Goal: Task Accomplishment & Management: Manage account settings

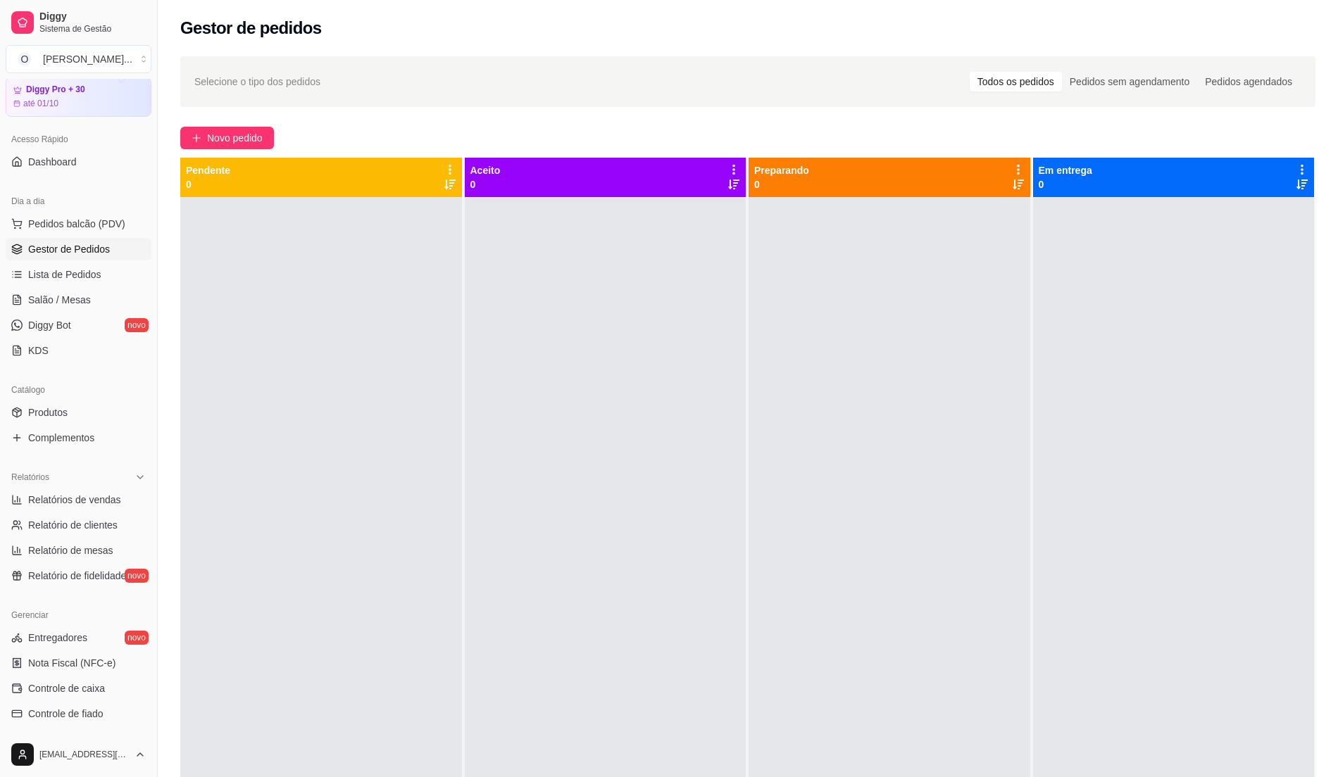
scroll to position [39, 0]
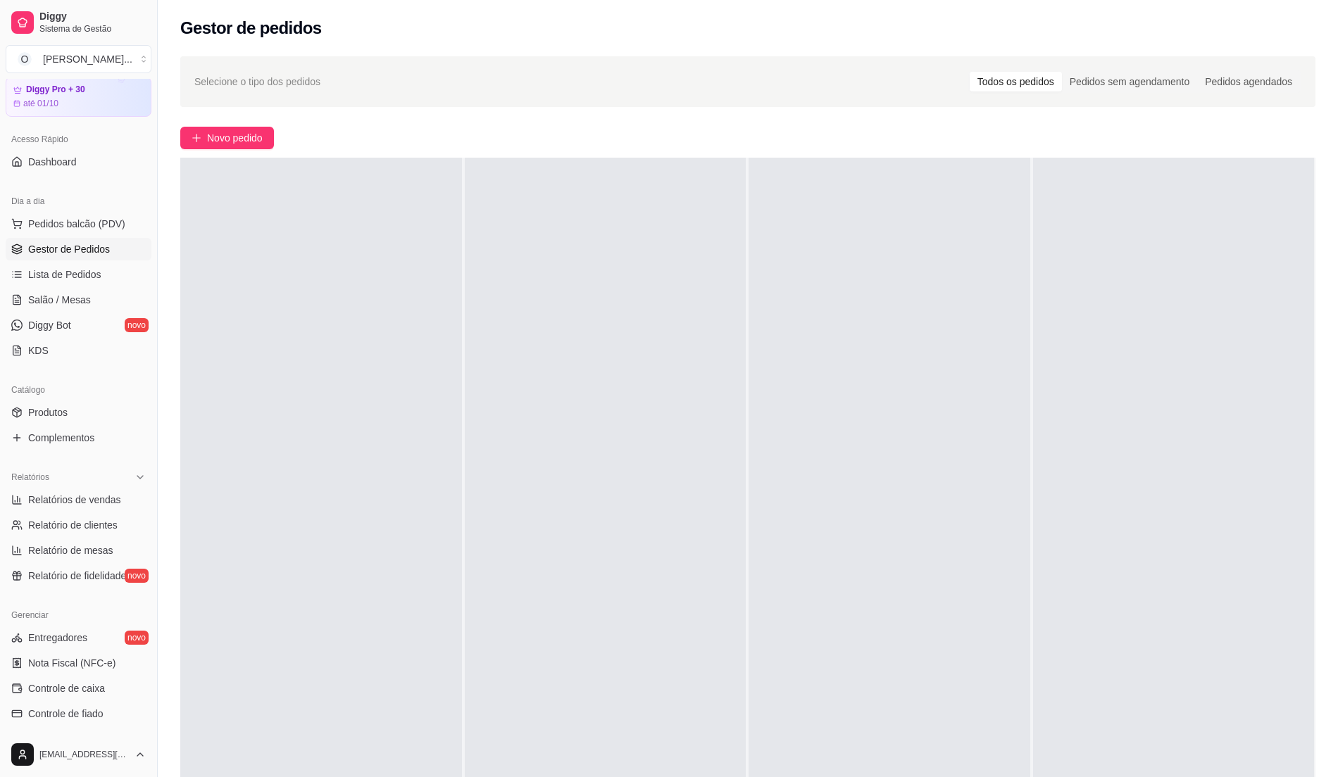
click at [587, 313] on div at bounding box center [606, 546] width 282 height 777
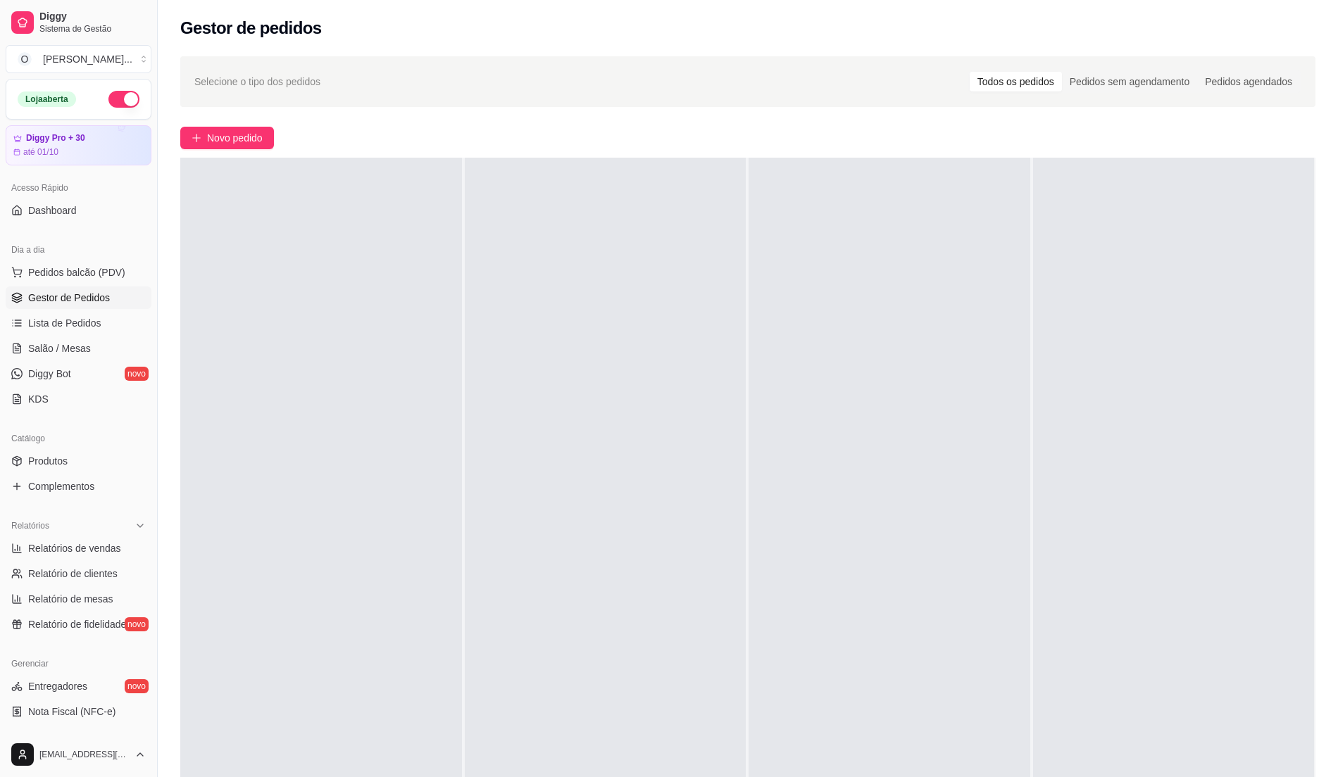
scroll to position [187, 0]
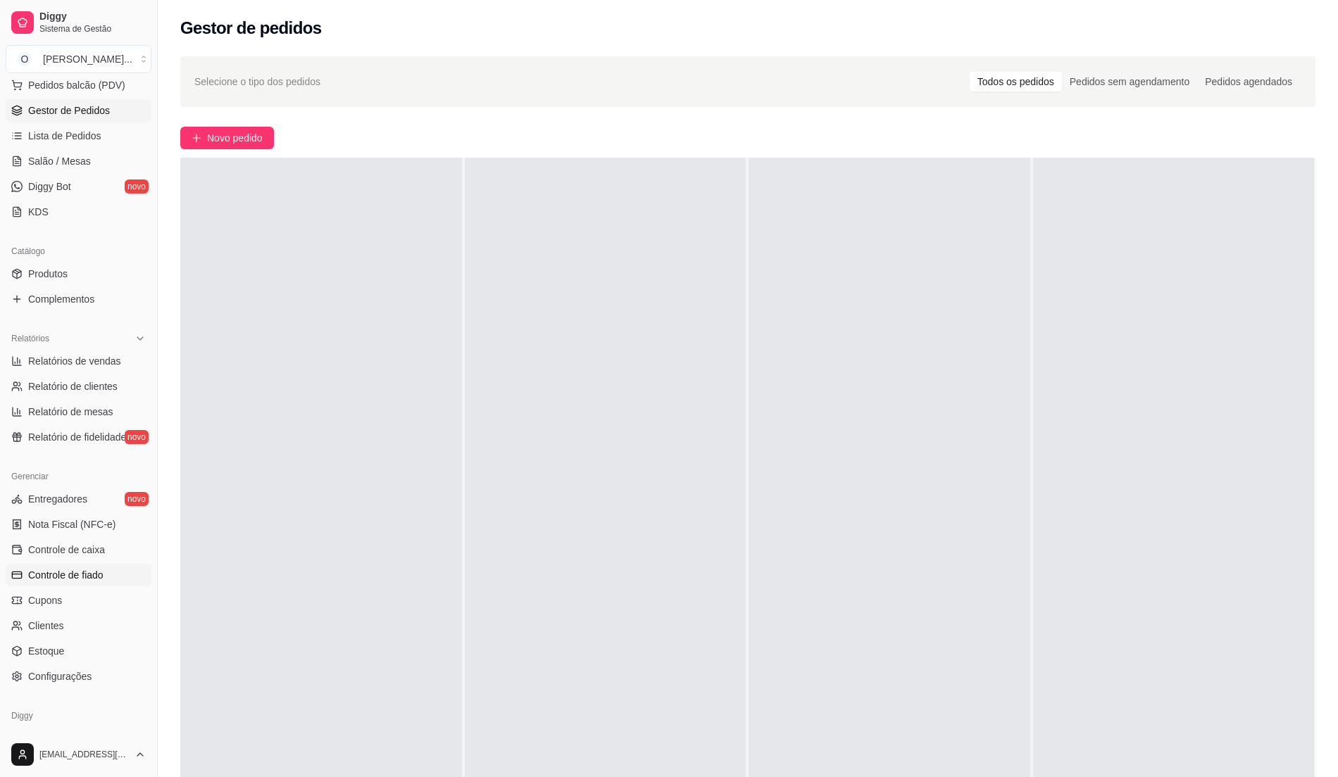
click at [104, 577] on link "Controle de fiado" at bounding box center [79, 575] width 146 height 23
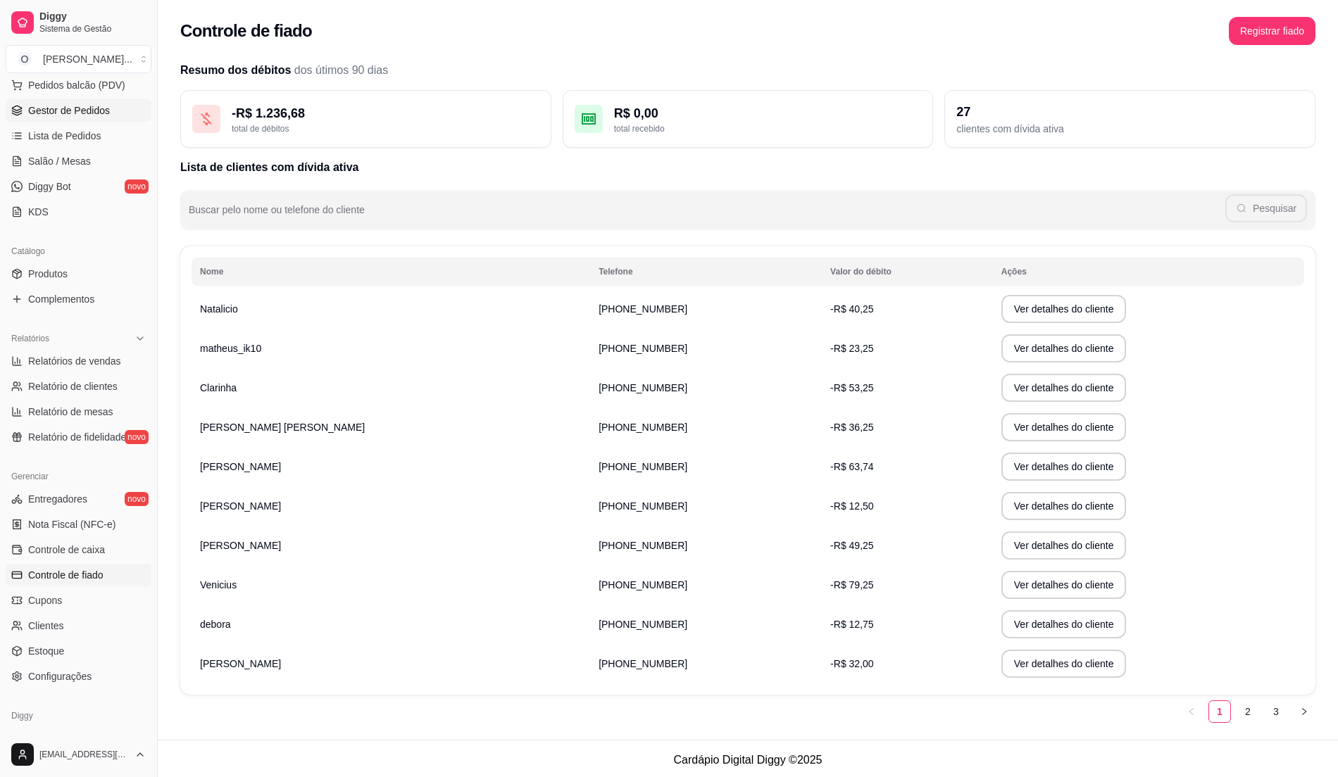
click at [104, 111] on span "Gestor de Pedidos" at bounding box center [69, 111] width 82 height 14
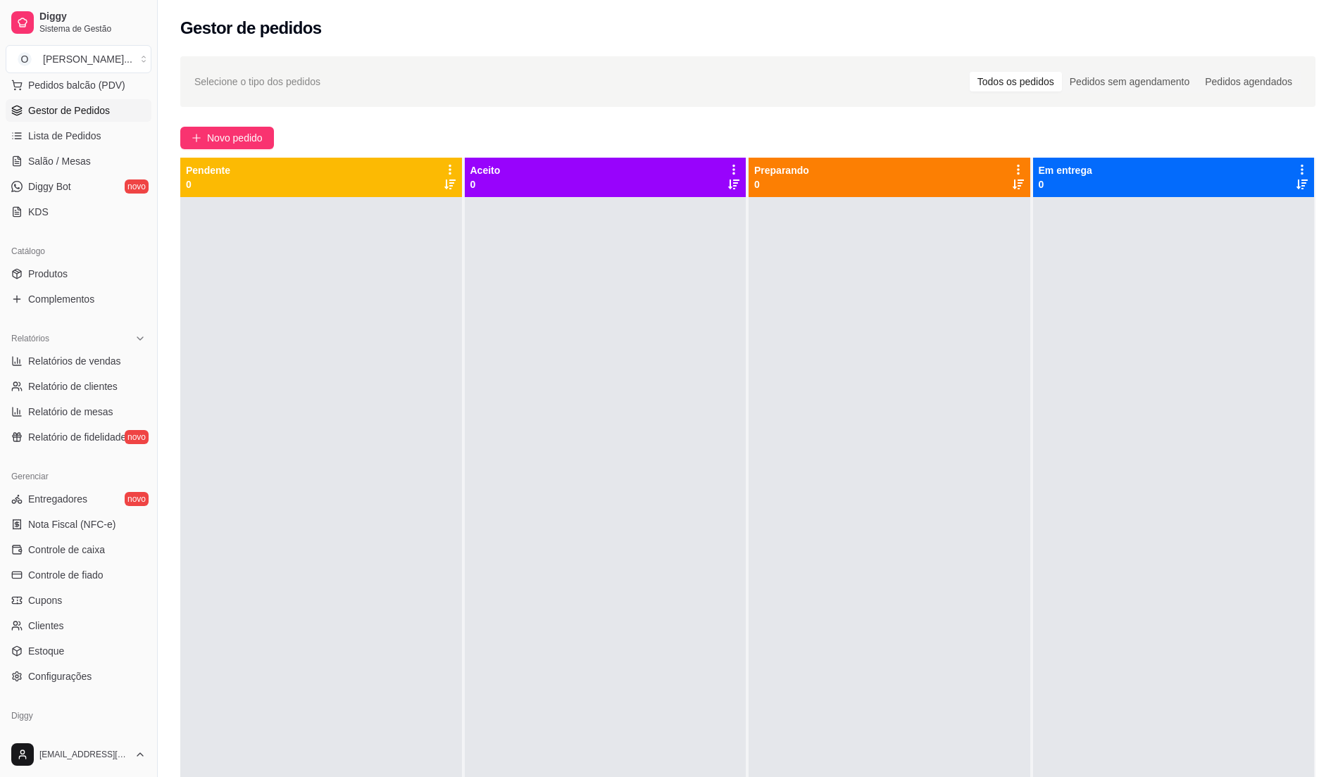
click at [630, 455] on div at bounding box center [606, 585] width 282 height 777
click at [93, 579] on span "Controle de fiado" at bounding box center [65, 575] width 75 height 14
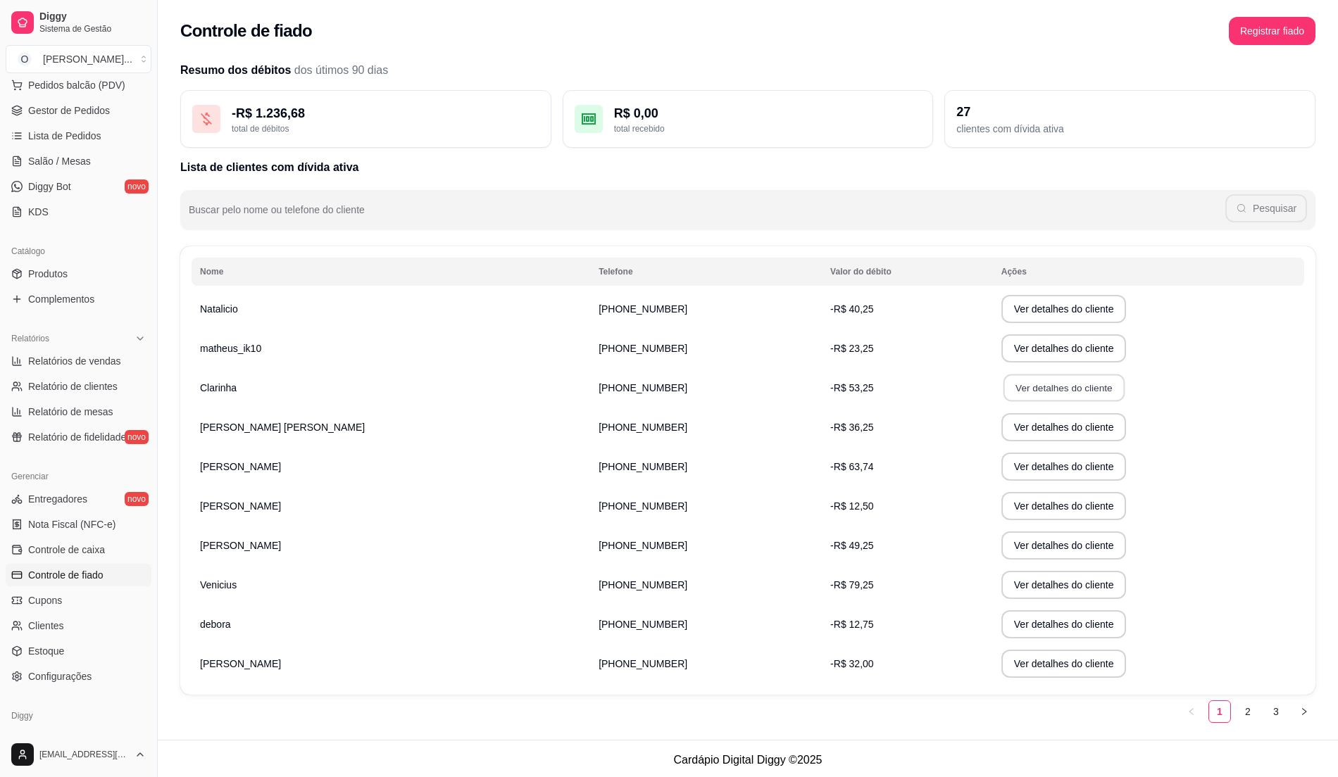
click at [1008, 392] on button "Ver detalhes do cliente" at bounding box center [1063, 388] width 121 height 27
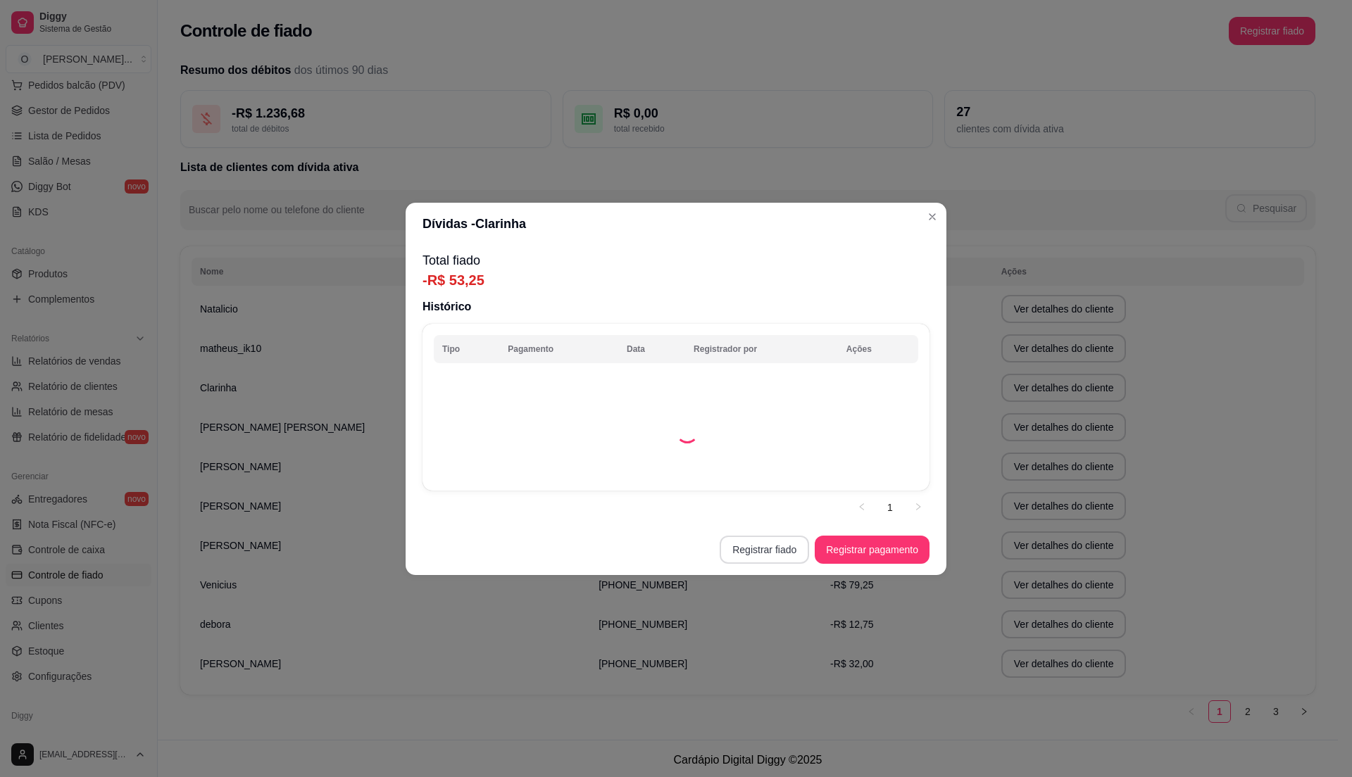
click at [770, 547] on button "Registrar fiado" at bounding box center [764, 550] width 89 height 28
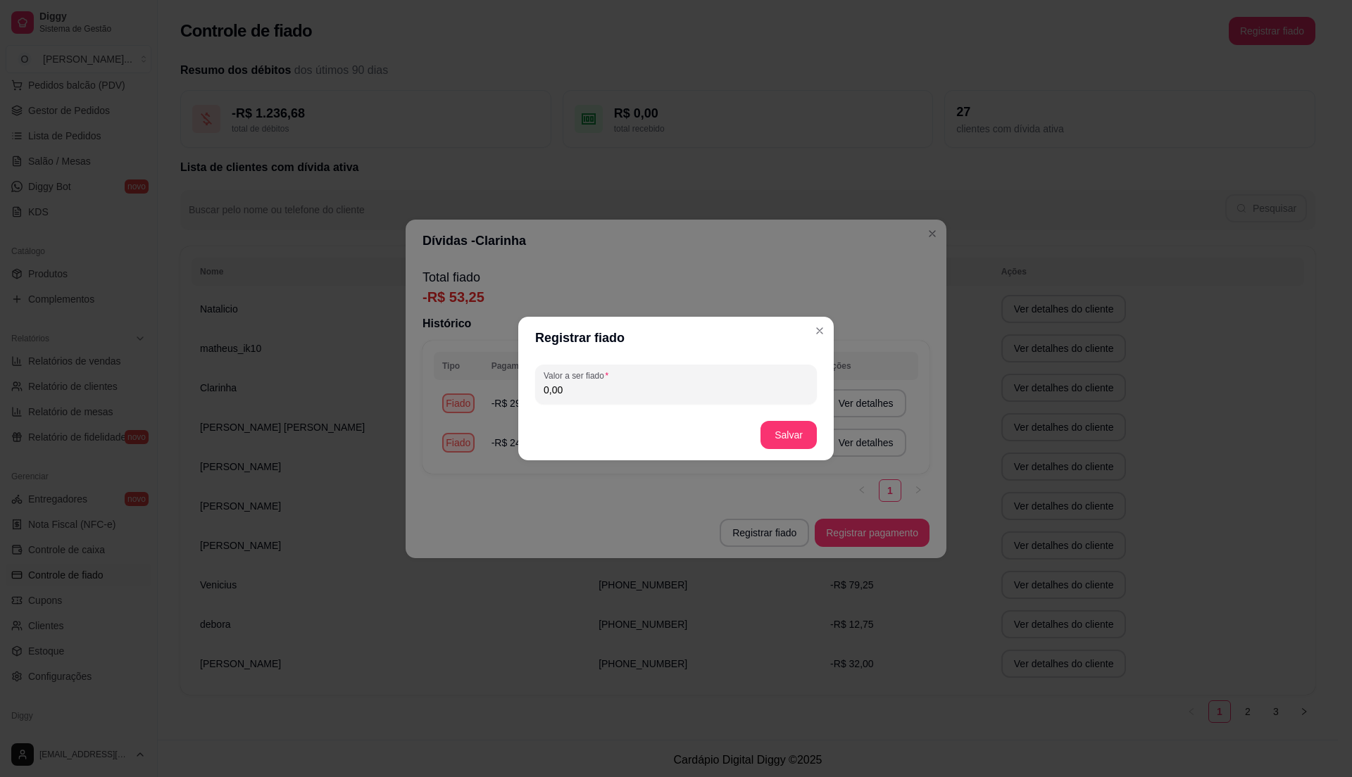
click at [660, 384] on input "0,00" at bounding box center [676, 390] width 265 height 14
type input "39,50"
click at [783, 431] on button "Salvar" at bounding box center [788, 435] width 55 height 27
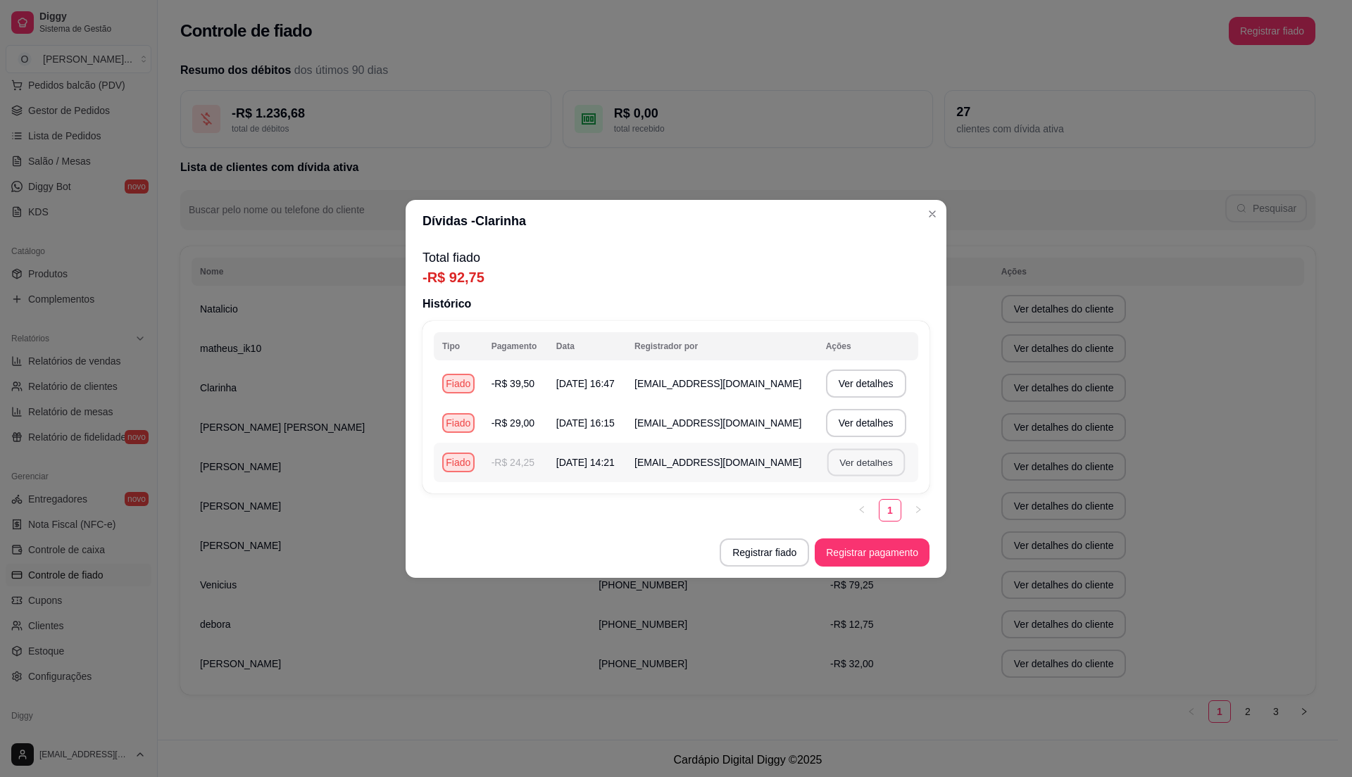
click at [860, 465] on button "Ver detalhes" at bounding box center [865, 462] width 77 height 27
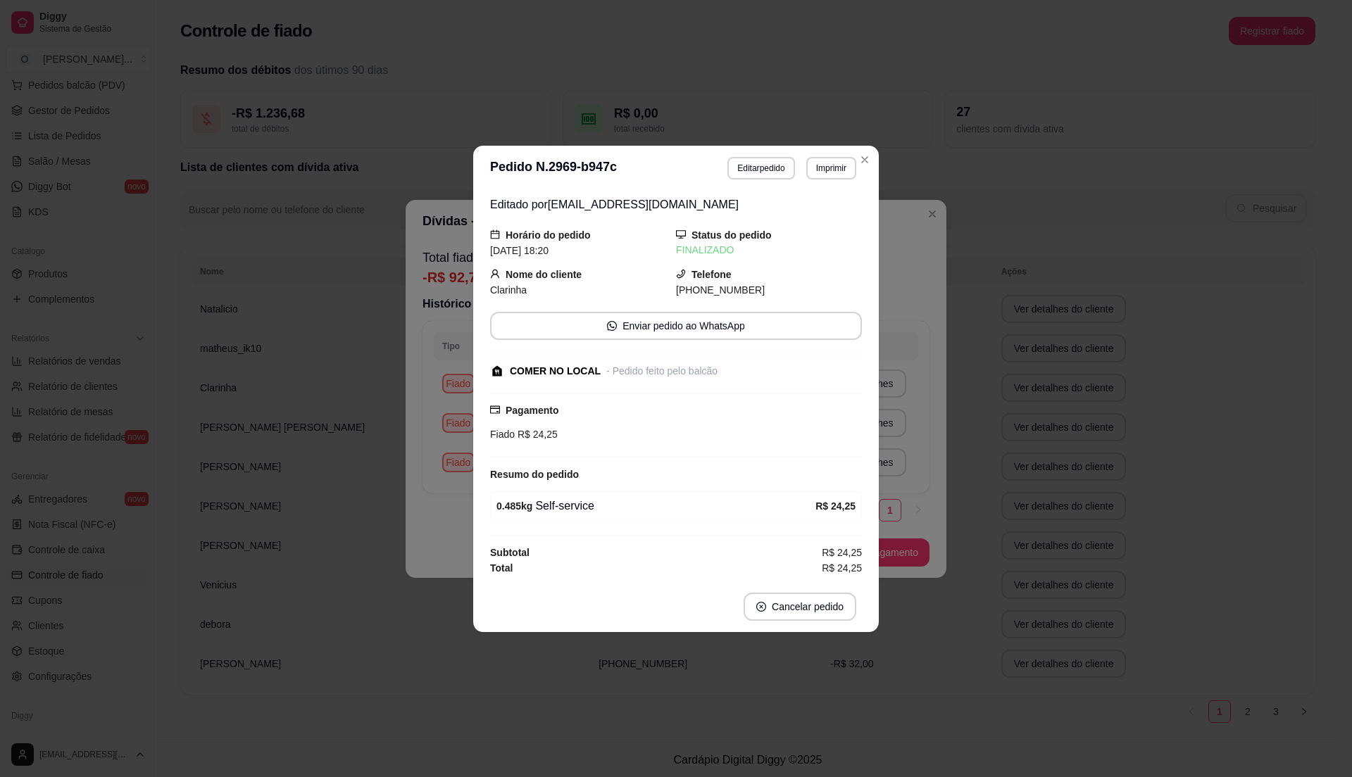
click at [418, 383] on div "**********" at bounding box center [676, 388] width 1352 height 777
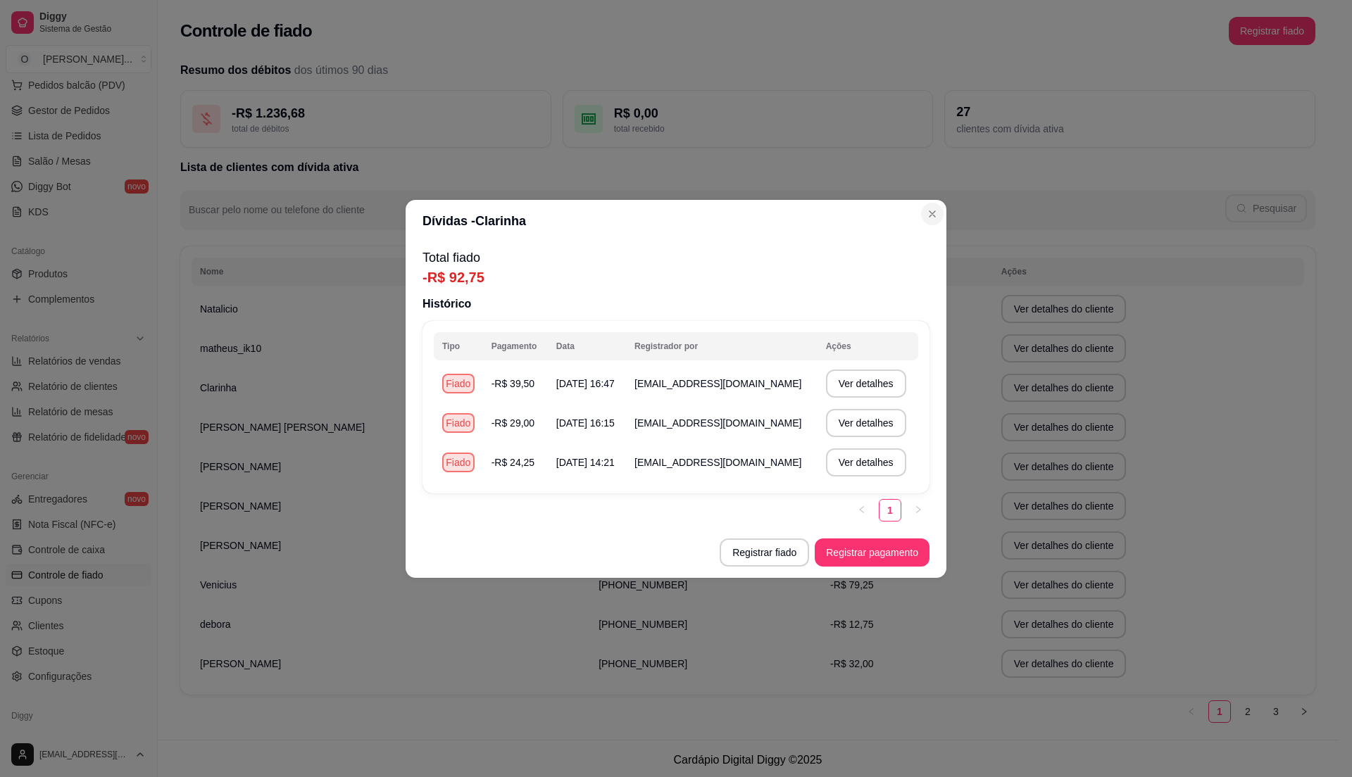
click at [936, 201] on section "Dívidas - Clarinha Total fiado -R$ 92,75 Histórico Tipo Pagamento Data Registra…" at bounding box center [676, 389] width 541 height 378
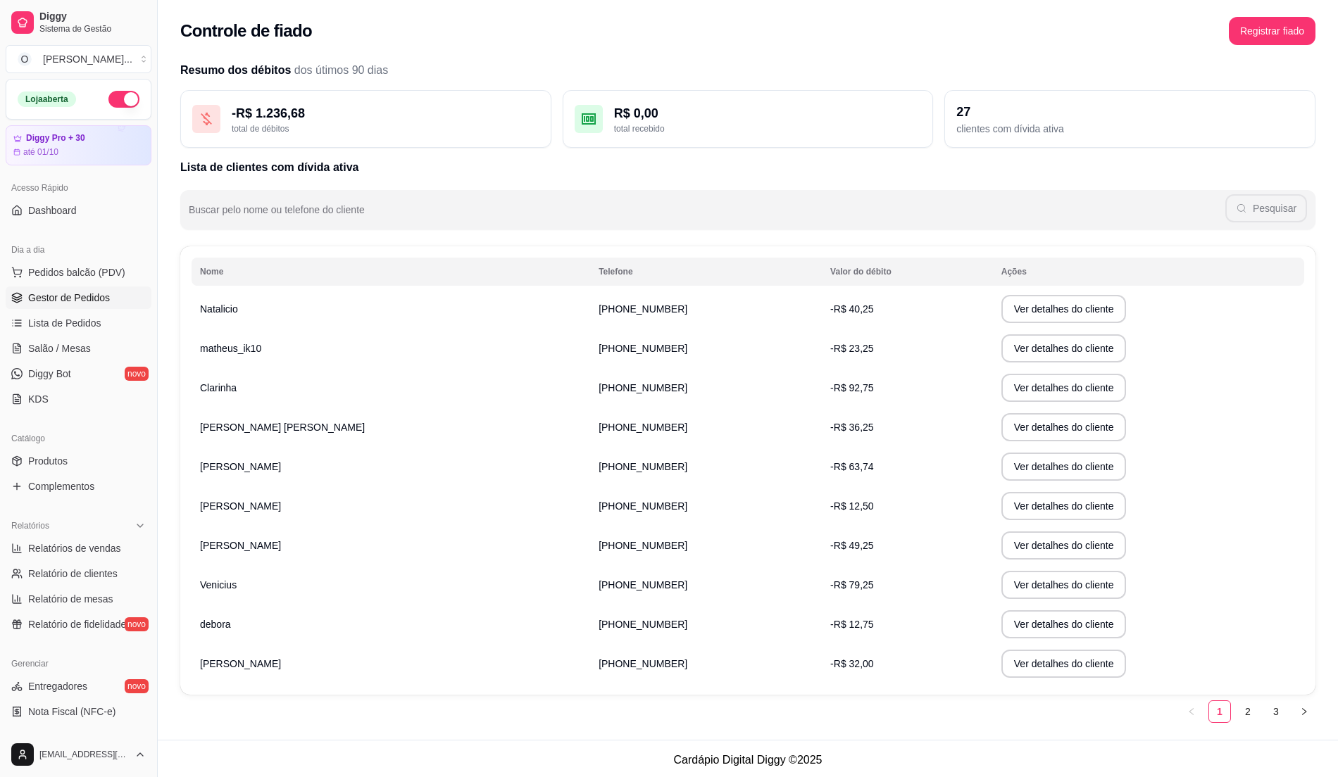
click at [108, 300] on link "Gestor de Pedidos" at bounding box center [79, 298] width 146 height 23
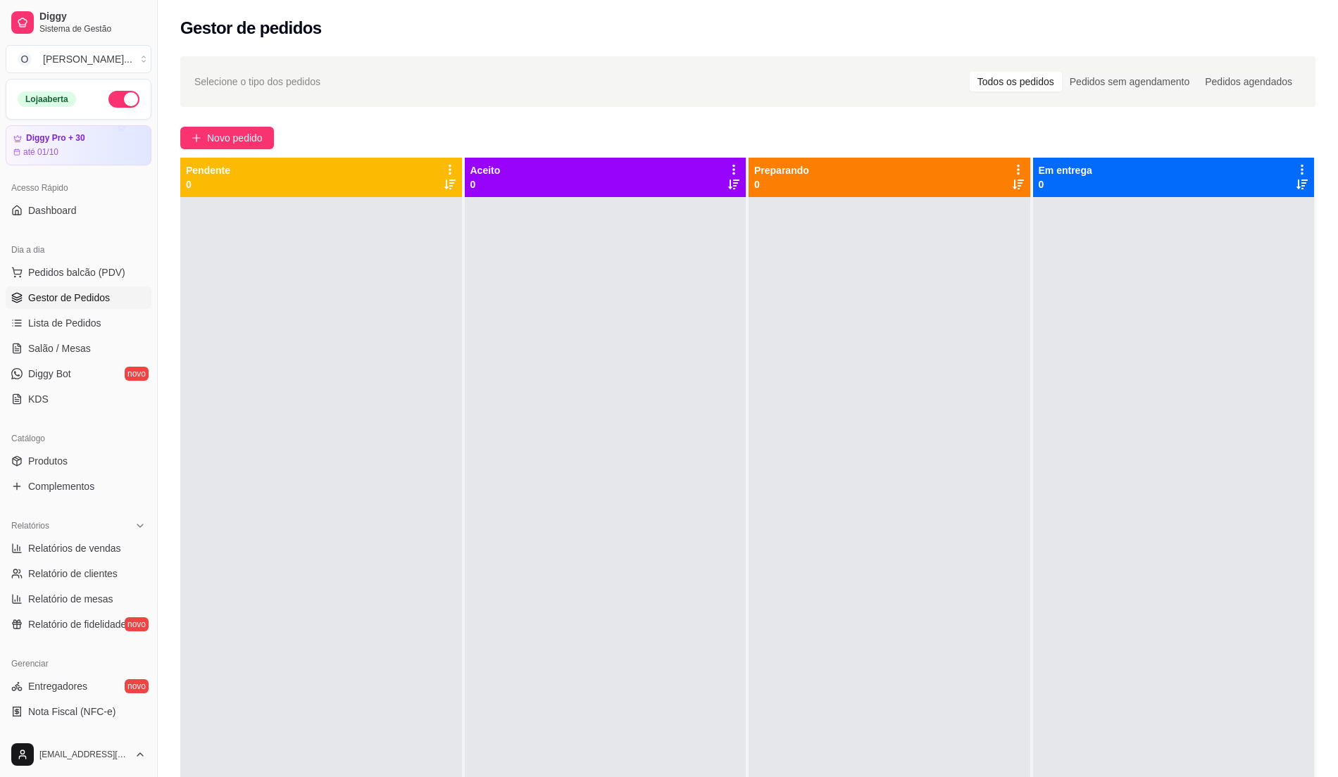
drag, startPoint x: 706, startPoint y: 501, endPoint x: 677, endPoint y: 501, distance: 28.9
click at [706, 501] on div at bounding box center [606, 585] width 282 height 777
click at [80, 334] on link "Lista de Pedidos" at bounding box center [79, 323] width 146 height 23
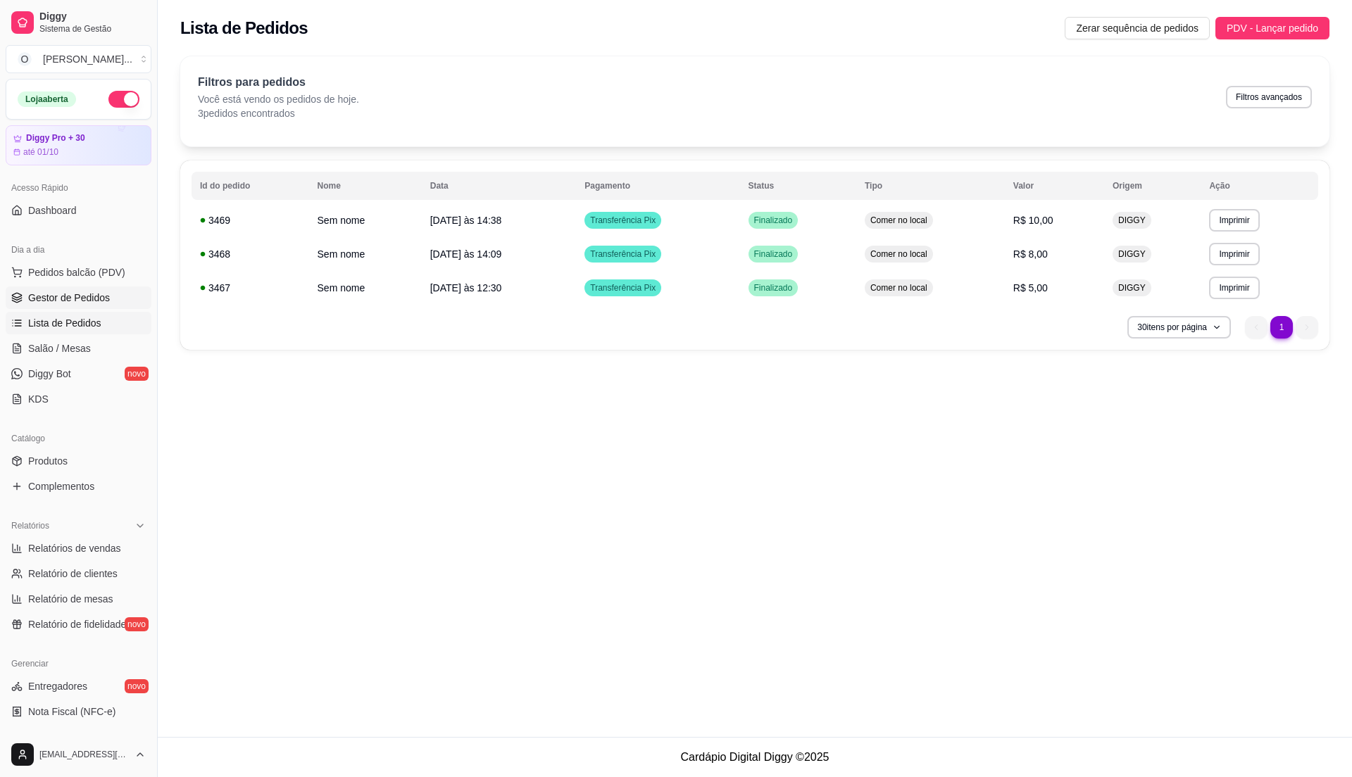
click at [103, 300] on span "Gestor de Pedidos" at bounding box center [69, 298] width 82 height 14
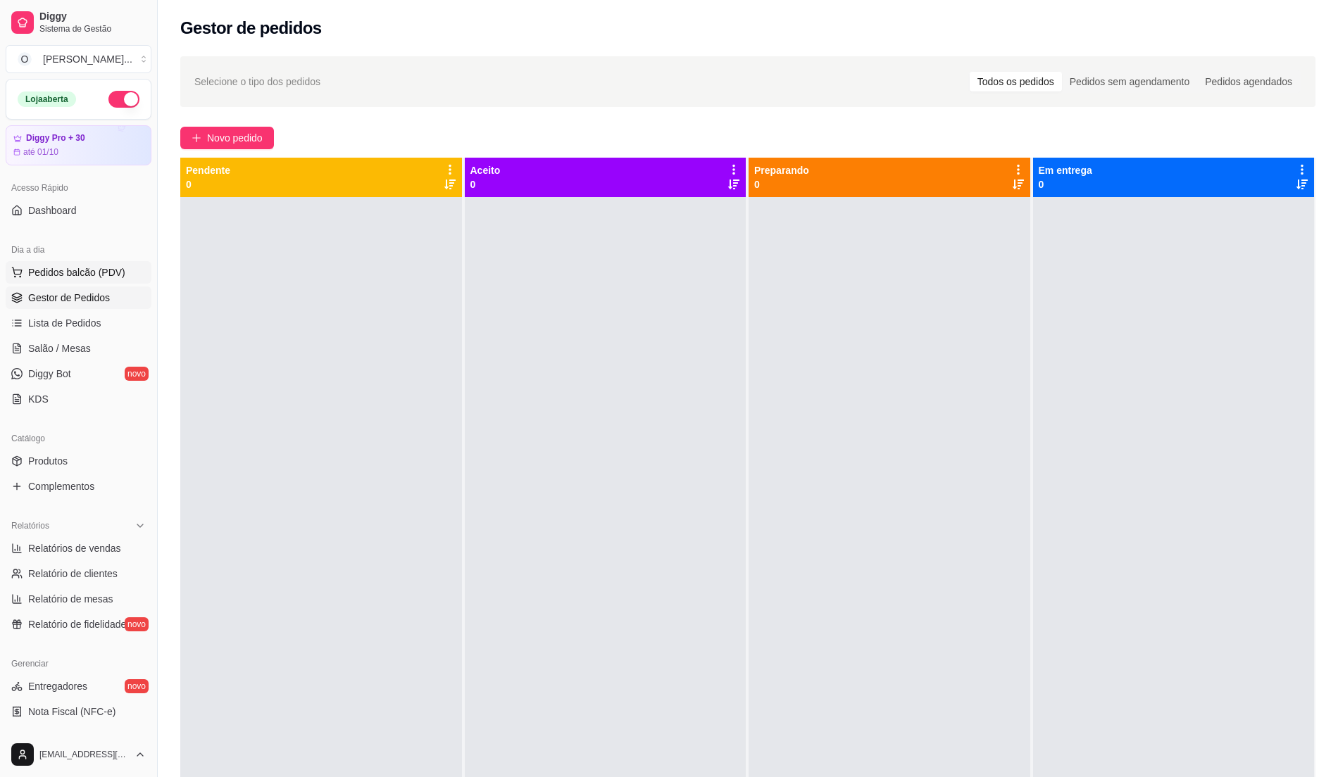
click at [106, 275] on span "Pedidos balcão (PDV)" at bounding box center [76, 272] width 97 height 14
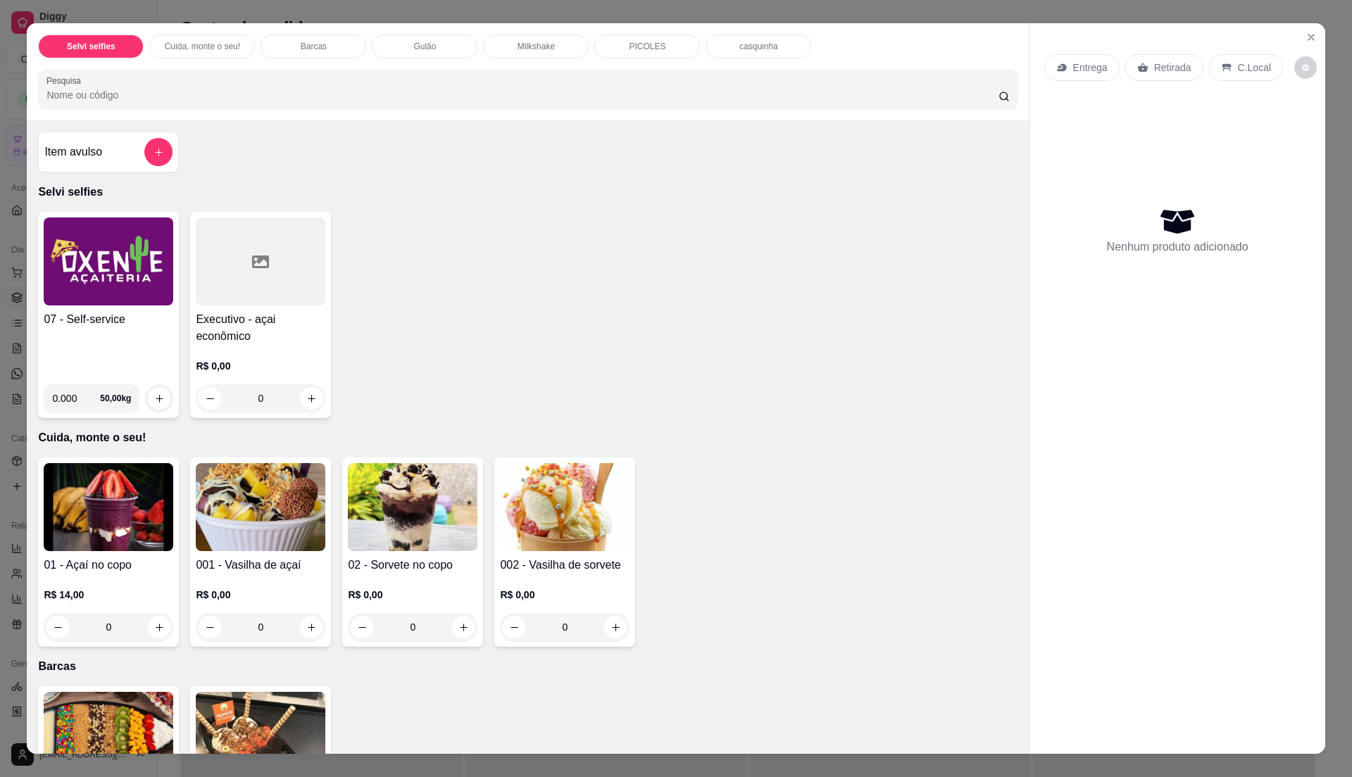
click at [134, 313] on h4 "07 - Self-service" at bounding box center [109, 319] width 130 height 17
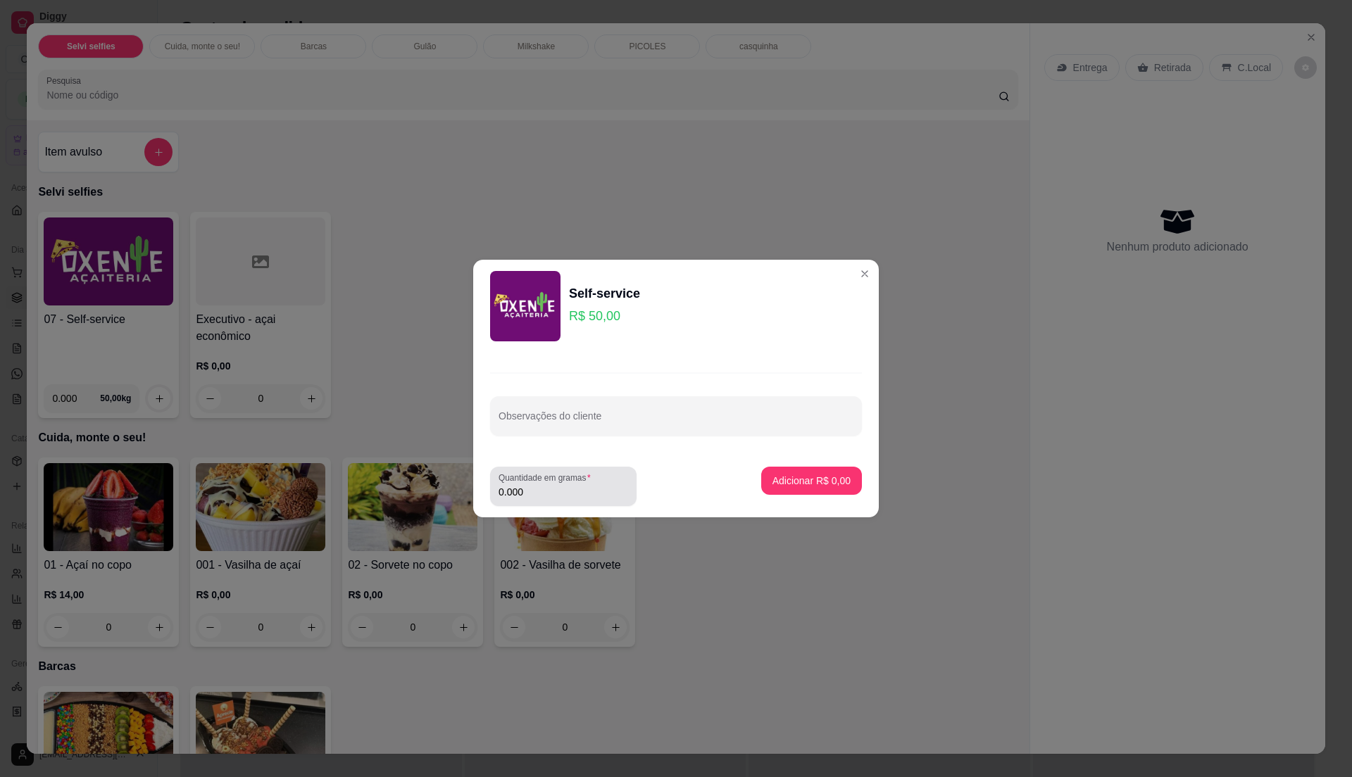
click at [587, 501] on div "Quantidade em gramas 0.000" at bounding box center [563, 486] width 146 height 39
click at [587, 496] on input "0.000" at bounding box center [564, 492] width 130 height 14
type input "0.34"
click at [809, 484] on p "Adicionar R$ 17,00" at bounding box center [809, 480] width 82 height 13
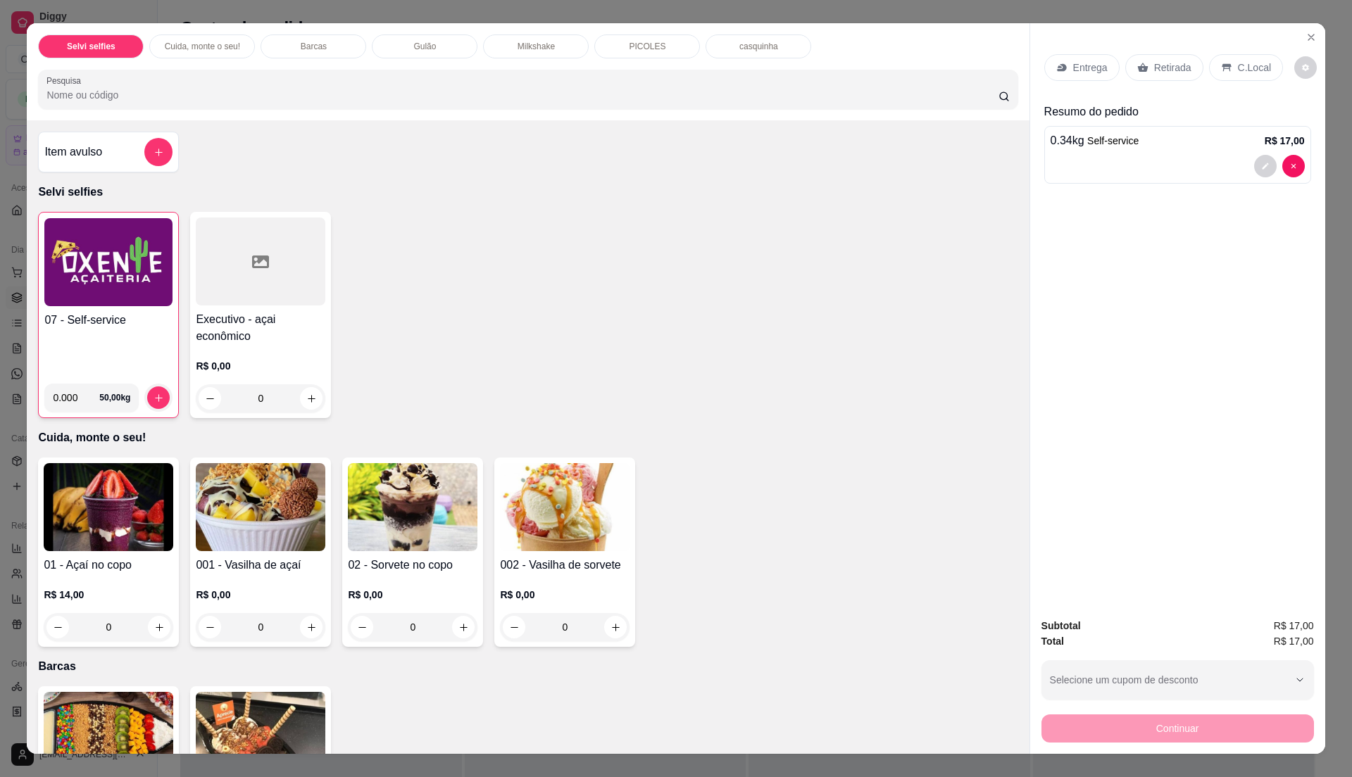
click at [145, 335] on div "07 - Self-service" at bounding box center [108, 342] width 128 height 61
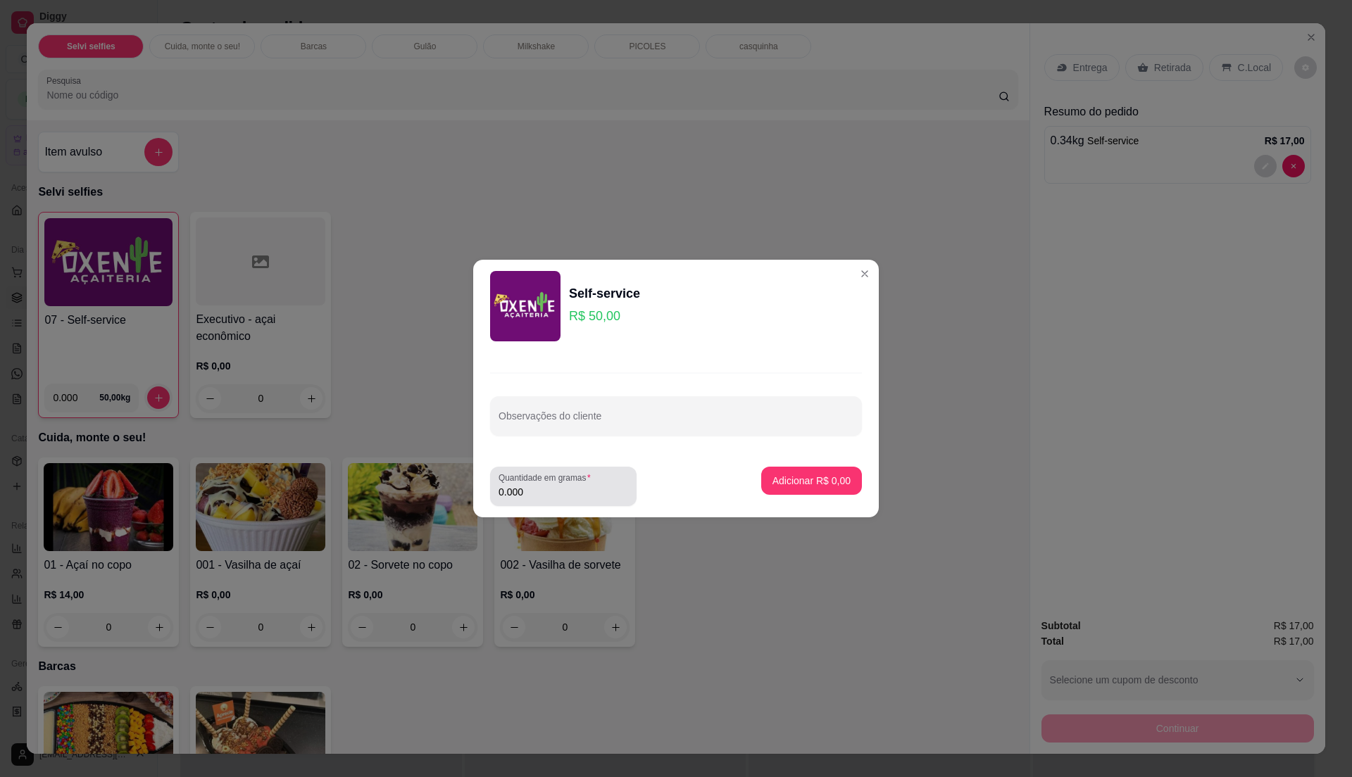
click at [582, 493] on input "0.000" at bounding box center [564, 492] width 130 height 14
click at [581, 493] on input "0" at bounding box center [564, 492] width 130 height 14
click at [536, 496] on input "0" at bounding box center [564, 492] width 130 height 14
type input "0.325"
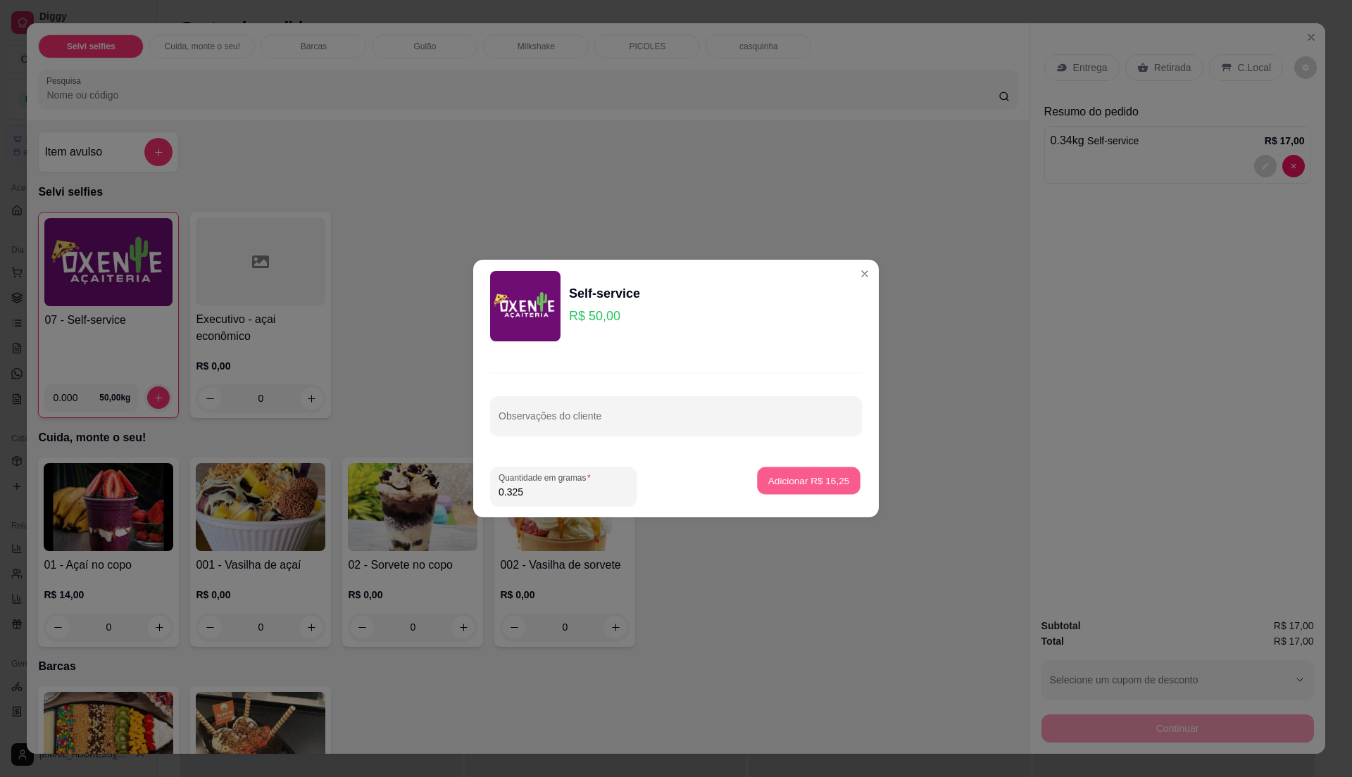
click at [796, 482] on p "Adicionar R$ 16,25" at bounding box center [809, 480] width 82 height 13
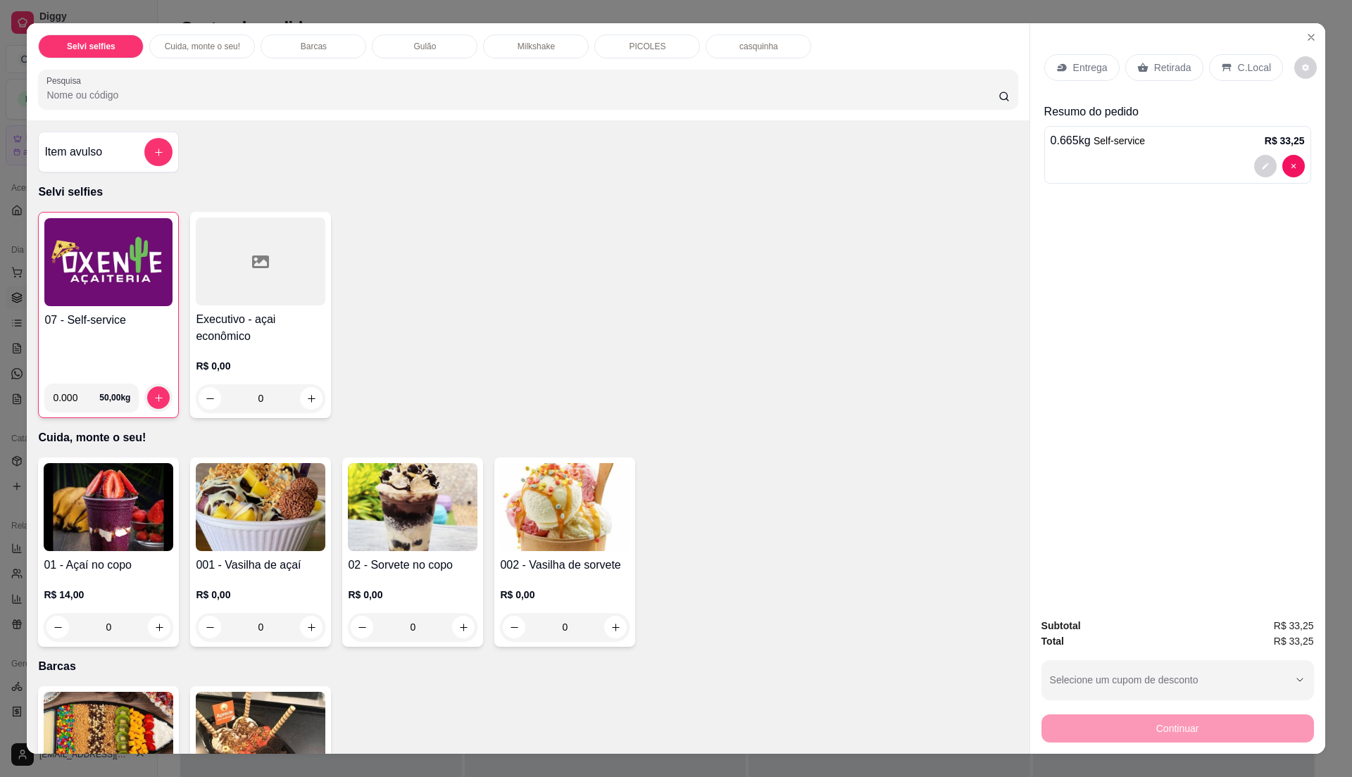
click at [113, 293] on img at bounding box center [108, 262] width 128 height 88
click at [139, 353] on div "07 - Self-service" at bounding box center [108, 342] width 128 height 61
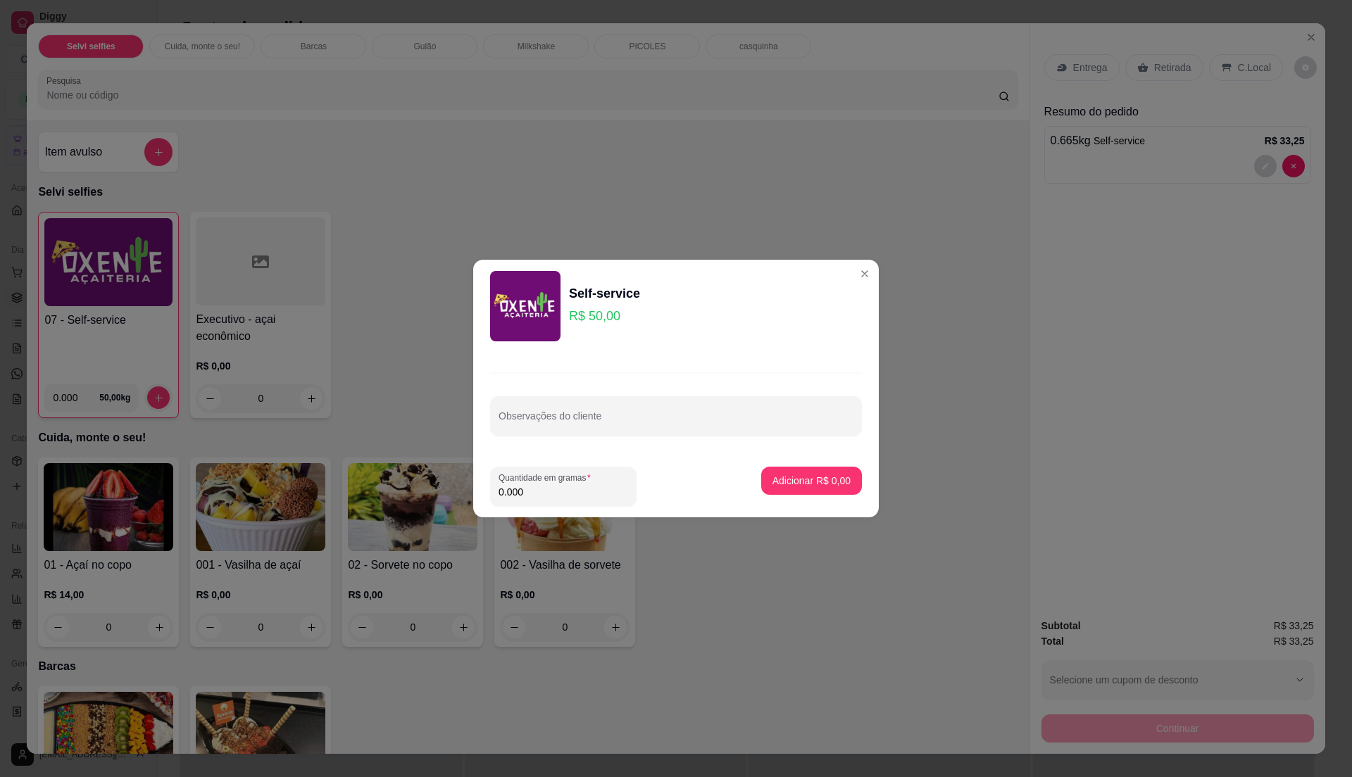
click at [561, 489] on input "0.000" at bounding box center [564, 492] width 130 height 14
click at [561, 489] on input "0" at bounding box center [564, 492] width 130 height 14
type input "0.495"
click at [803, 484] on p "Adicionar R$ 24,75" at bounding box center [809, 481] width 84 height 14
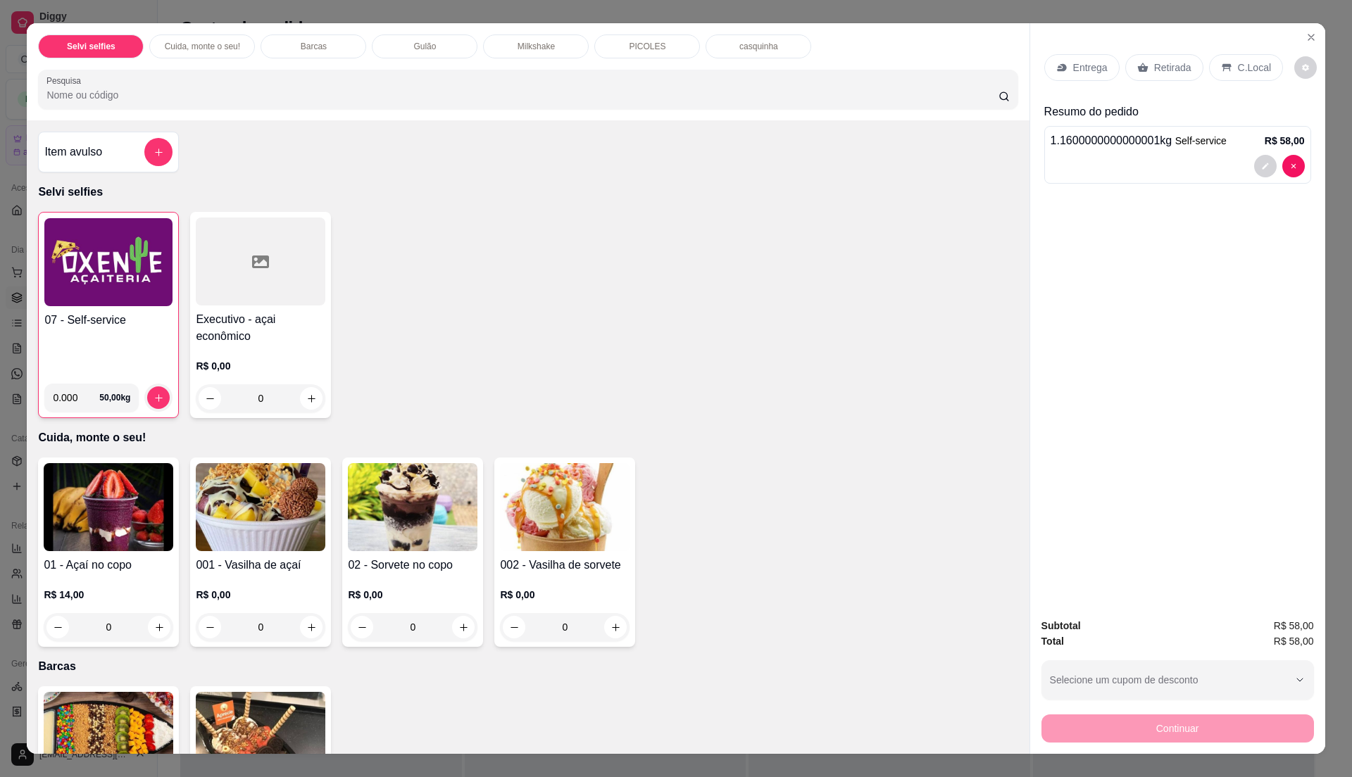
click at [1238, 61] on p "C.Local" at bounding box center [1254, 68] width 33 height 14
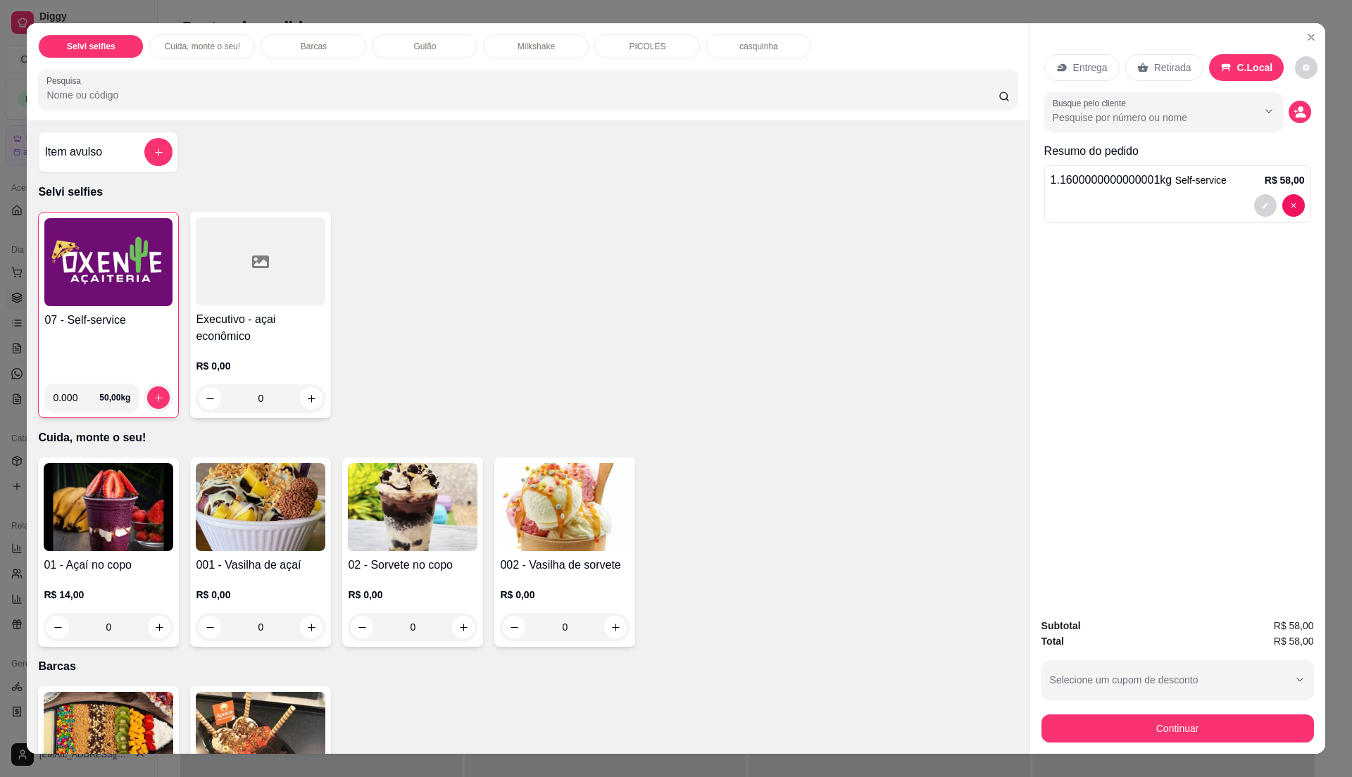
click at [124, 152] on div "Item avulso" at bounding box center [108, 152] width 128 height 28
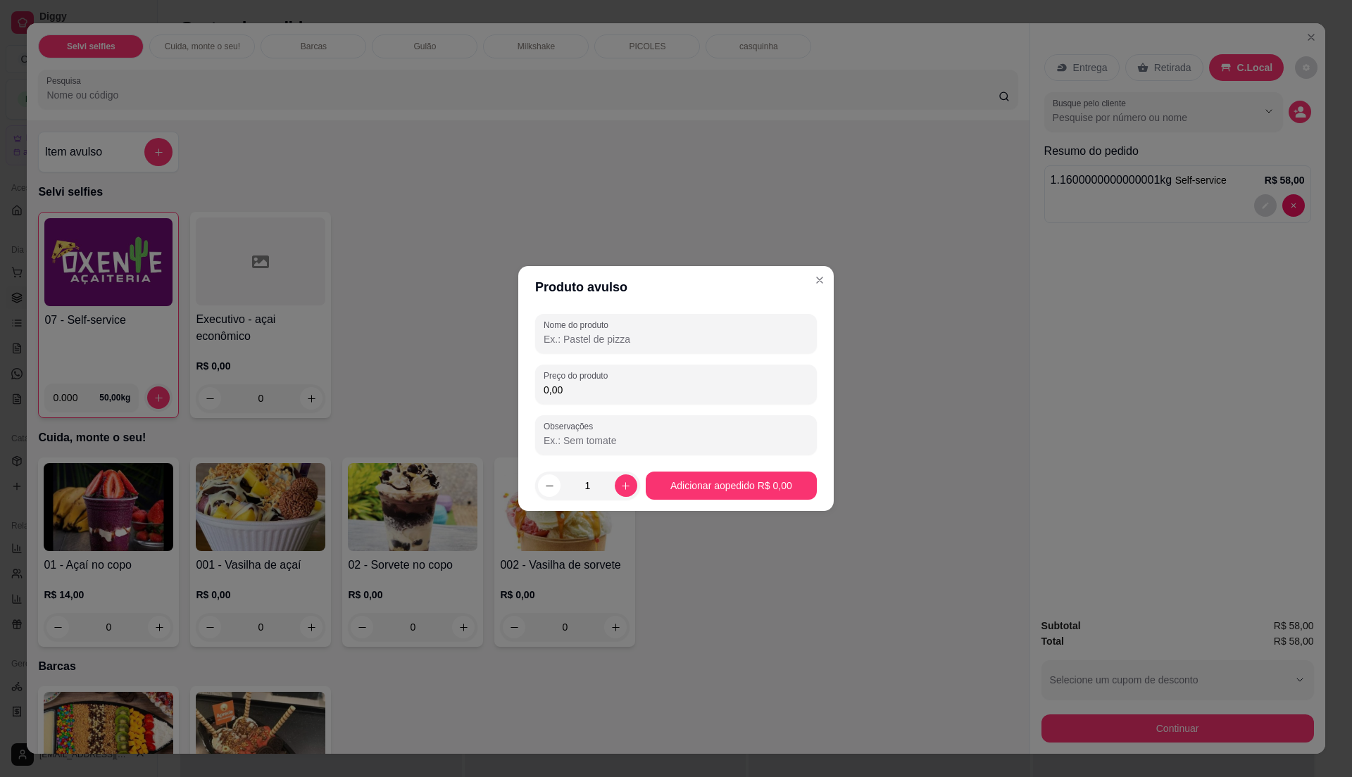
click at [613, 392] on input "0,00" at bounding box center [676, 390] width 265 height 14
type input "3,85"
click at [618, 344] on input "Nome do produto" at bounding box center [676, 339] width 265 height 14
type input "[PERSON_NAME]"
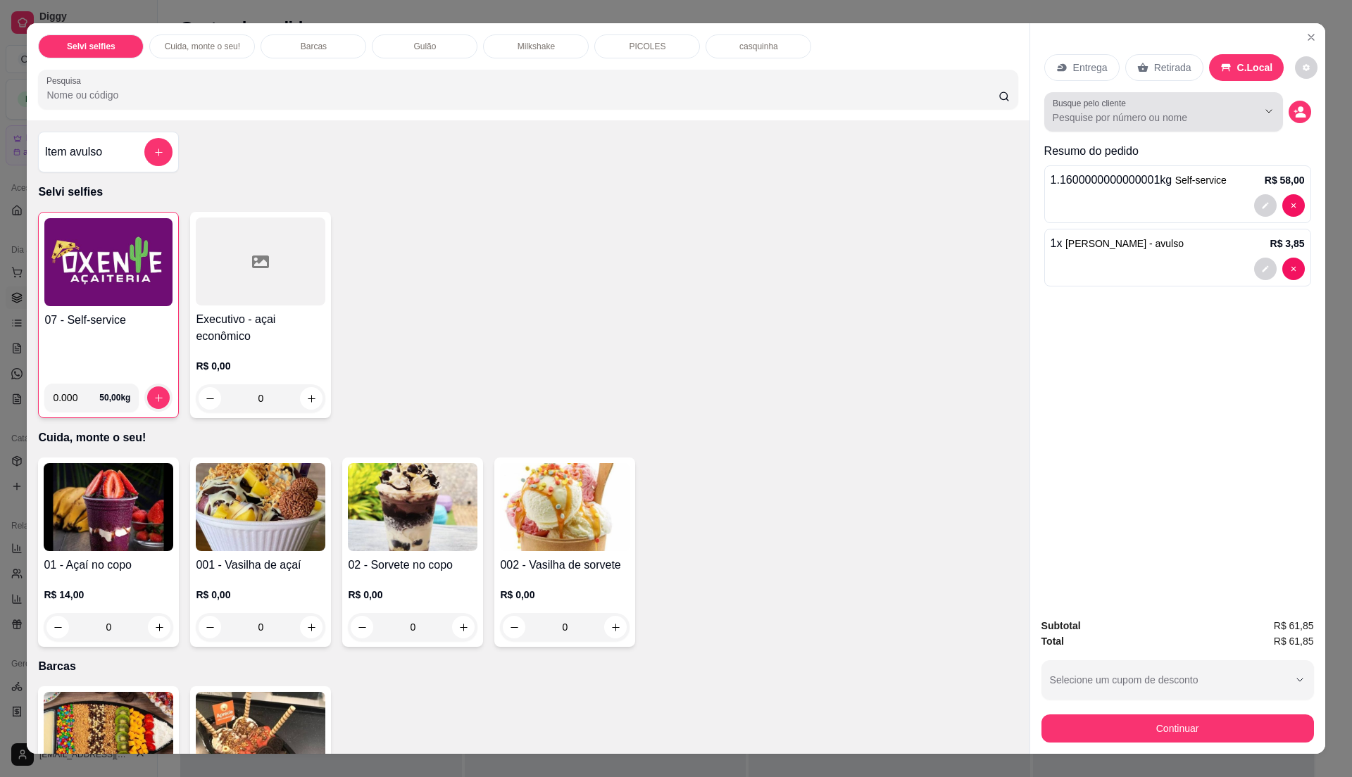
click at [1176, 108] on div at bounding box center [1164, 112] width 222 height 28
type input "[PERSON_NAME]"
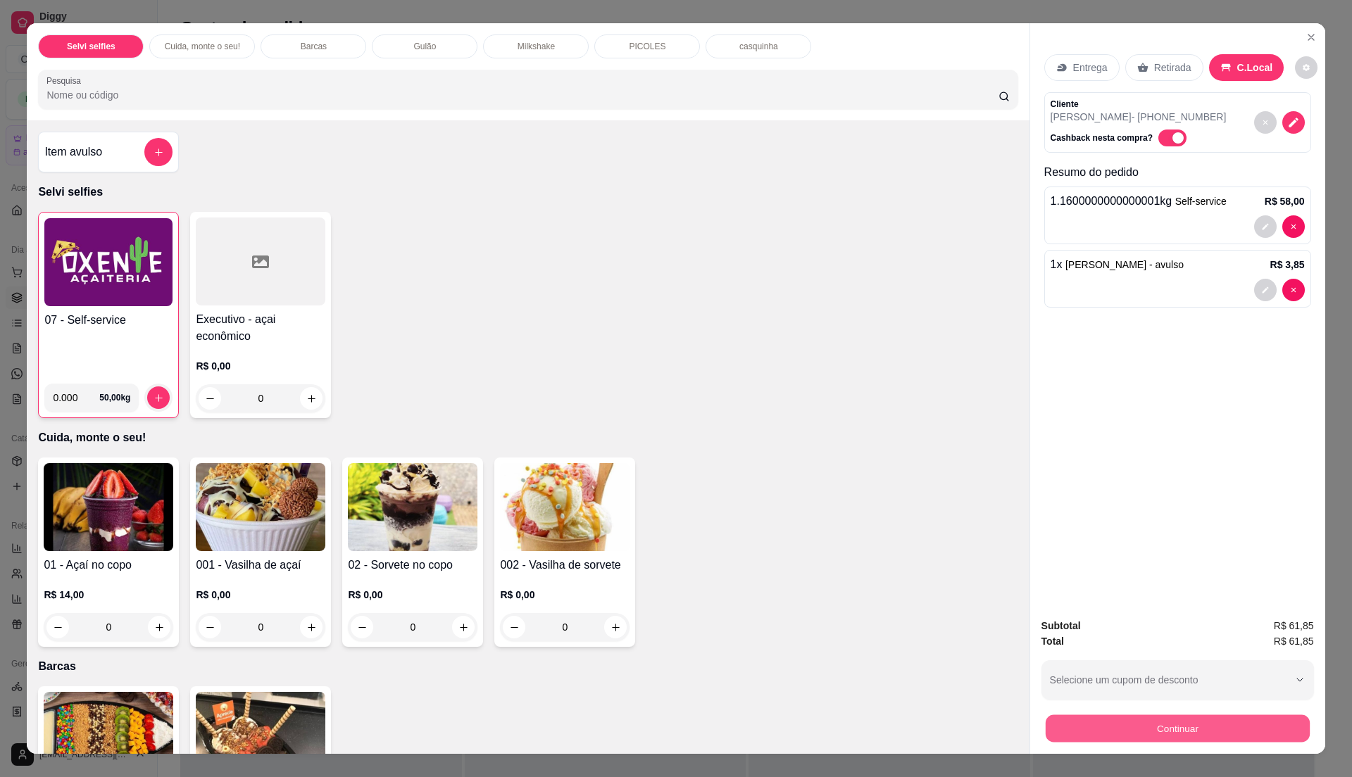
click at [1172, 727] on button "Continuar" at bounding box center [1177, 728] width 264 height 27
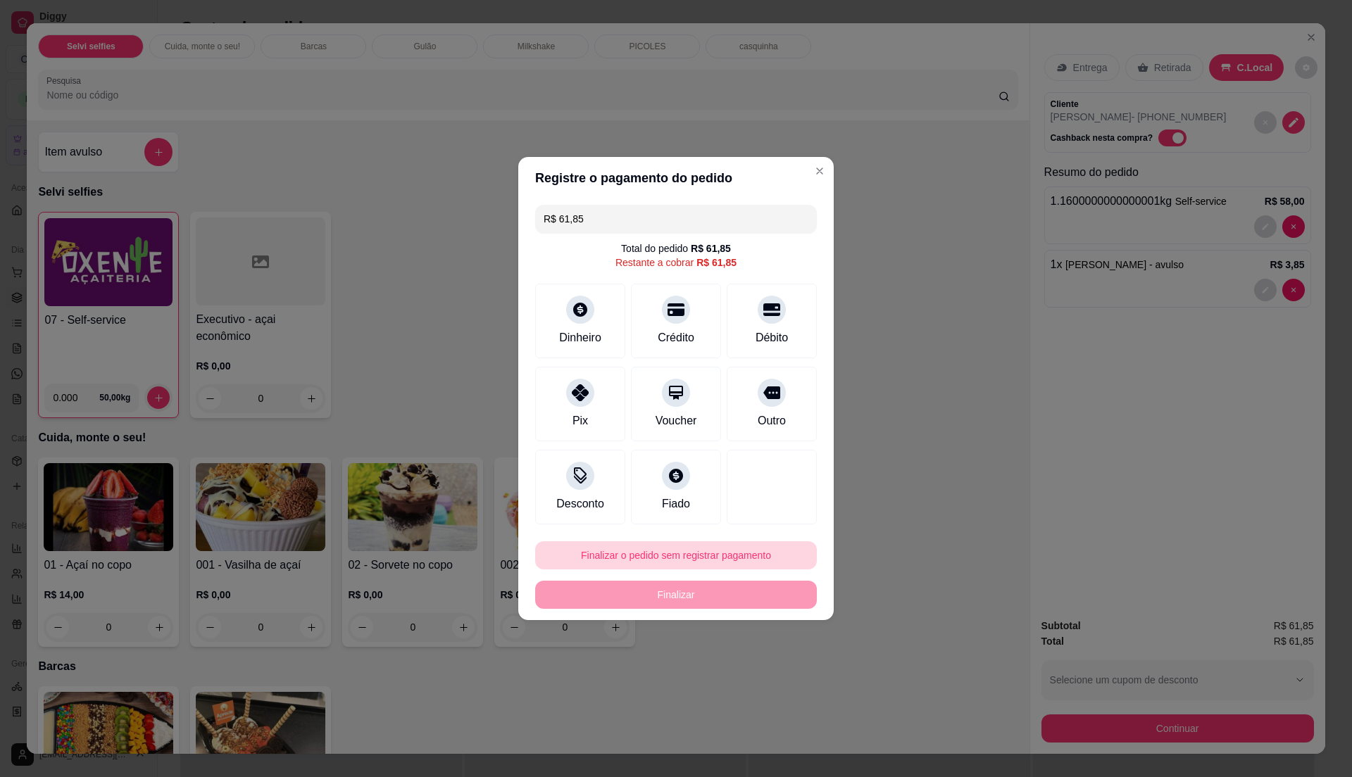
click at [684, 556] on button "Finalizar o pedido sem registrar pagamento" at bounding box center [676, 556] width 282 height 28
click at [770, 674] on button "Confirmar" at bounding box center [762, 671] width 50 height 21
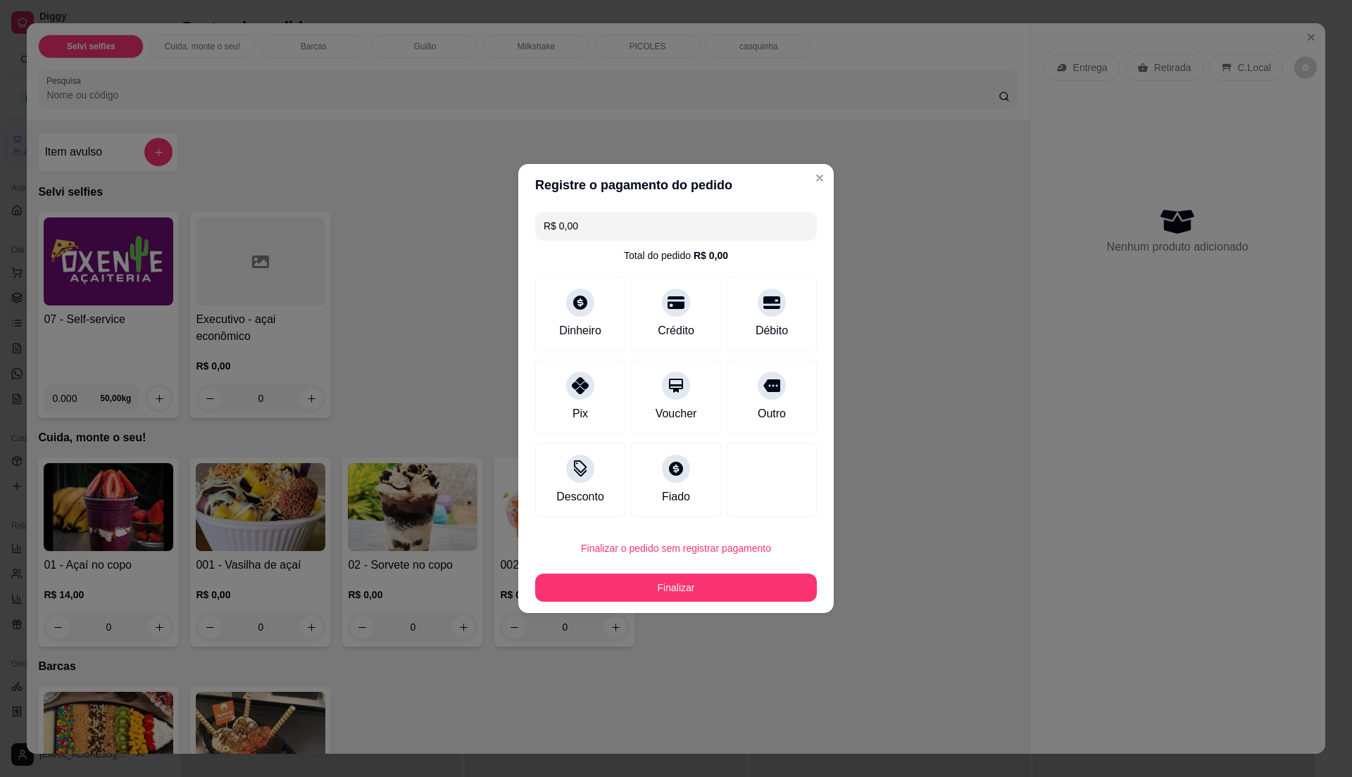
type input "R$ 0,00"
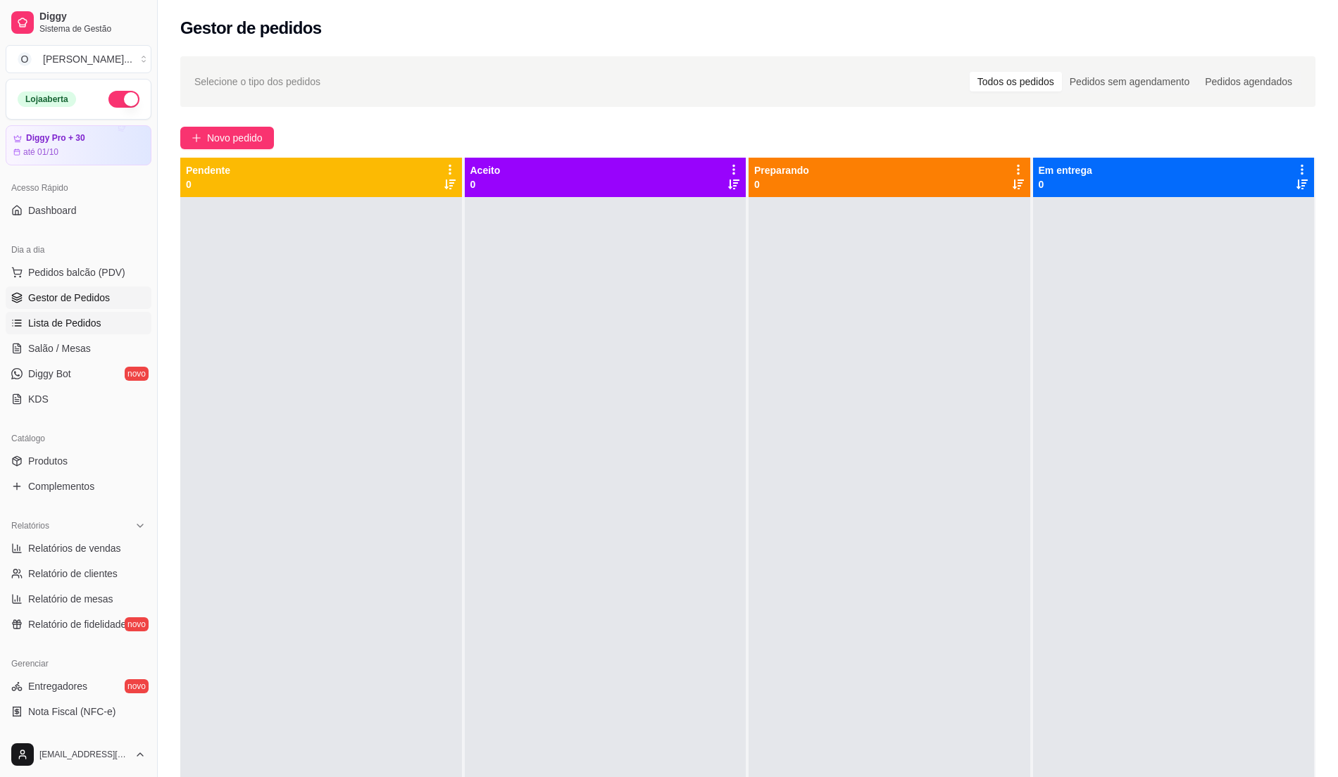
click at [99, 325] on link "Lista de Pedidos" at bounding box center [79, 323] width 146 height 23
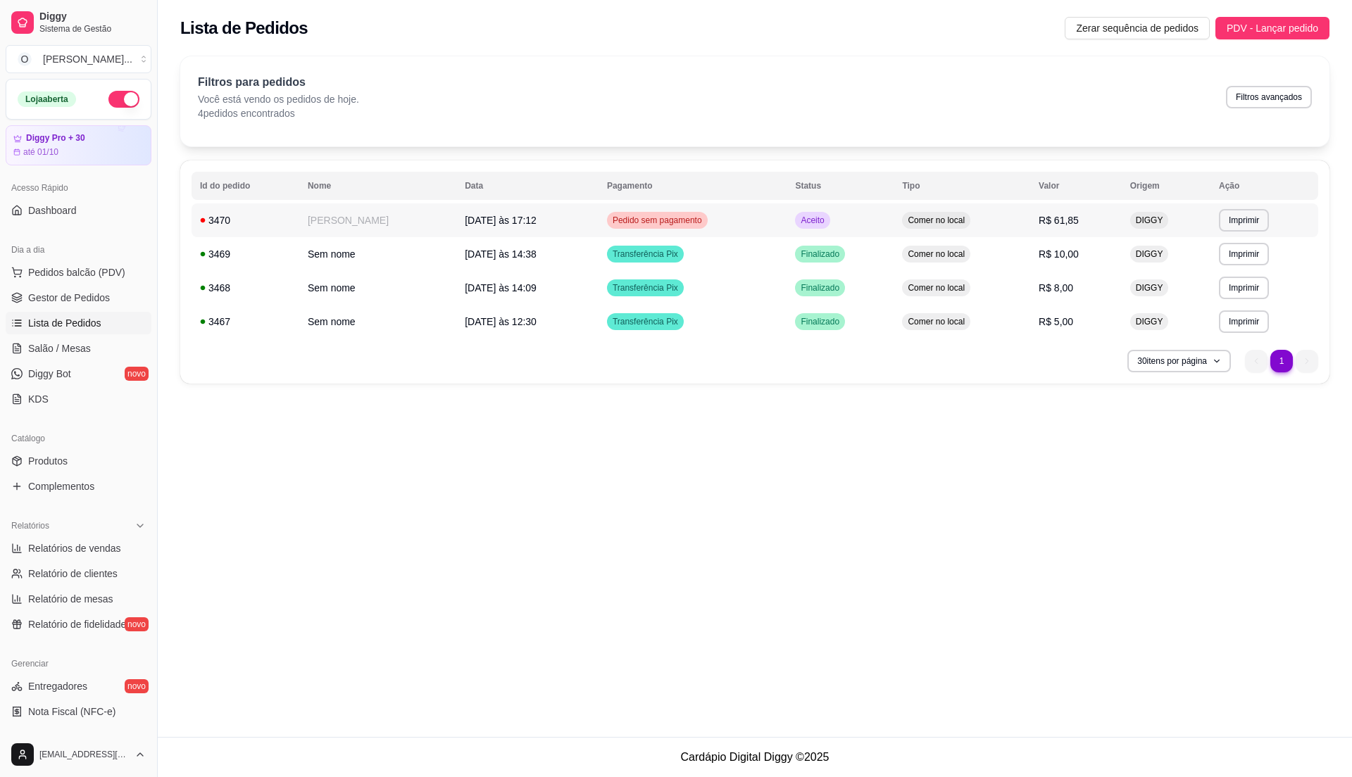
click at [896, 217] on td "Comer no local" at bounding box center [962, 221] width 137 height 34
click at [101, 549] on span "Relatórios de vendas" at bounding box center [74, 549] width 93 height 14
select select "ALL"
select select "0"
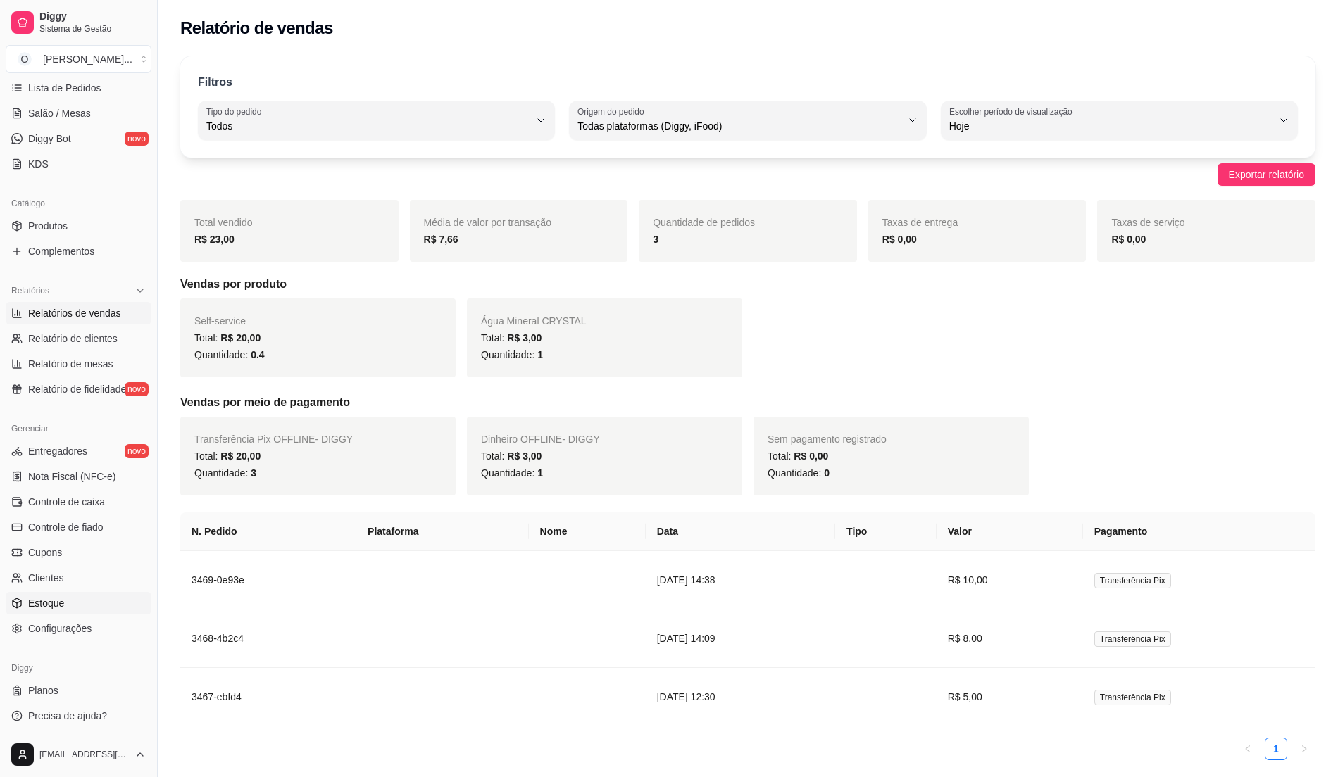
scroll to position [237, 0]
click at [94, 527] on span "Controle de fiado" at bounding box center [65, 527] width 75 height 14
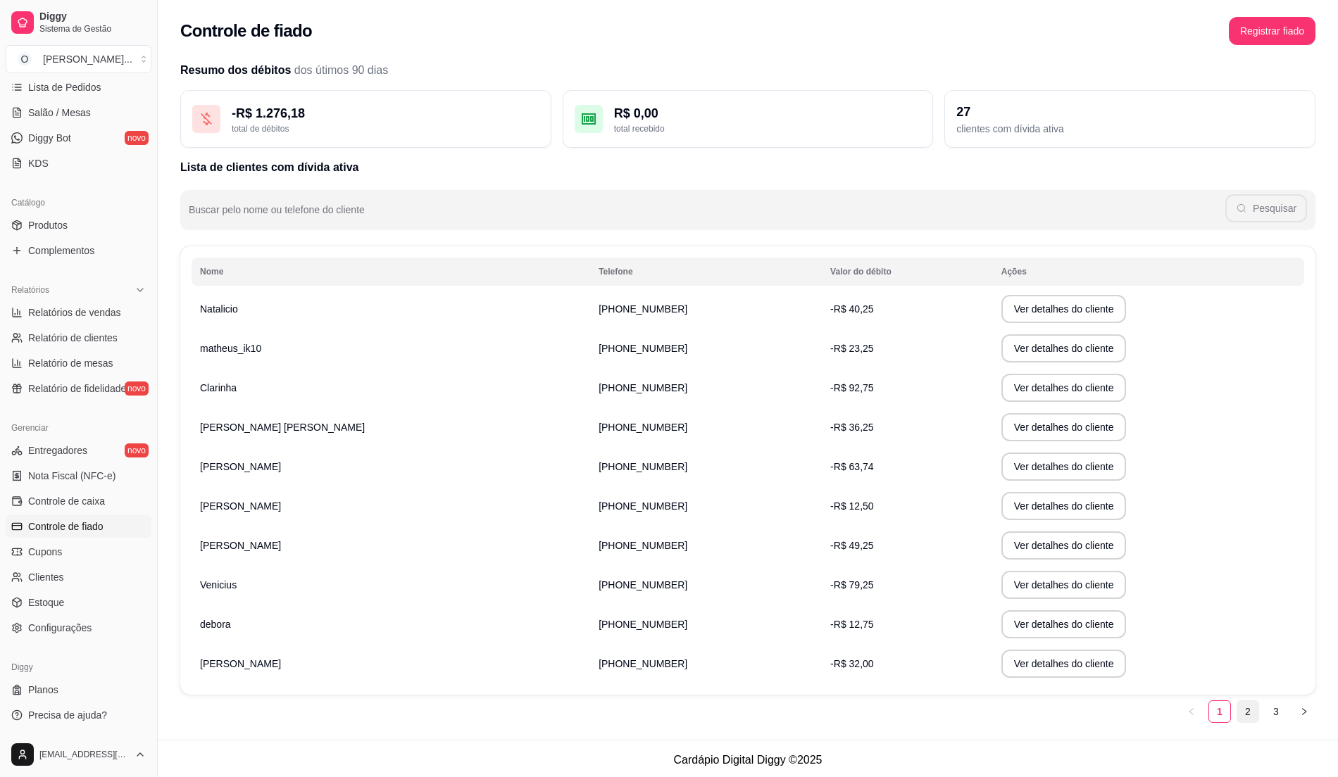
click at [1241, 711] on link "2" at bounding box center [1247, 711] width 21 height 21
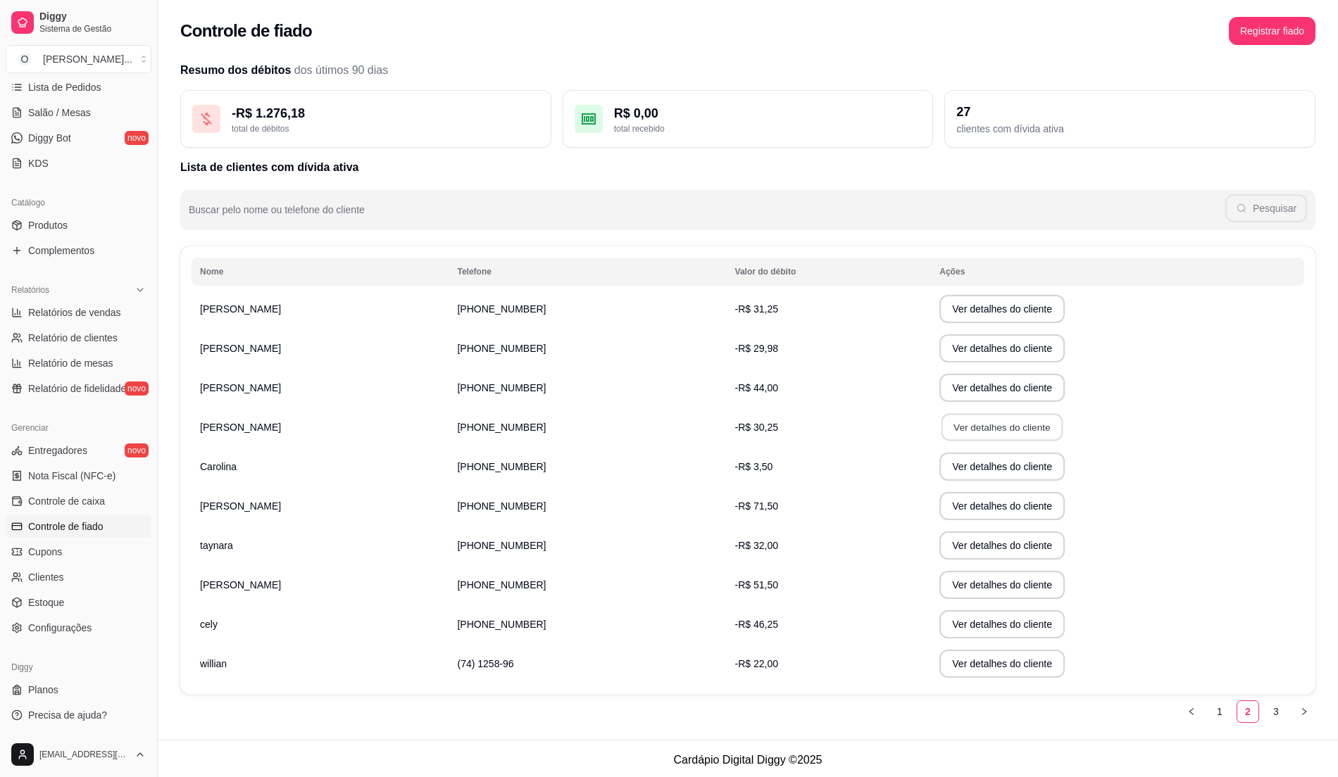
click at [964, 432] on button "Ver detalhes do cliente" at bounding box center [1001, 427] width 121 height 27
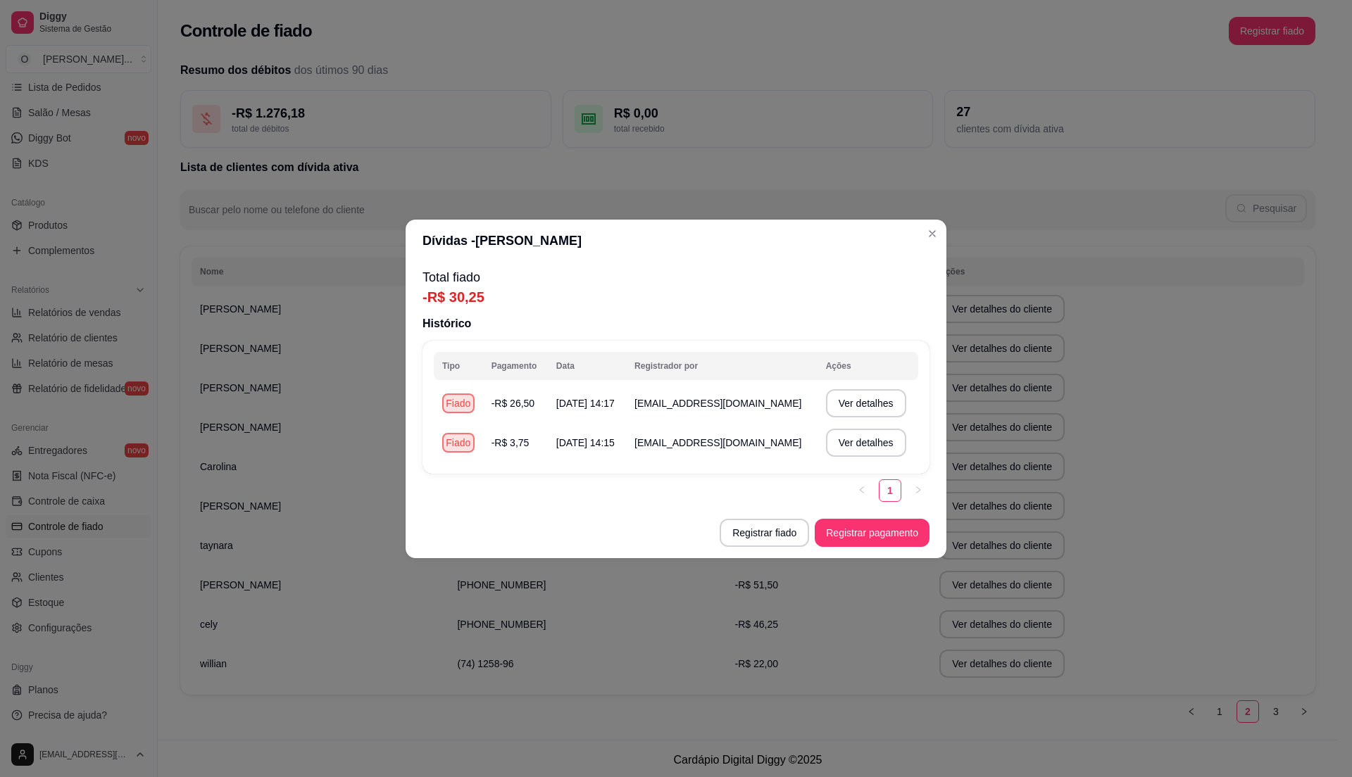
click at [841, 375] on th "Ações" at bounding box center [868, 366] width 101 height 28
click at [849, 448] on button "Ver detalhes" at bounding box center [865, 442] width 77 height 27
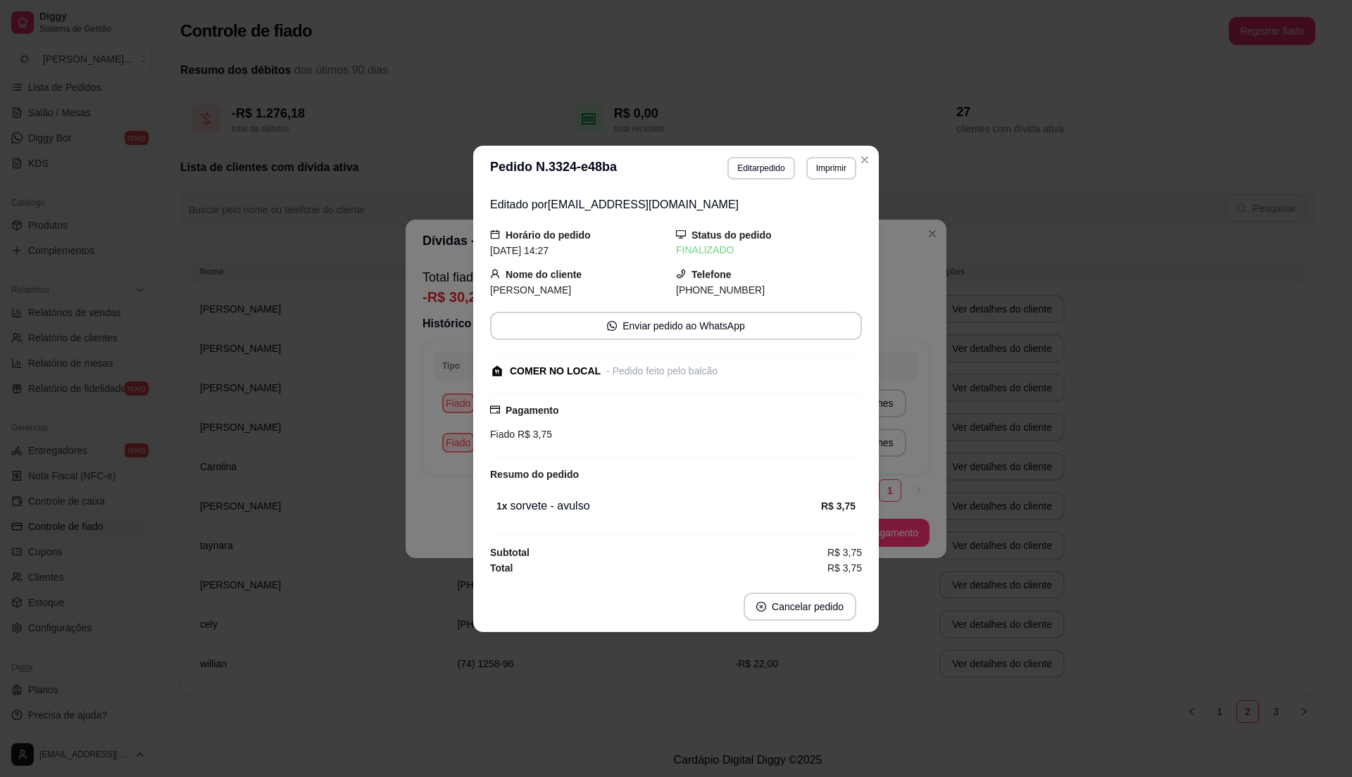
click at [918, 420] on div "**********" at bounding box center [676, 388] width 1352 height 777
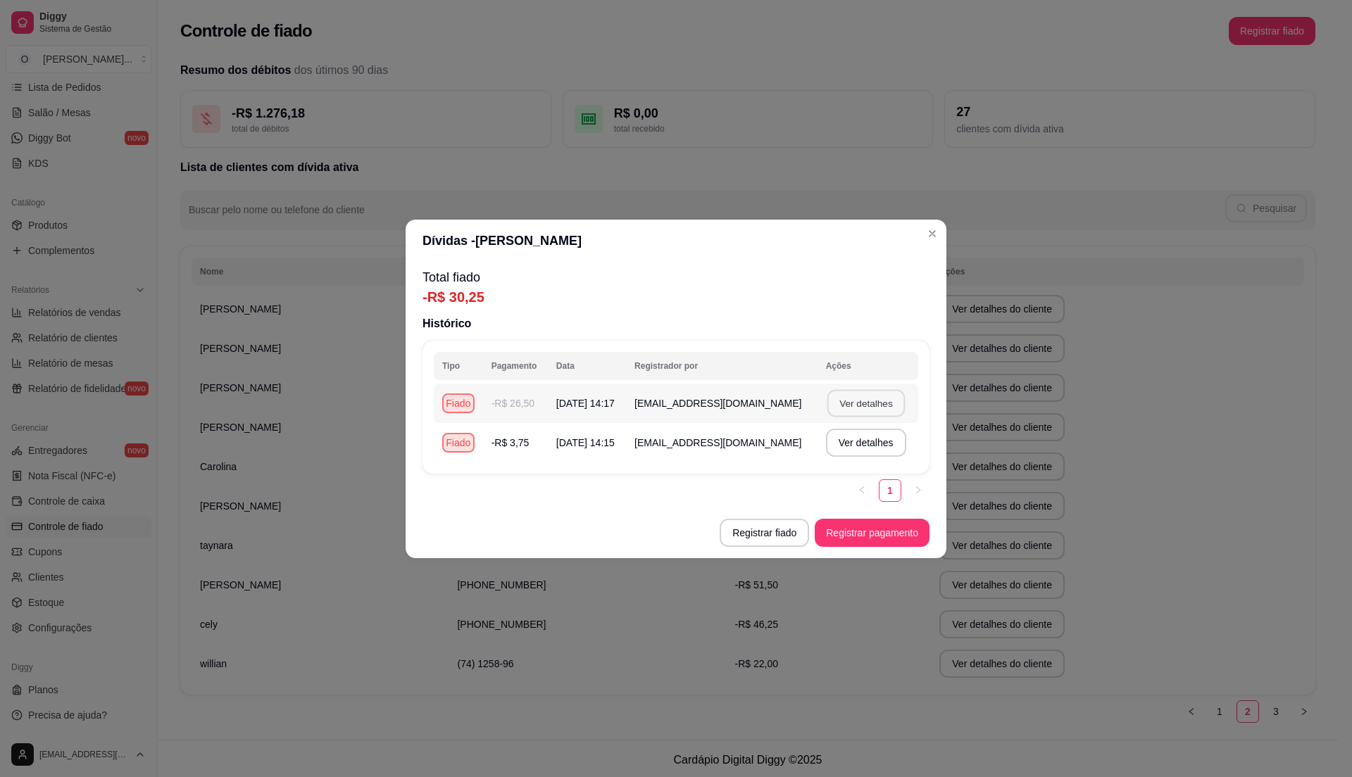
click at [877, 399] on button "Ver detalhes" at bounding box center [865, 402] width 77 height 27
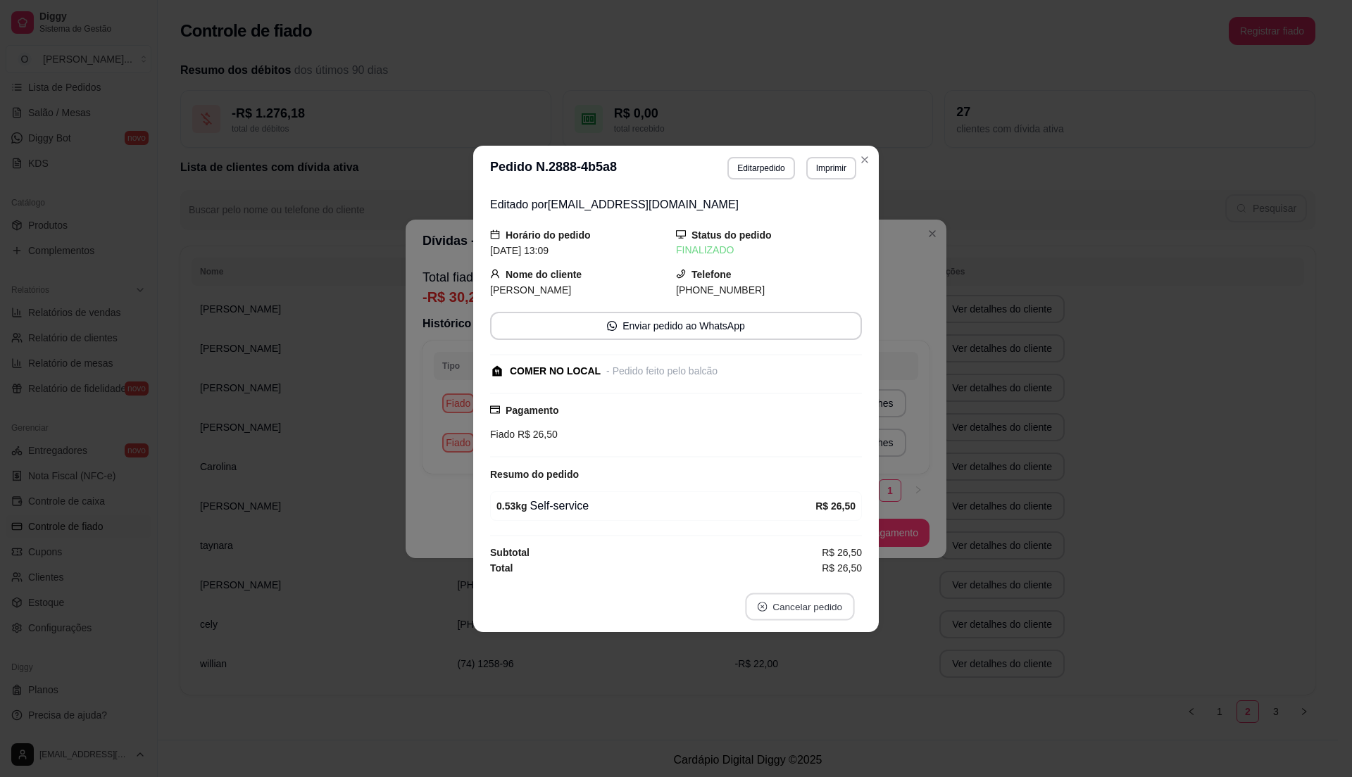
click at [808, 604] on button "Cancelar pedido" at bounding box center [799, 606] width 109 height 27
click at [844, 566] on button "Sim" at bounding box center [839, 574] width 56 height 28
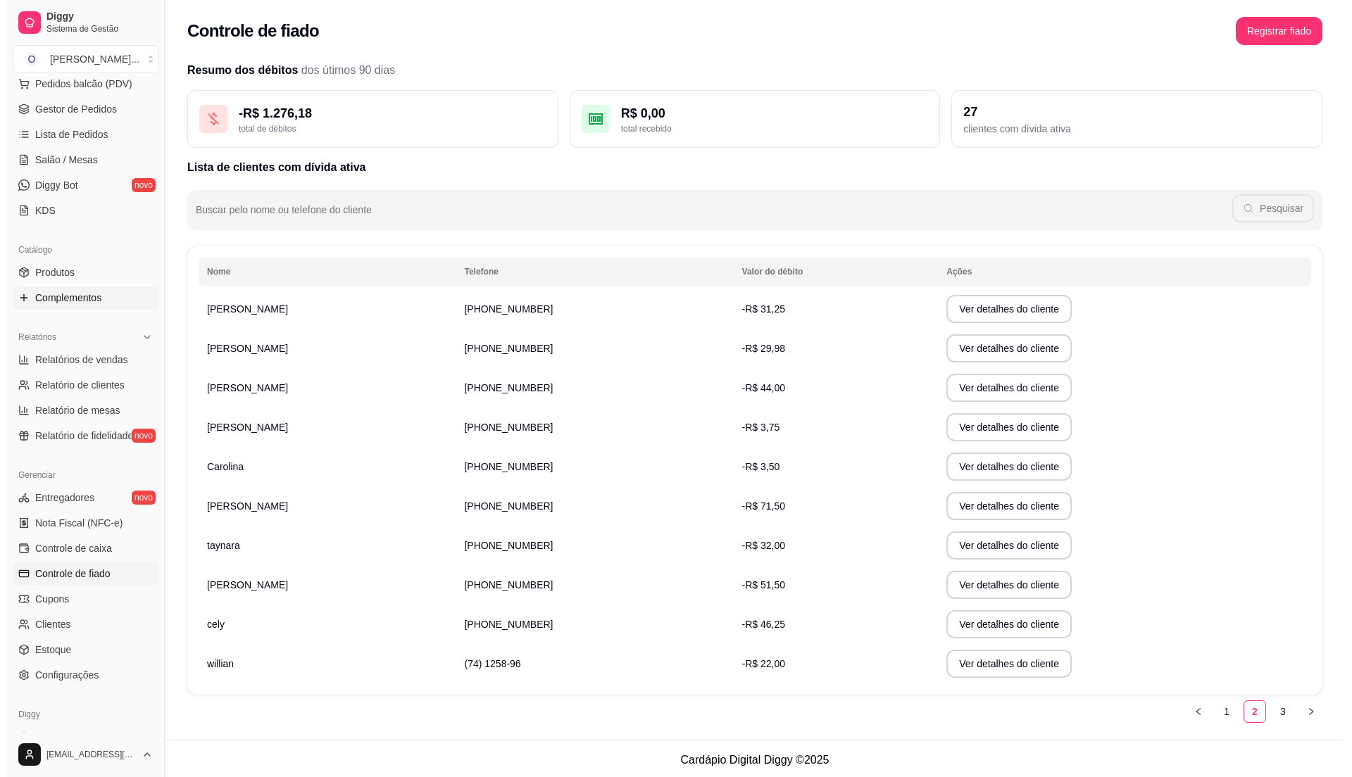
scroll to position [142, 0]
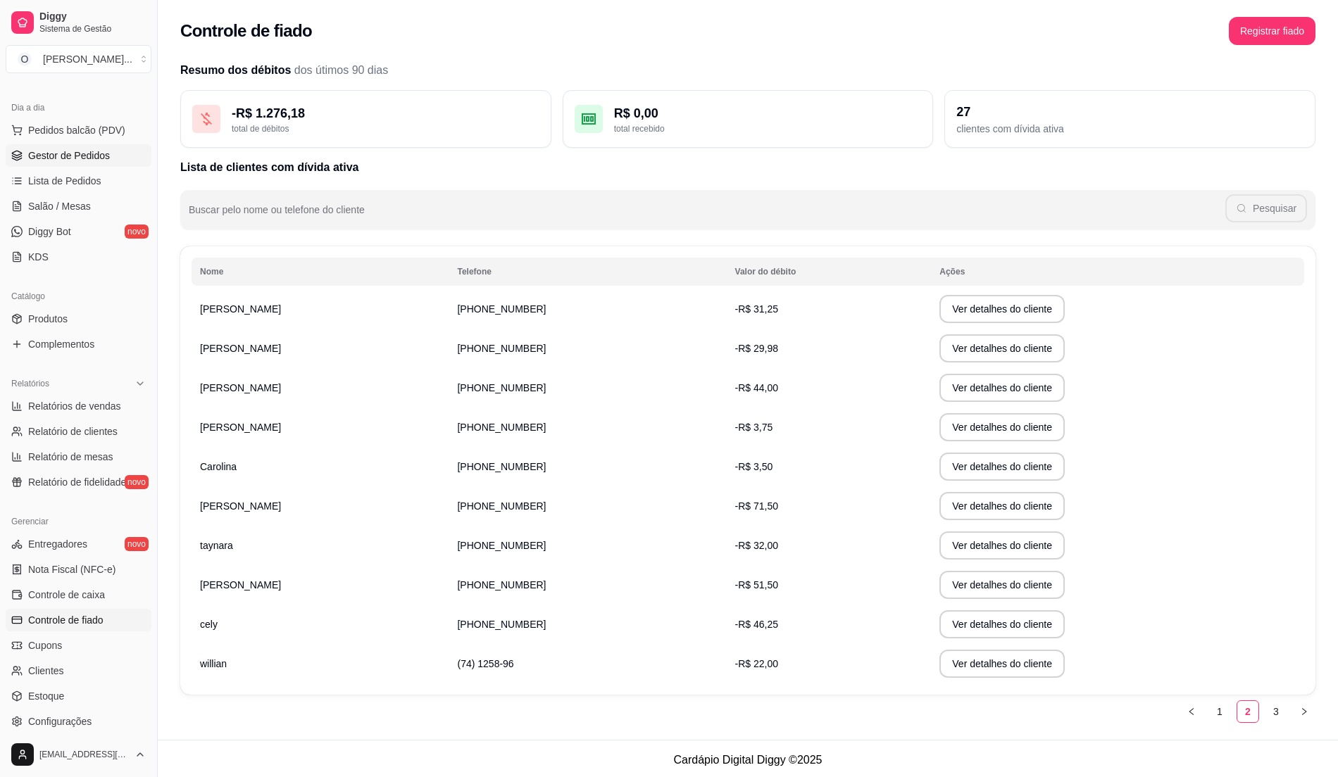
click at [94, 162] on span "Gestor de Pedidos" at bounding box center [69, 156] width 82 height 14
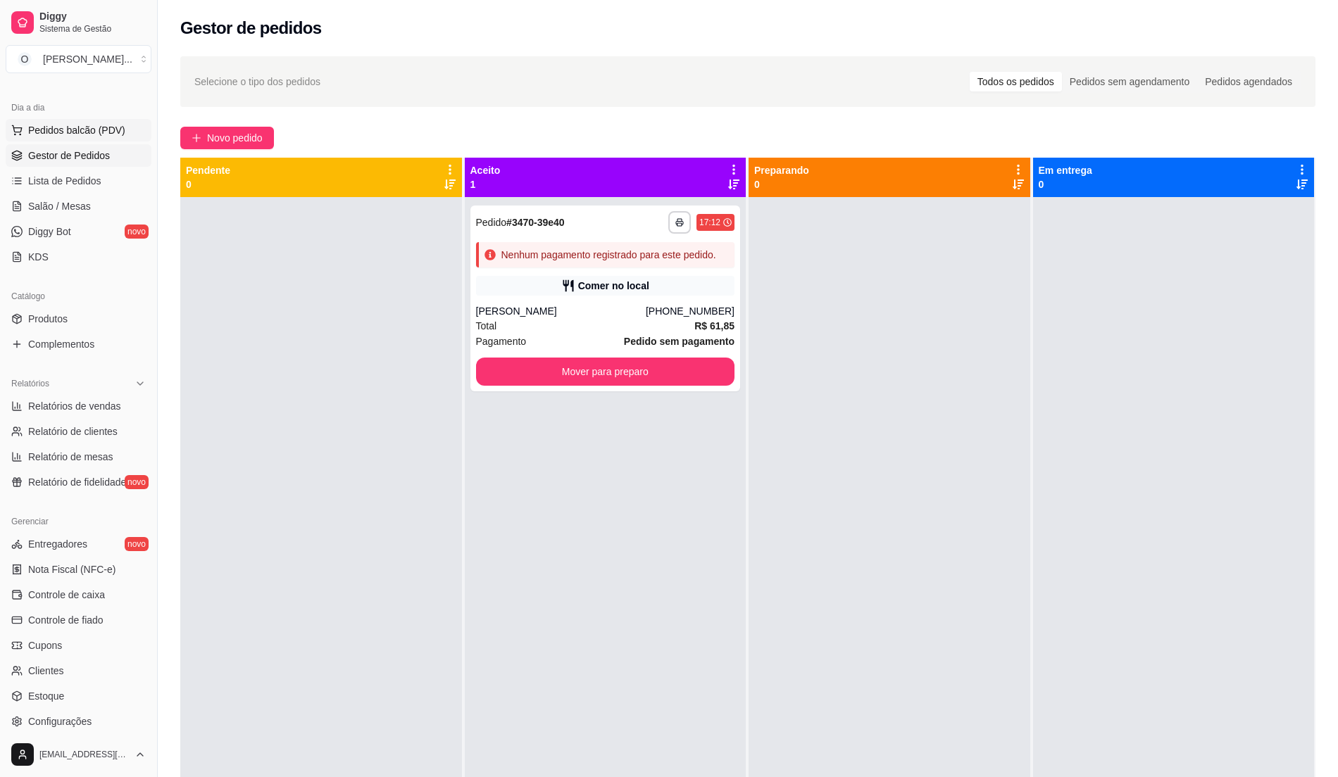
click at [104, 131] on span "Pedidos balcão (PDV)" at bounding box center [76, 130] width 97 height 14
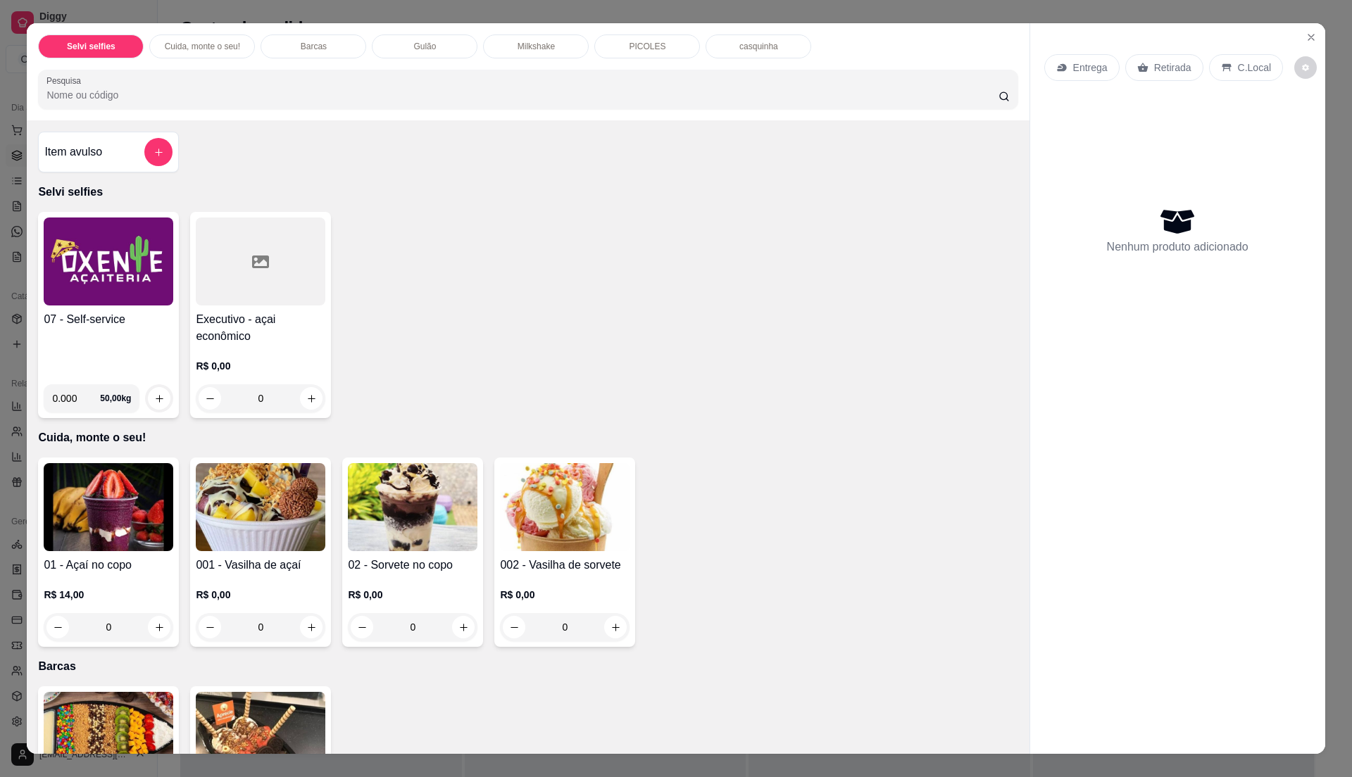
click at [113, 338] on div "07 - Self-service" at bounding box center [109, 342] width 130 height 62
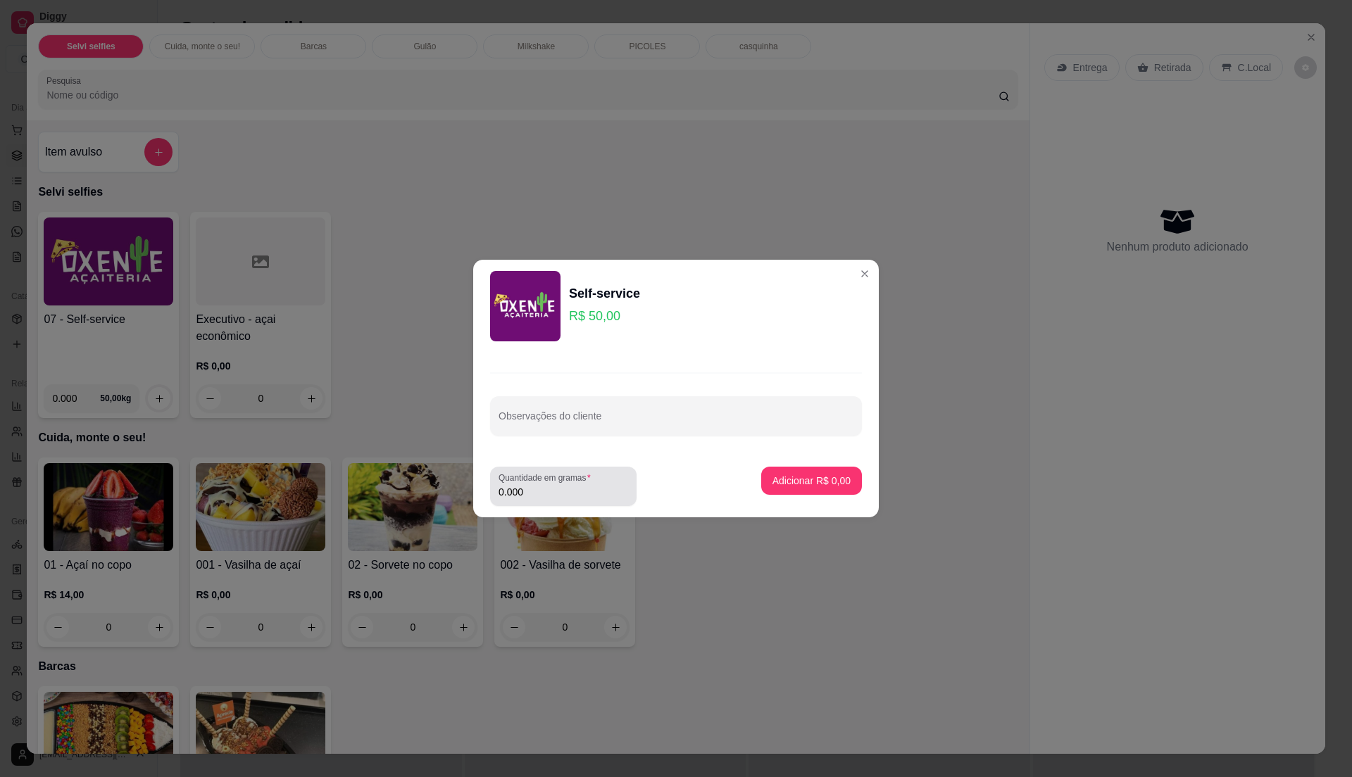
click at [533, 490] on input "0.000" at bounding box center [564, 492] width 130 height 14
type input "0.335"
click at [809, 480] on p "Adicionar R$ 16,75" at bounding box center [809, 481] width 84 height 14
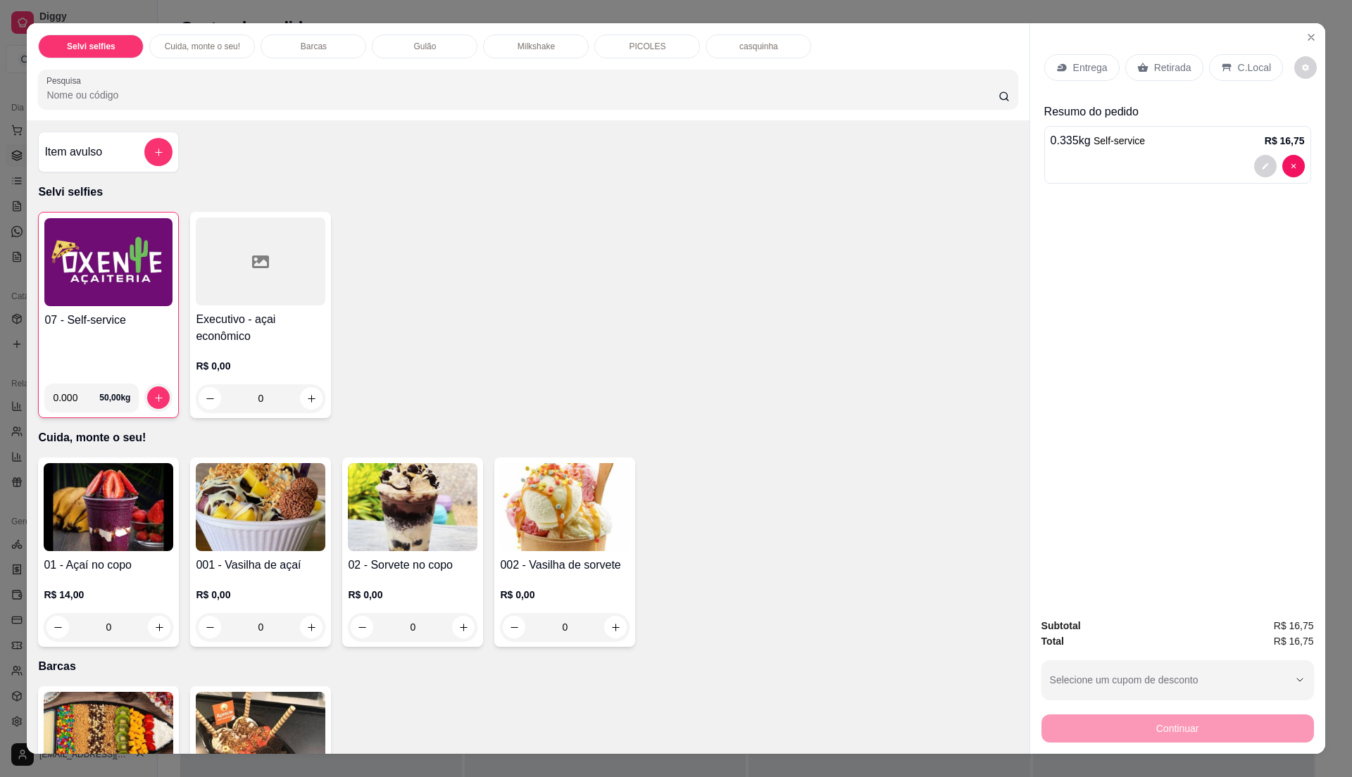
click at [1242, 66] on p "C.Local" at bounding box center [1254, 68] width 33 height 14
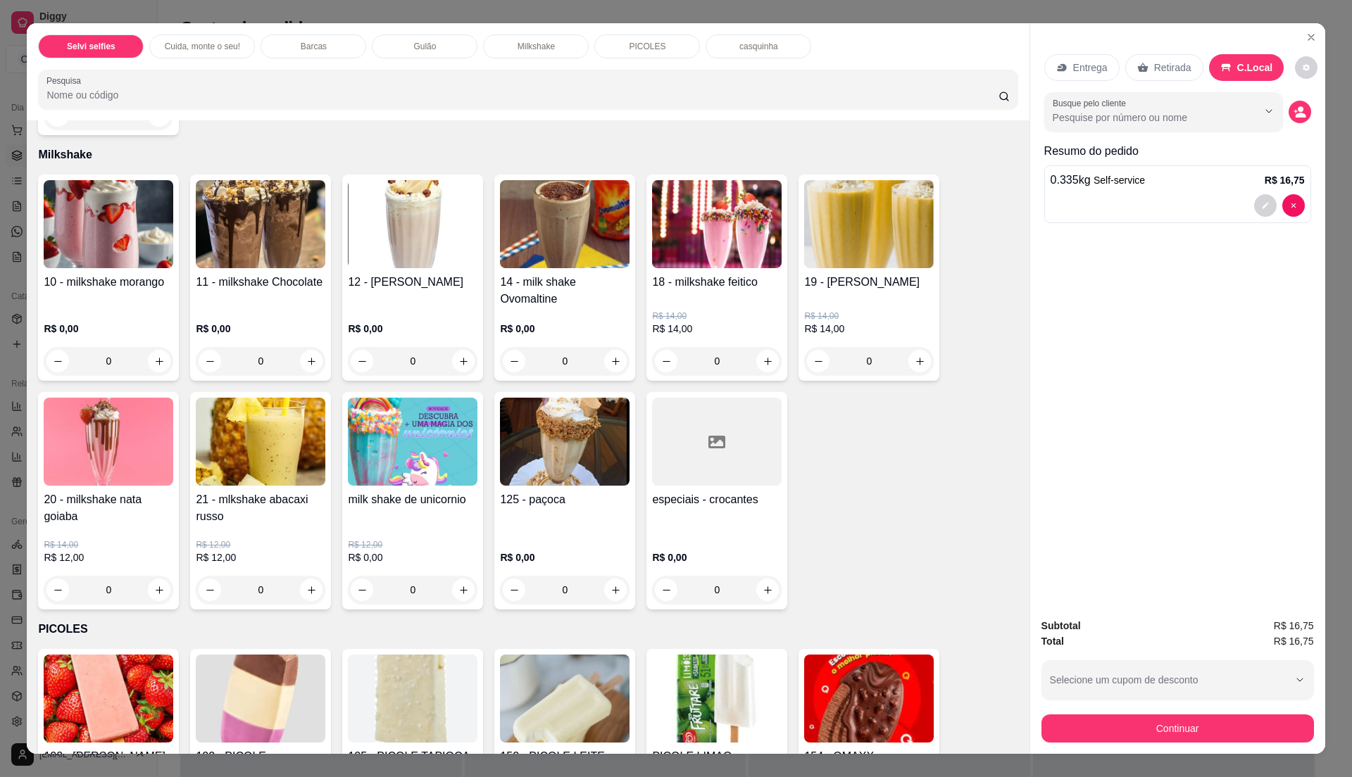
scroll to position [1220, 0]
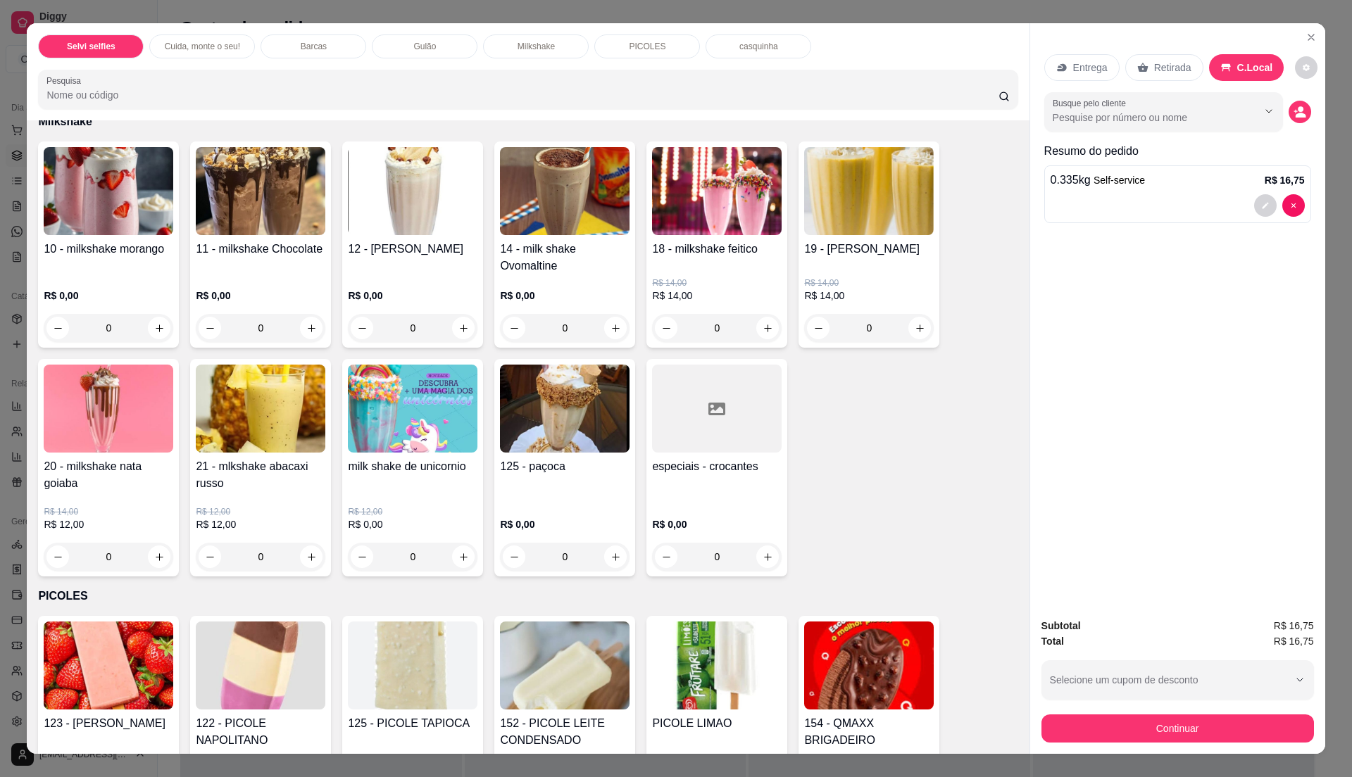
click at [804, 413] on div "10 - milkshake morango R$ 0,00 0 11 - milkshake Chocolate R$ 0,00 0 12 - milksh…" at bounding box center [527, 359] width 979 height 435
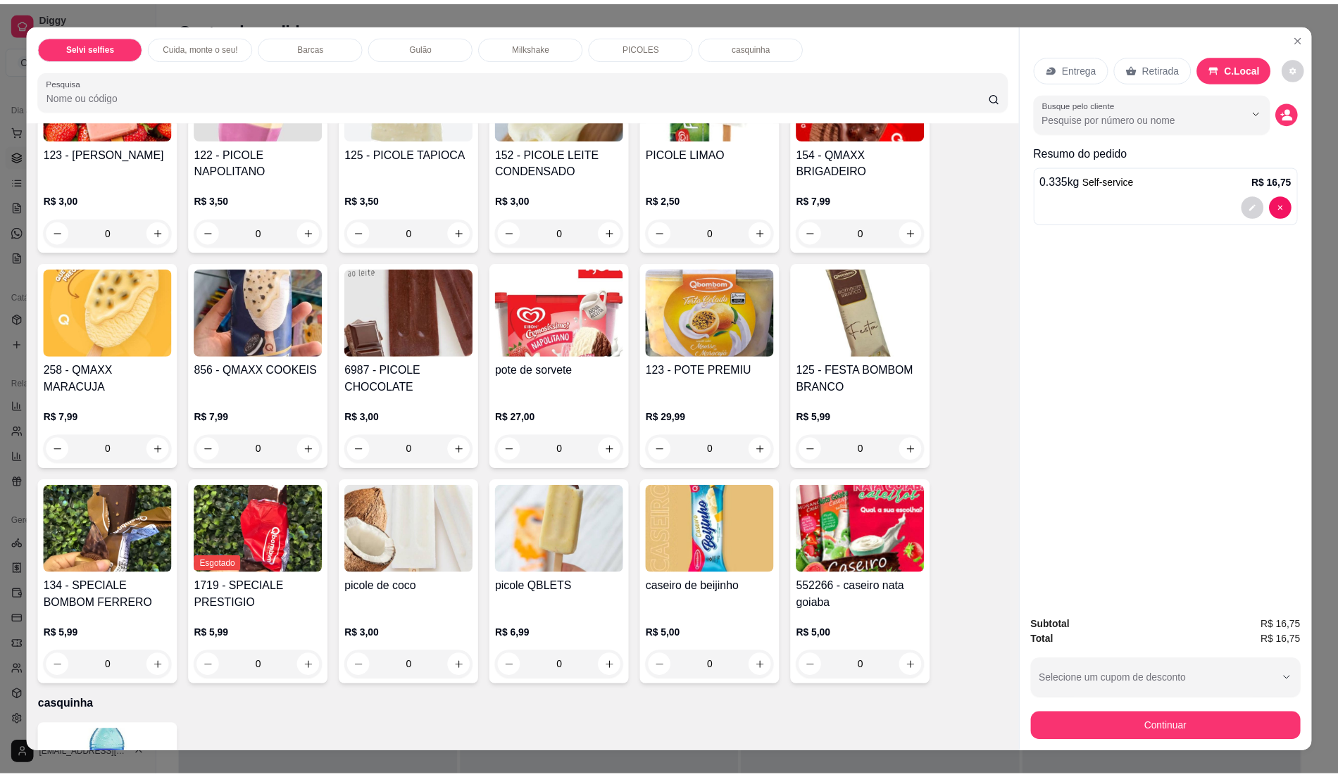
scroll to position [1972, 0]
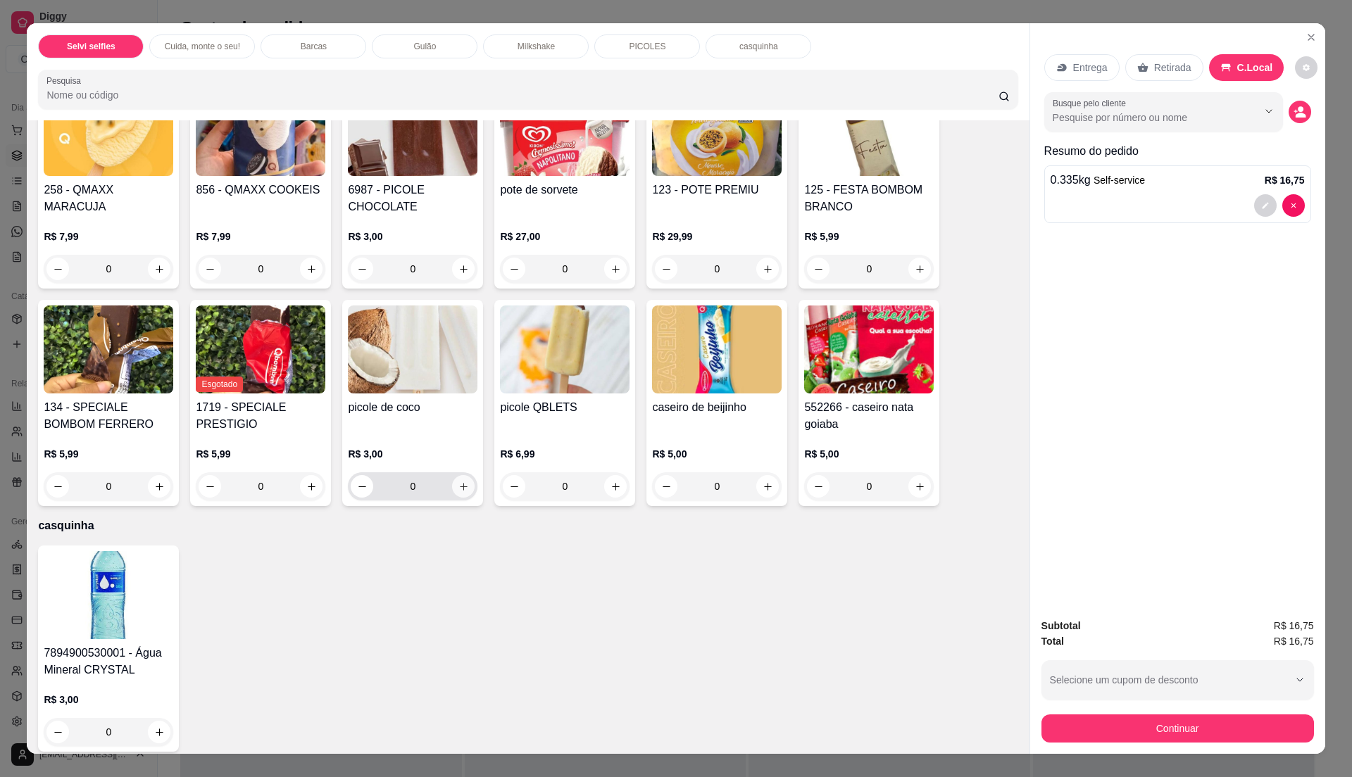
click at [462, 484] on button "increase-product-quantity" at bounding box center [463, 486] width 23 height 23
type input "1"
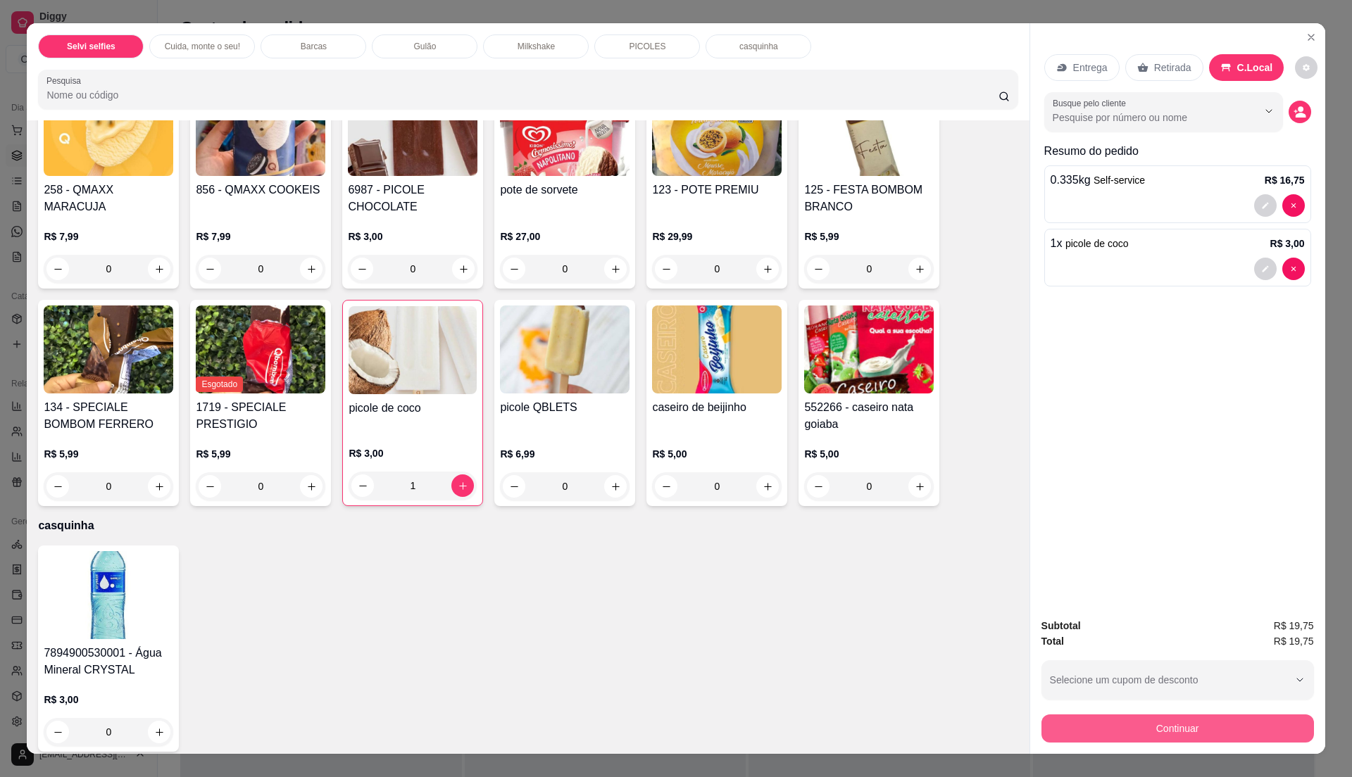
click at [1175, 717] on button "Continuar" at bounding box center [1177, 729] width 273 height 28
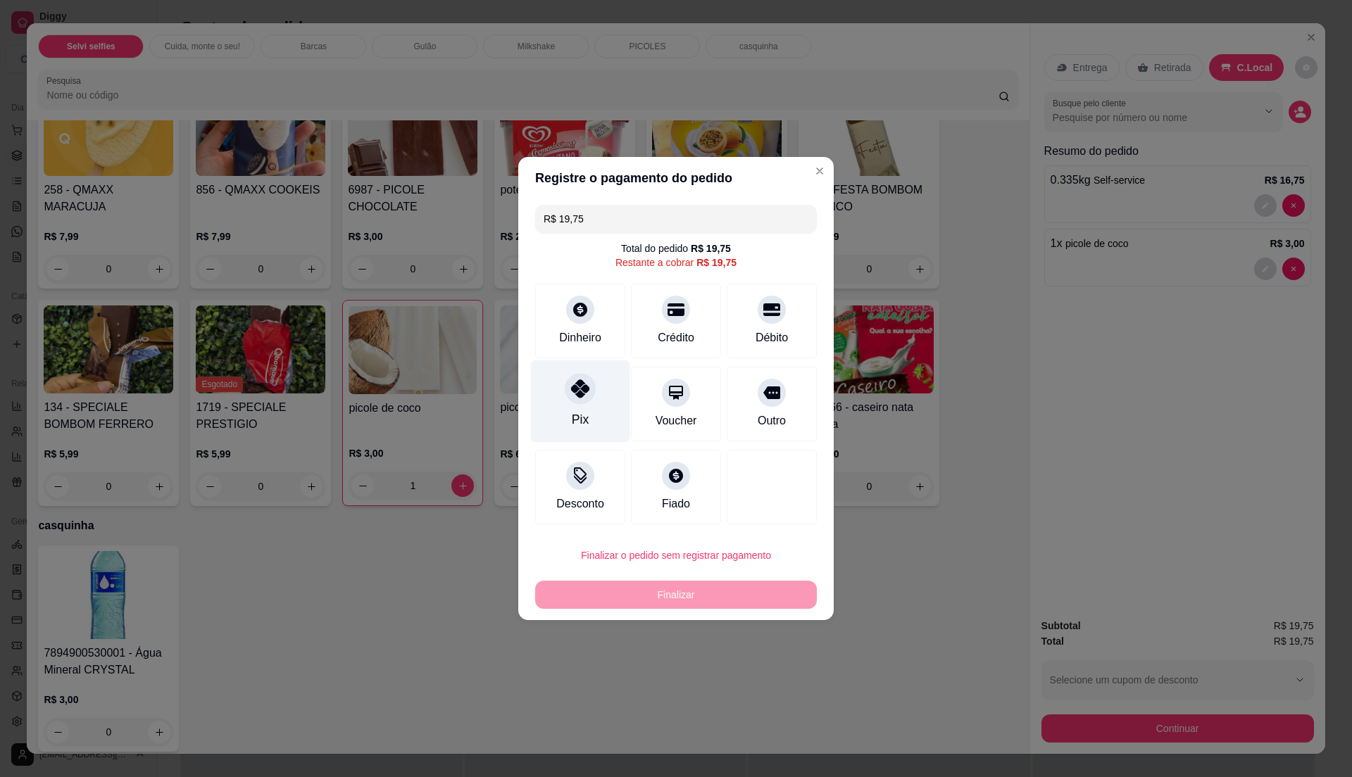
click at [581, 406] on div "Pix" at bounding box center [580, 402] width 99 height 82
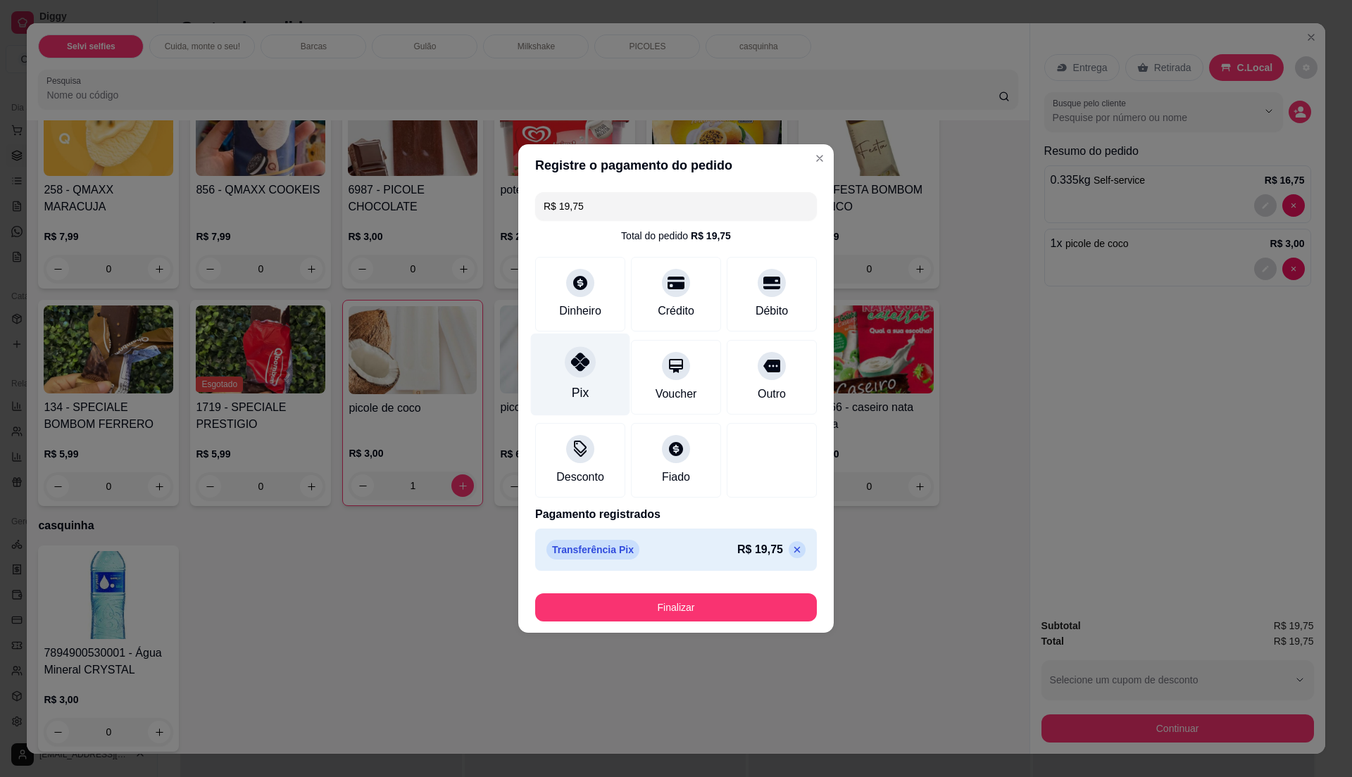
type input "R$ 0,00"
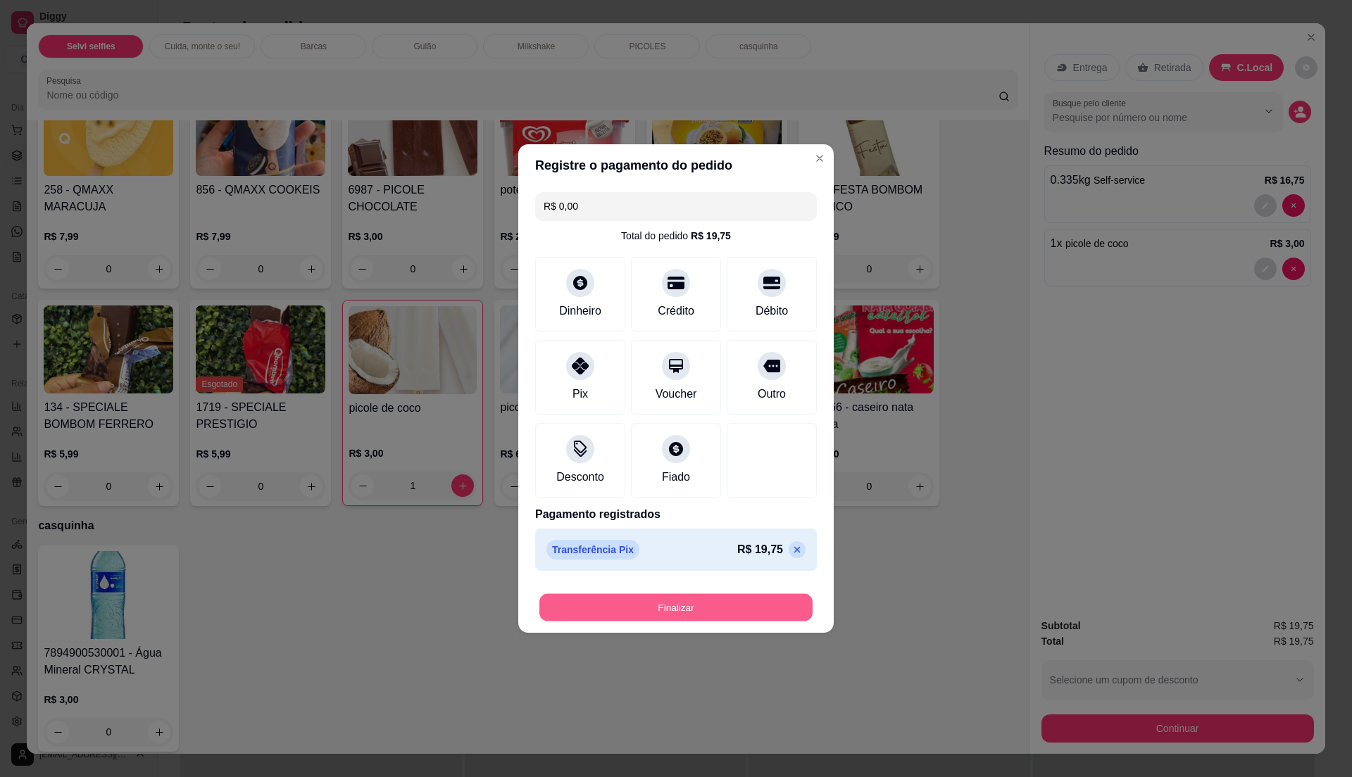
click at [705, 595] on button "Finalizar" at bounding box center [675, 607] width 273 height 27
type input "0"
type input "-R$ 19,75"
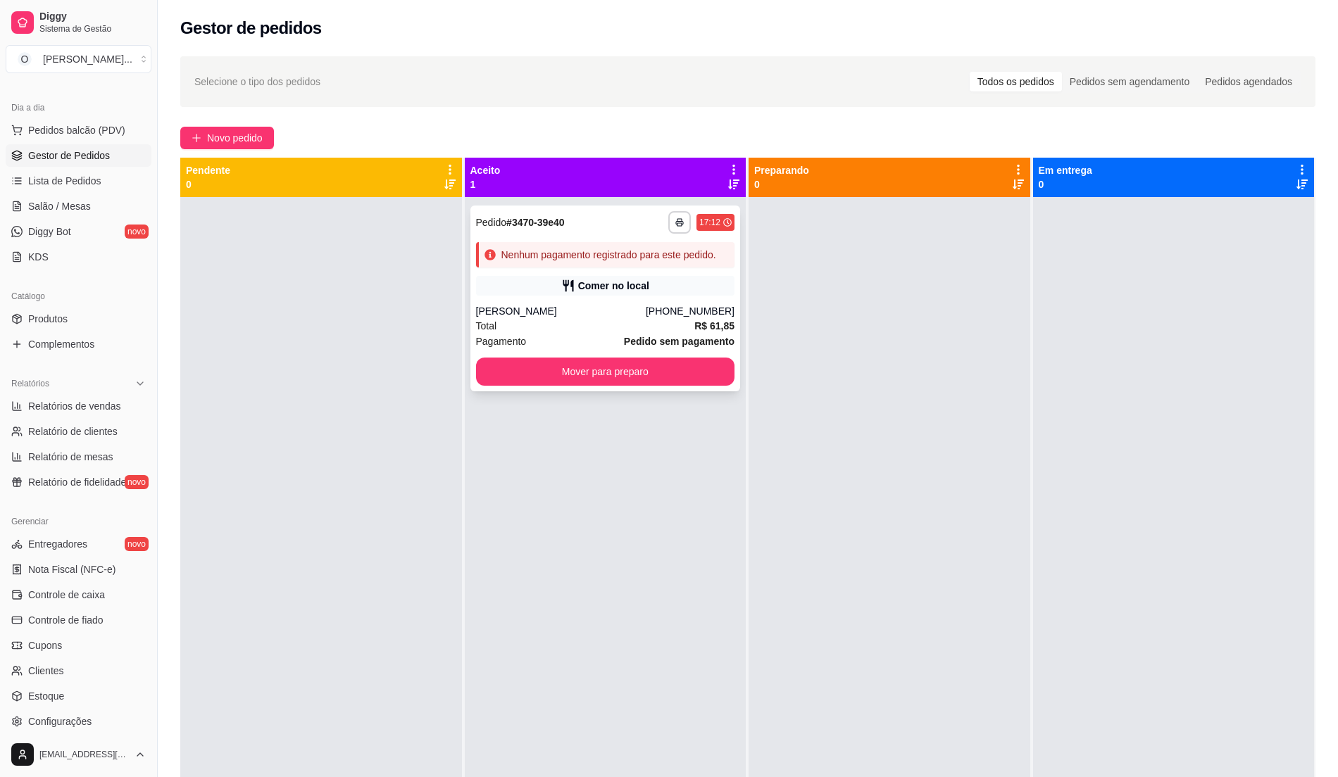
click at [570, 303] on div "**********" at bounding box center [605, 299] width 270 height 186
click at [73, 621] on span "Controle de fiado" at bounding box center [65, 620] width 75 height 14
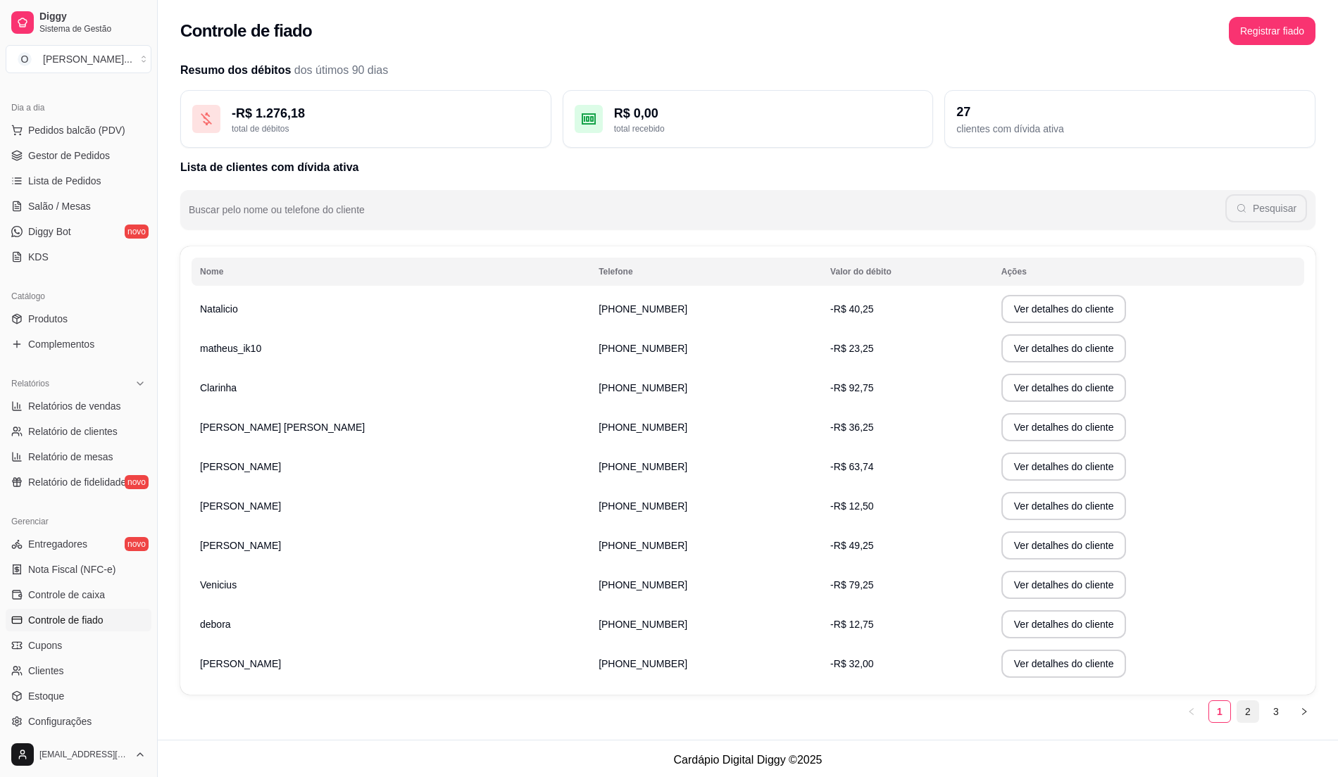
click at [1242, 714] on link "2" at bounding box center [1247, 711] width 21 height 21
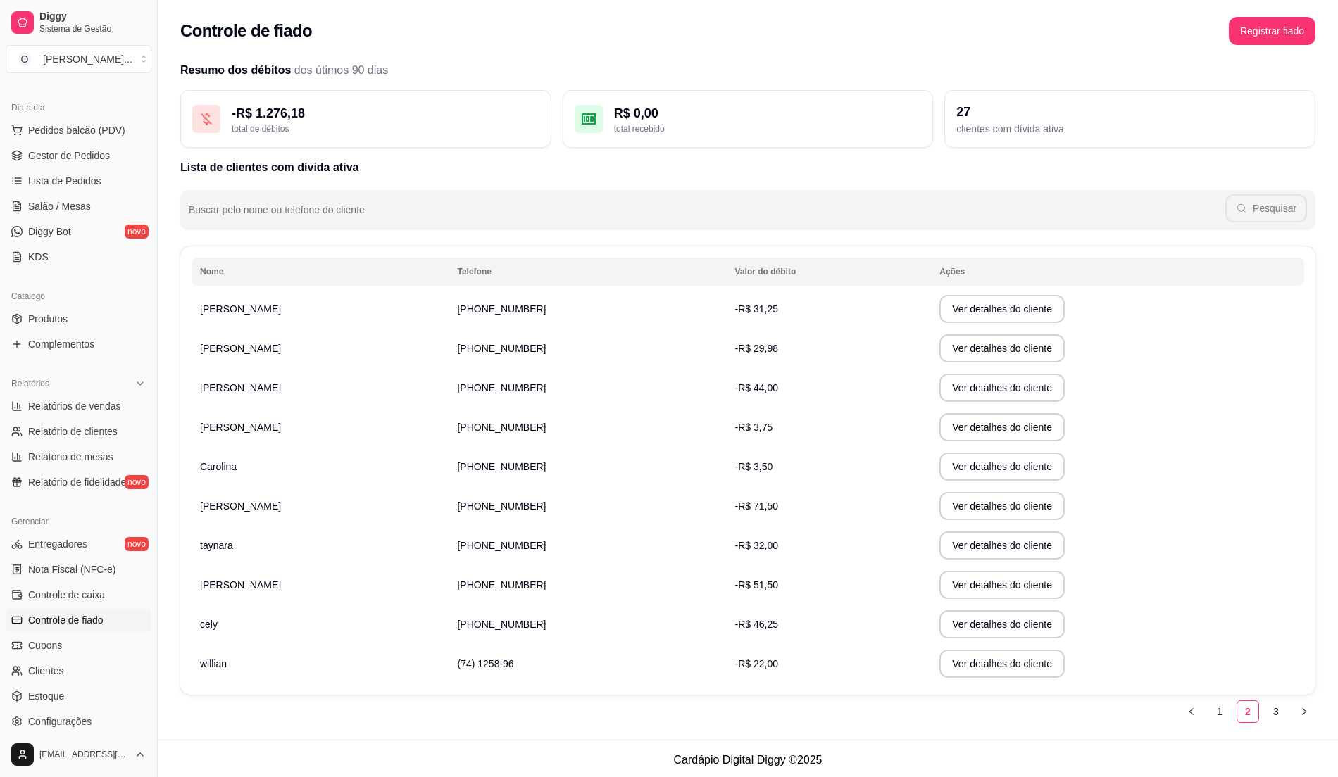
click at [846, 431] on td "-R$ 3,75" at bounding box center [829, 427] width 205 height 39
click at [956, 427] on button "Ver detalhes do cliente" at bounding box center [1001, 427] width 125 height 28
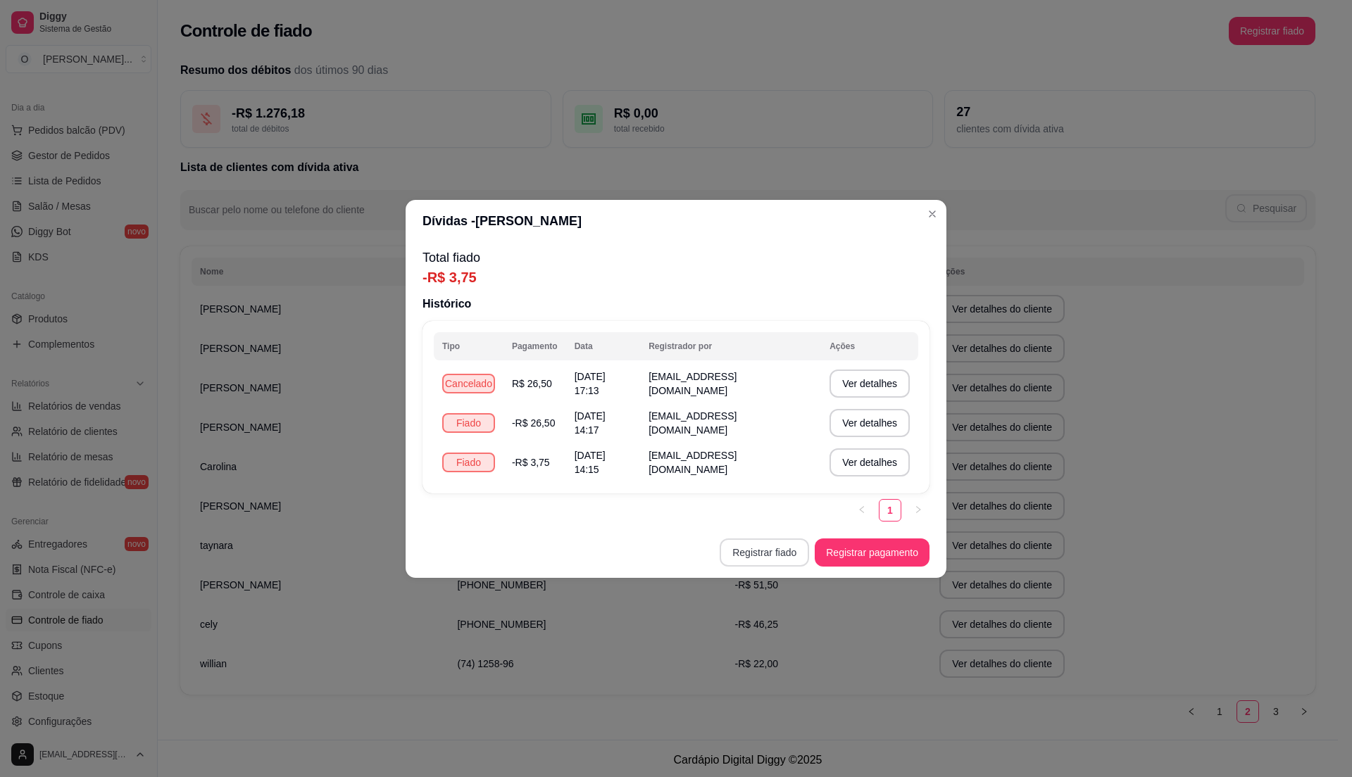
click at [789, 551] on button "Registrar fiado" at bounding box center [764, 553] width 89 height 28
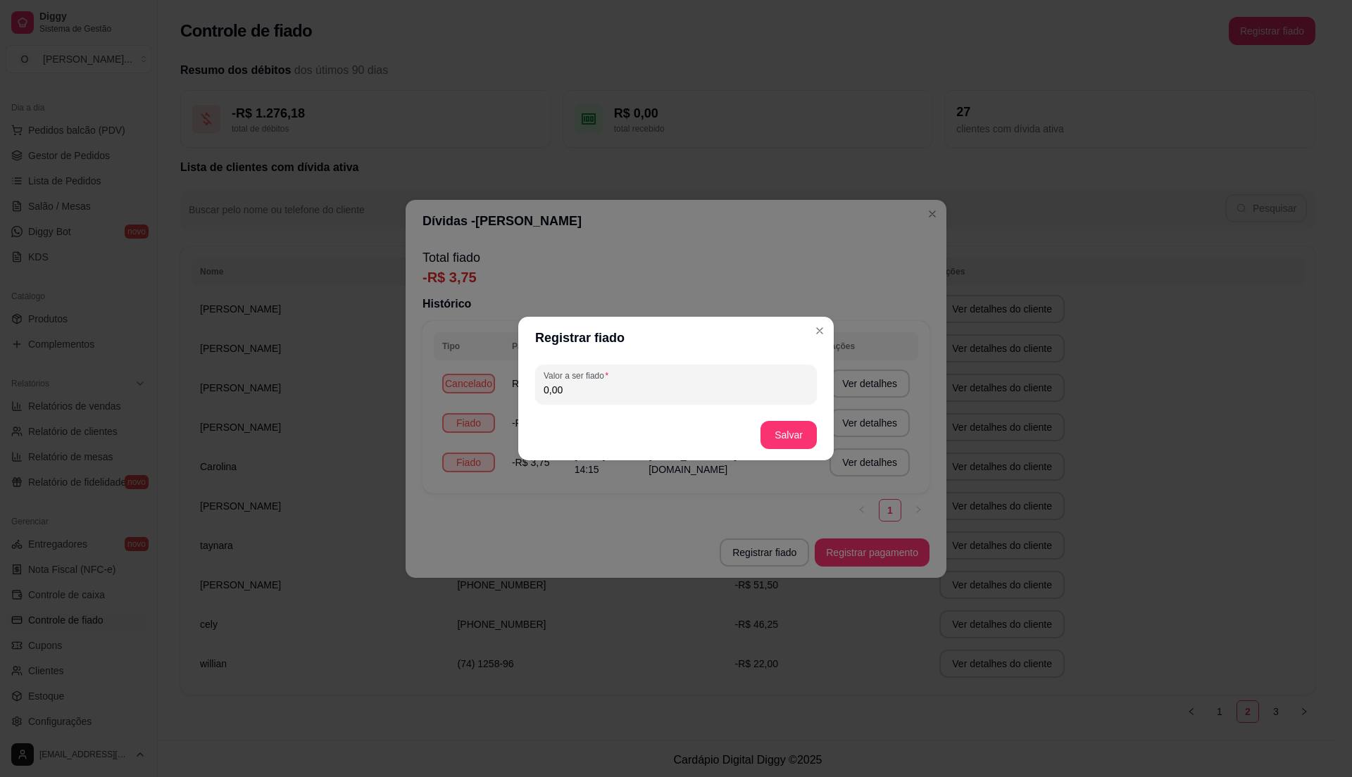
click at [611, 384] on input "0,00" at bounding box center [676, 390] width 265 height 14
type input "0,00"
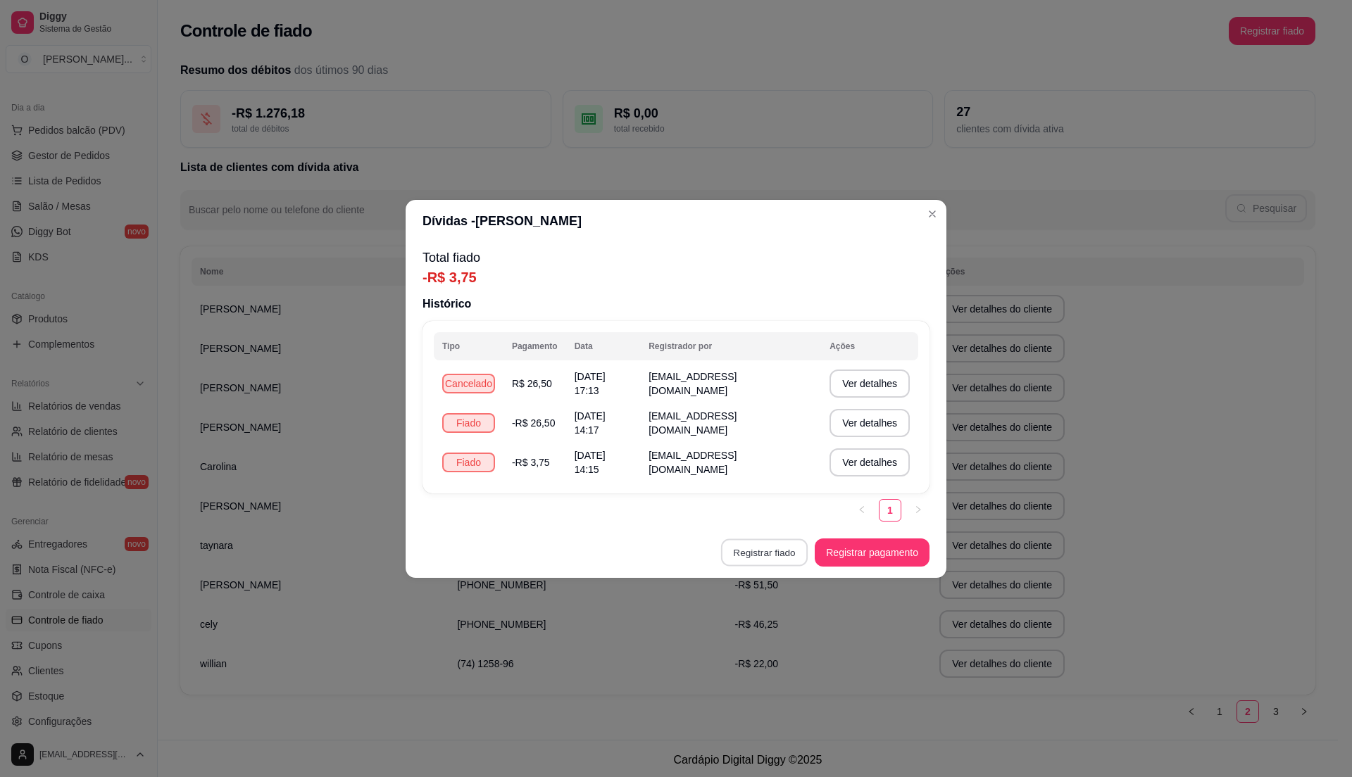
click at [767, 550] on button "Registrar fiado" at bounding box center [764, 552] width 87 height 27
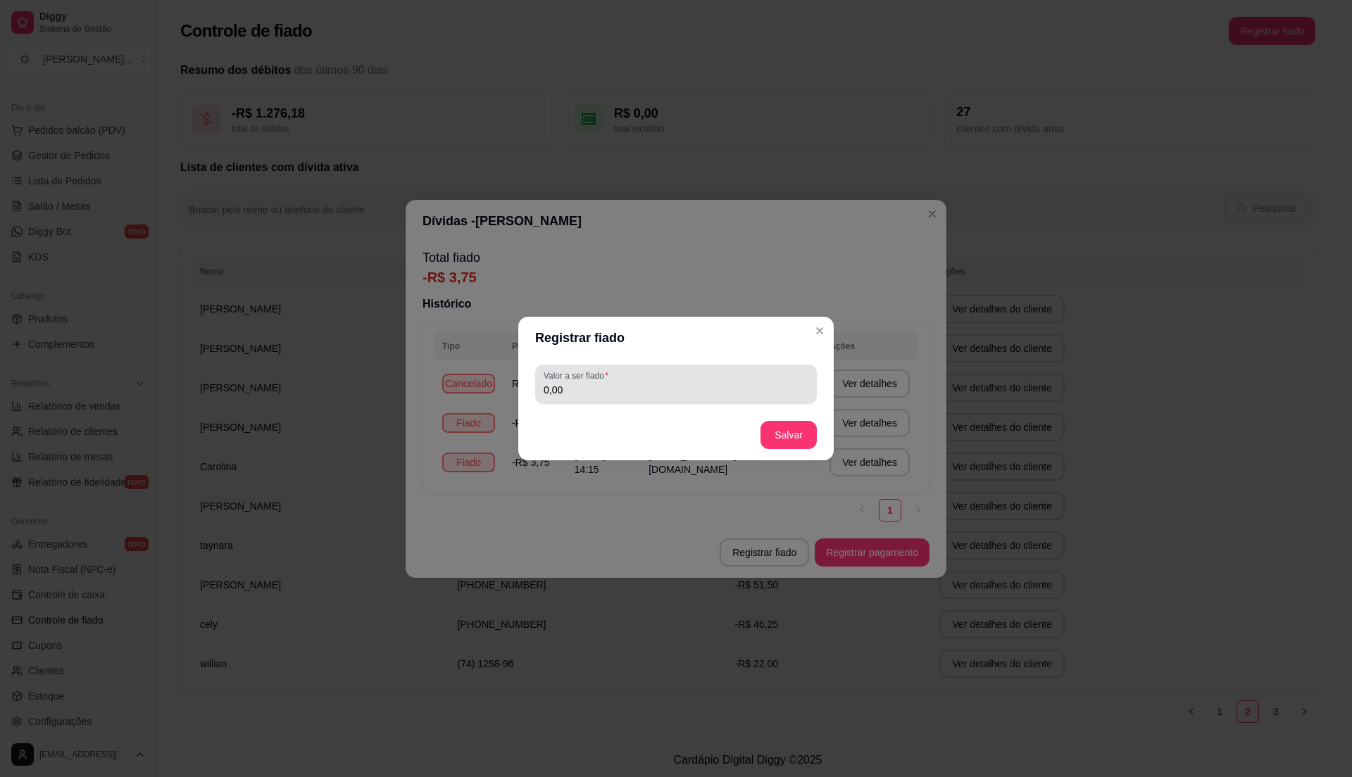
click at [638, 390] on input "0,00" at bounding box center [676, 390] width 265 height 14
type input "58,00"
click at [800, 441] on button "Salvar" at bounding box center [788, 435] width 55 height 27
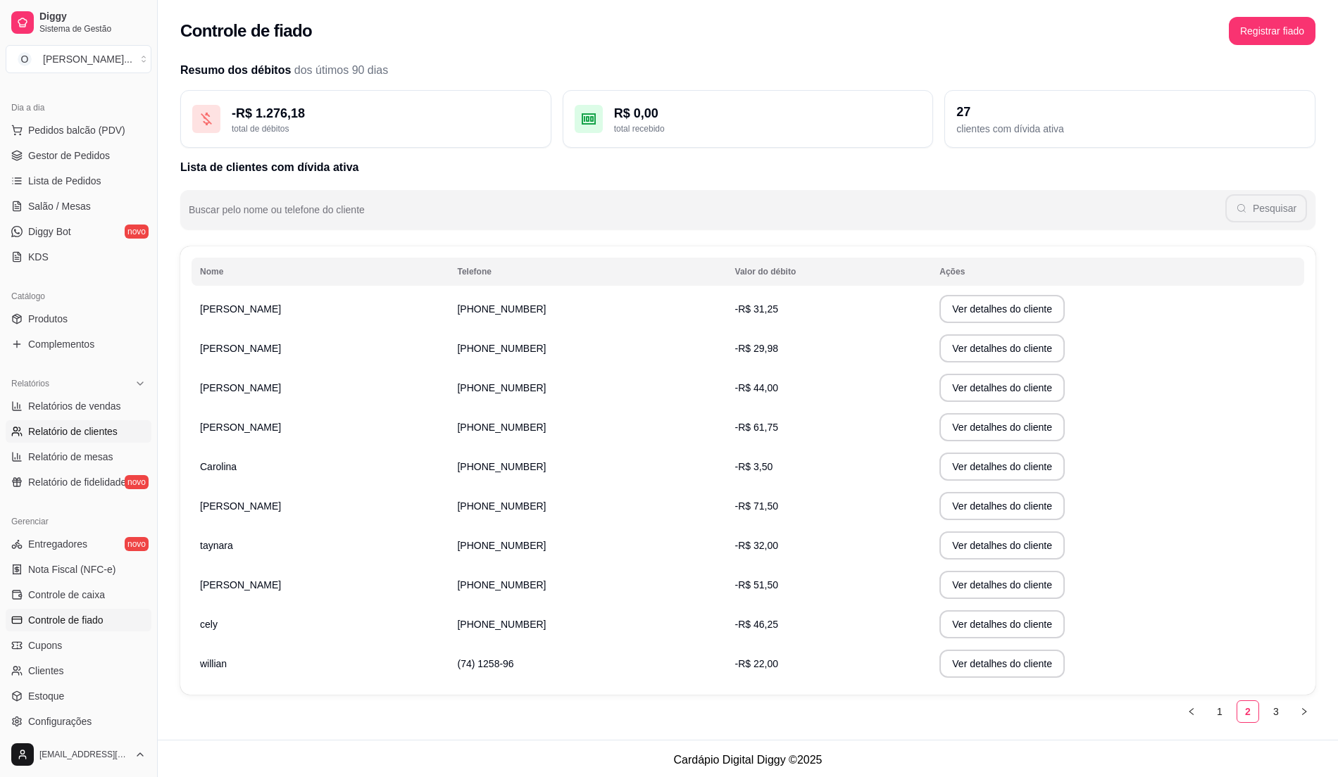
click at [94, 434] on span "Relatório de clientes" at bounding box center [72, 432] width 89 height 14
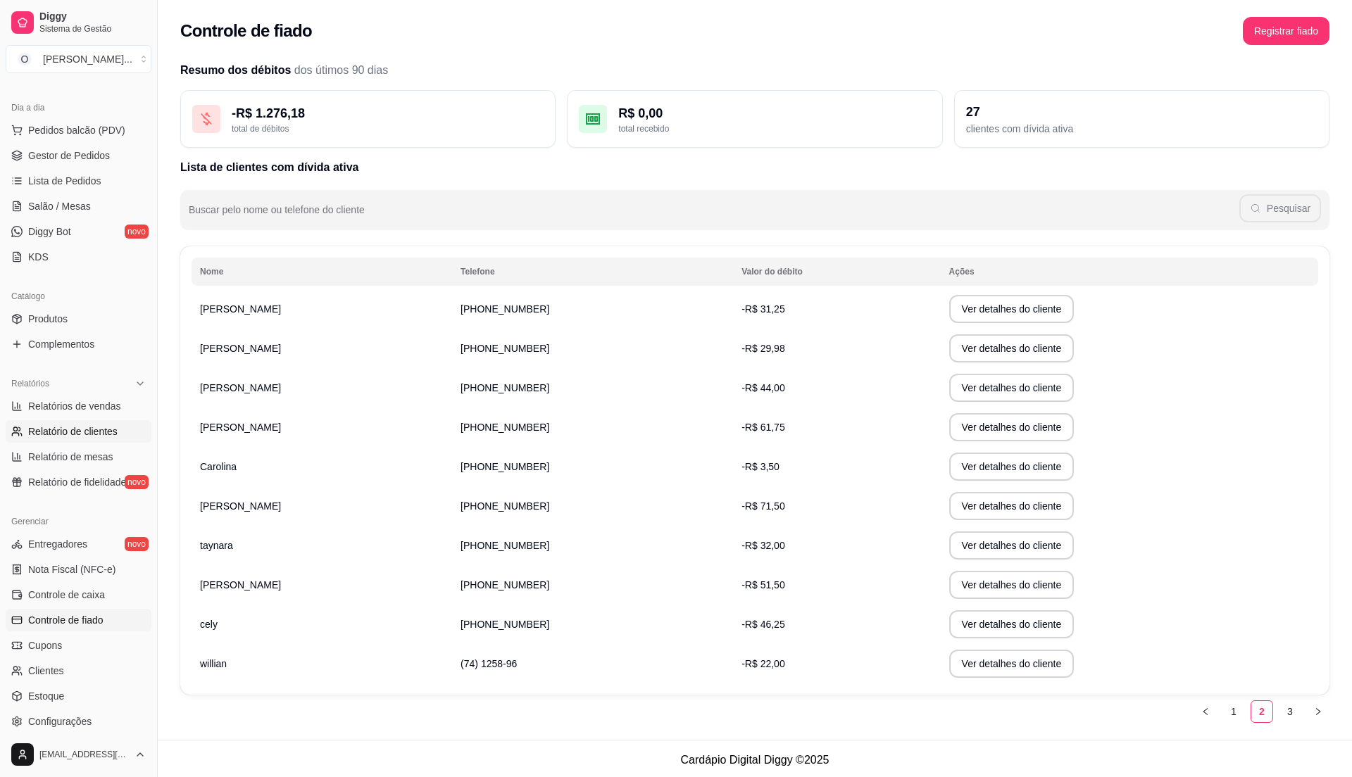
select select "30"
select select "HIGHEST_TOTAL_SPENT_WITH_ORDERS"
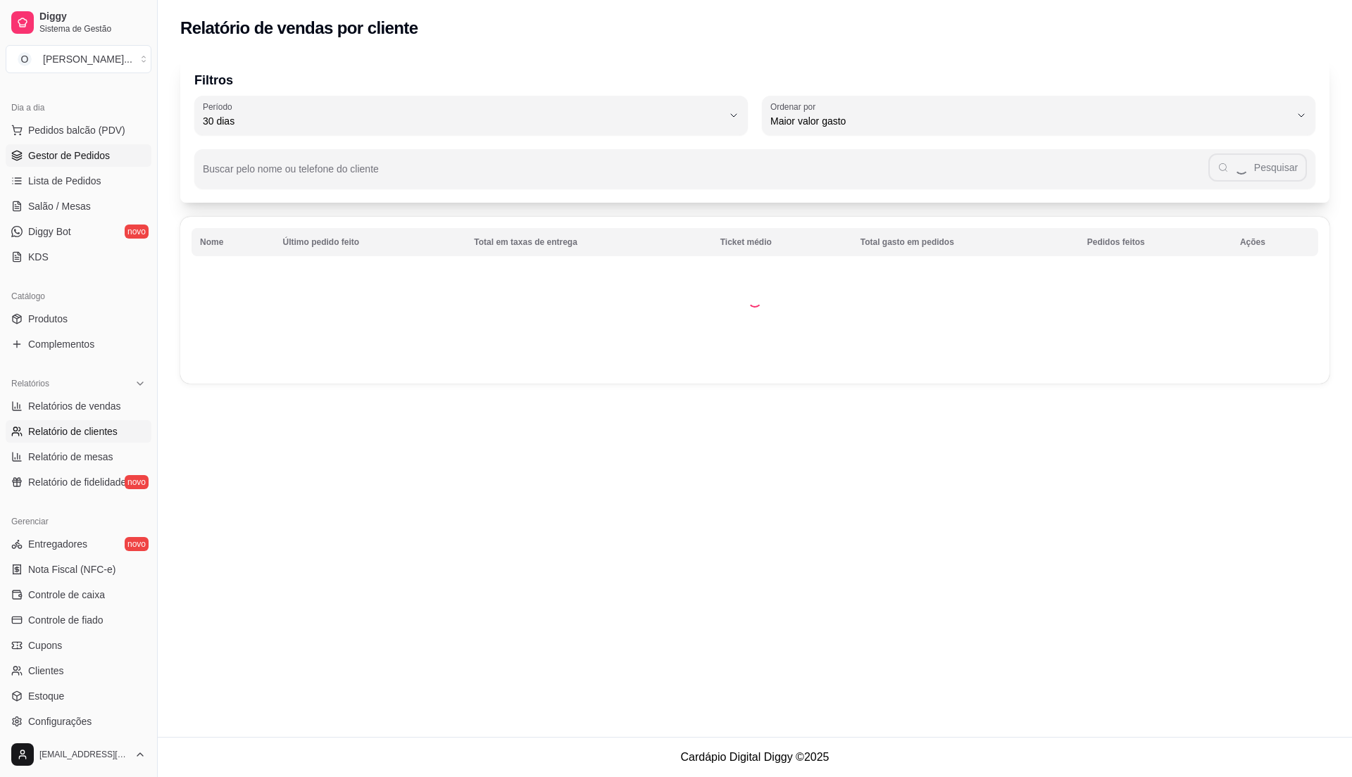
click at [107, 158] on span "Gestor de Pedidos" at bounding box center [69, 156] width 82 height 14
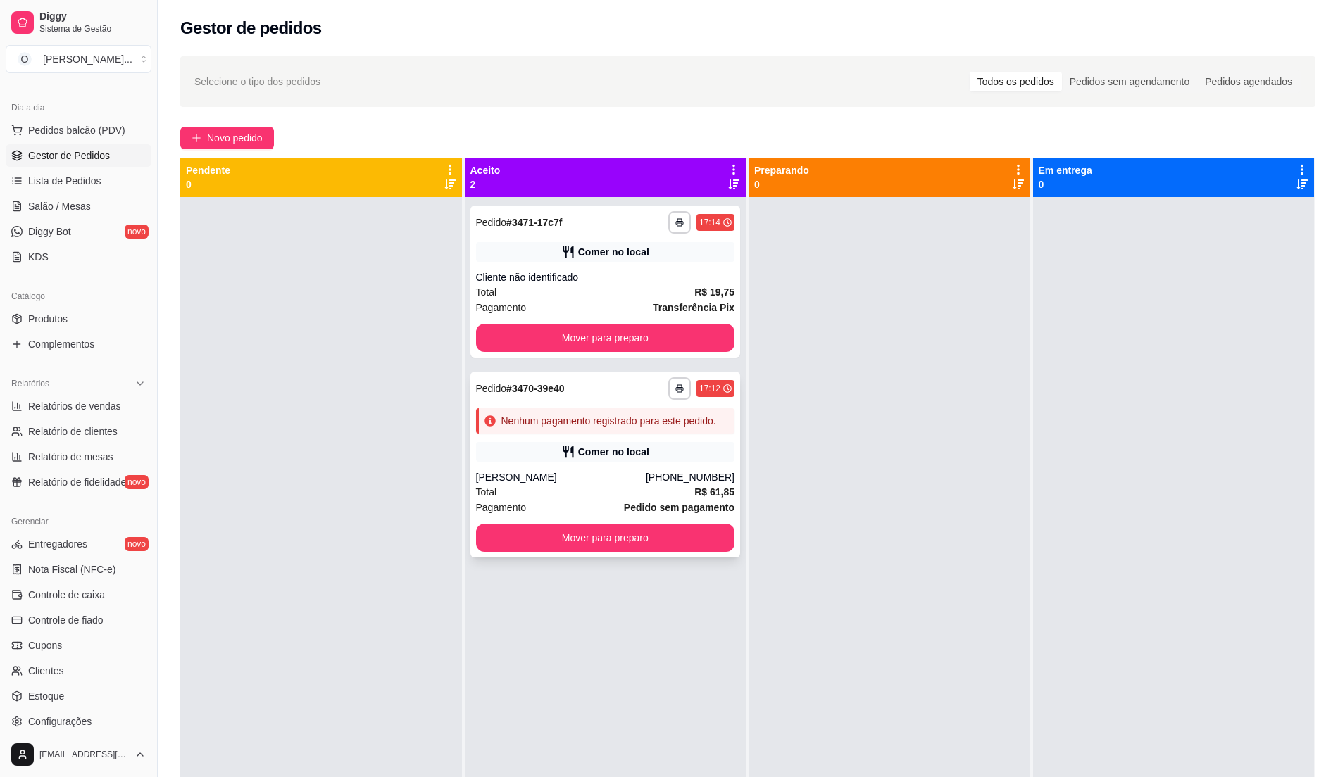
click at [661, 486] on div "Total R$ 61,85" at bounding box center [605, 491] width 259 height 15
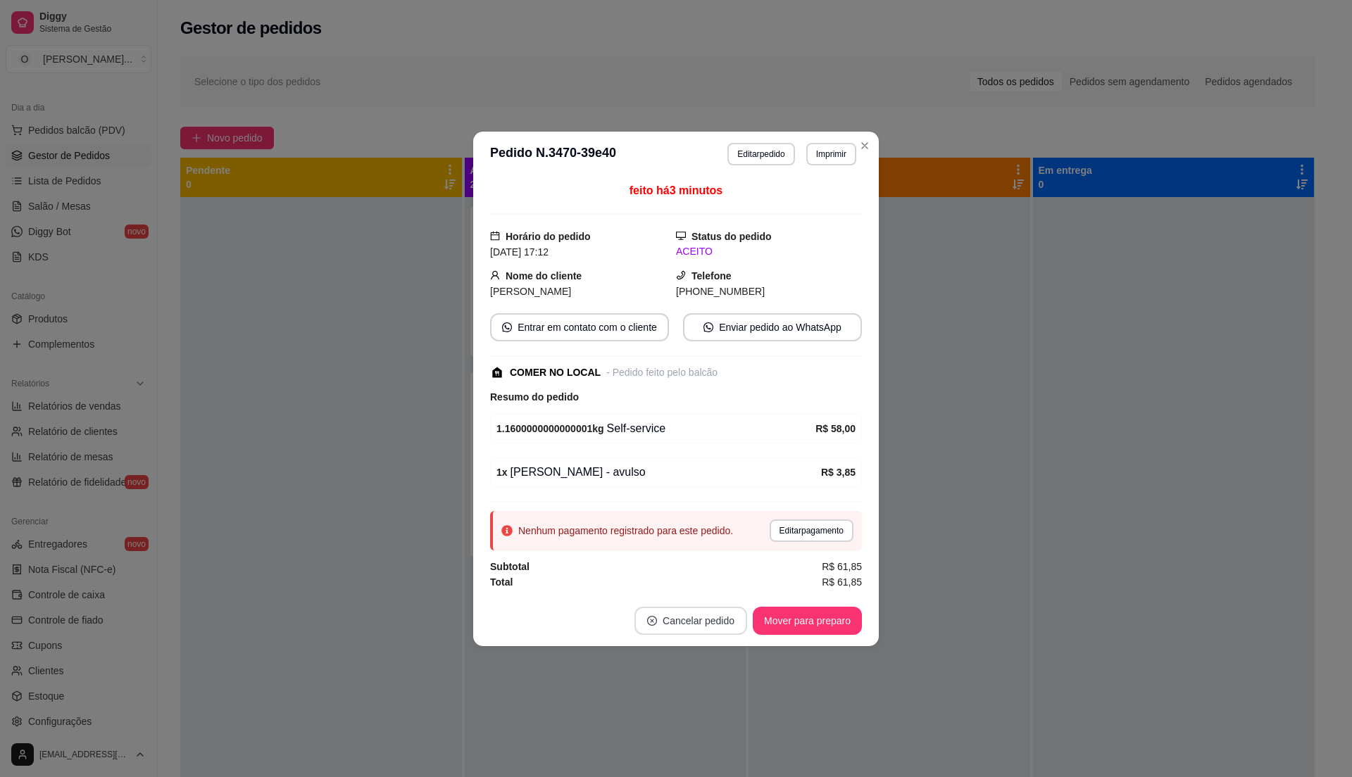
click at [711, 620] on button "Cancelar pedido" at bounding box center [690, 621] width 113 height 28
click at [733, 587] on button "Sim" at bounding box center [730, 588] width 55 height 27
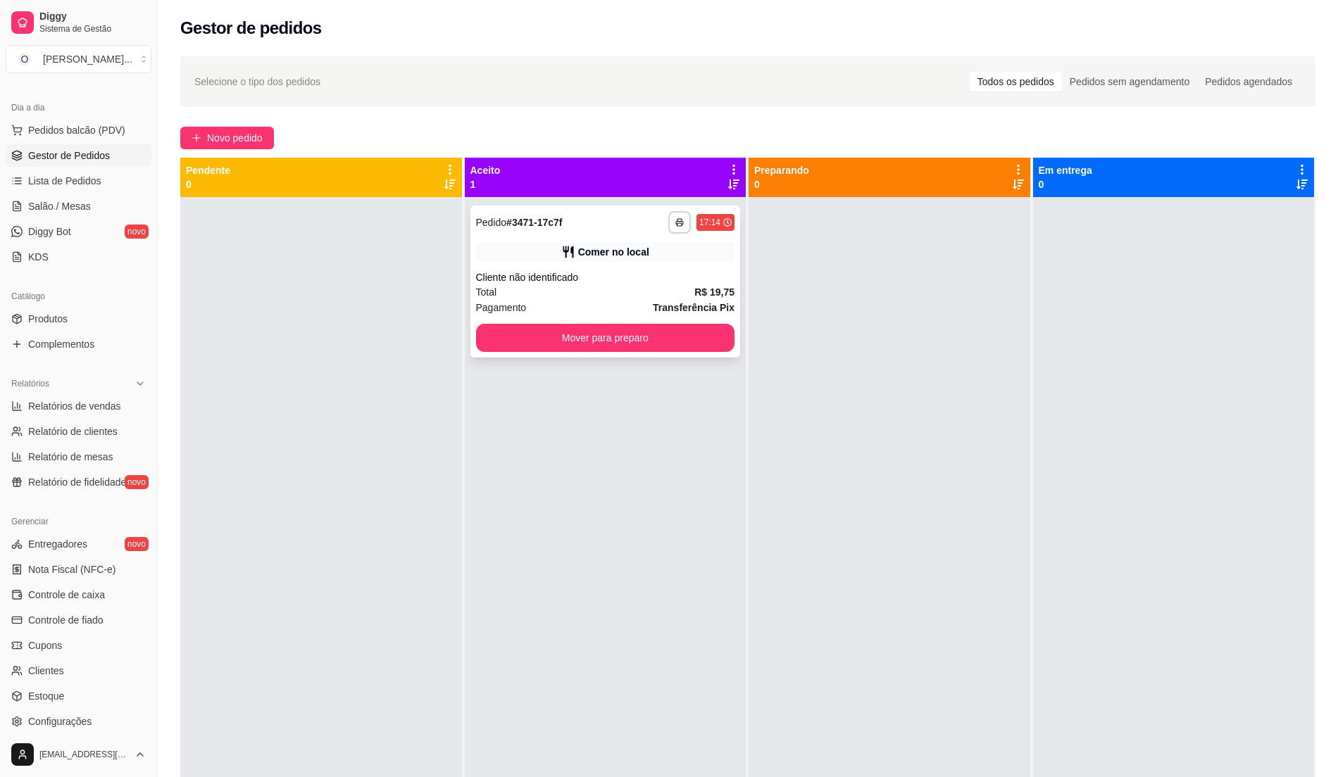
click at [614, 283] on div "Cliente não identificado" at bounding box center [605, 277] width 259 height 14
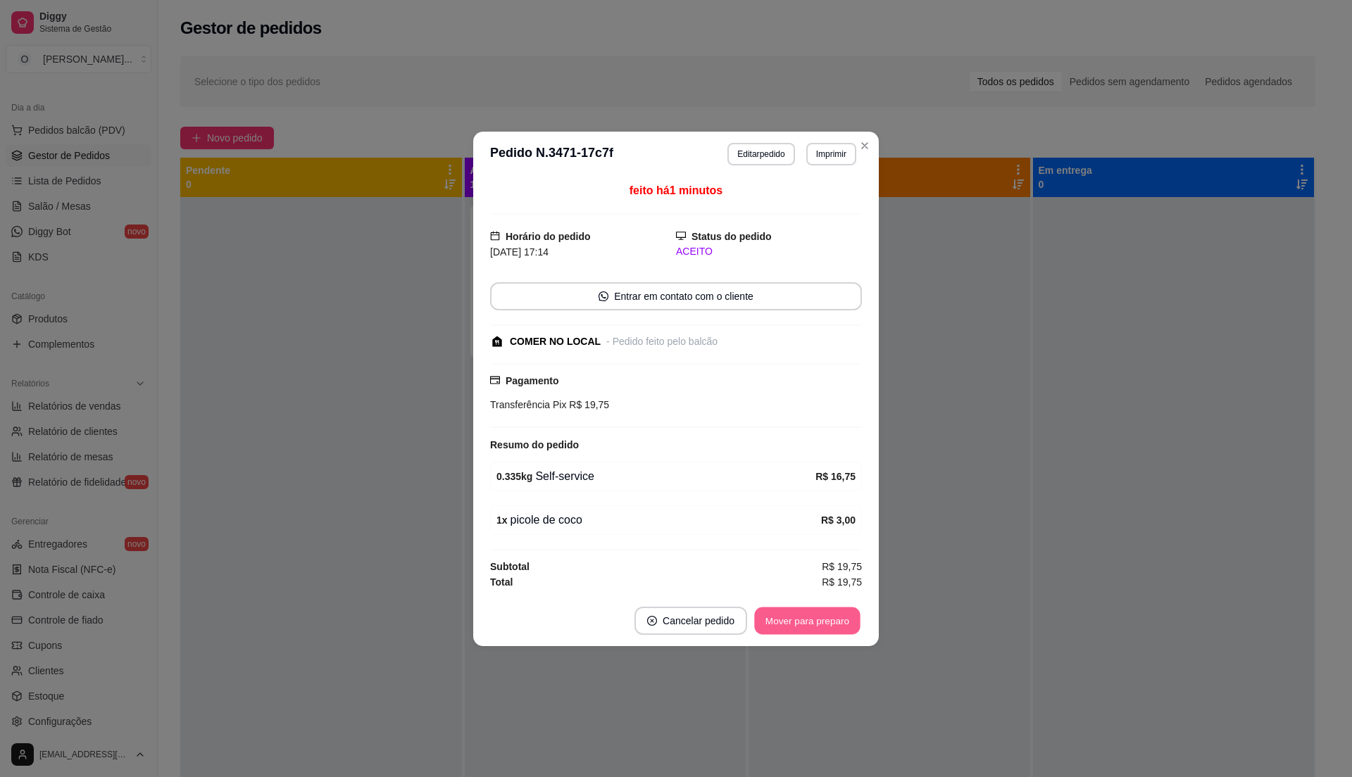
click at [786, 621] on button "Mover para preparo" at bounding box center [807, 620] width 106 height 27
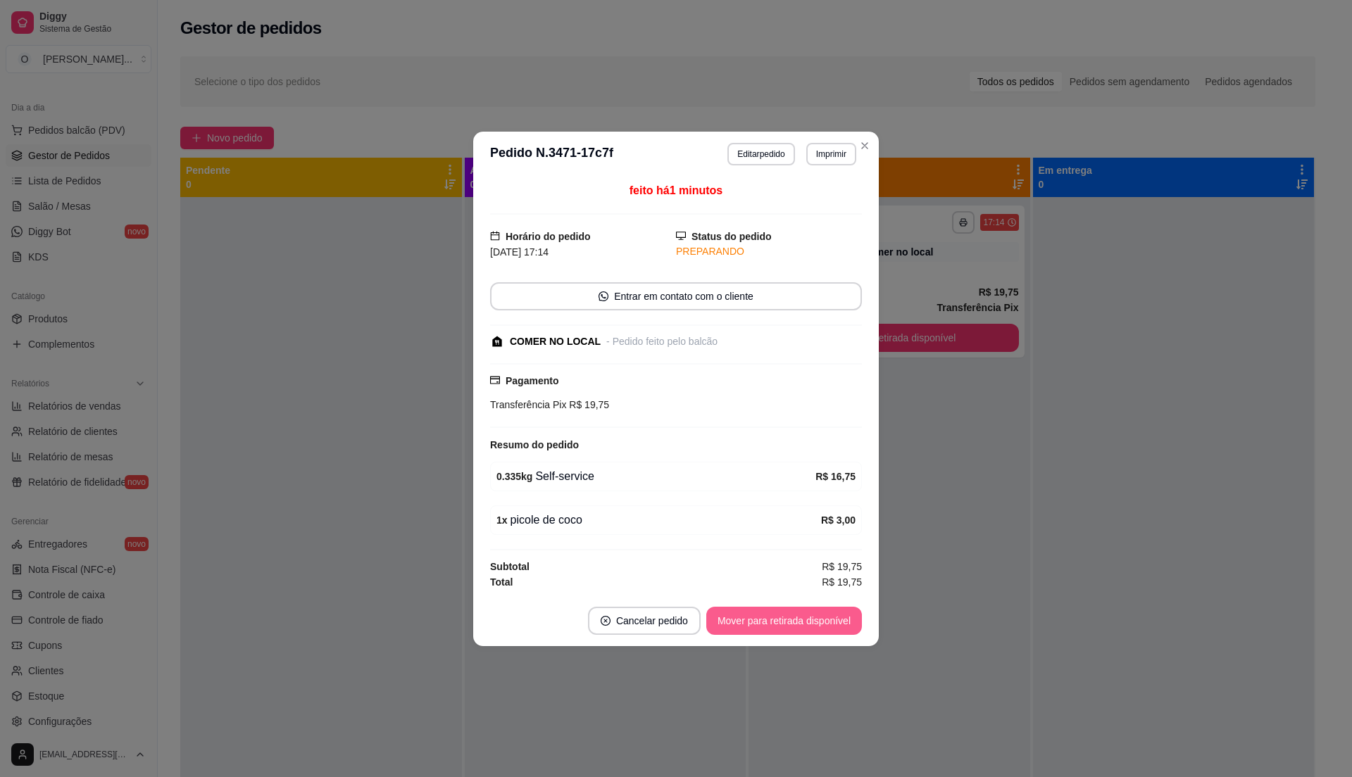
click at [787, 621] on button "Mover para retirada disponível" at bounding box center [784, 621] width 156 height 28
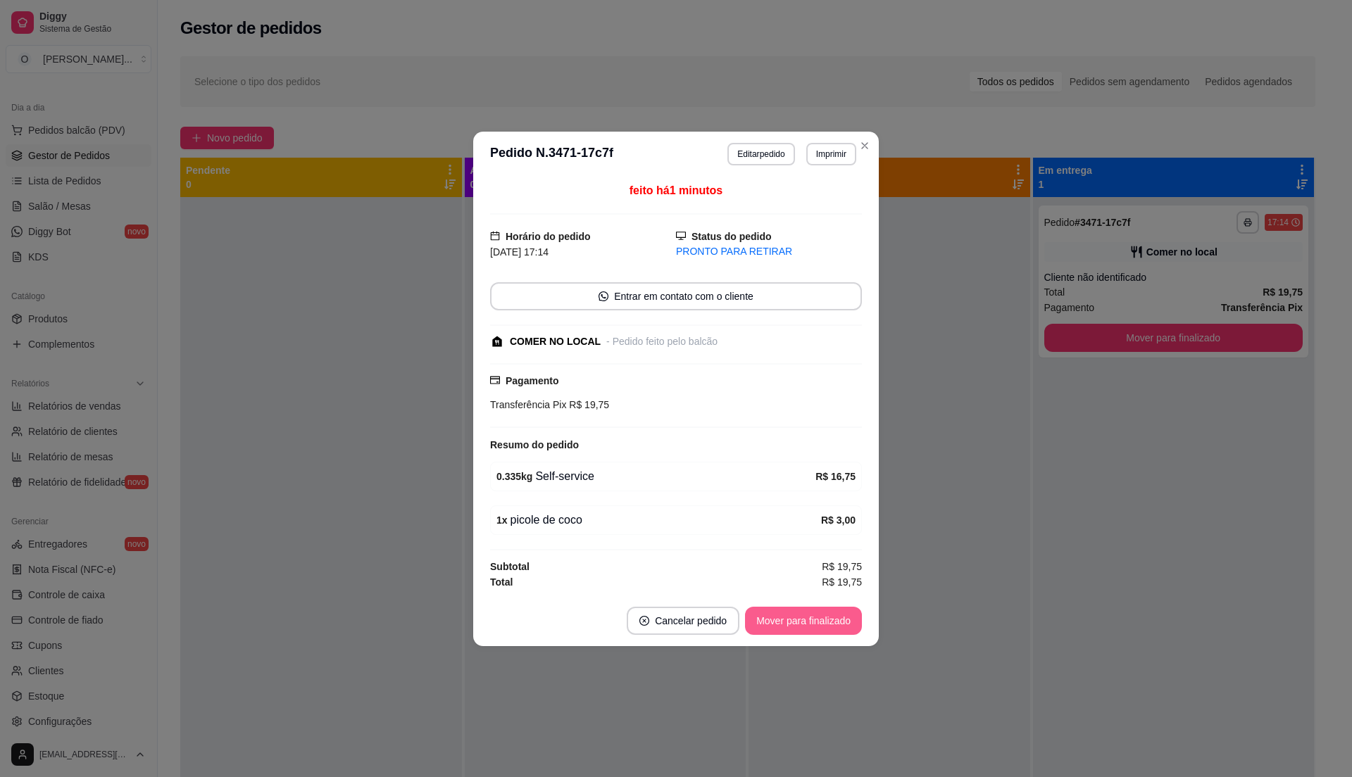
click at [787, 621] on button "Mover para finalizado" at bounding box center [803, 621] width 117 height 28
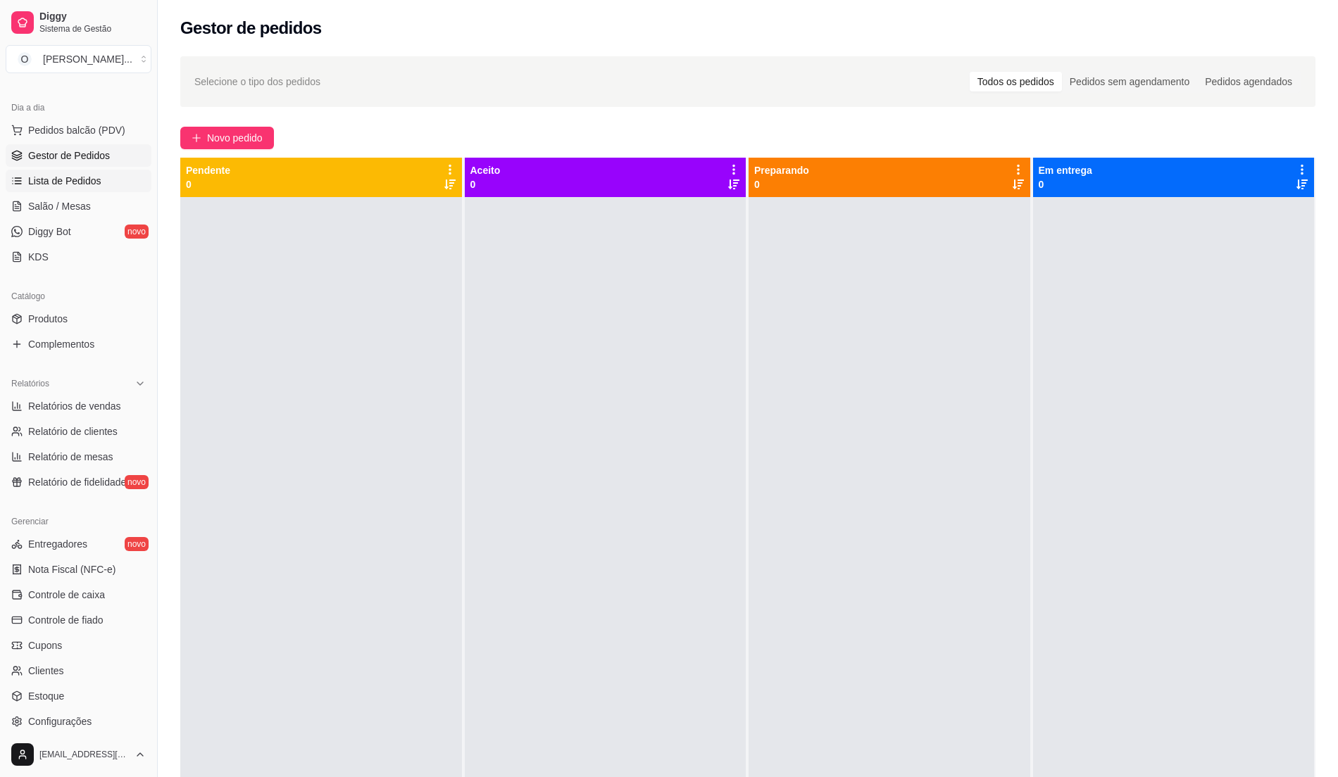
click at [102, 186] on link "Lista de Pedidos" at bounding box center [79, 181] width 146 height 23
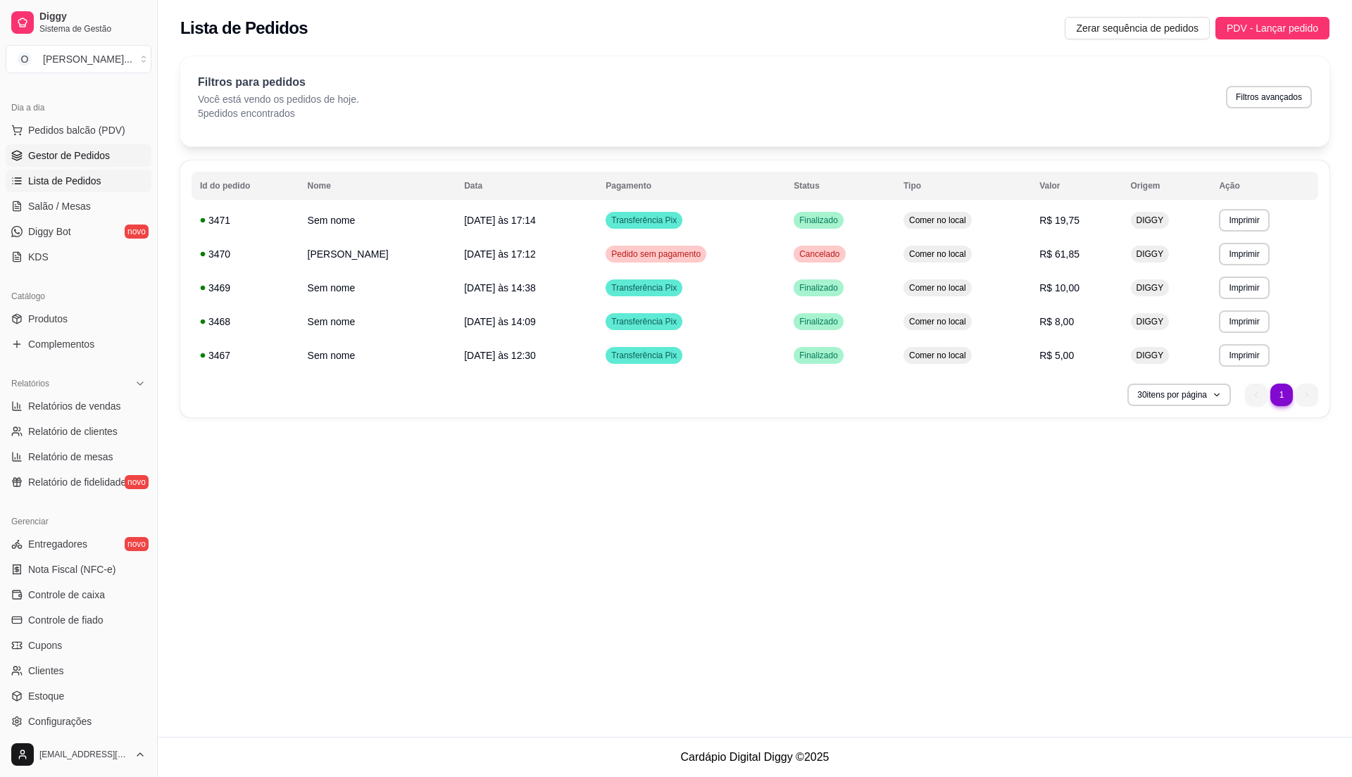
click at [104, 161] on span "Gestor de Pedidos" at bounding box center [69, 156] width 82 height 14
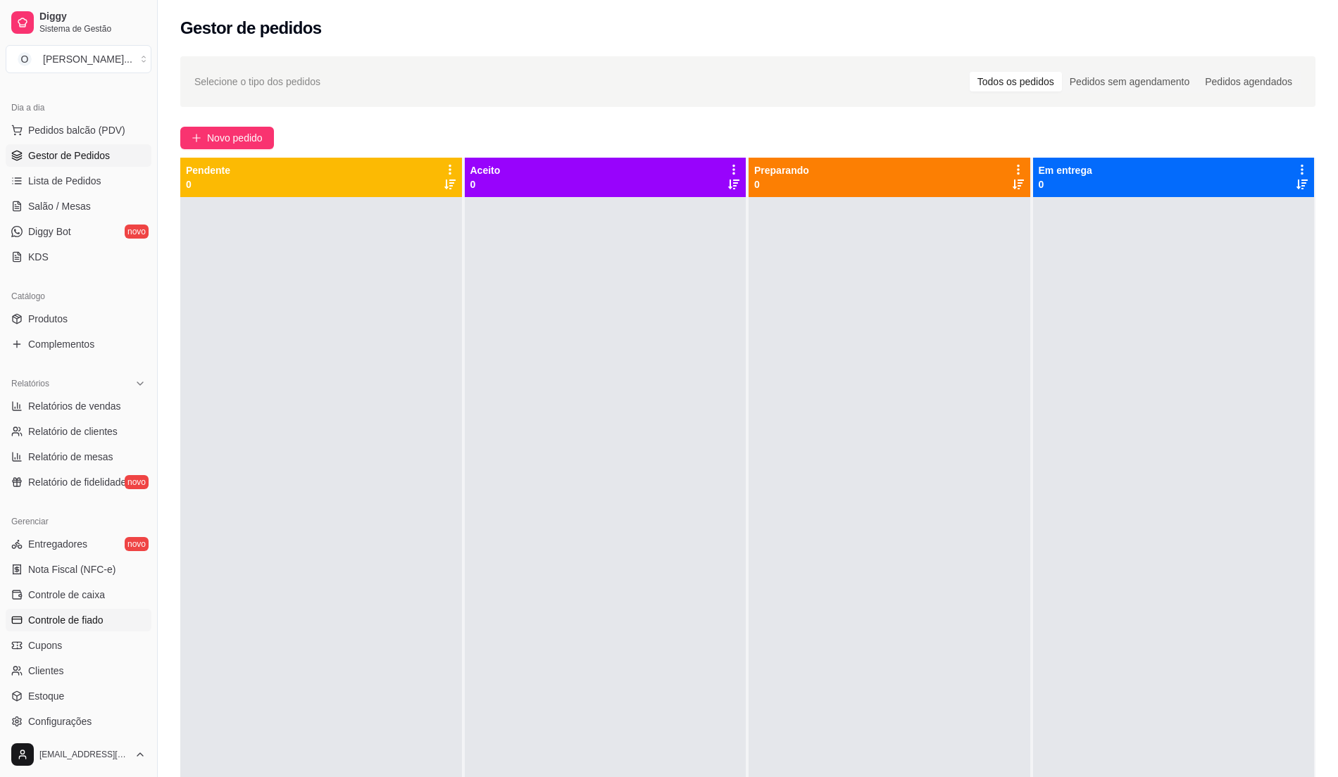
click at [59, 620] on span "Controle de fiado" at bounding box center [65, 620] width 75 height 14
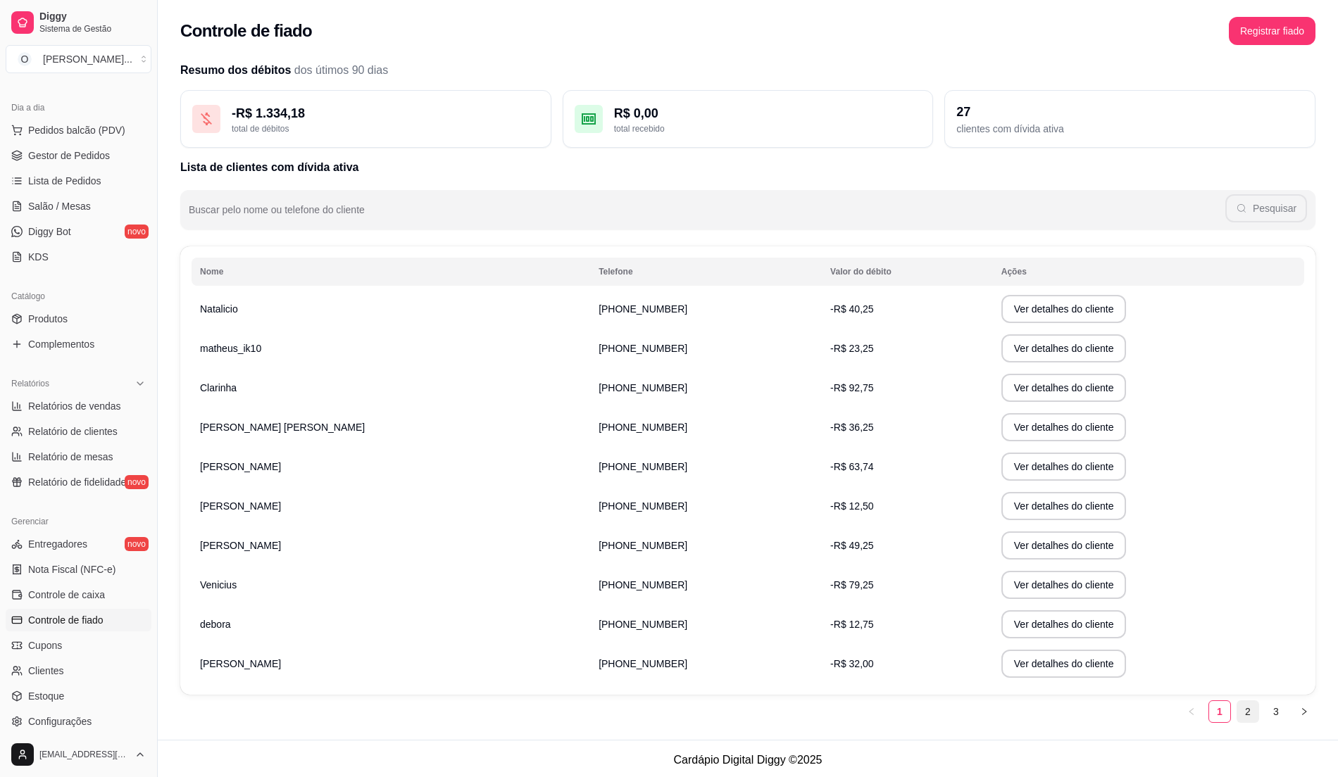
click at [1242, 713] on link "2" at bounding box center [1247, 711] width 21 height 21
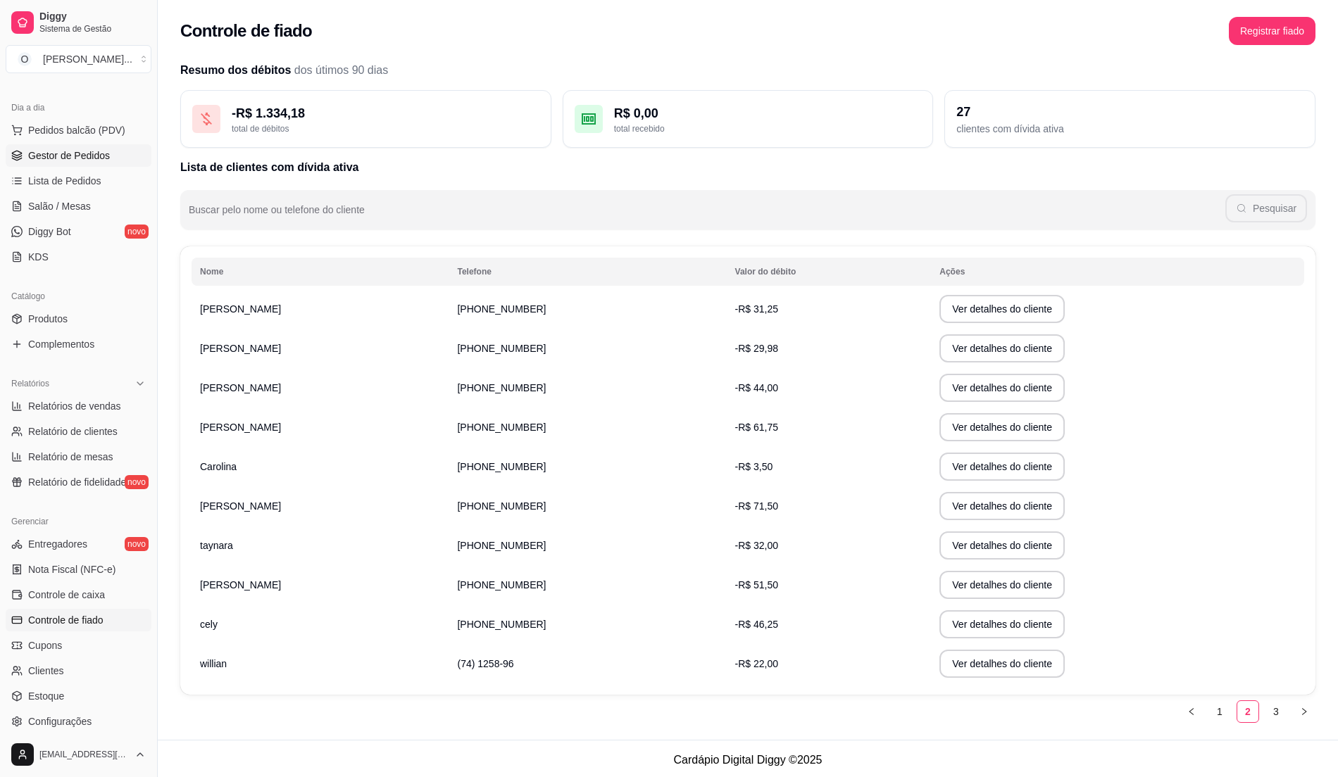
click at [66, 158] on span "Gestor de Pedidos" at bounding box center [69, 156] width 82 height 14
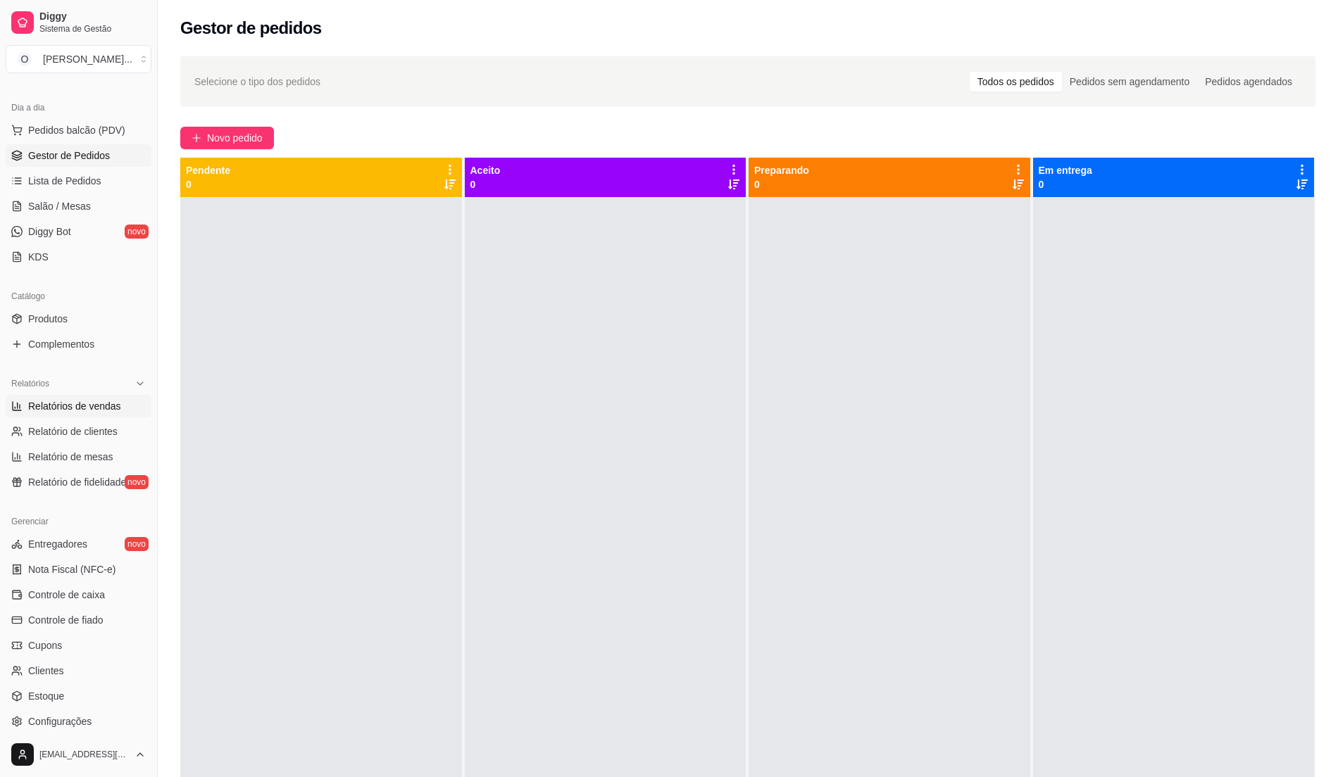
click at [65, 415] on link "Relatórios de vendas" at bounding box center [79, 406] width 146 height 23
select select "ALL"
select select "0"
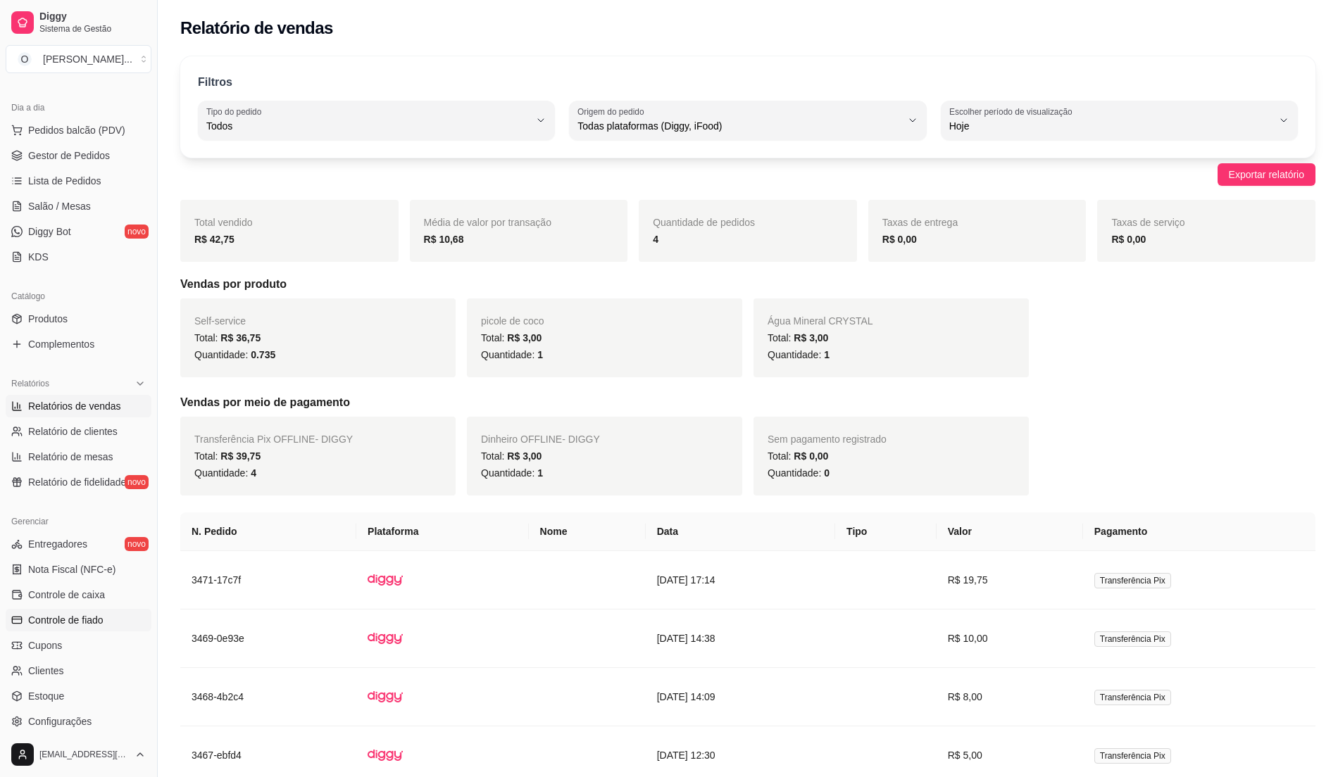
click at [104, 618] on link "Controle de fiado" at bounding box center [79, 620] width 146 height 23
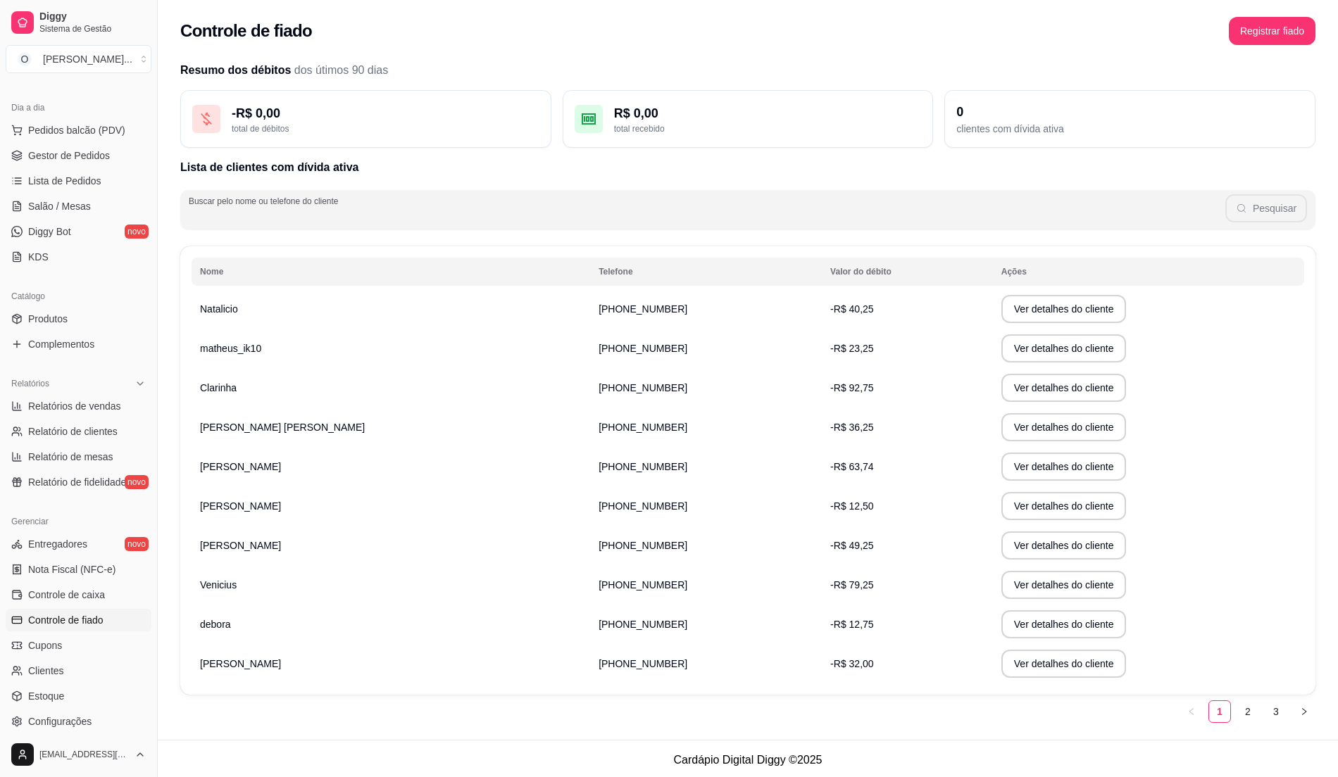
click at [358, 210] on input "Buscar pelo nome ou telefone do cliente" at bounding box center [707, 215] width 1037 height 14
type input "m"
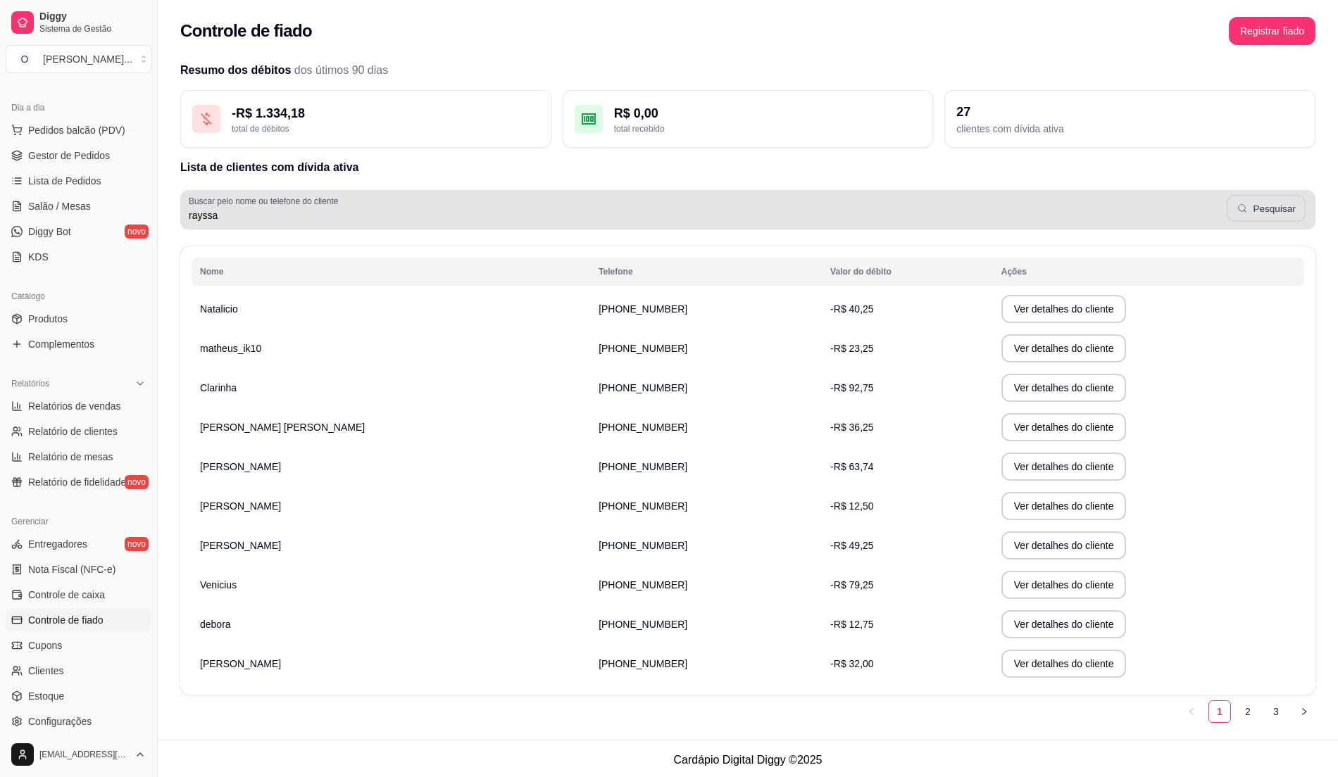
click at [1273, 211] on button "Pesquisar" at bounding box center [1266, 208] width 79 height 27
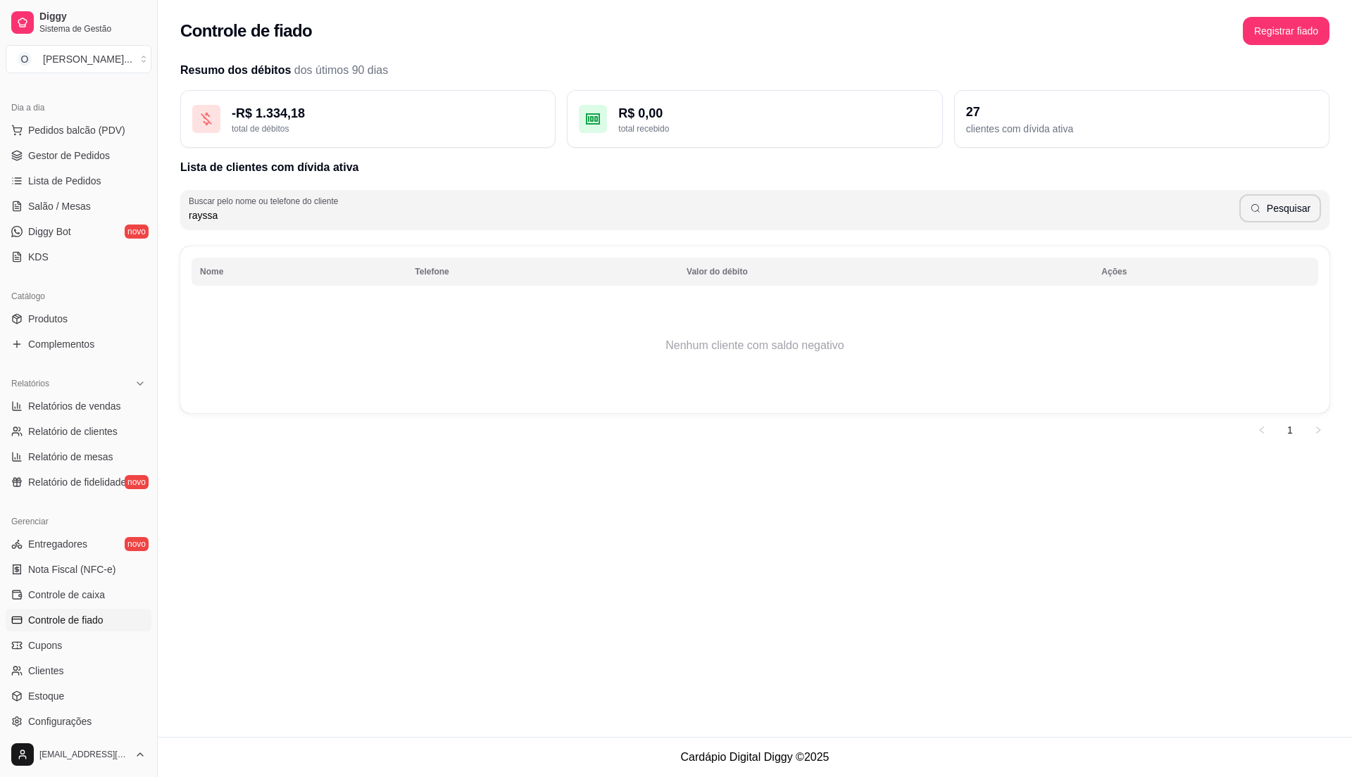
click at [265, 217] on input "rayssa" at bounding box center [714, 215] width 1051 height 14
type input "raissa"
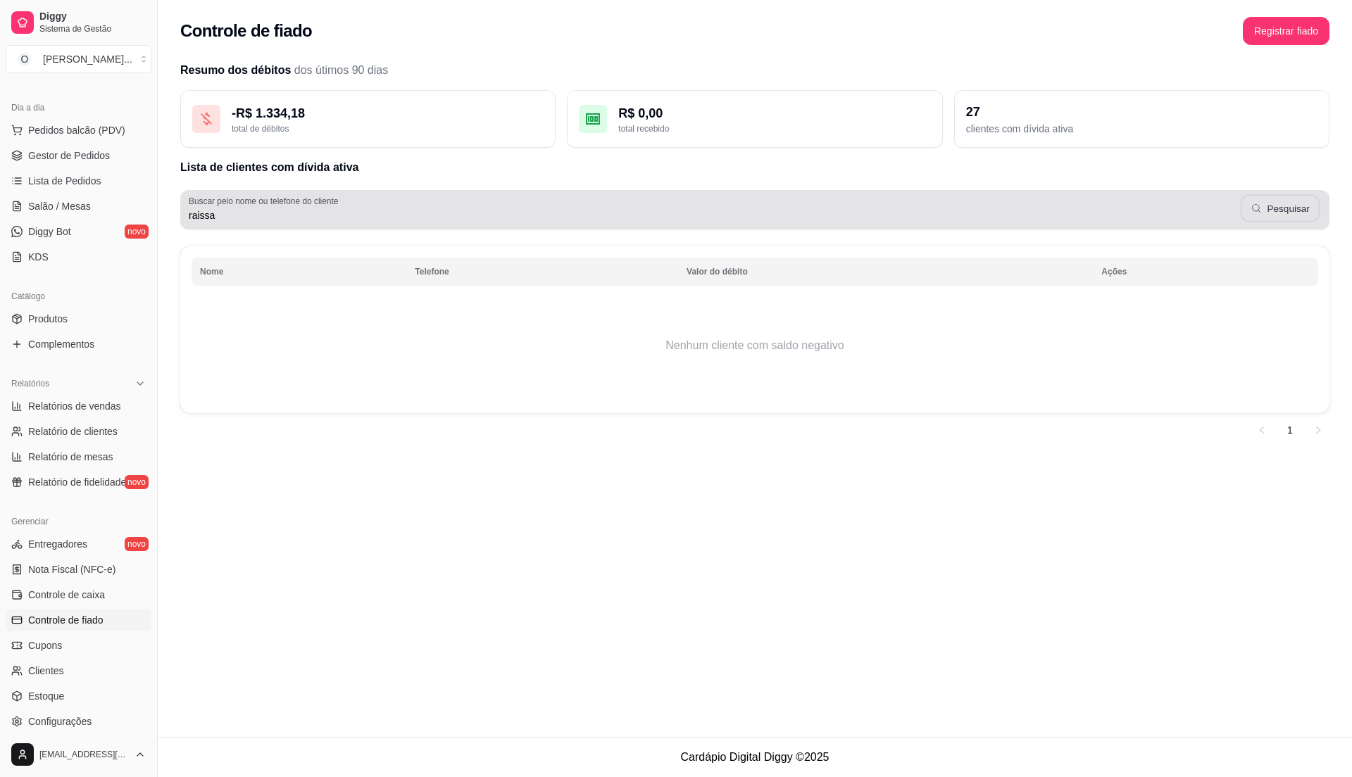
click at [1288, 213] on button "Pesquisar" at bounding box center [1281, 208] width 80 height 27
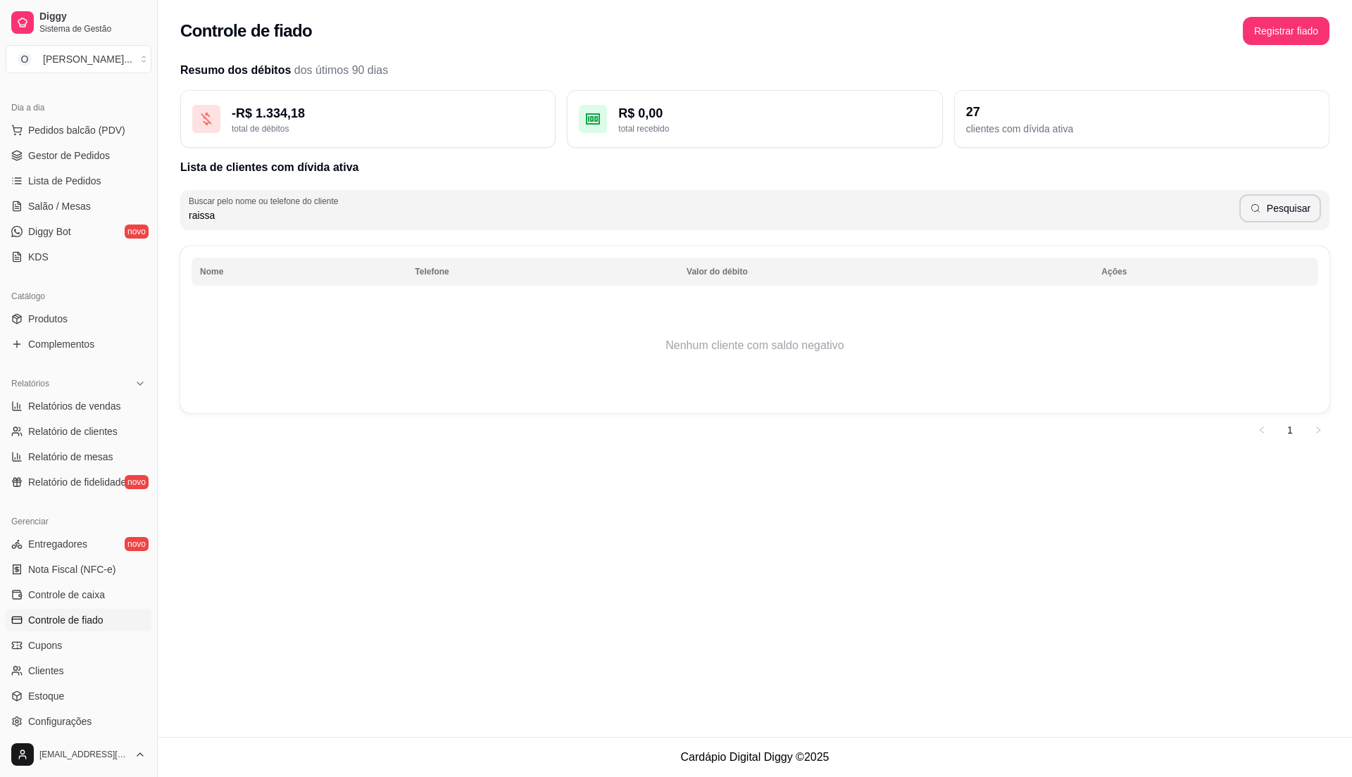
click at [460, 221] on input "raissa" at bounding box center [714, 215] width 1051 height 14
click at [1284, 25] on button "Registrar fiado" at bounding box center [1286, 31] width 87 height 28
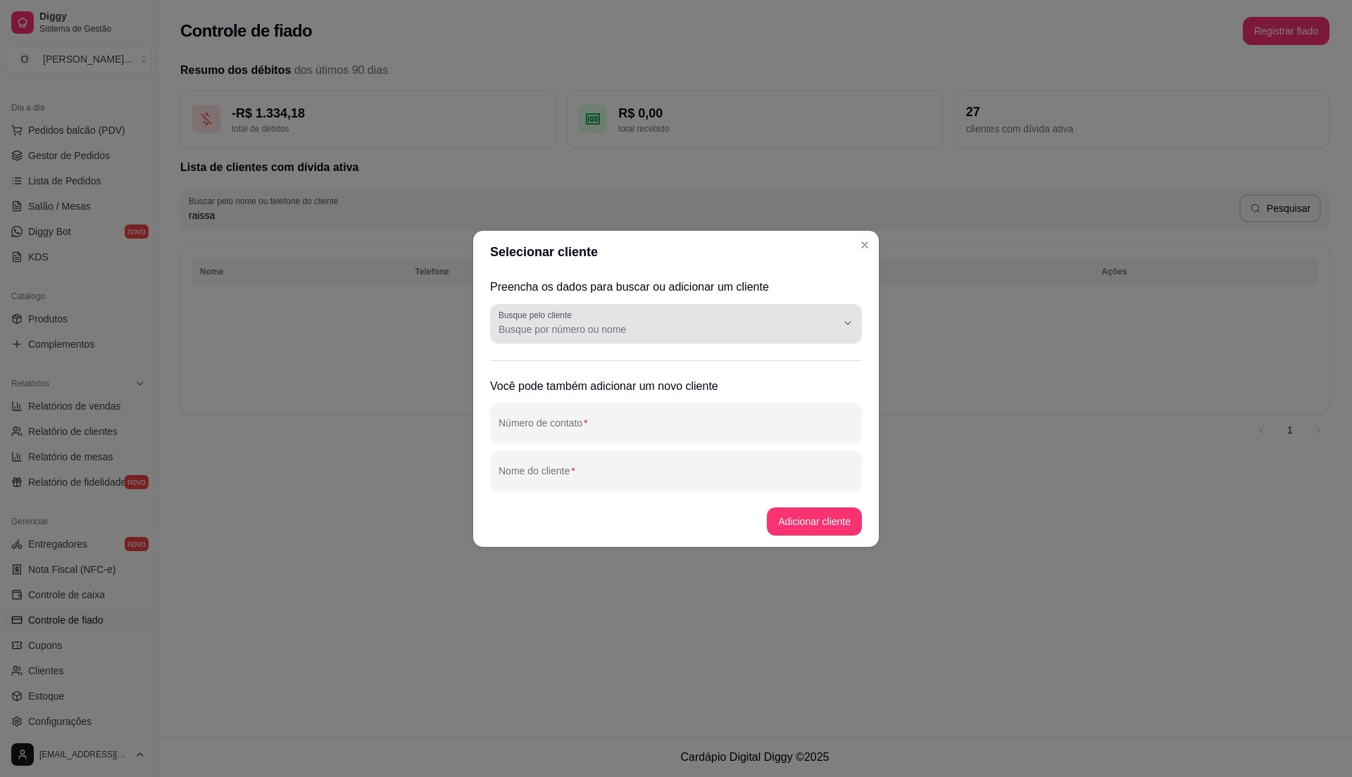
click at [663, 333] on input "Busque pelo cliente" at bounding box center [656, 330] width 315 height 14
type input "rays"
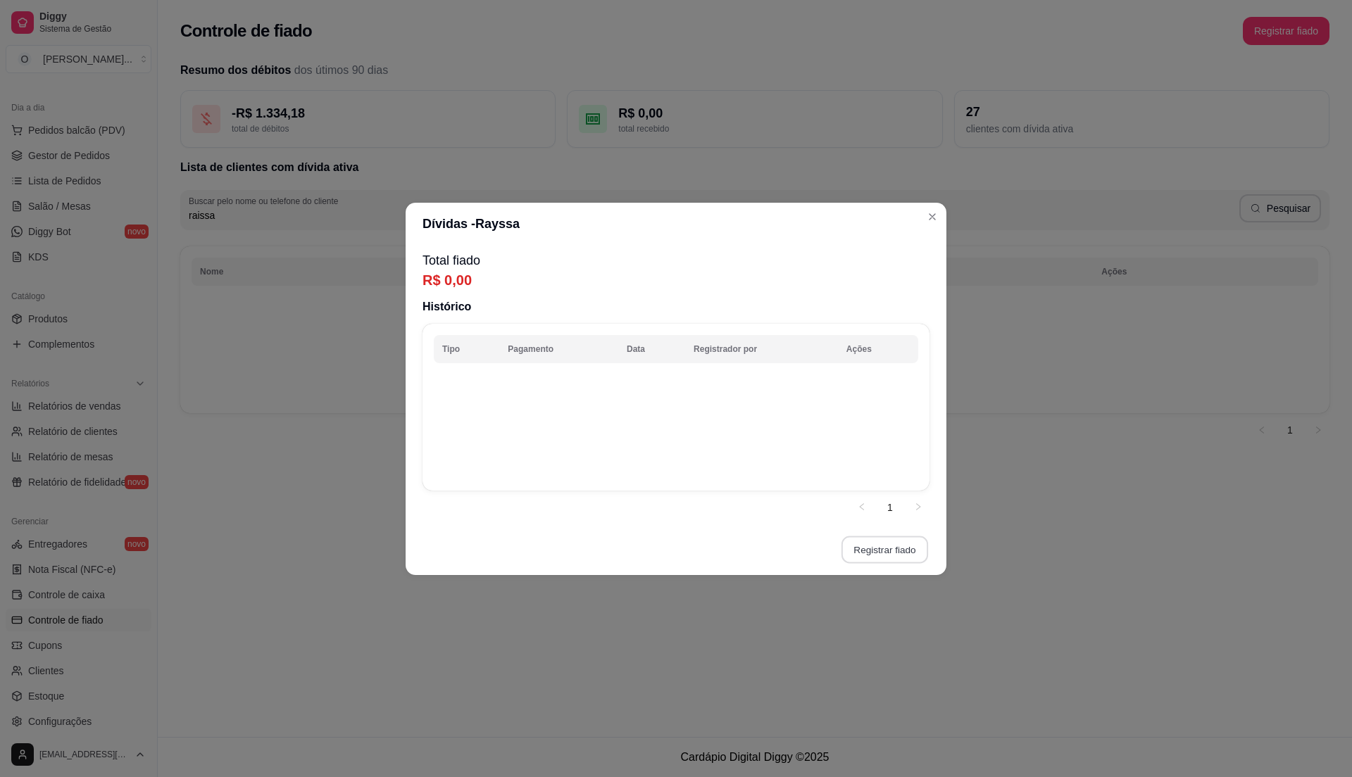
click at [874, 555] on button "Registrar fiado" at bounding box center [884, 549] width 87 height 27
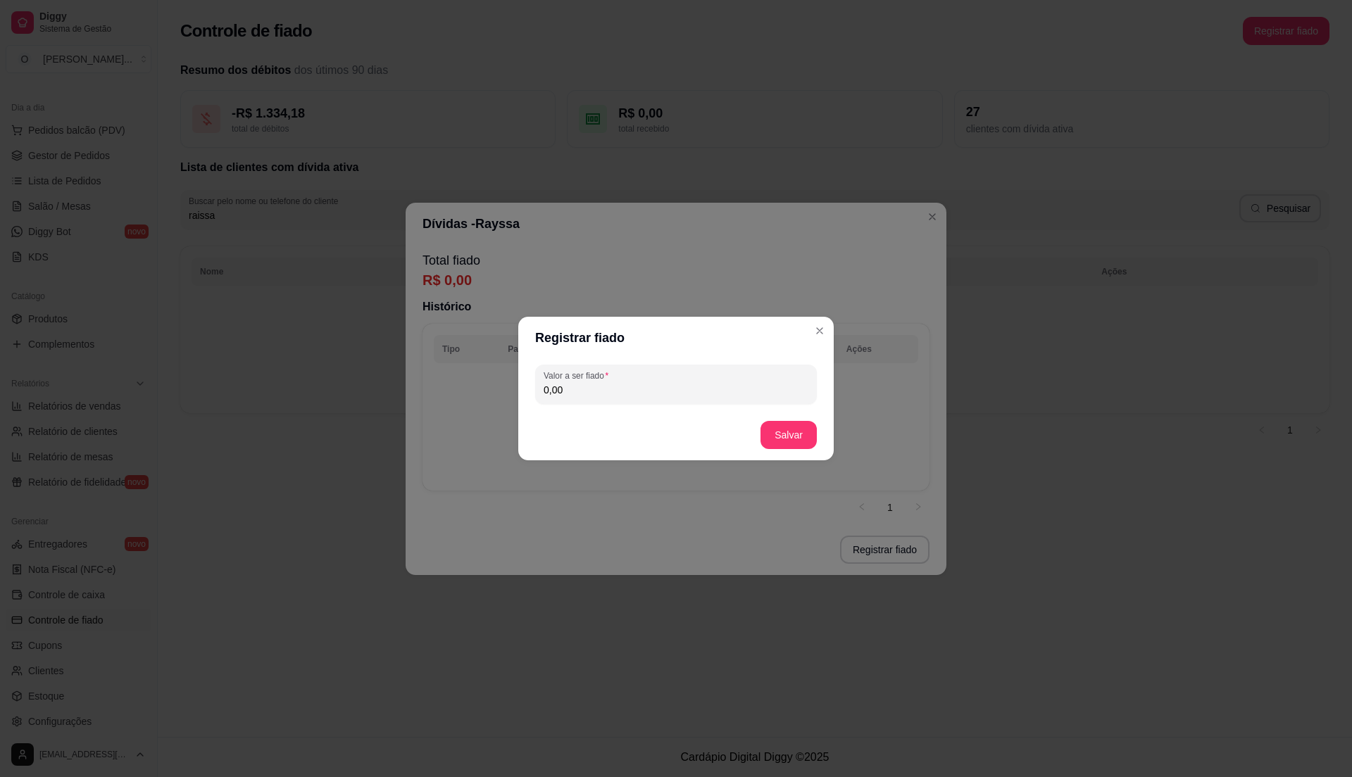
click at [576, 387] on input "0,00" at bounding box center [676, 390] width 265 height 14
type input "42,75"
click at [794, 432] on button "Salvar" at bounding box center [788, 435] width 55 height 27
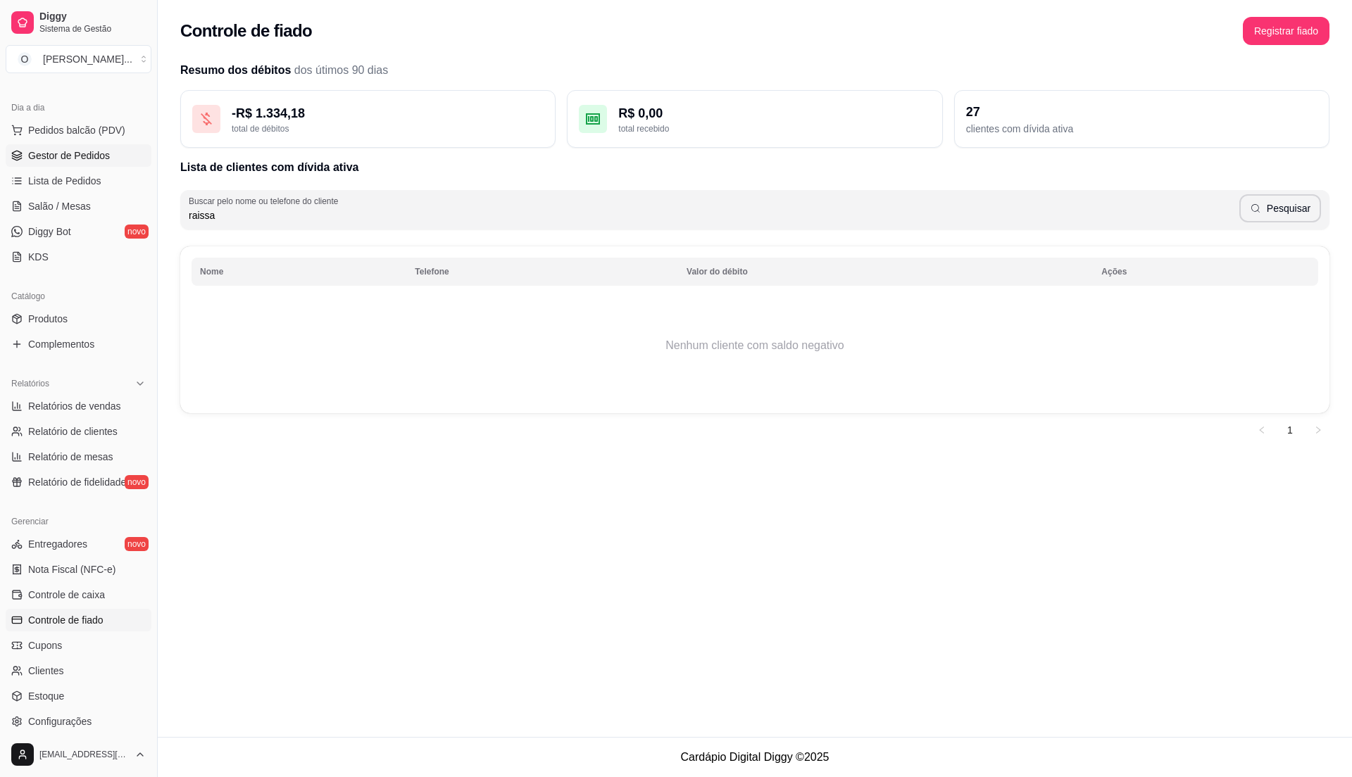
click at [99, 162] on span "Gestor de Pedidos" at bounding box center [69, 156] width 82 height 14
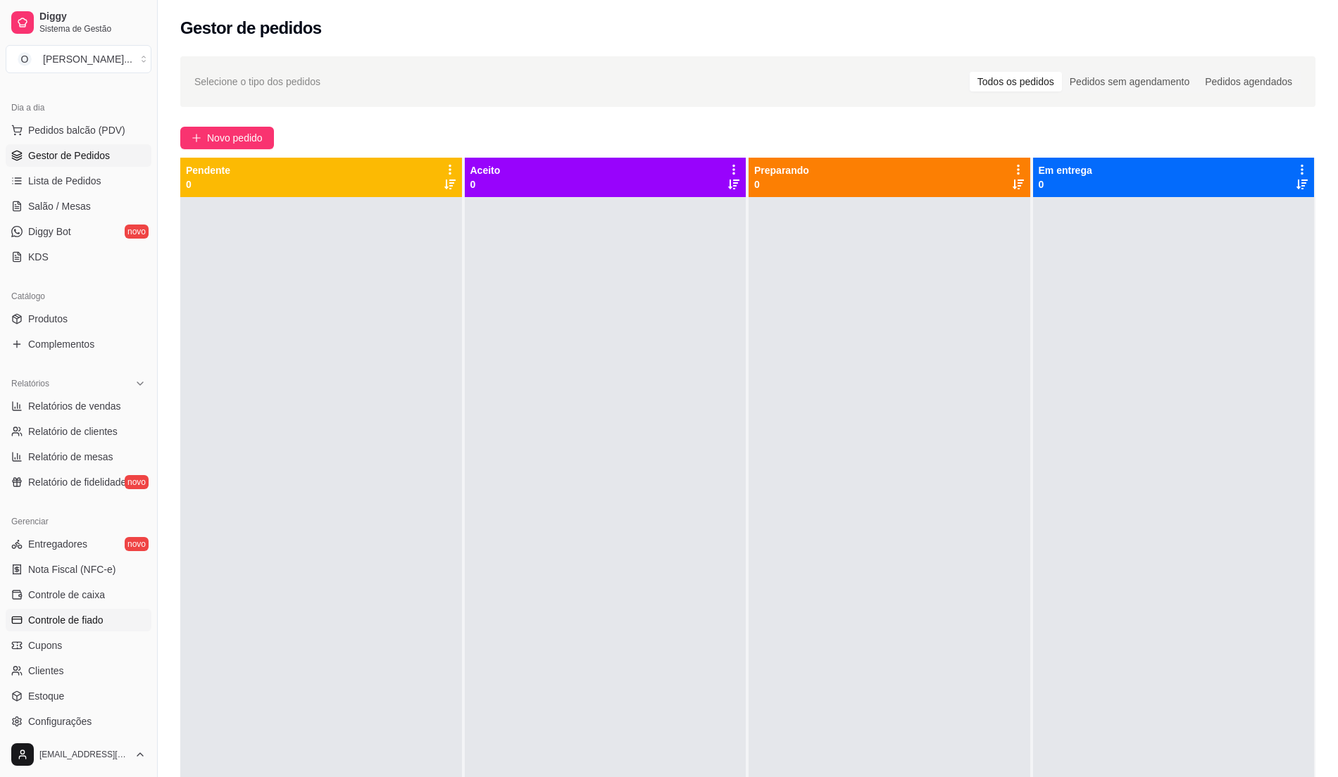
click at [113, 625] on link "Controle de fiado" at bounding box center [79, 620] width 146 height 23
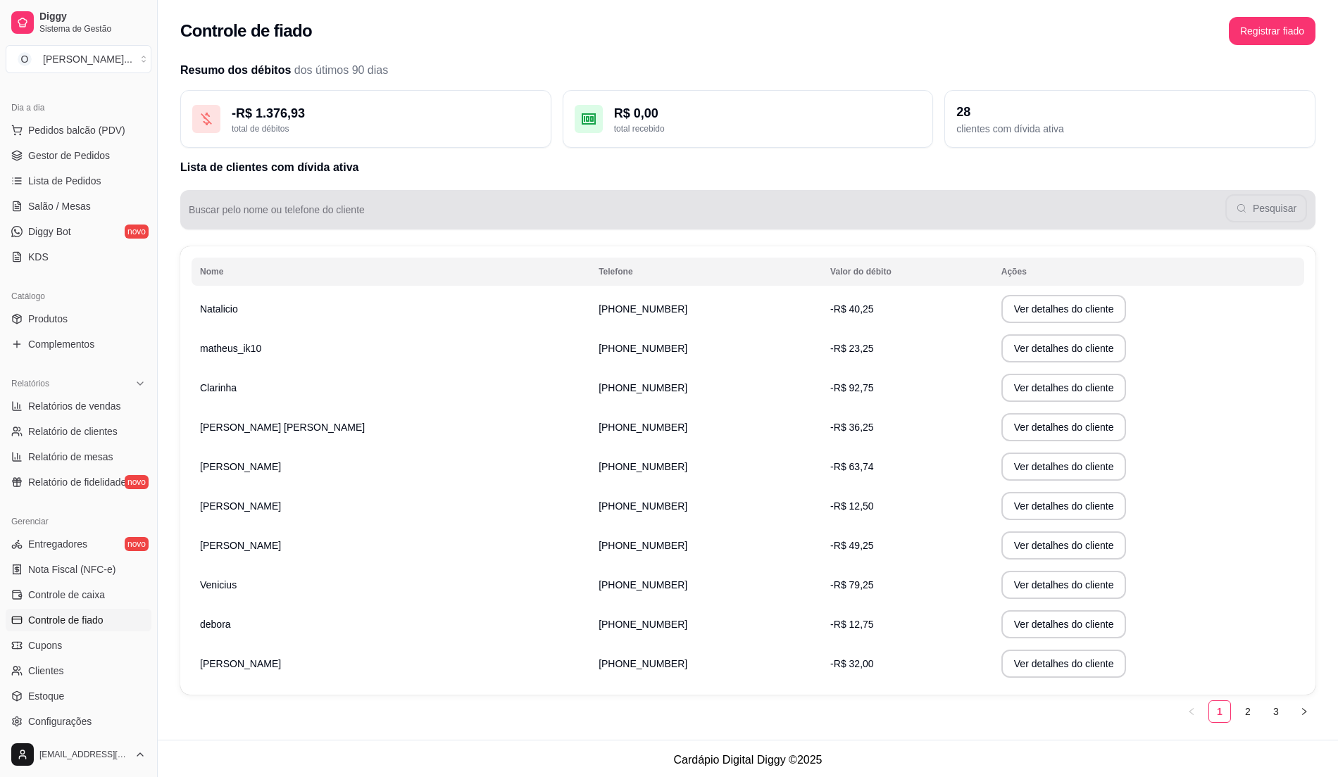
click at [465, 223] on input "Buscar pelo nome ou telefone do cliente" at bounding box center [707, 215] width 1037 height 14
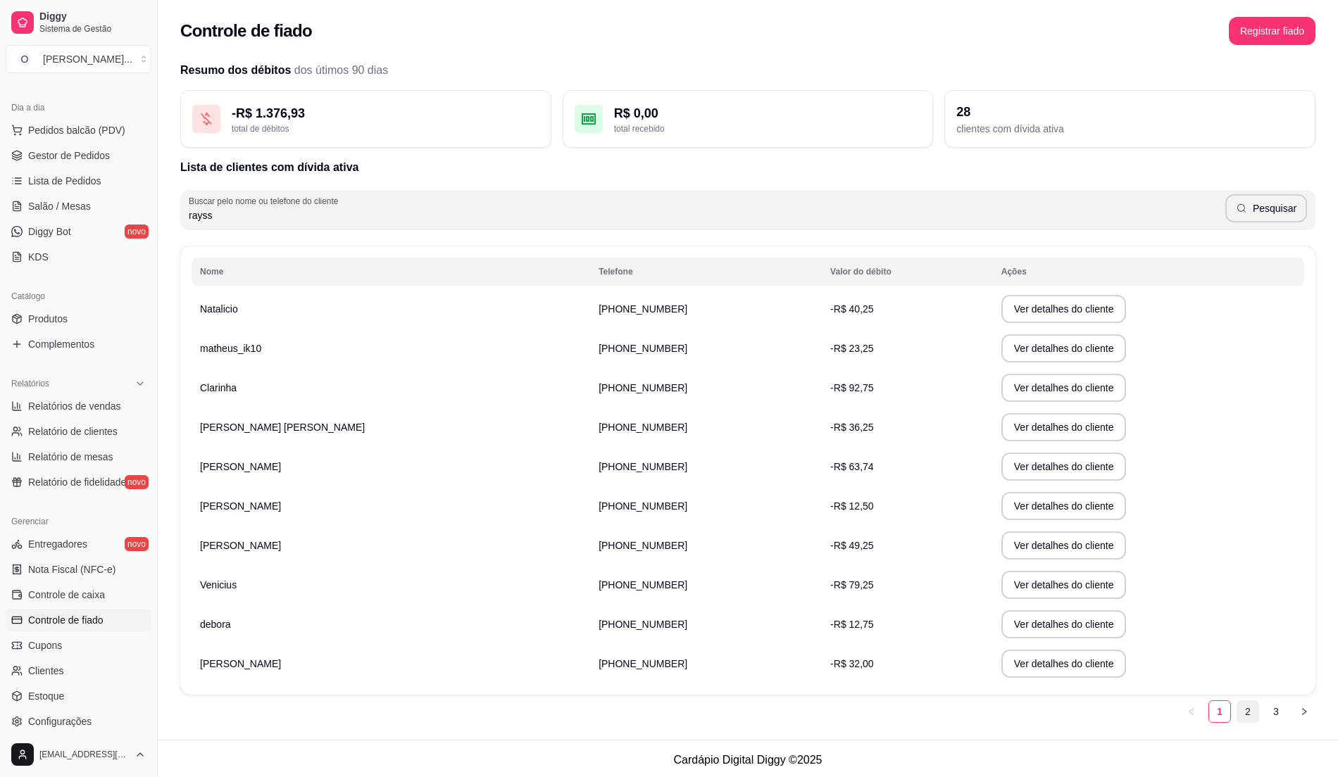
click at [1244, 701] on li "2" at bounding box center [1248, 712] width 23 height 23
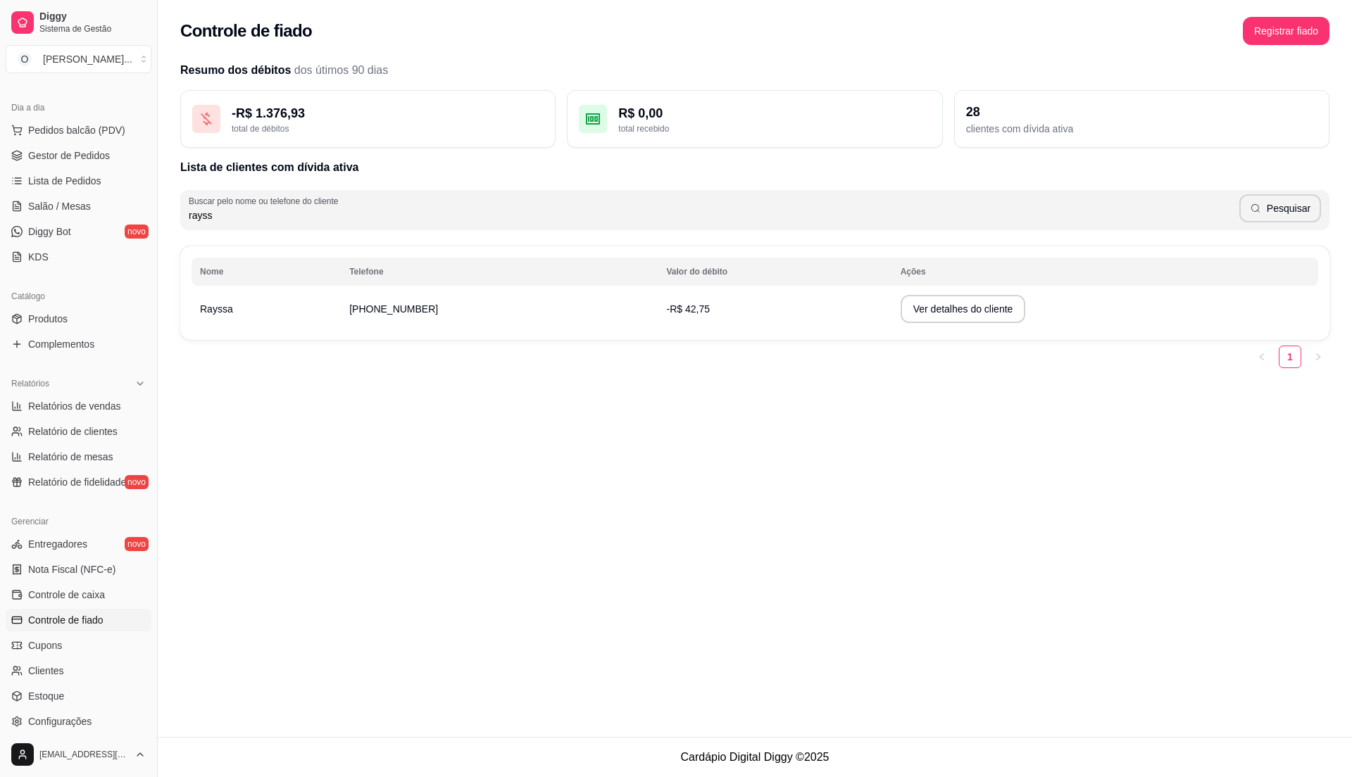
click at [113, 620] on link "Controle de fiado" at bounding box center [79, 620] width 146 height 23
click at [104, 620] on span "Controle de fiado" at bounding box center [65, 620] width 75 height 14
click at [209, 276] on th "Nome" at bounding box center [266, 272] width 149 height 28
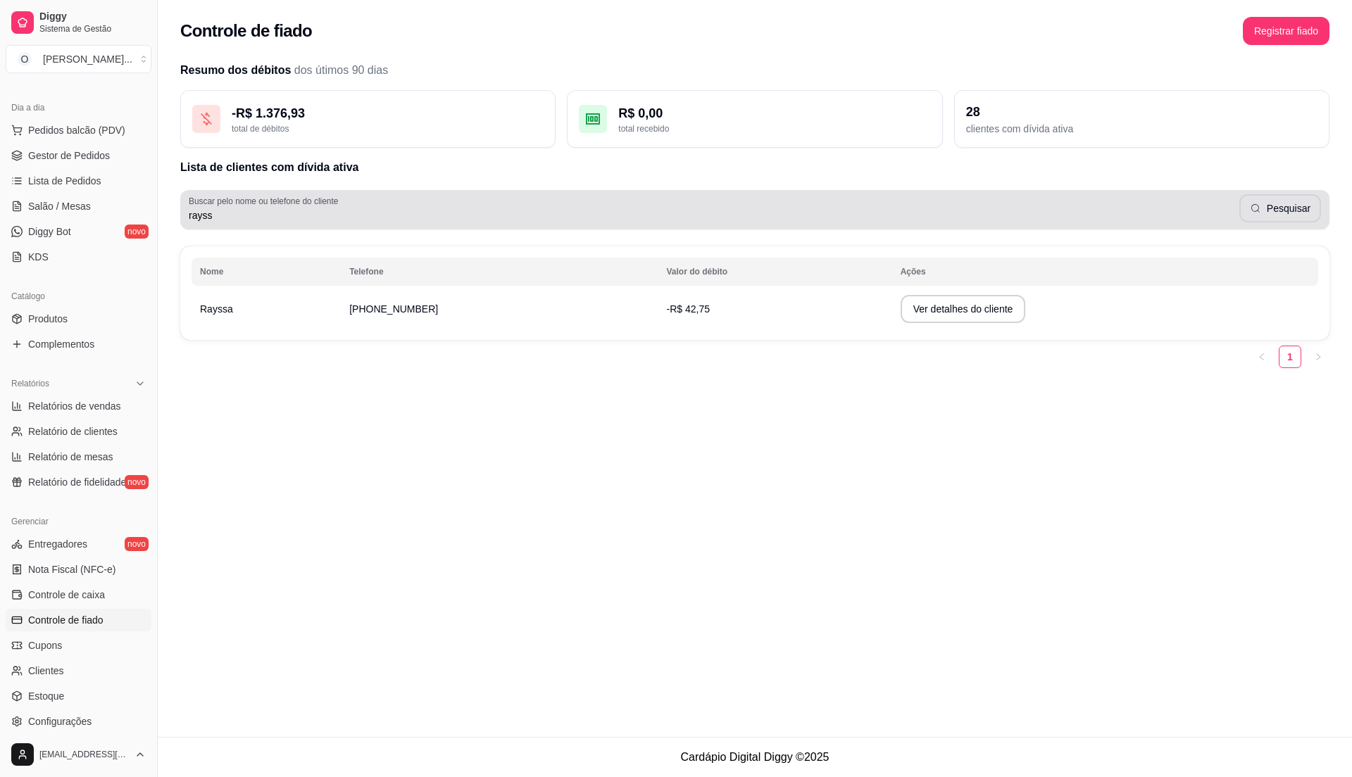
click at [256, 226] on div "Buscar pelo nome ou telefone do cliente rayss Pesquisar" at bounding box center [754, 209] width 1149 height 39
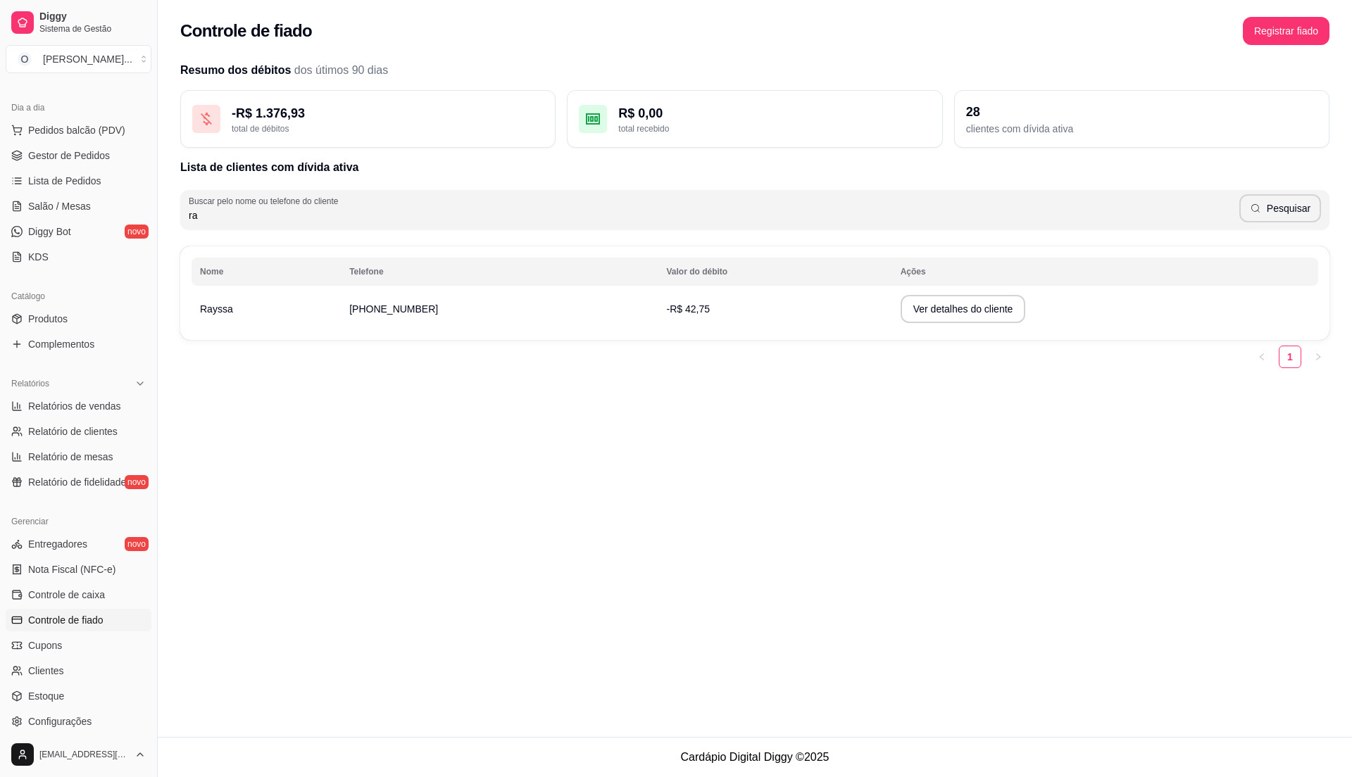
type input "r"
type input "[DATE]"
click at [1285, 209] on button "Pesquisar" at bounding box center [1280, 208] width 82 height 28
click at [922, 308] on button "Ver detalhes do cliente" at bounding box center [968, 309] width 125 height 28
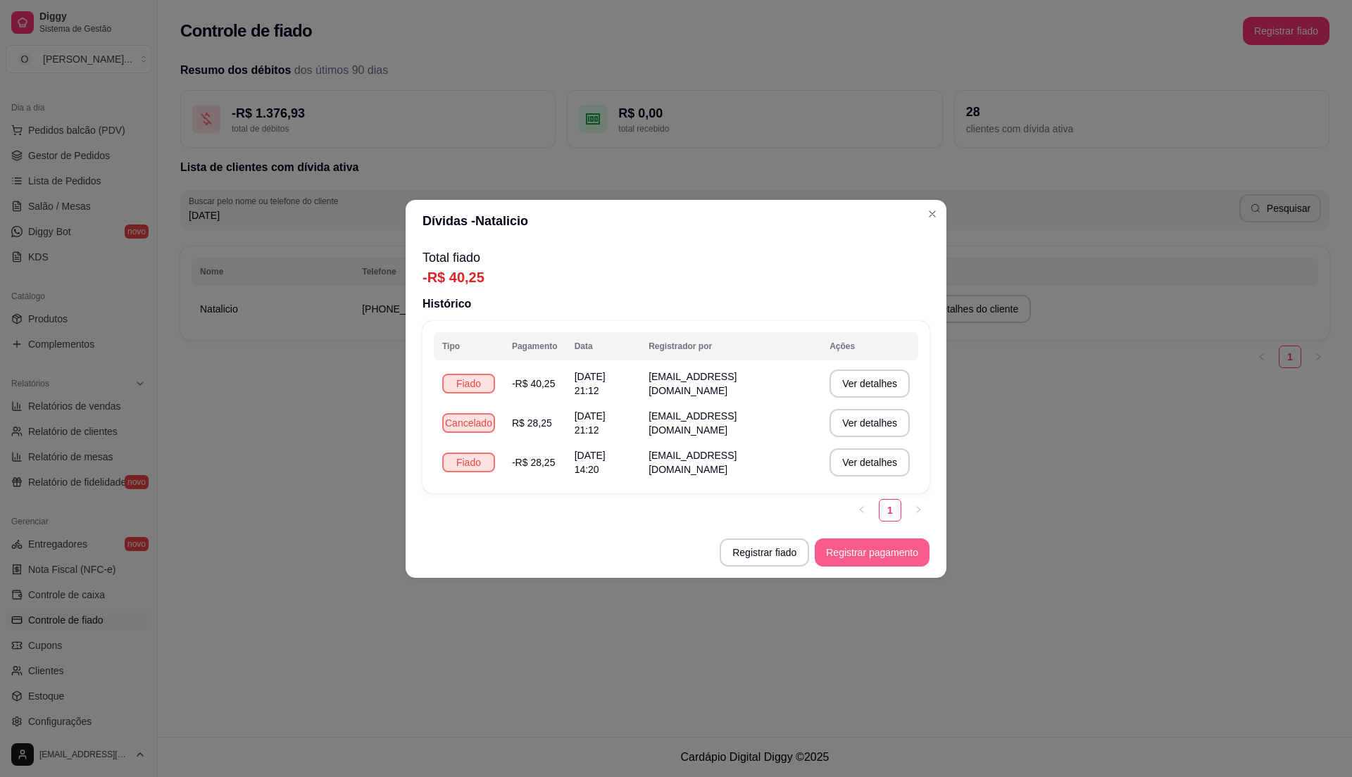
click at [894, 546] on button "Registrar pagamento" at bounding box center [872, 553] width 115 height 28
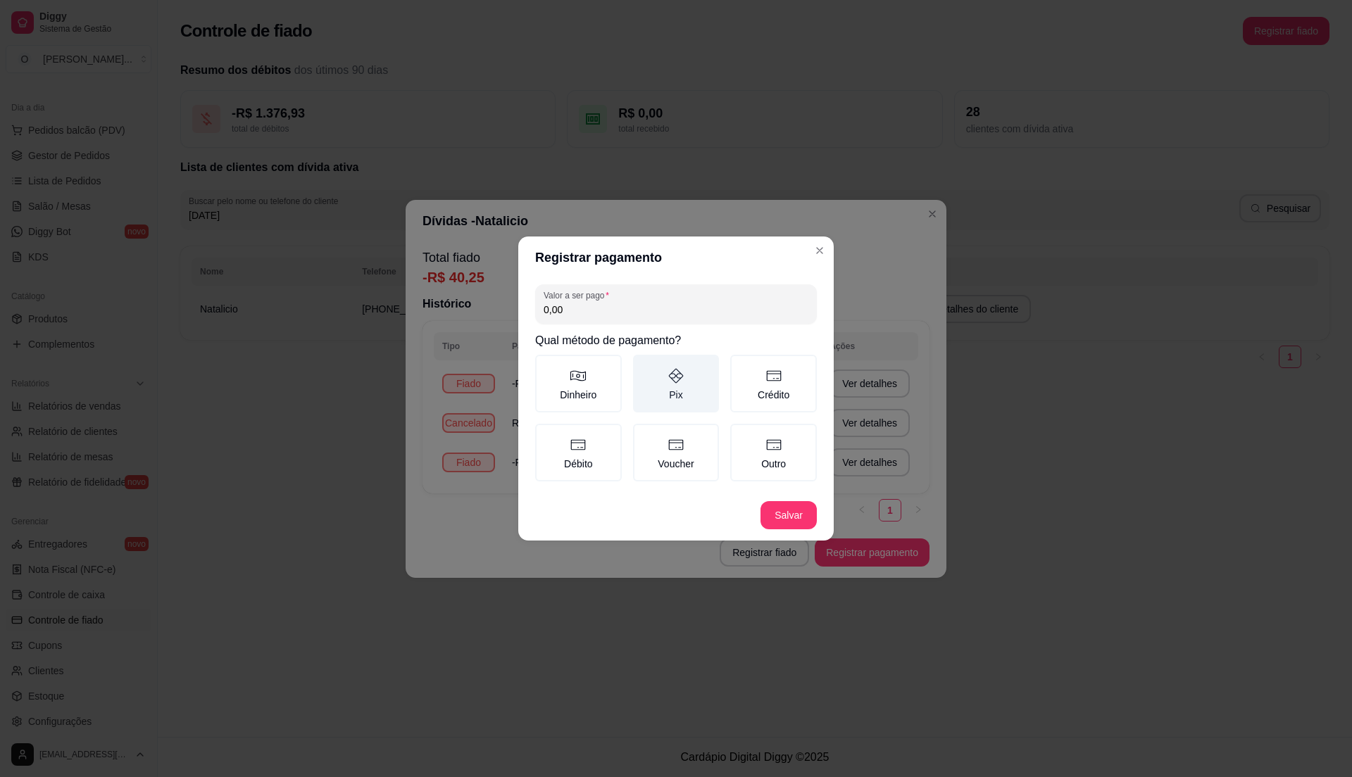
click at [655, 399] on label "Pix" at bounding box center [676, 384] width 87 height 58
click at [644, 365] on button "Pix" at bounding box center [637, 359] width 11 height 11
click at [787, 515] on button "Salvar" at bounding box center [788, 515] width 55 height 27
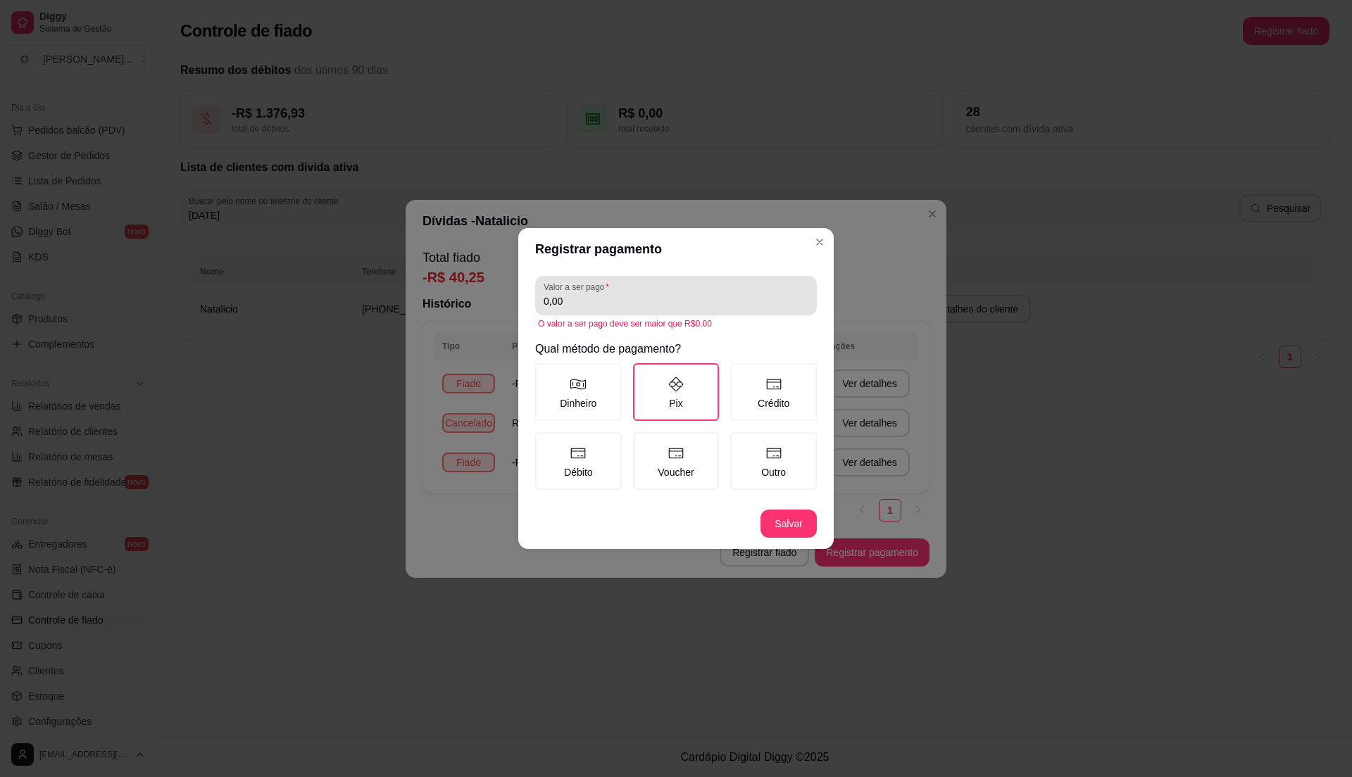
click at [651, 302] on input "0,00" at bounding box center [676, 301] width 265 height 14
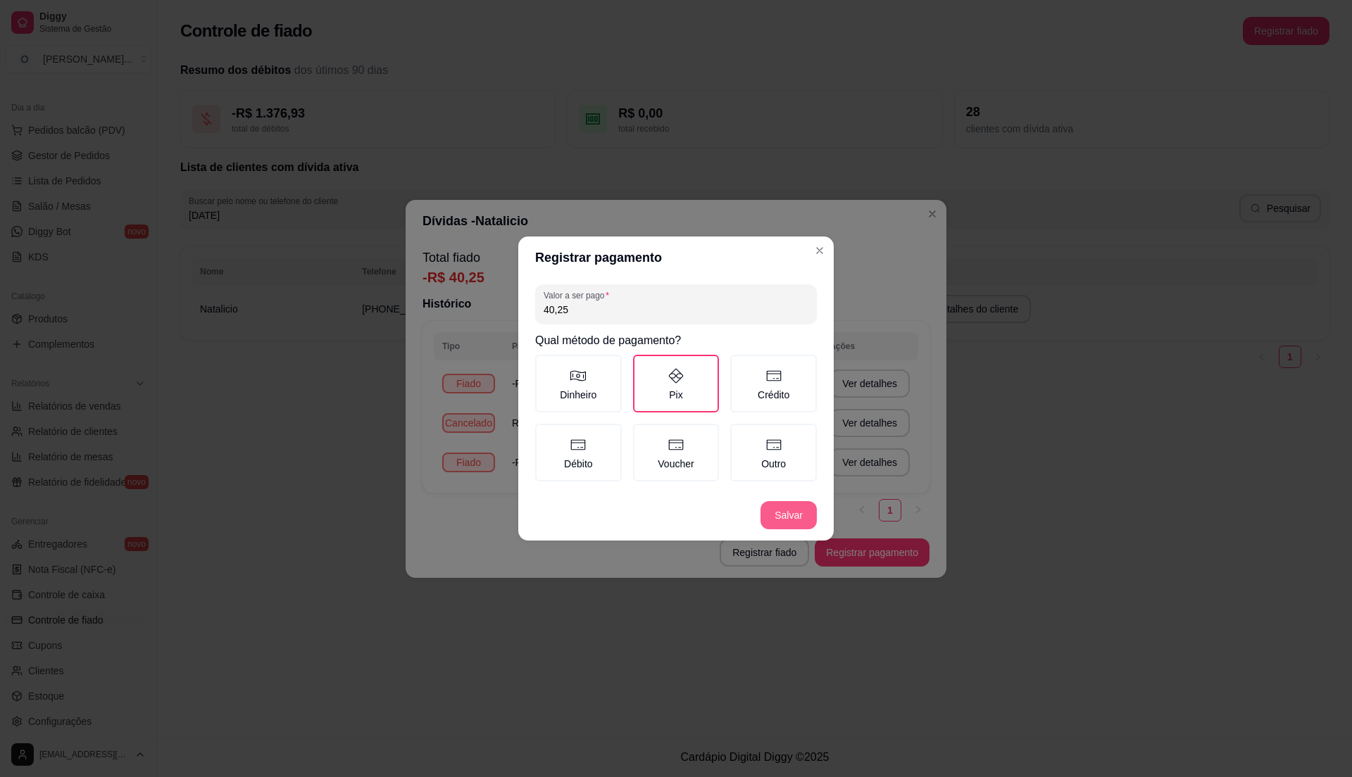
type input "40,25"
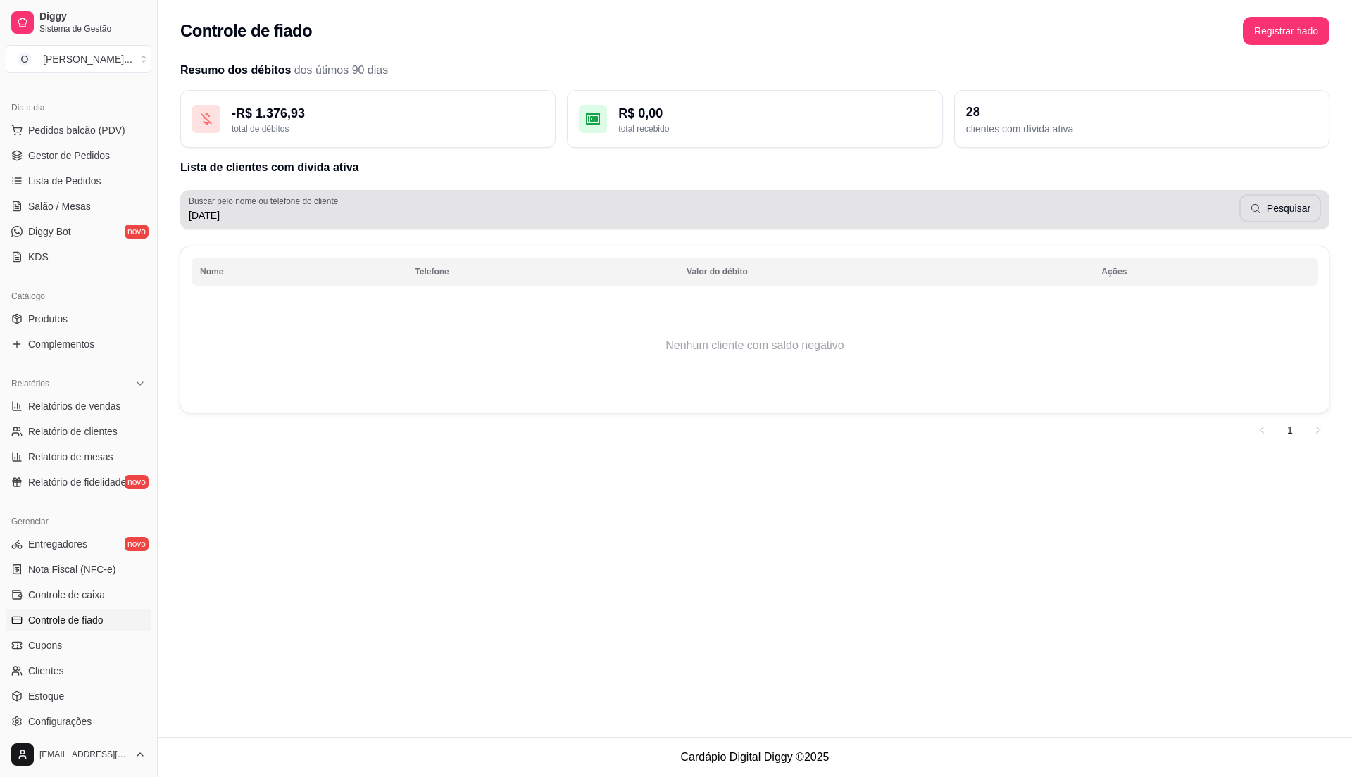
click at [279, 209] on input "[DATE]" at bounding box center [714, 215] width 1051 height 14
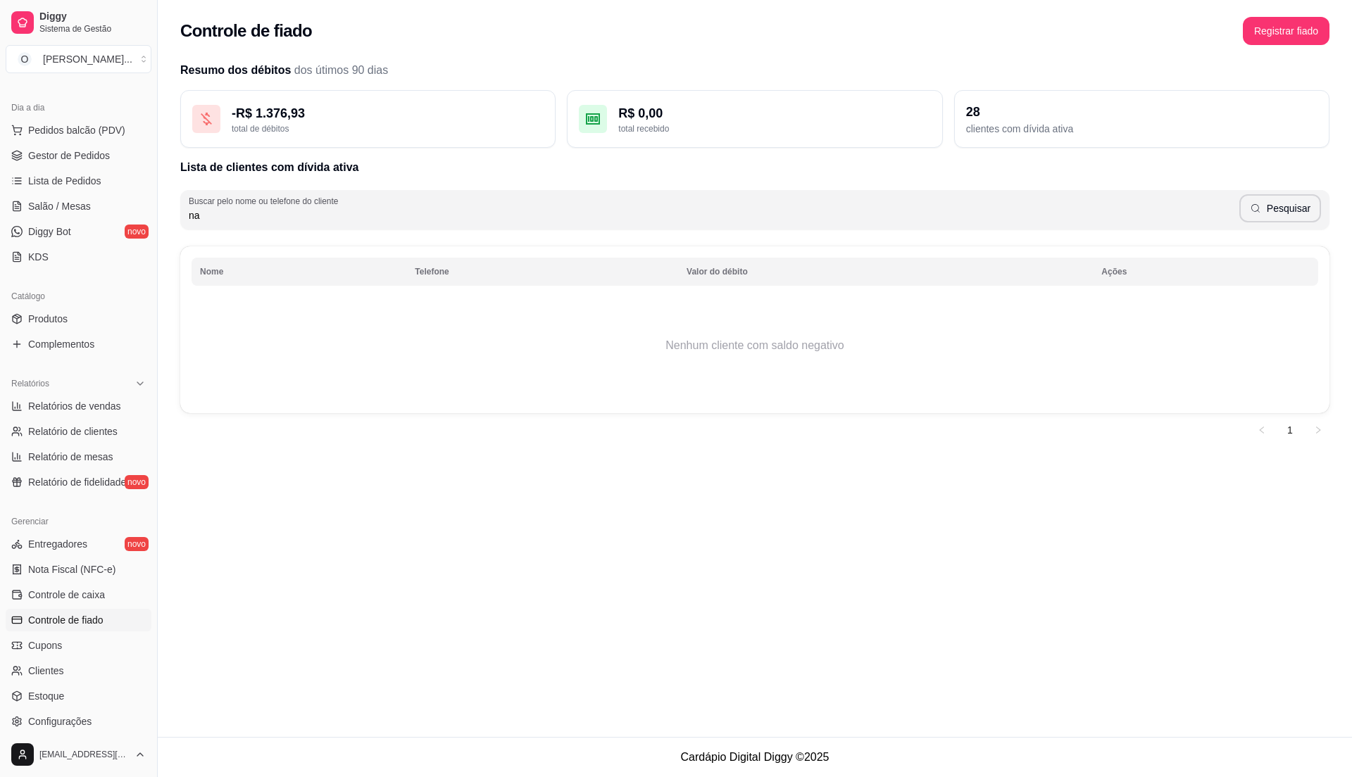
type input "n"
click at [103, 154] on span "Gestor de Pedidos" at bounding box center [69, 156] width 82 height 14
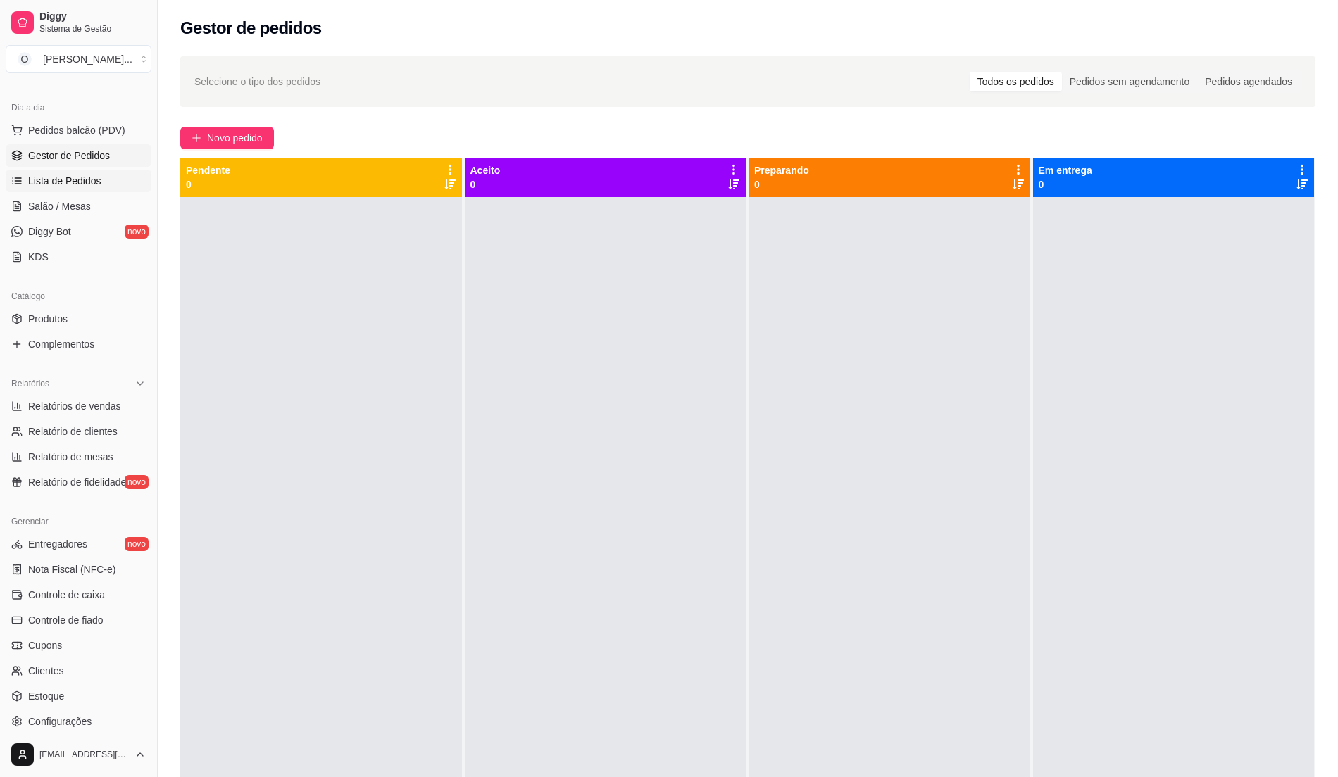
click at [99, 183] on link "Lista de Pedidos" at bounding box center [79, 181] width 146 height 23
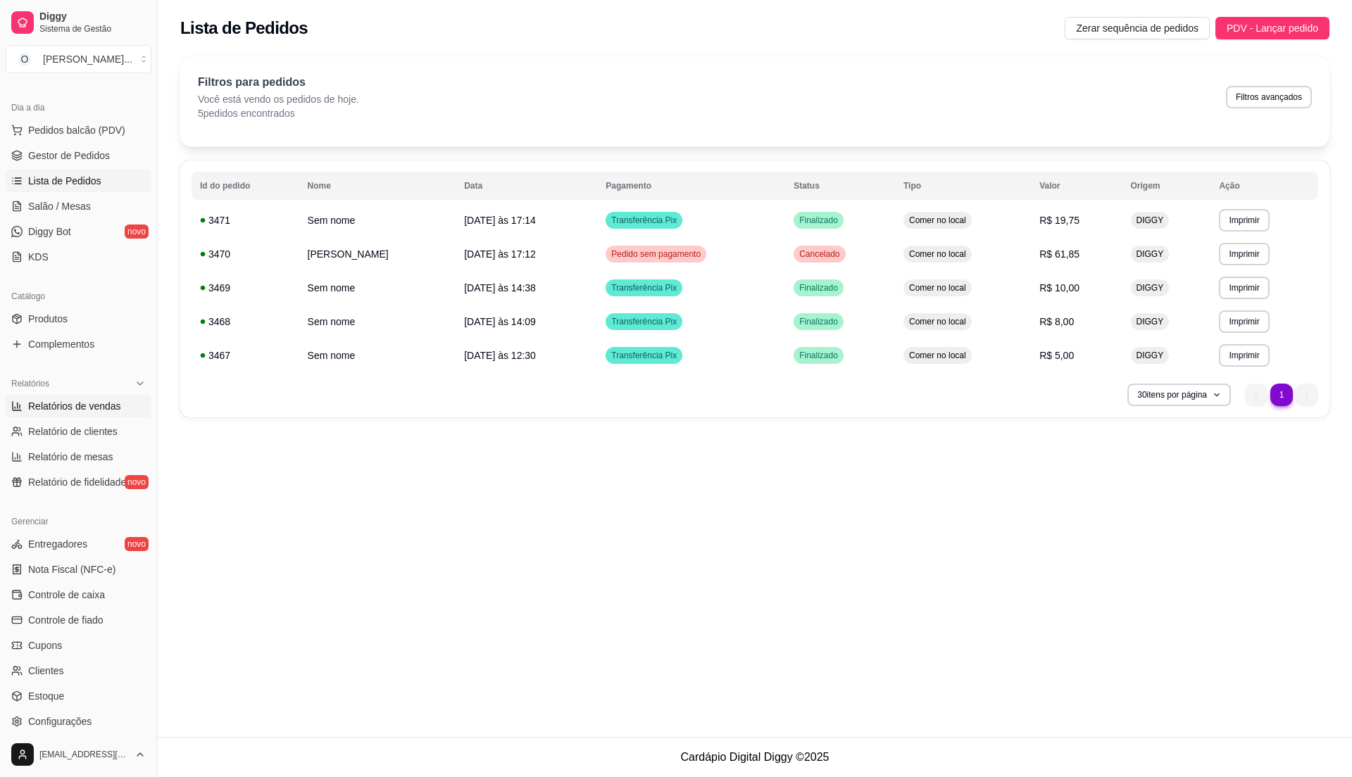
click at [73, 413] on span "Relatórios de vendas" at bounding box center [74, 406] width 93 height 14
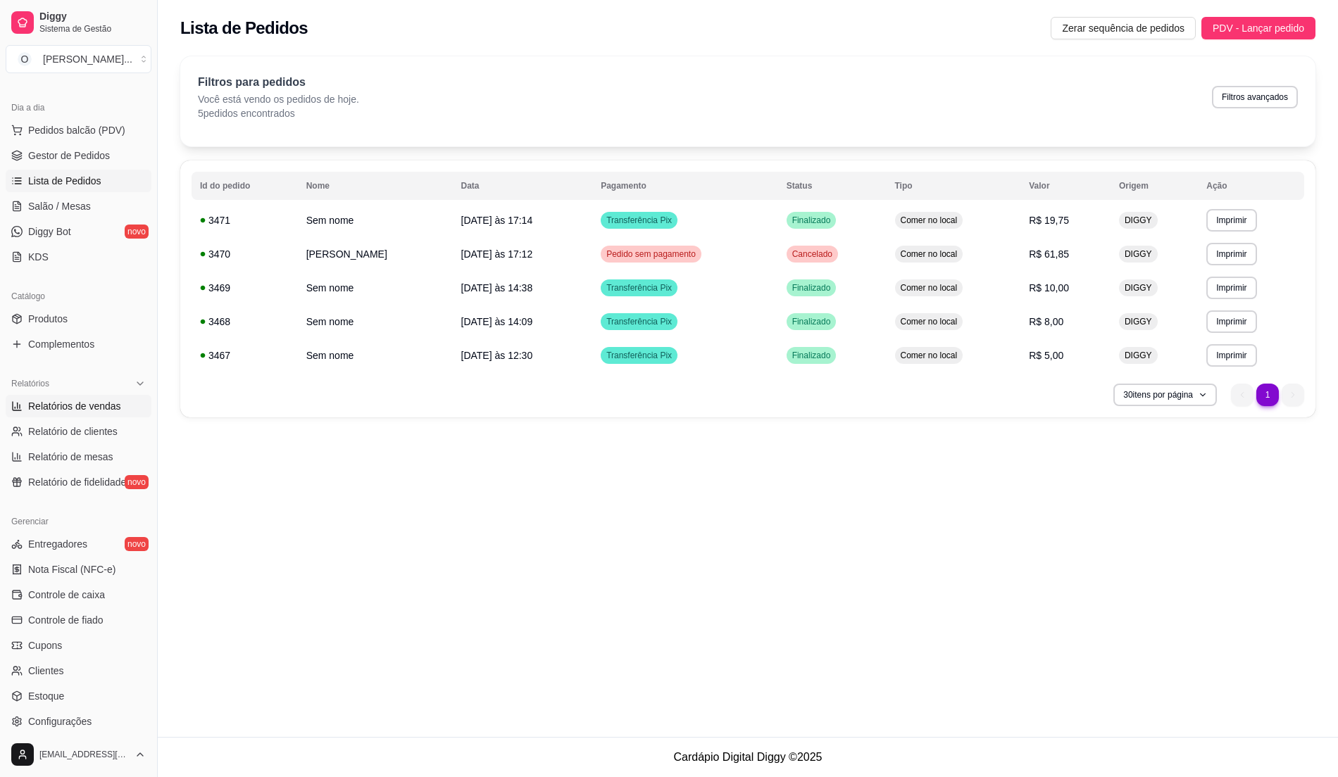
select select "ALL"
select select "0"
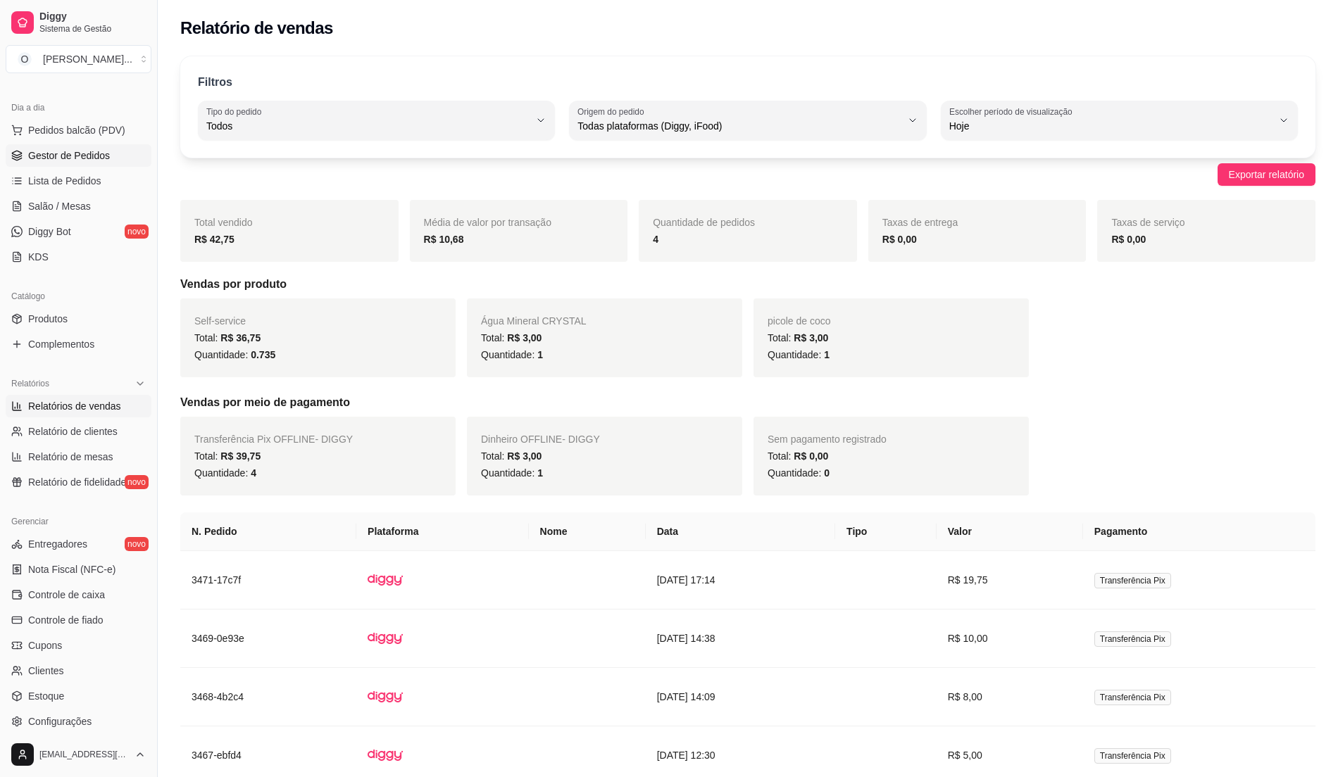
click at [101, 162] on span "Gestor de Pedidos" at bounding box center [69, 156] width 82 height 14
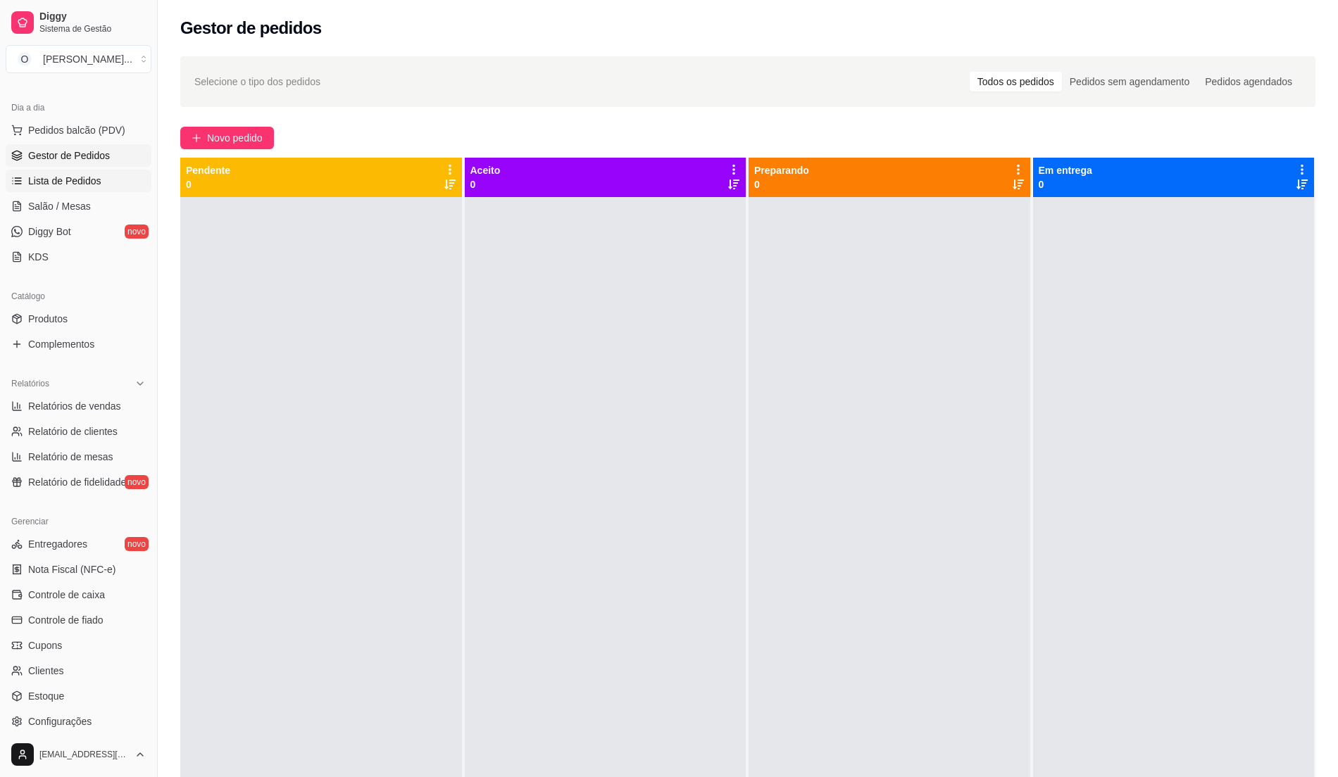
click at [100, 178] on link "Lista de Pedidos" at bounding box center [79, 181] width 146 height 23
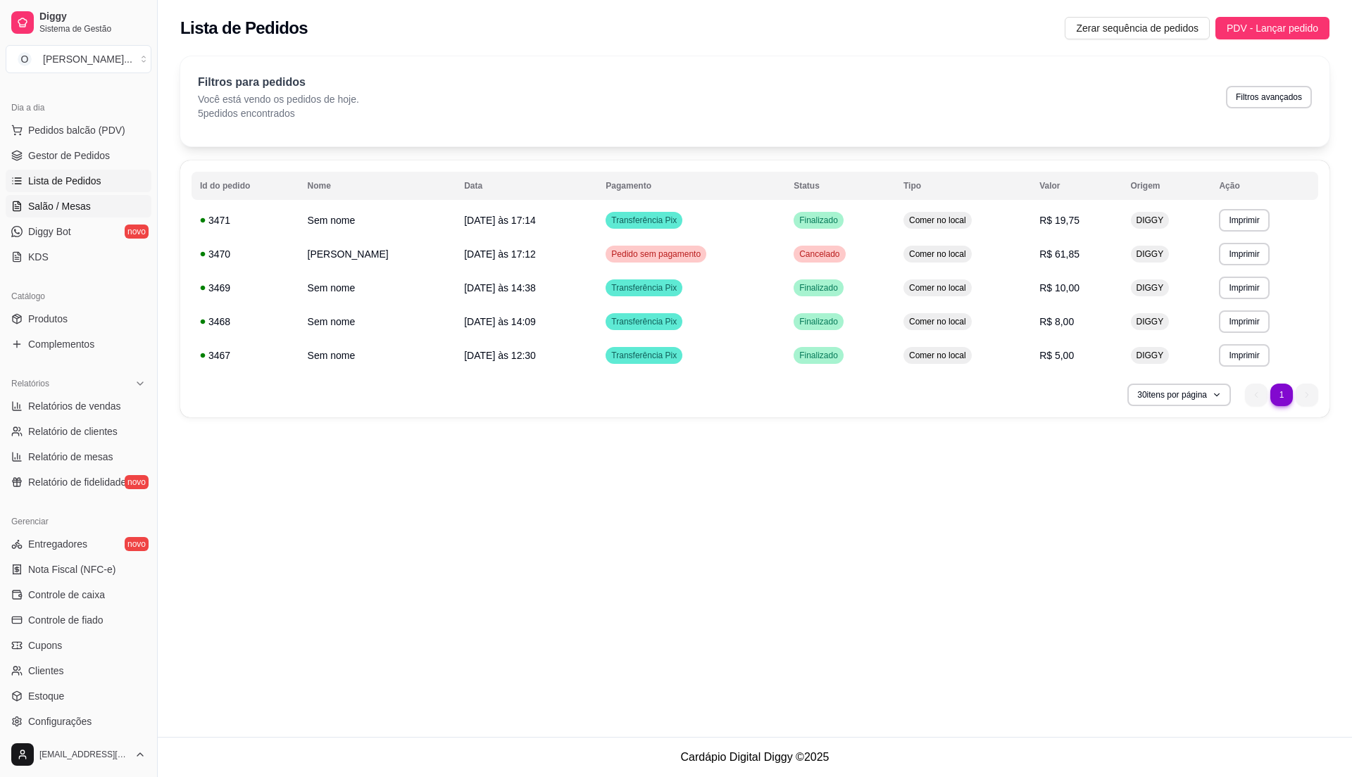
click at [49, 213] on span "Salão / Mesas" at bounding box center [59, 206] width 63 height 14
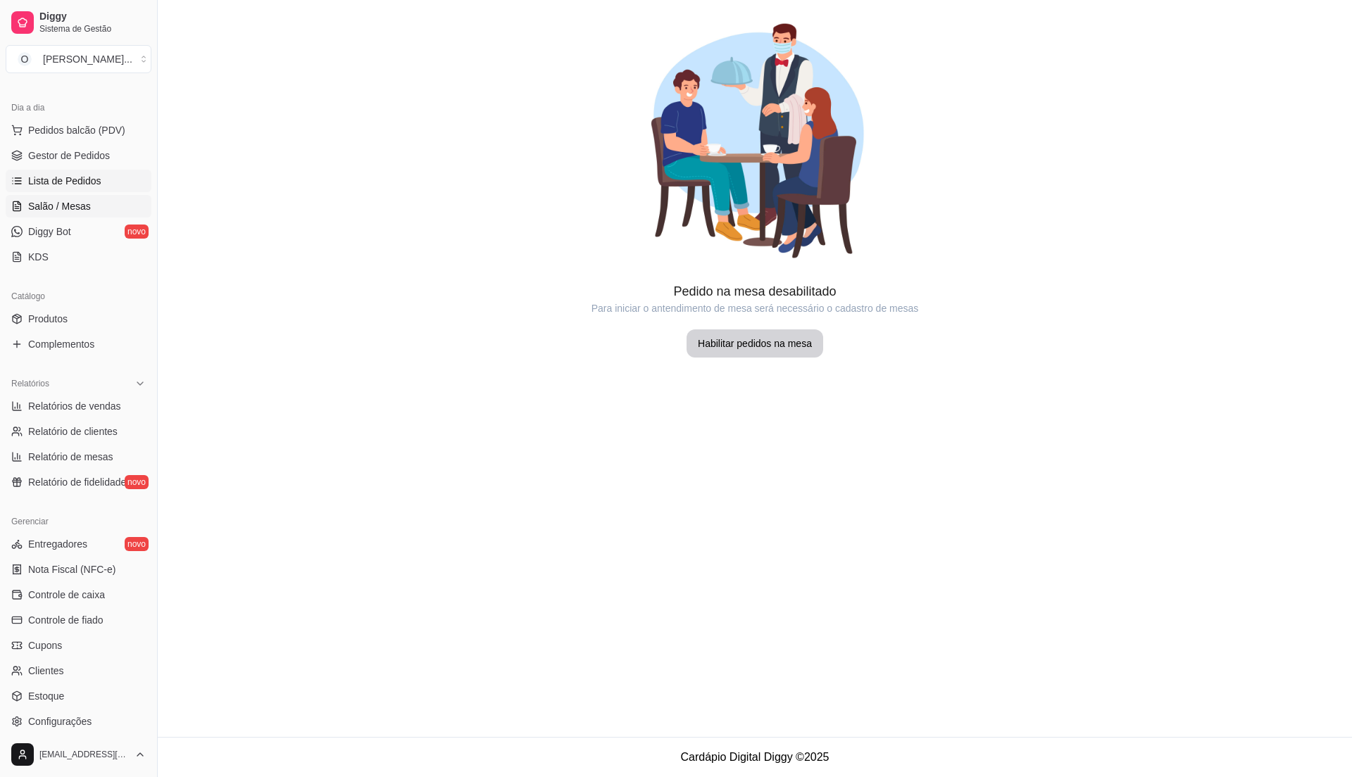
click at [77, 183] on span "Lista de Pedidos" at bounding box center [64, 181] width 73 height 14
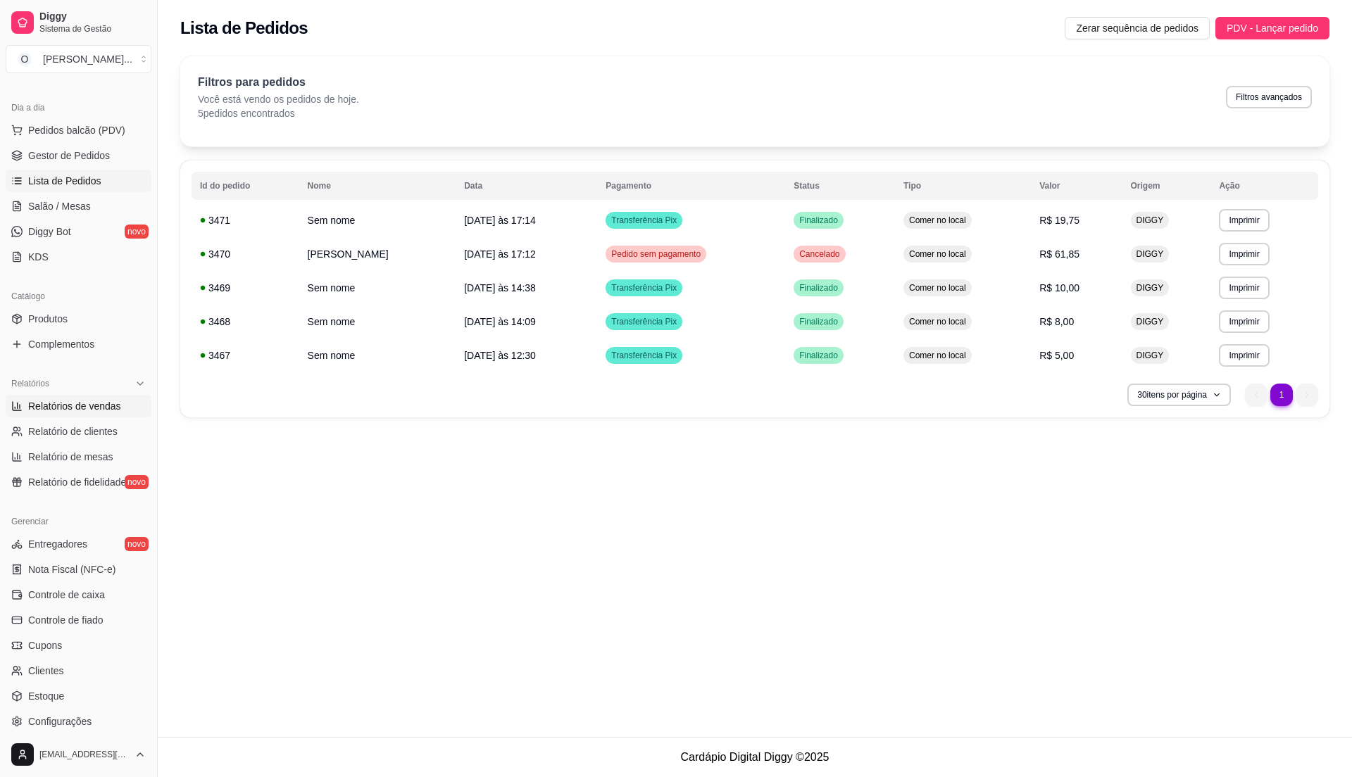
click at [99, 407] on span "Relatórios de vendas" at bounding box center [74, 406] width 93 height 14
select select "ALL"
select select "0"
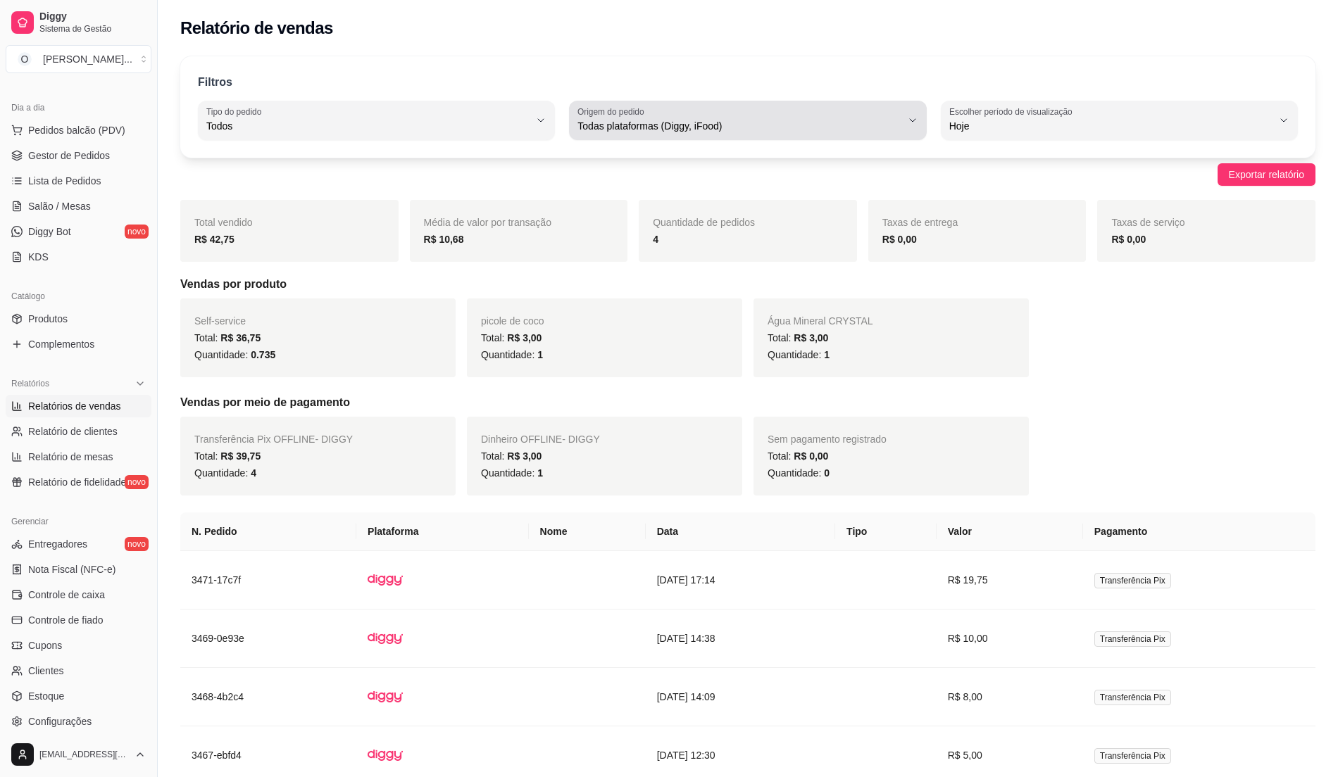
click at [818, 113] on div "Todas plataformas (Diggy, iFood)" at bounding box center [738, 120] width 323 height 28
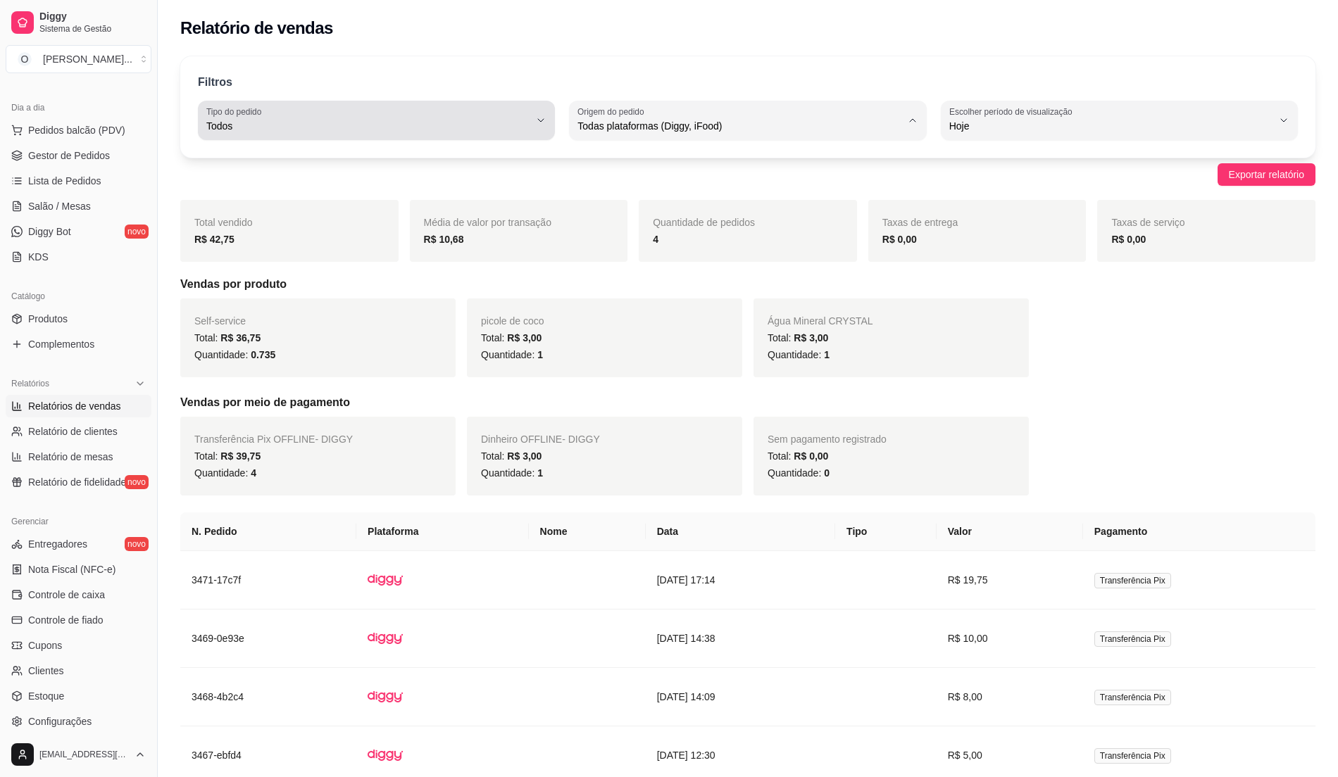
click at [437, 134] on div "Todos" at bounding box center [367, 120] width 323 height 28
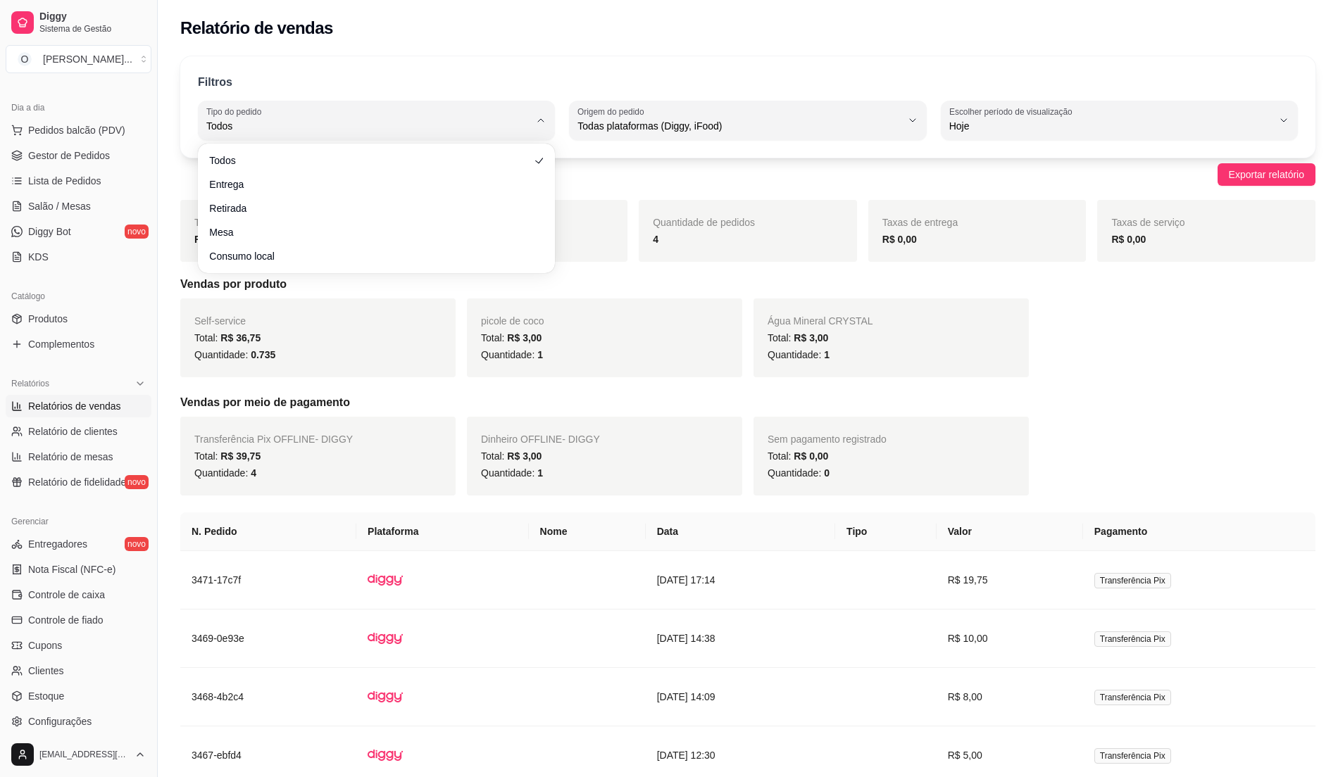
click at [167, 355] on div "Filtros ALL Tipo do pedido Todos Entrega Retirada Mesa Consumo local Tipo do pe…" at bounding box center [748, 447] width 1180 height 799
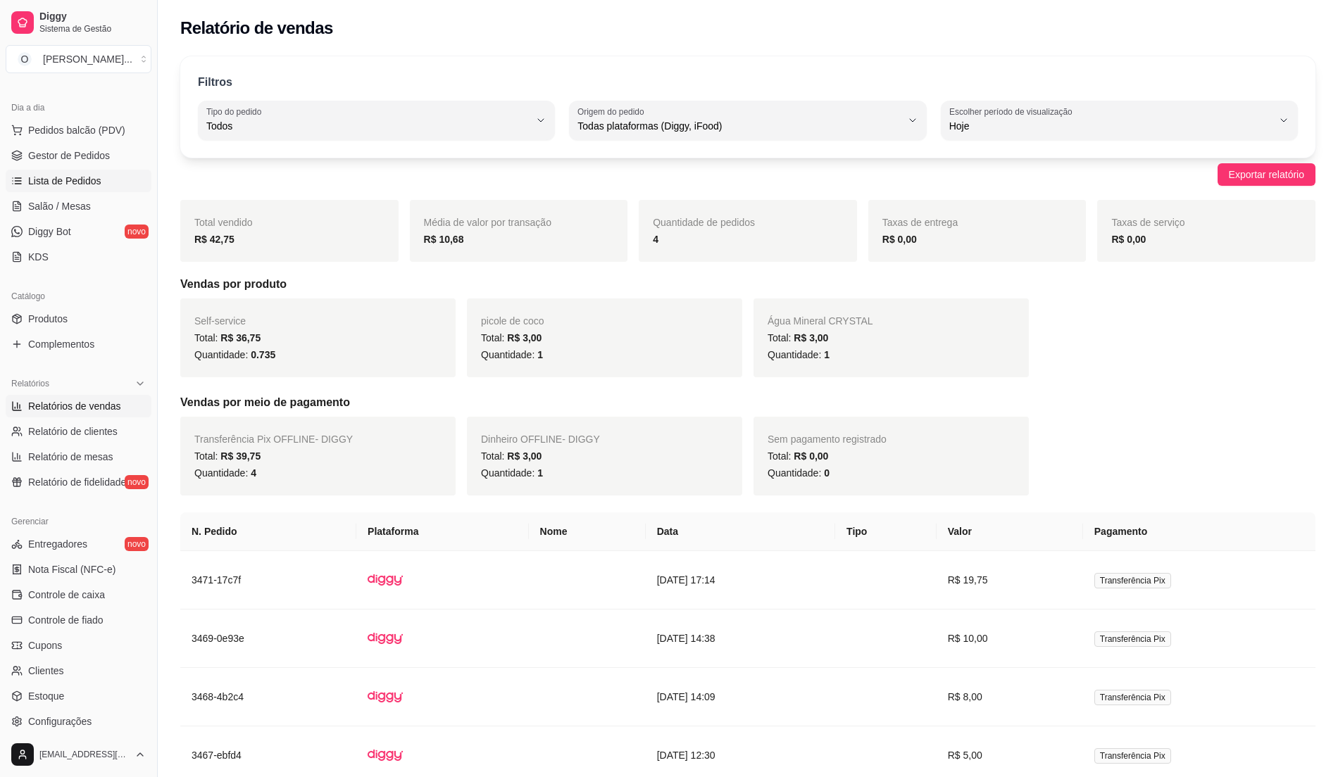
click at [77, 174] on span "Lista de Pedidos" at bounding box center [64, 181] width 73 height 14
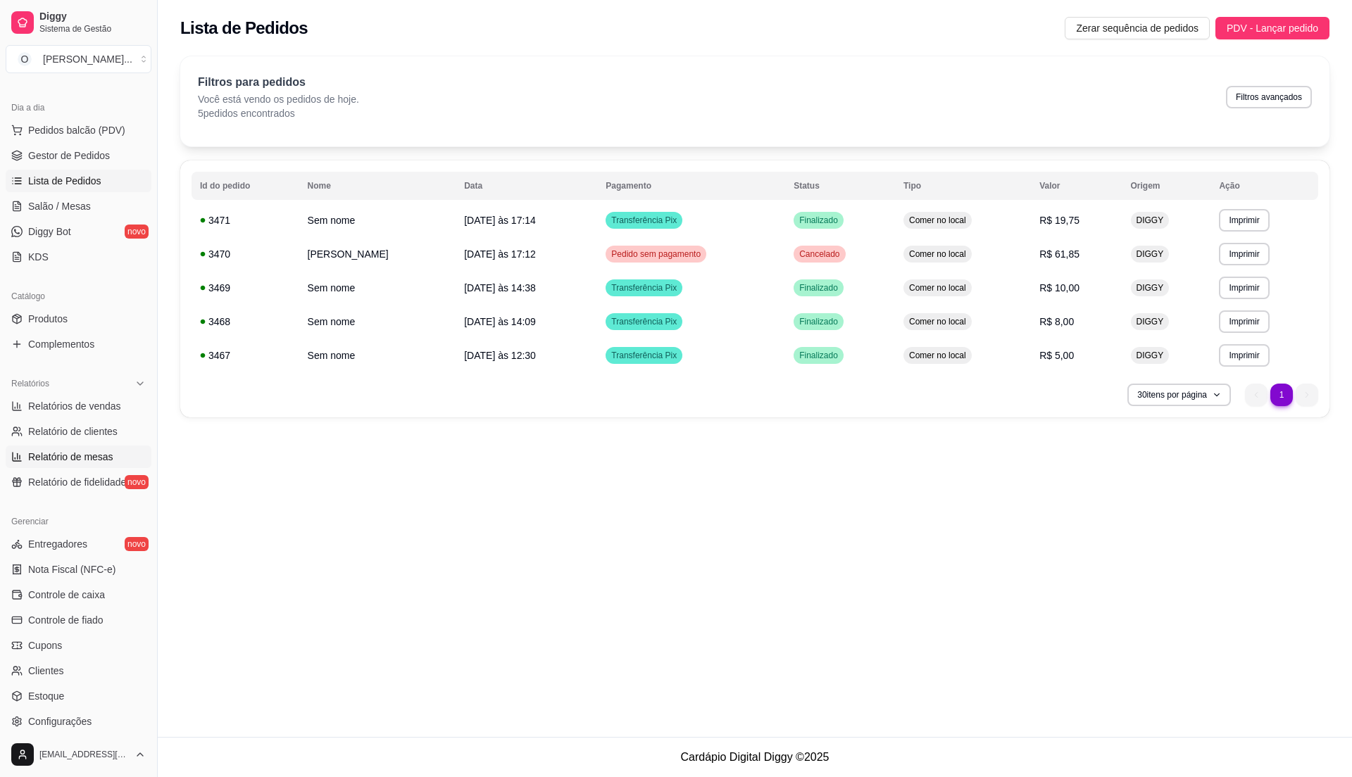
click at [82, 456] on span "Relatório de mesas" at bounding box center [70, 457] width 85 height 14
select select "TOTAL_OF_ORDERS"
select select "7"
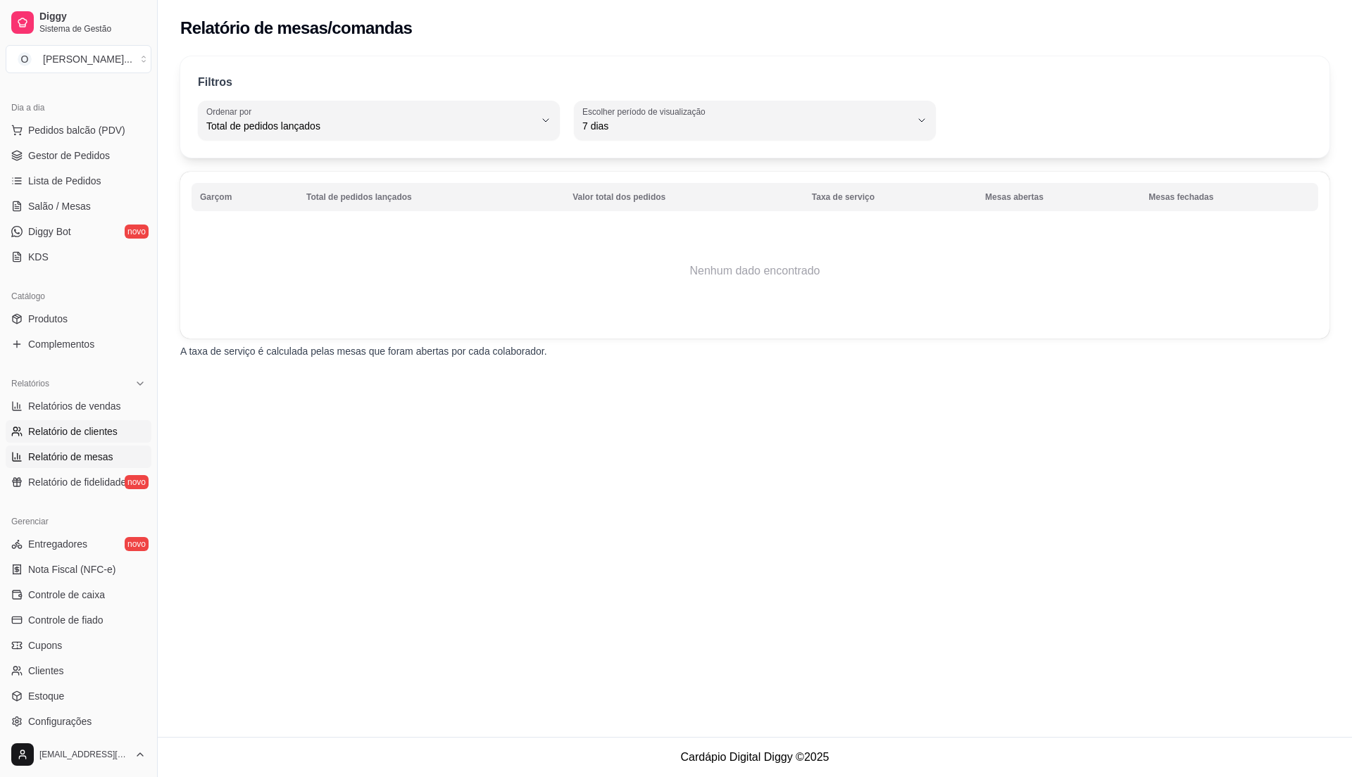
click at [84, 434] on span "Relatório de clientes" at bounding box center [72, 432] width 89 height 14
select select "30"
select select "HIGHEST_TOTAL_SPENT_WITH_ORDERS"
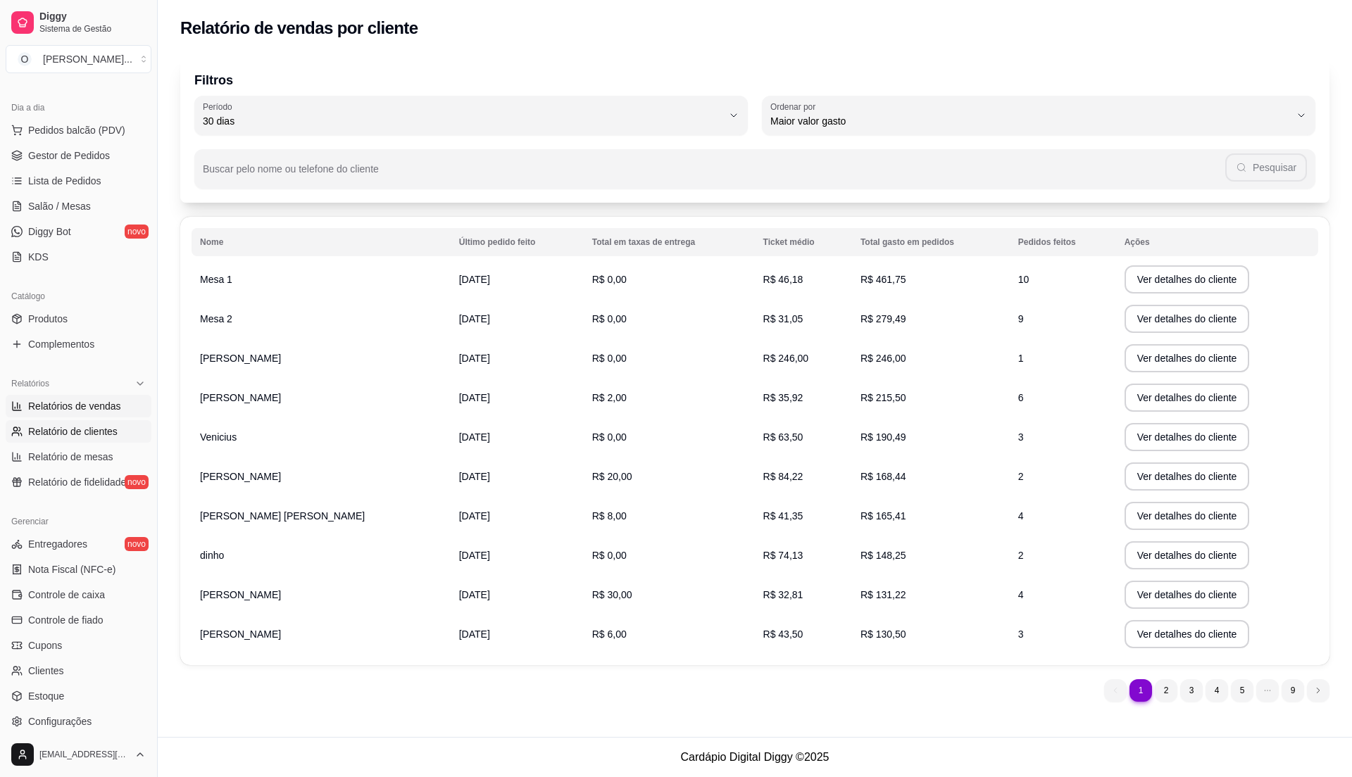
click at [55, 406] on span "Relatórios de vendas" at bounding box center [74, 406] width 93 height 14
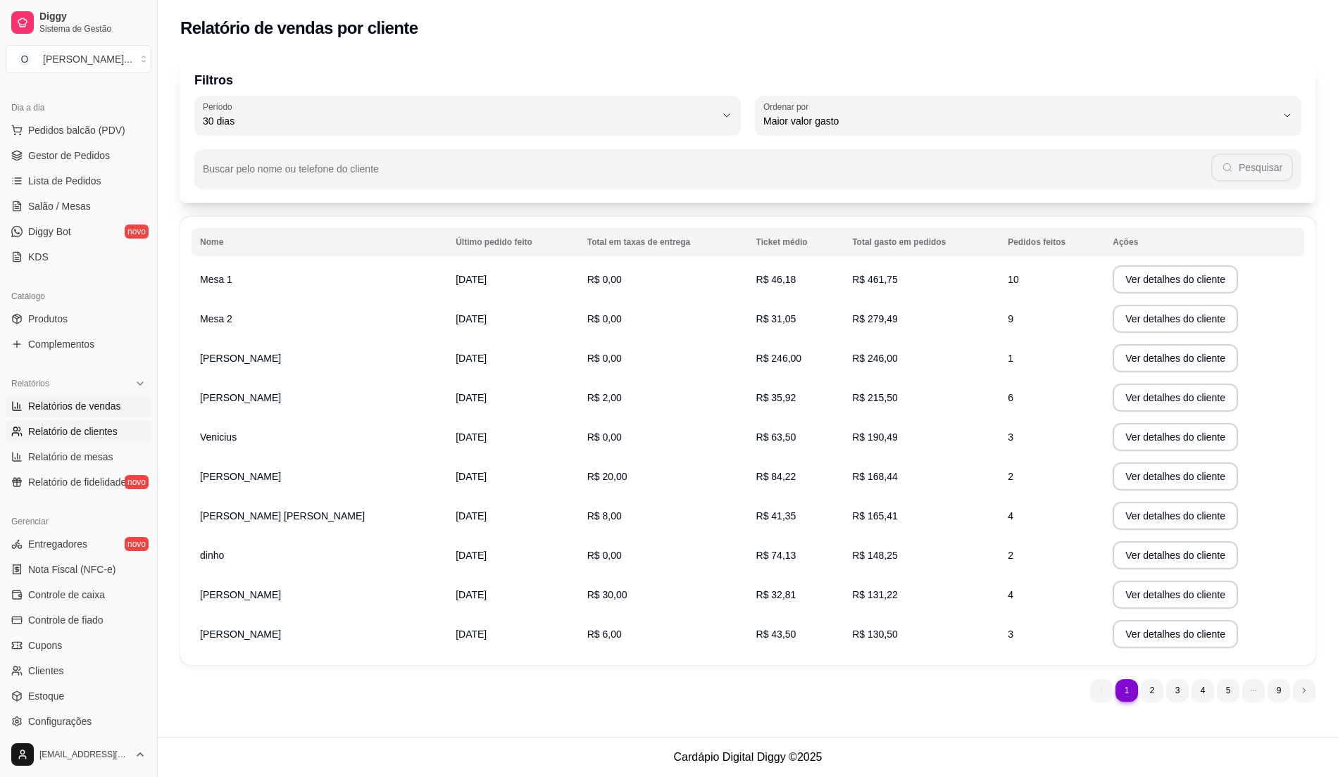
select select "ALL"
select select "0"
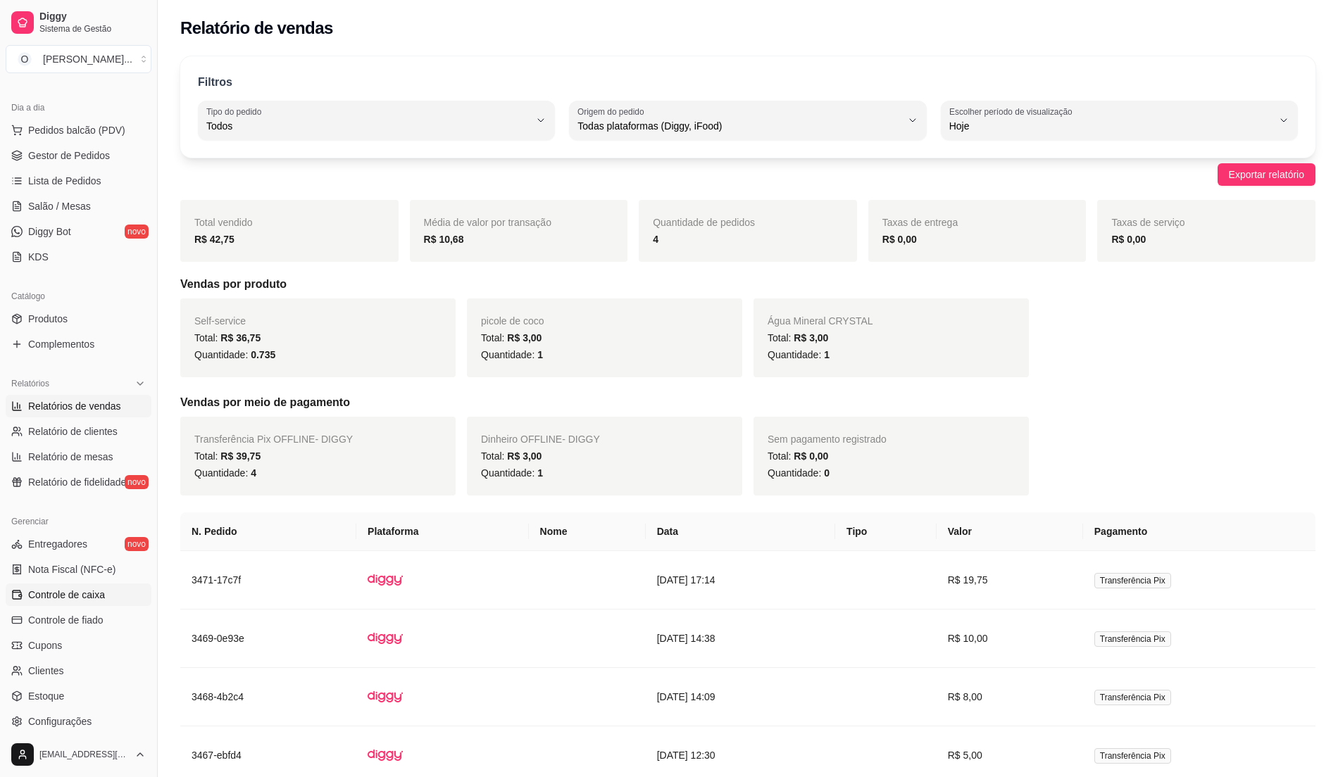
click at [45, 590] on span "Controle de caixa" at bounding box center [66, 595] width 77 height 14
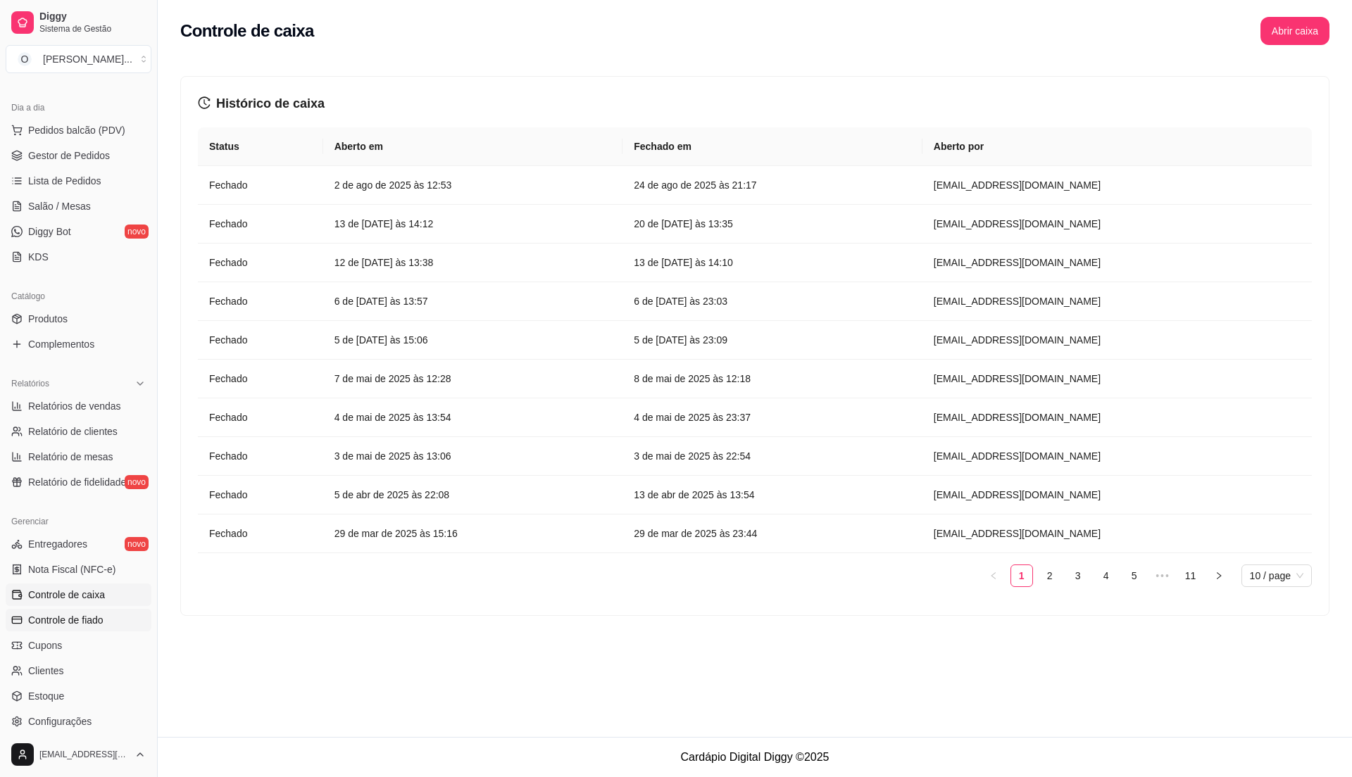
click at [48, 620] on span "Controle de fiado" at bounding box center [65, 620] width 75 height 14
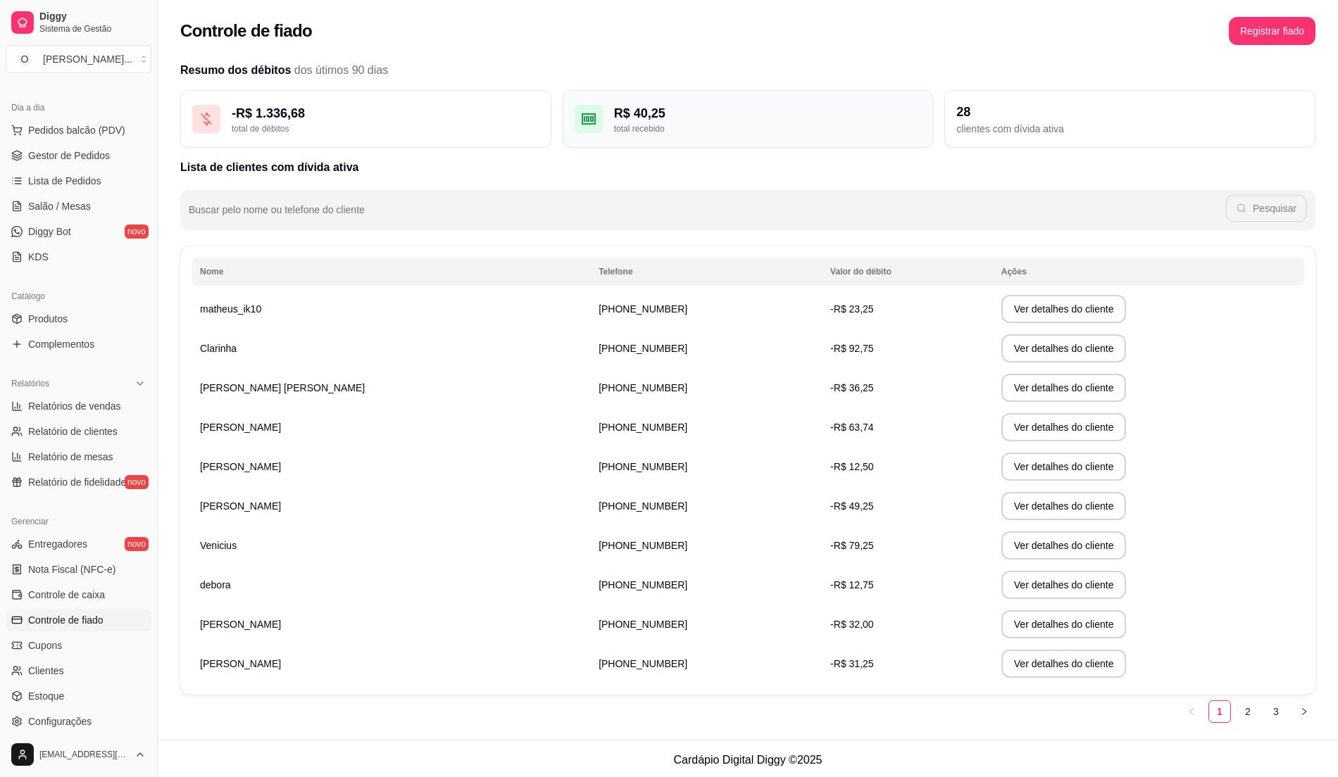
click at [700, 120] on div "R$ 40,25" at bounding box center [768, 114] width 308 height 20
click at [676, 141] on div "R$ 40,25 total recebido" at bounding box center [748, 119] width 371 height 58
click at [780, 127] on div "total recebido" at bounding box center [768, 128] width 308 height 11
click at [738, 134] on div "R$ 40,25 total recebido" at bounding box center [748, 119] width 371 height 58
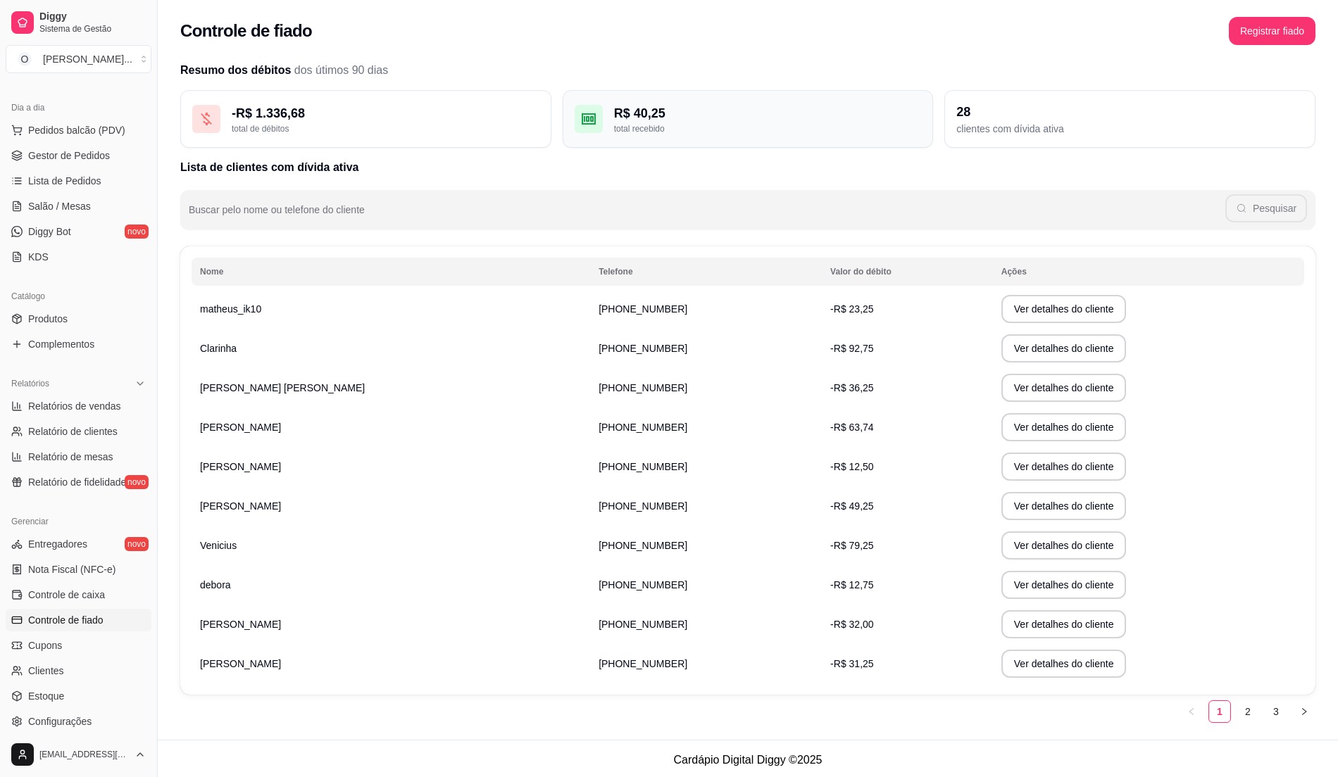
click at [663, 114] on div "R$ 40,25" at bounding box center [768, 114] width 308 height 20
click at [626, 123] on div "total recebido" at bounding box center [768, 128] width 308 height 11
click at [992, 128] on div "clientes com dívida ativa" at bounding box center [1129, 129] width 347 height 14
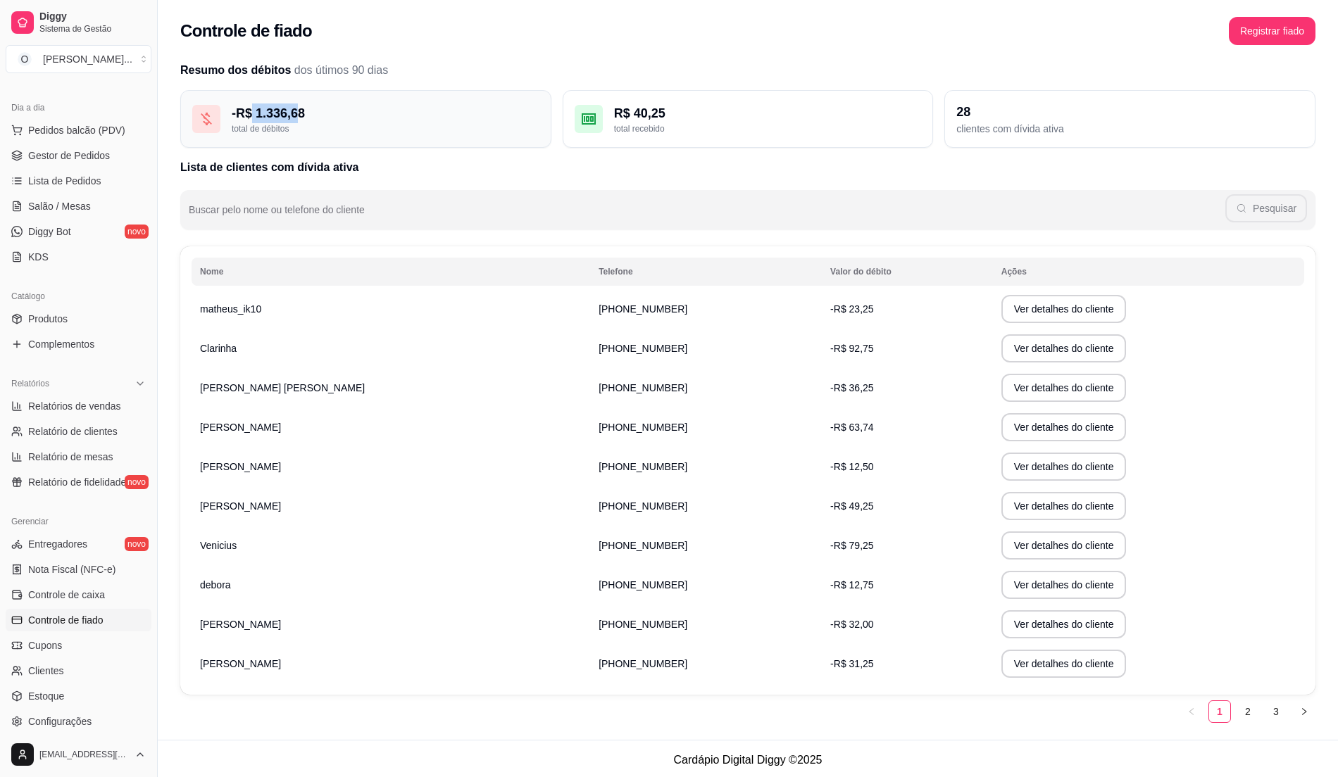
drag, startPoint x: 297, startPoint y: 110, endPoint x: 253, endPoint y: 115, distance: 44.0
click at [253, 115] on div "- R$ 1.336,68" at bounding box center [386, 114] width 308 height 20
drag, startPoint x: 253, startPoint y: 115, endPoint x: 383, endPoint y: 212, distance: 161.5
click at [383, 212] on input "Buscar pelo nome ou telefone do cliente" at bounding box center [707, 215] width 1037 height 14
click at [442, 173] on h2 "Lista de clientes com dívida ativa" at bounding box center [747, 167] width 1135 height 17
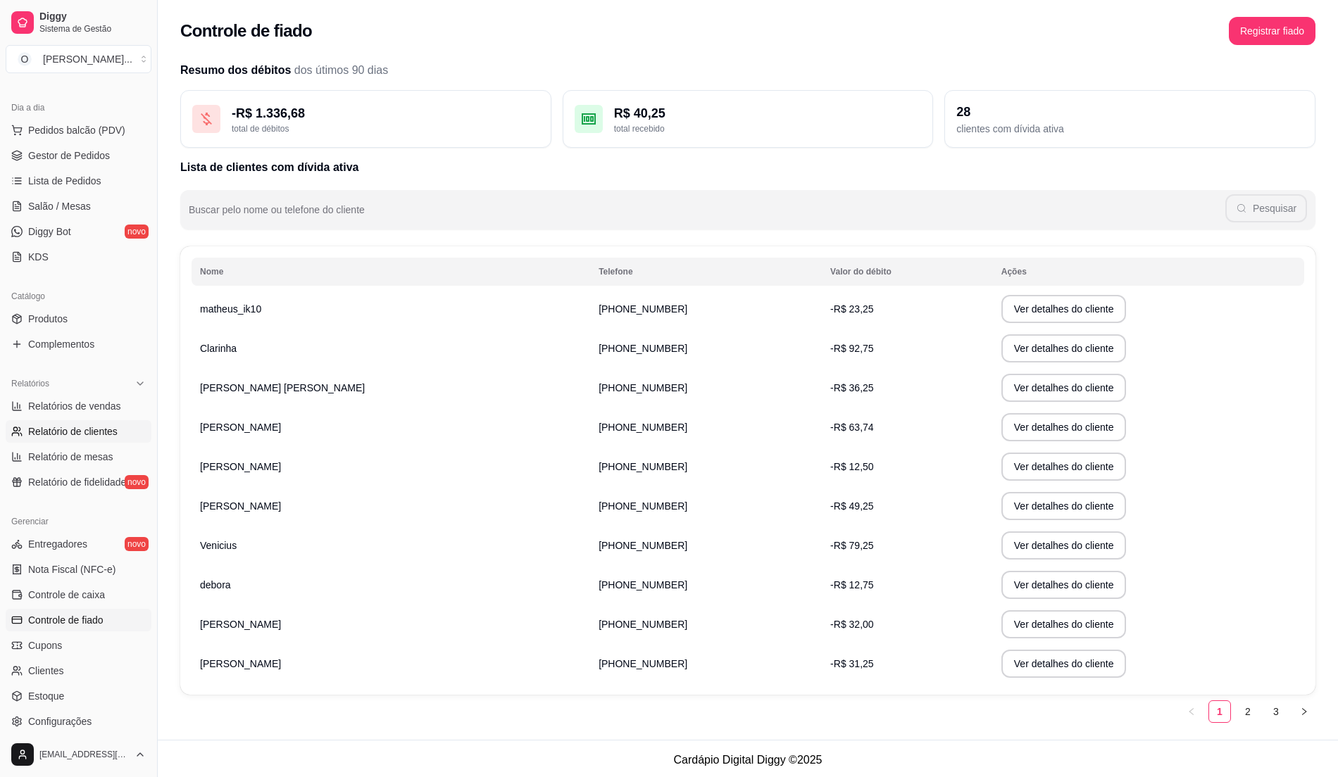
click at [68, 422] on link "Relatório de clientes" at bounding box center [79, 431] width 146 height 23
select select "30"
select select "HIGHEST_TOTAL_SPENT_WITH_ORDERS"
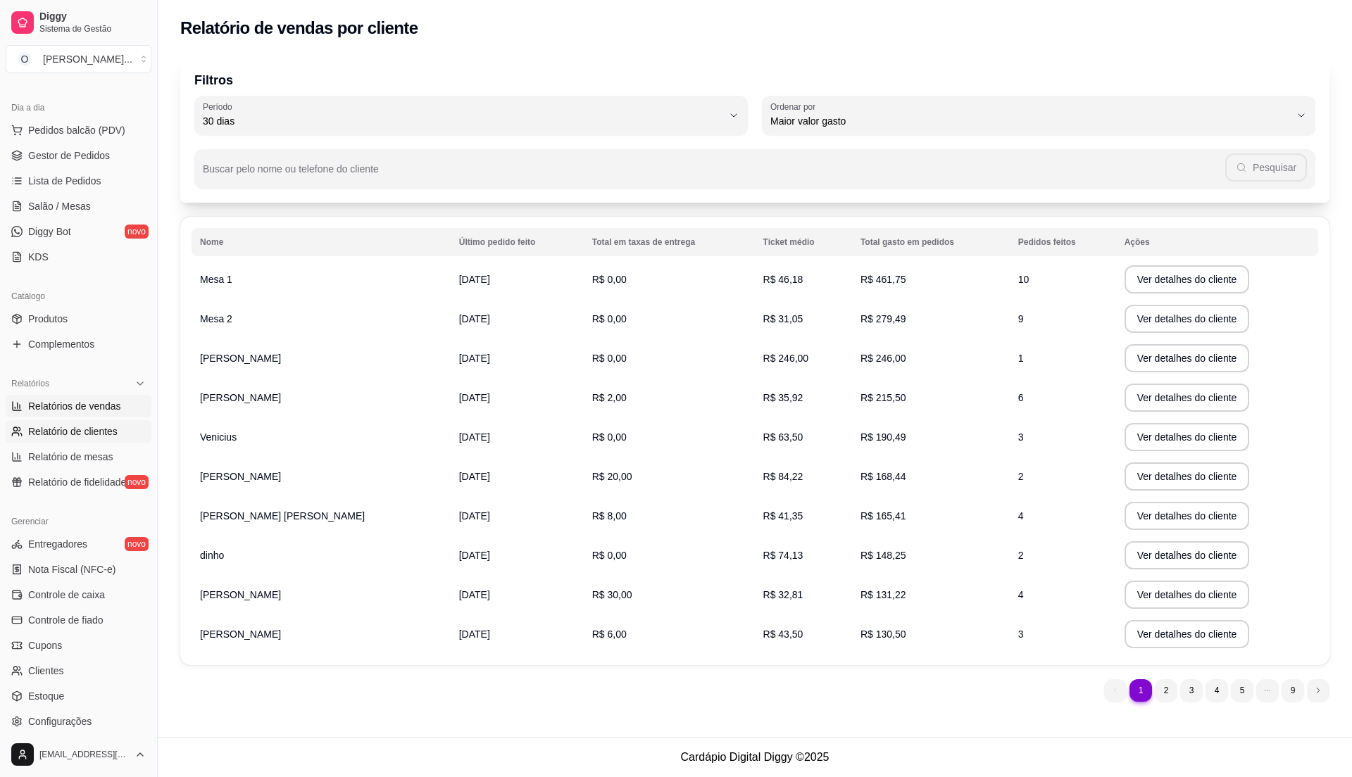
click at [73, 411] on span "Relatórios de vendas" at bounding box center [74, 406] width 93 height 14
select select "ALL"
select select "0"
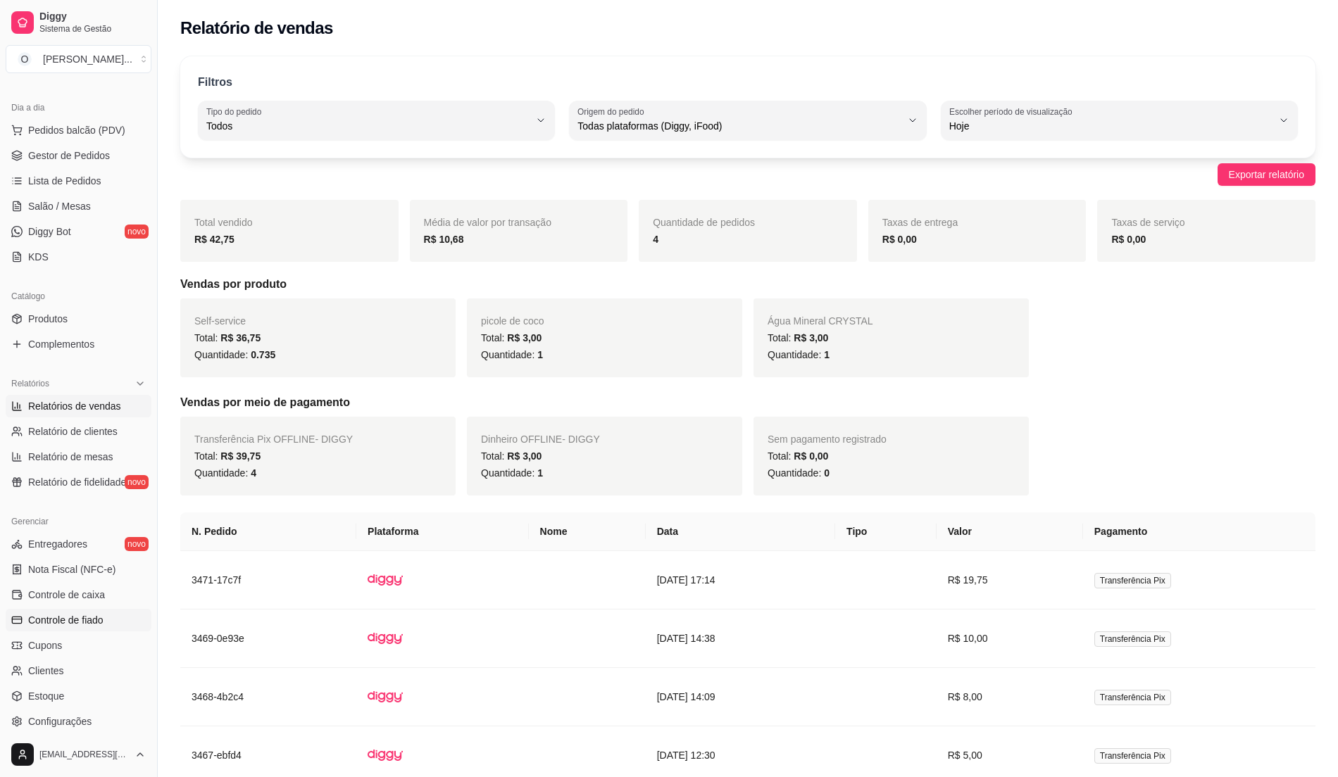
click at [46, 618] on span "Controle de fiado" at bounding box center [65, 620] width 75 height 14
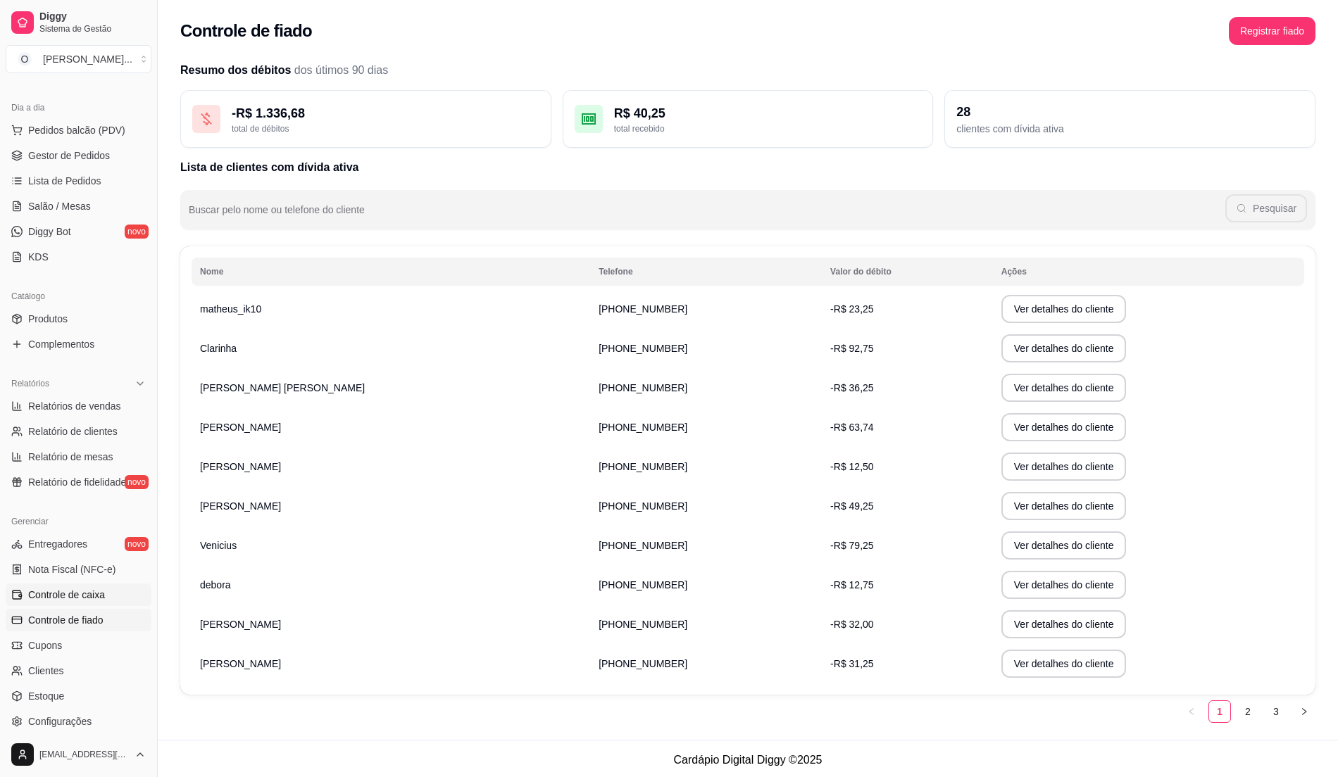
click at [94, 596] on span "Controle de caixa" at bounding box center [66, 595] width 77 height 14
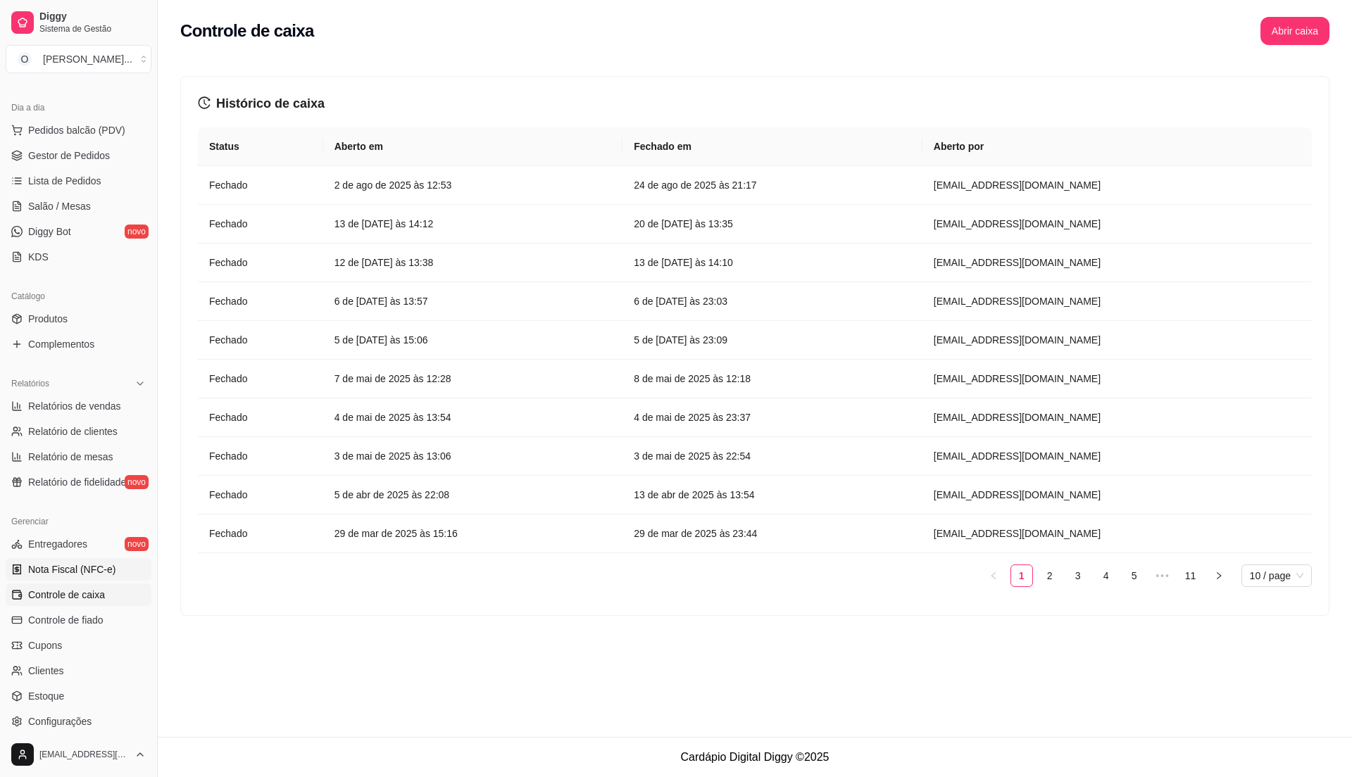
click at [80, 568] on span "Nota Fiscal (NFC-e)" at bounding box center [71, 570] width 87 height 14
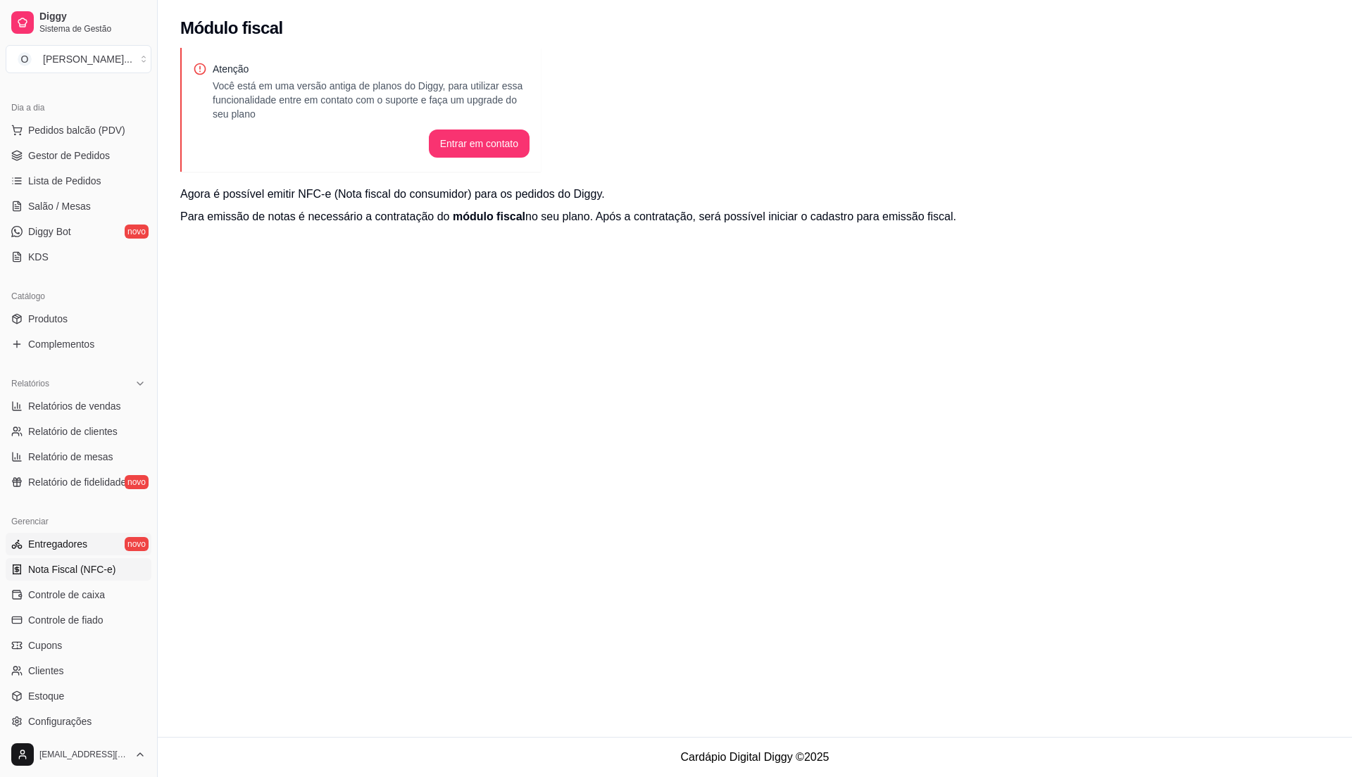
click at [99, 535] on link "Entregadores novo" at bounding box center [79, 544] width 146 height 23
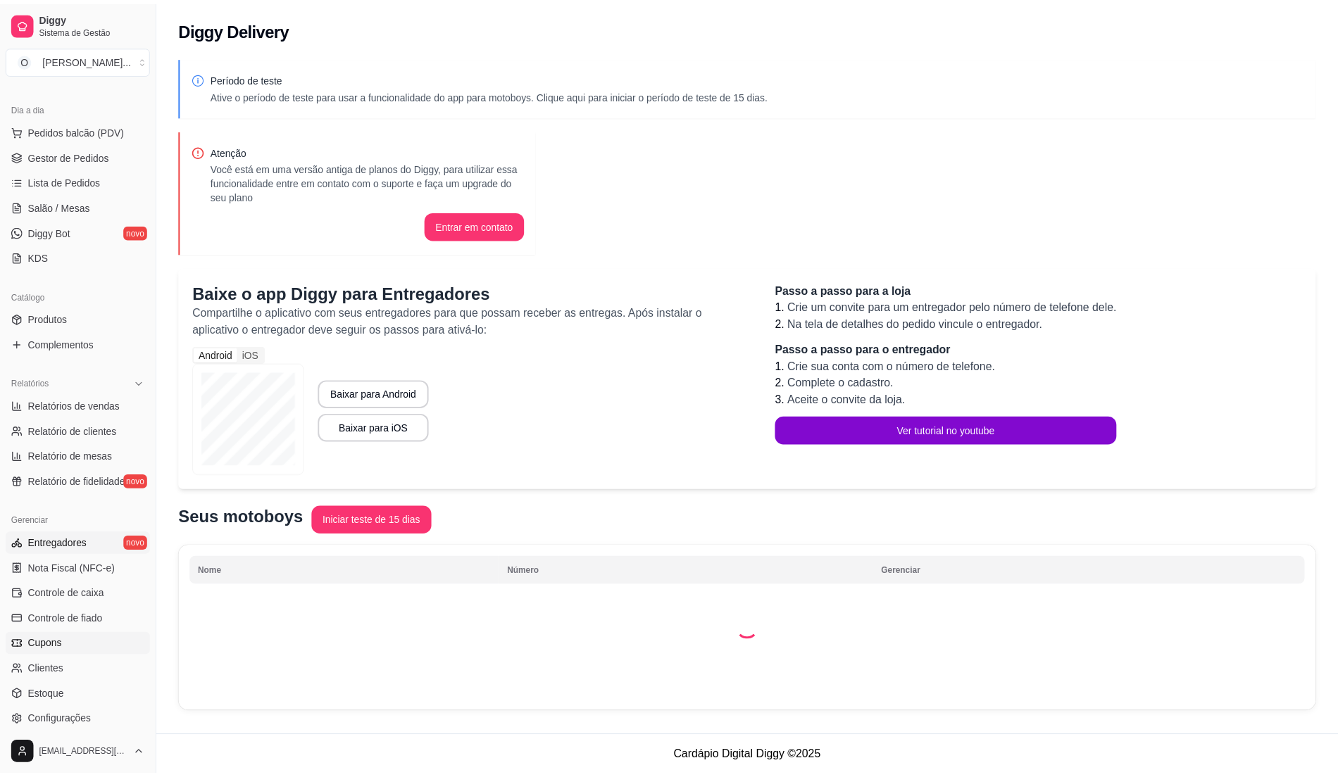
scroll to position [237, 0]
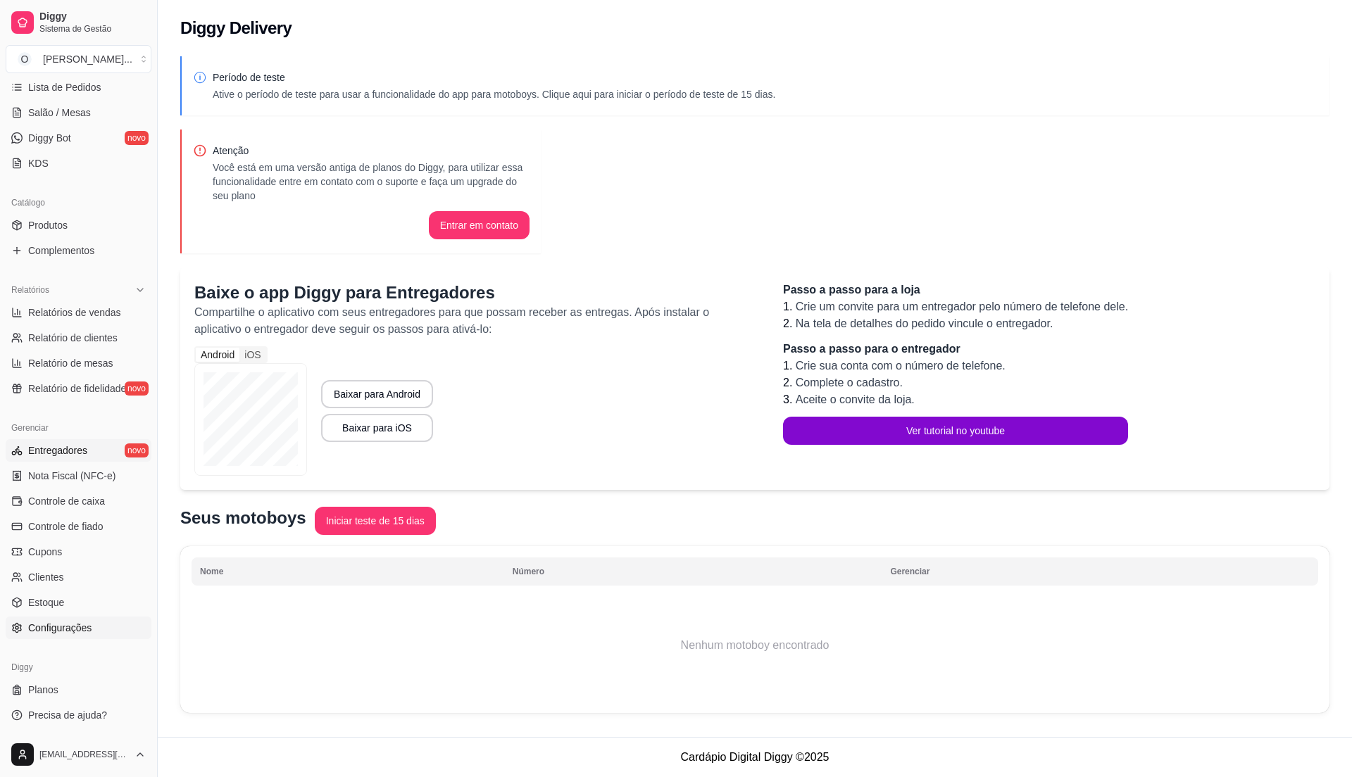
click at [79, 630] on span "Configurações" at bounding box center [59, 628] width 63 height 14
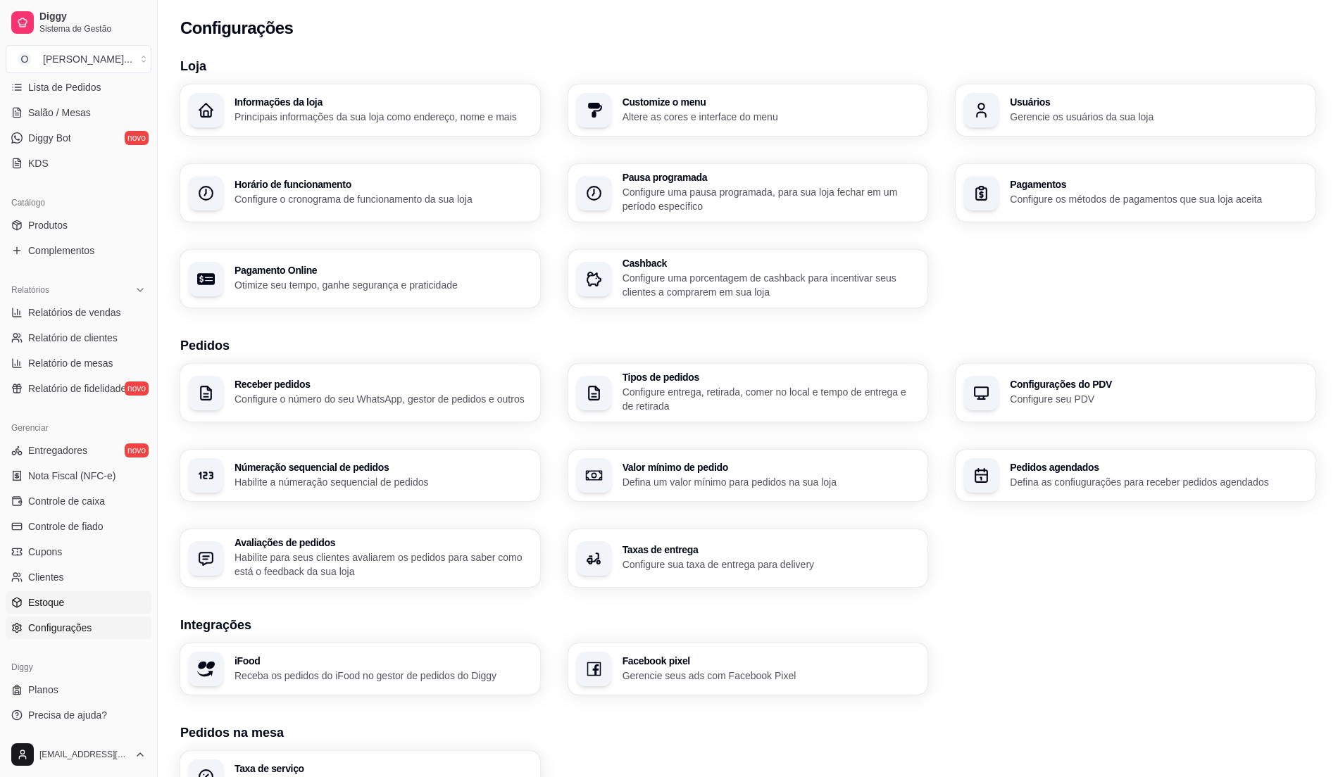
click at [37, 599] on span "Estoque" at bounding box center [46, 603] width 36 height 14
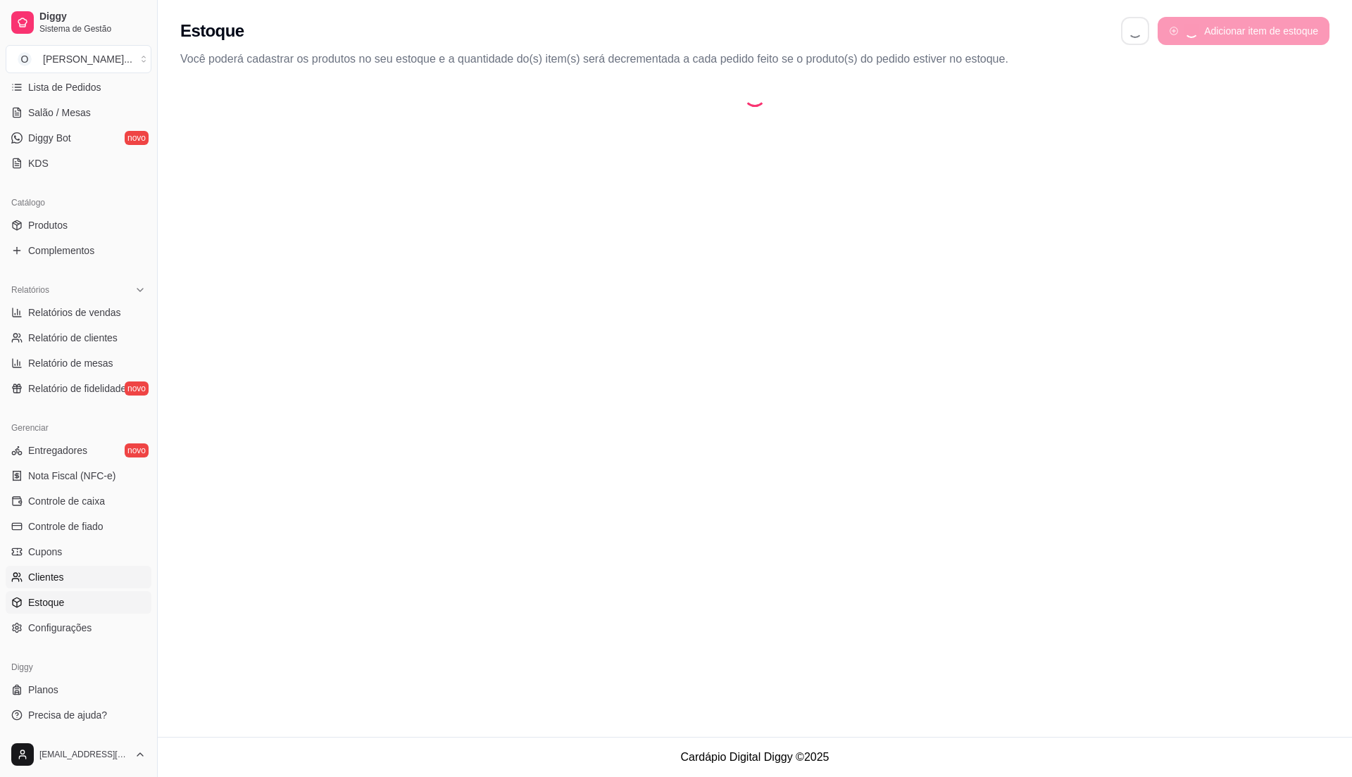
select select "QUANTITY_ORDER"
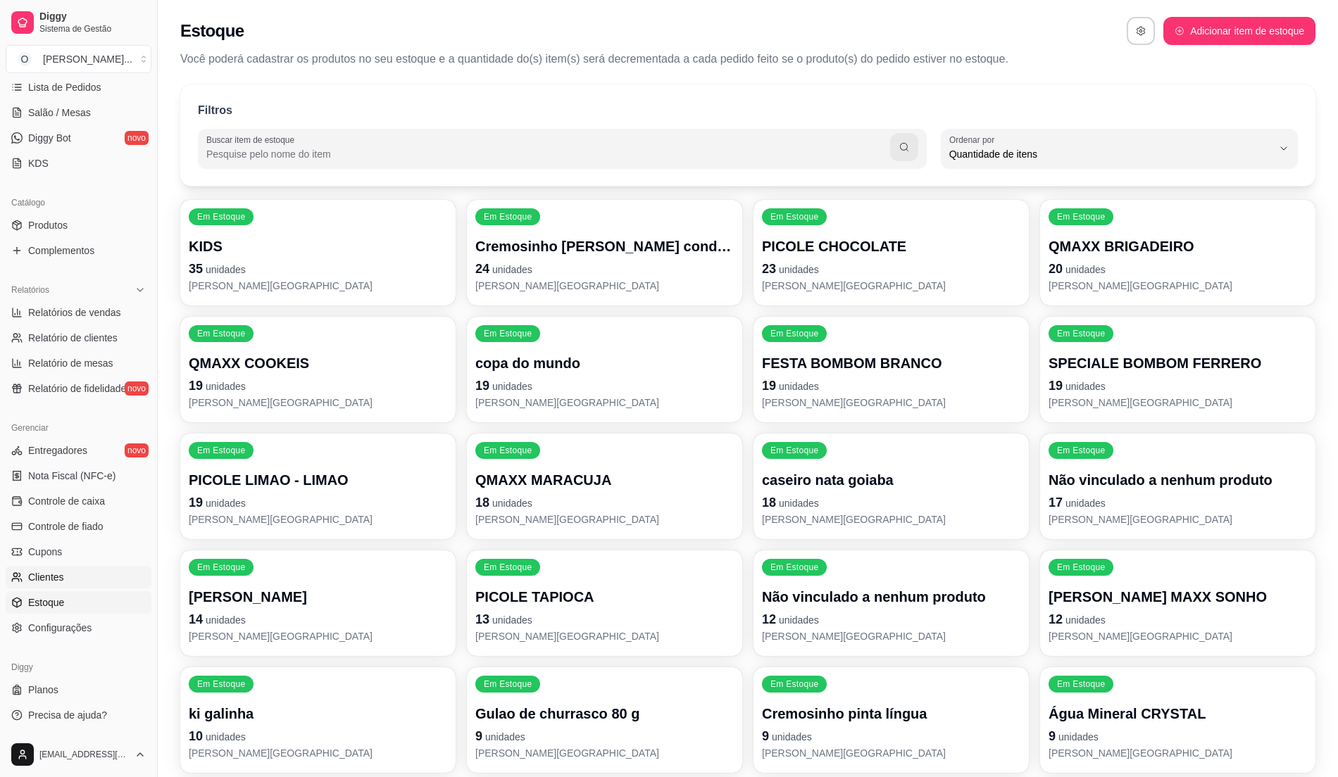
scroll to position [13, 0]
click at [49, 576] on span "Clientes" at bounding box center [46, 577] width 36 height 14
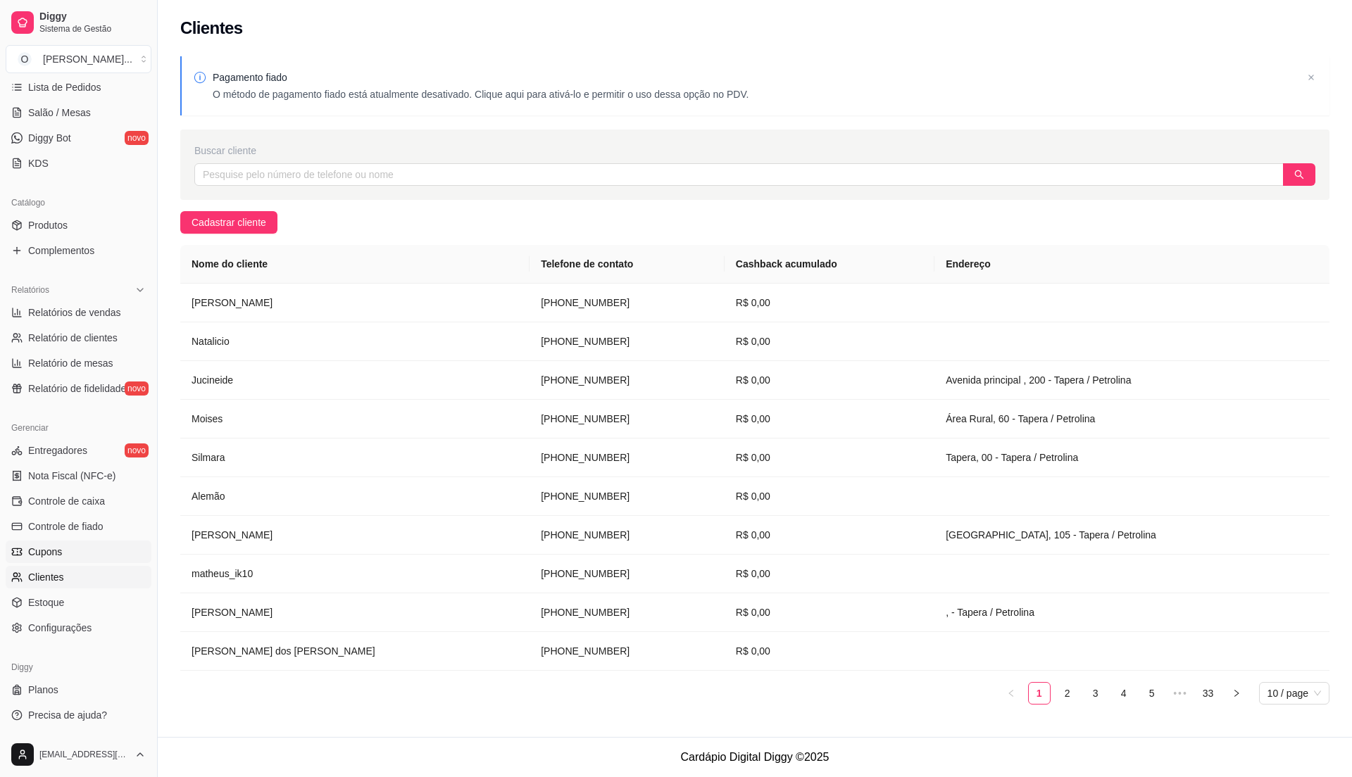
click at [76, 549] on link "Cupons" at bounding box center [79, 552] width 146 height 23
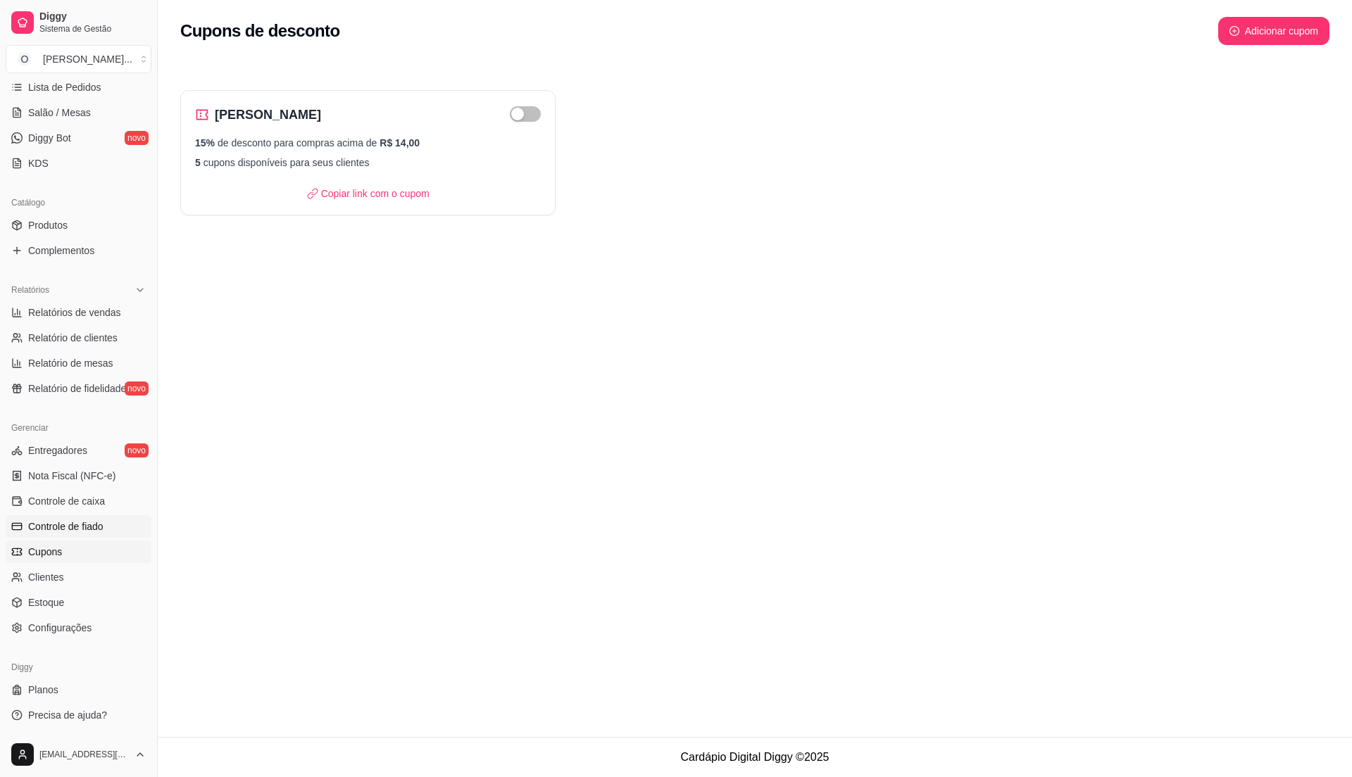
click at [87, 527] on span "Controle de fiado" at bounding box center [65, 527] width 75 height 14
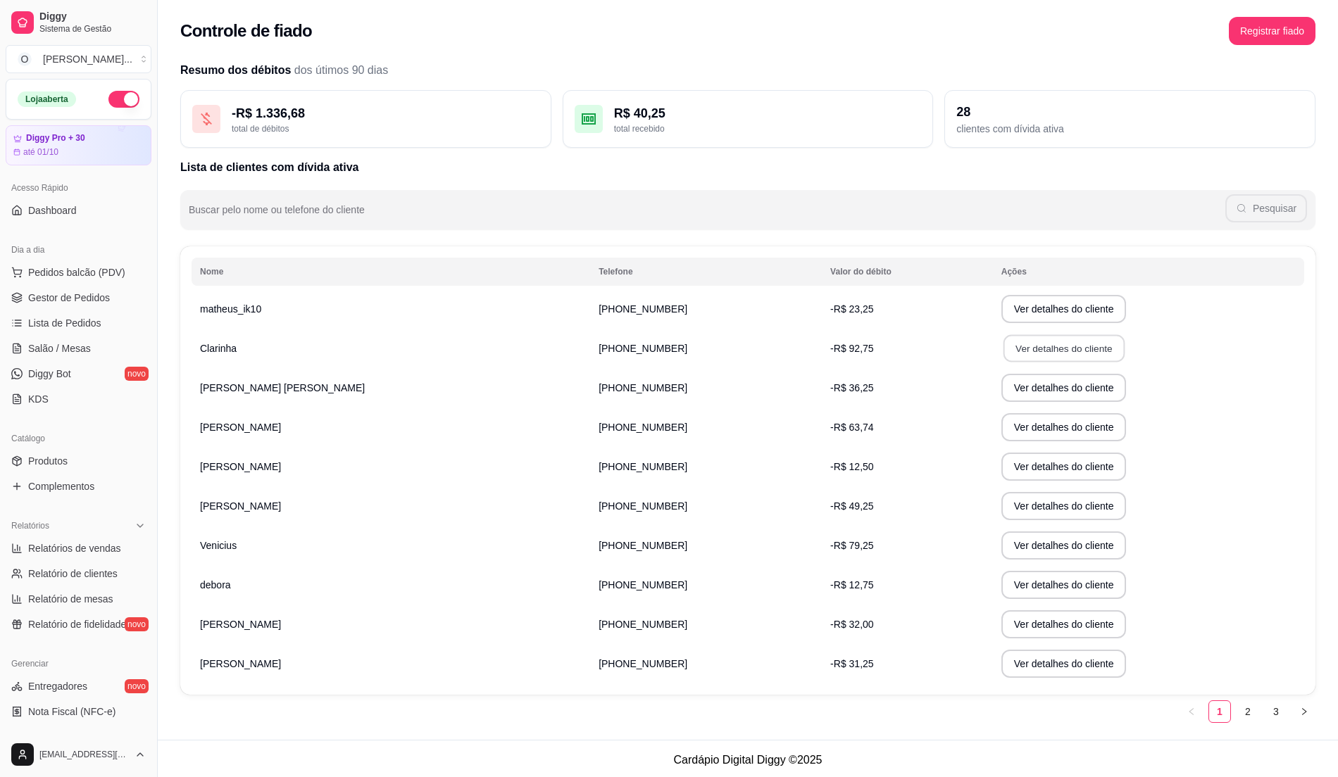
click at [1003, 342] on button "Ver detalhes do cliente" at bounding box center [1063, 348] width 121 height 27
click at [86, 301] on span "Gestor de Pedidos" at bounding box center [69, 298] width 82 height 14
